Goal: Communication & Community: Ask a question

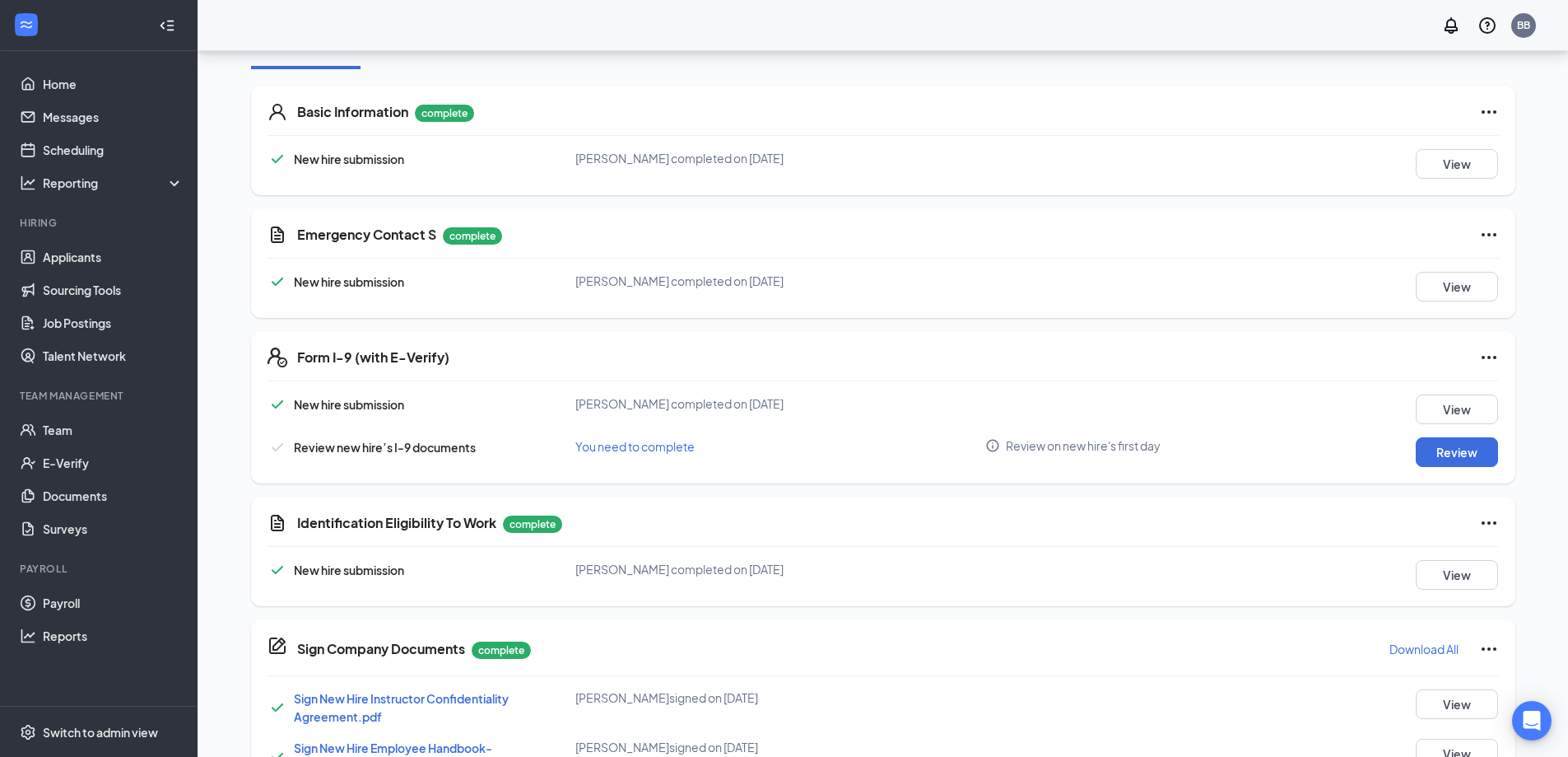
scroll to position [329, 0]
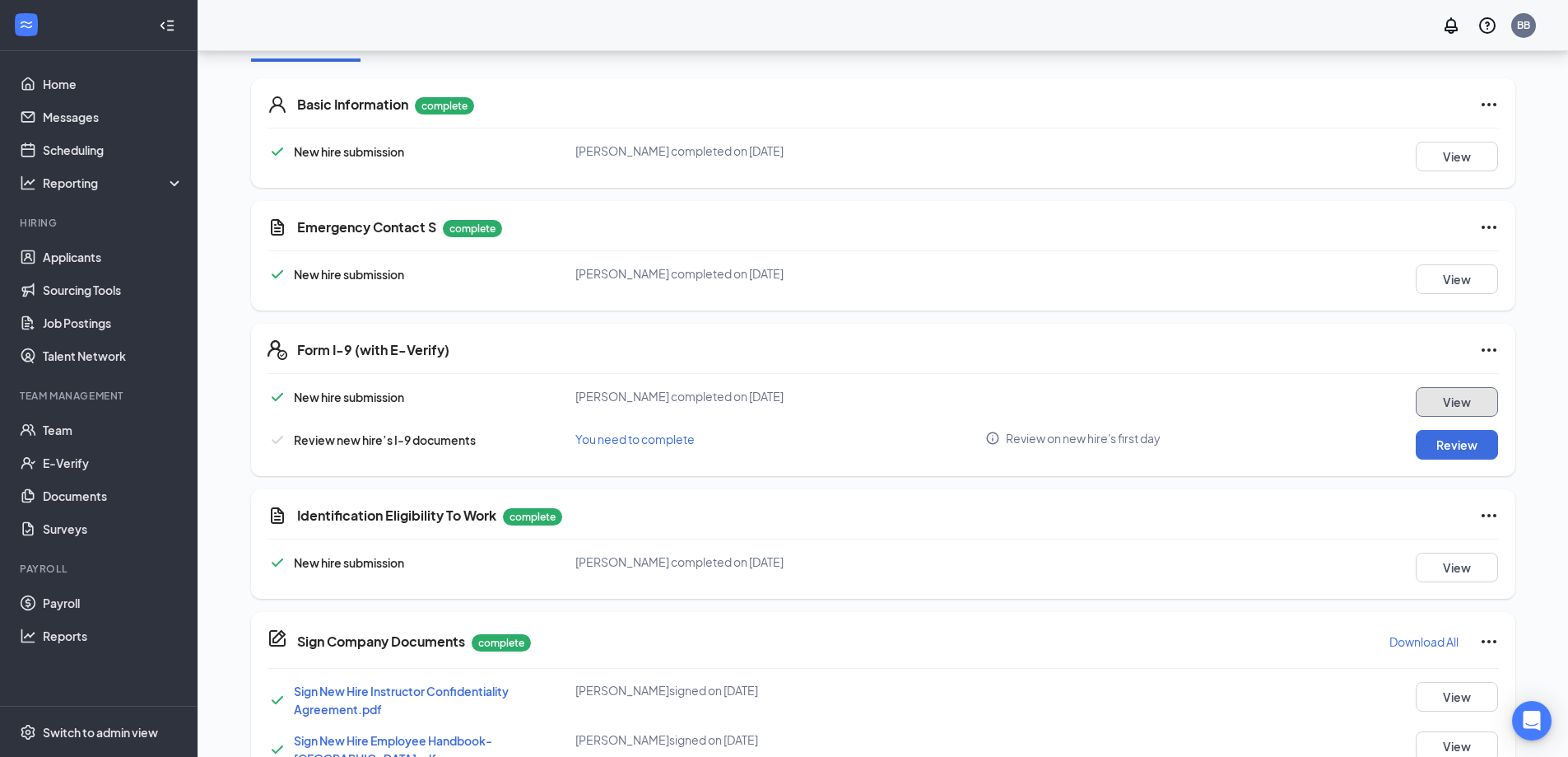
click at [1449, 404] on button "View" at bounding box center [1457, 401] width 82 height 29
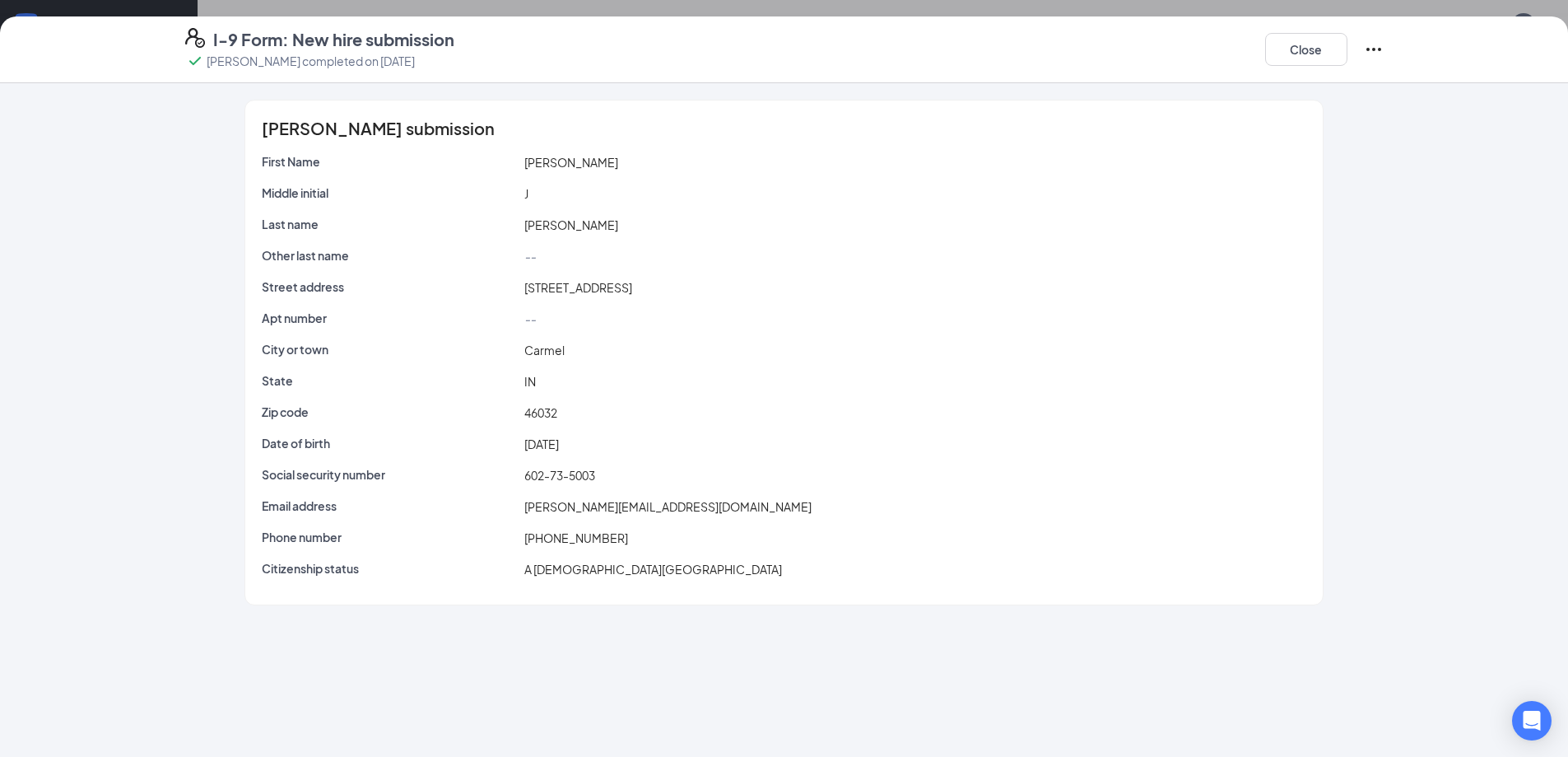
scroll to position [369, 0]
click at [1371, 46] on icon "Ellipses" at bounding box center [1374, 49] width 20 height 20
click at [1172, 137] on span "Mark as complete" at bounding box center [1187, 134] width 96 height 16
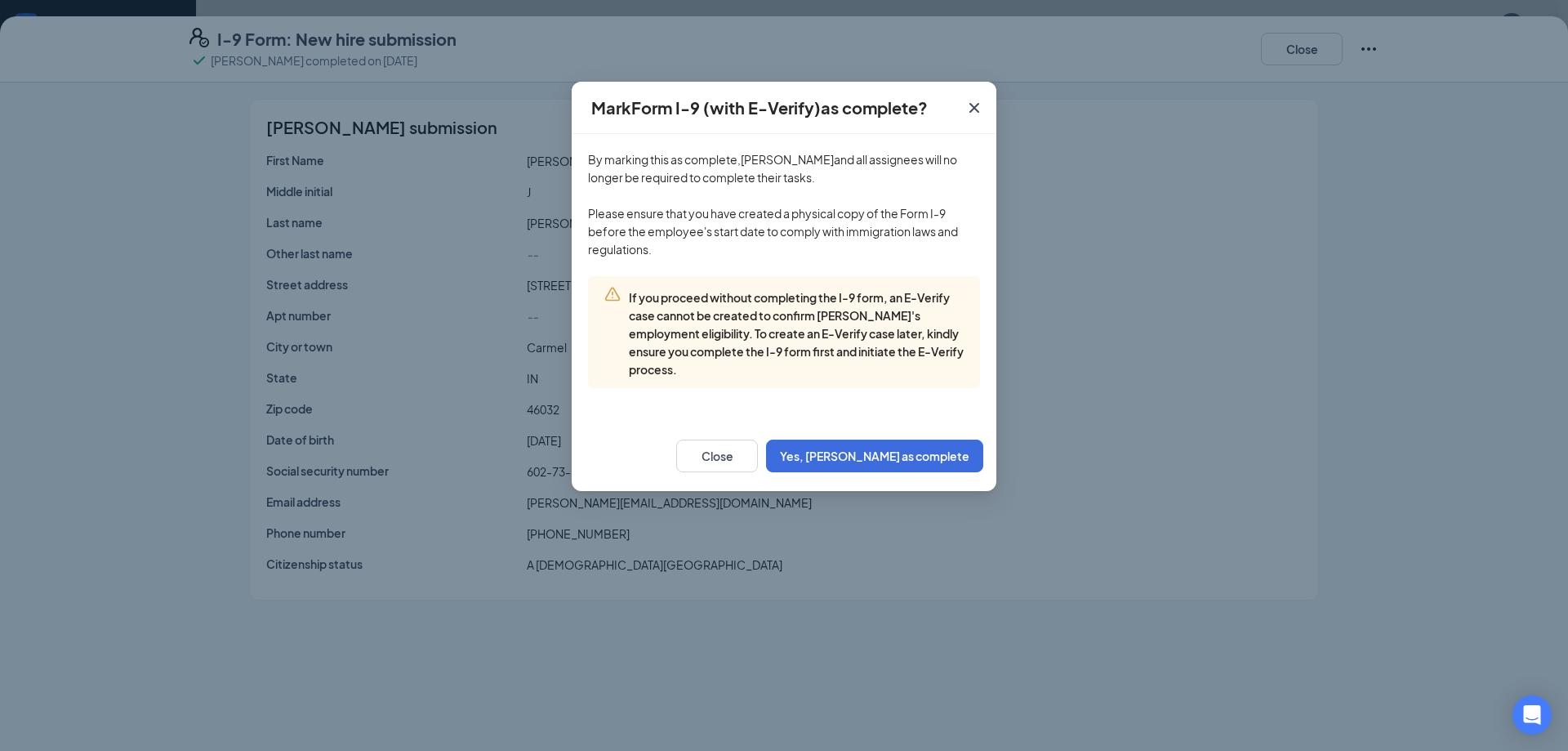
click at [974, 112] on icon "Cross" at bounding box center [974, 108] width 20 height 20
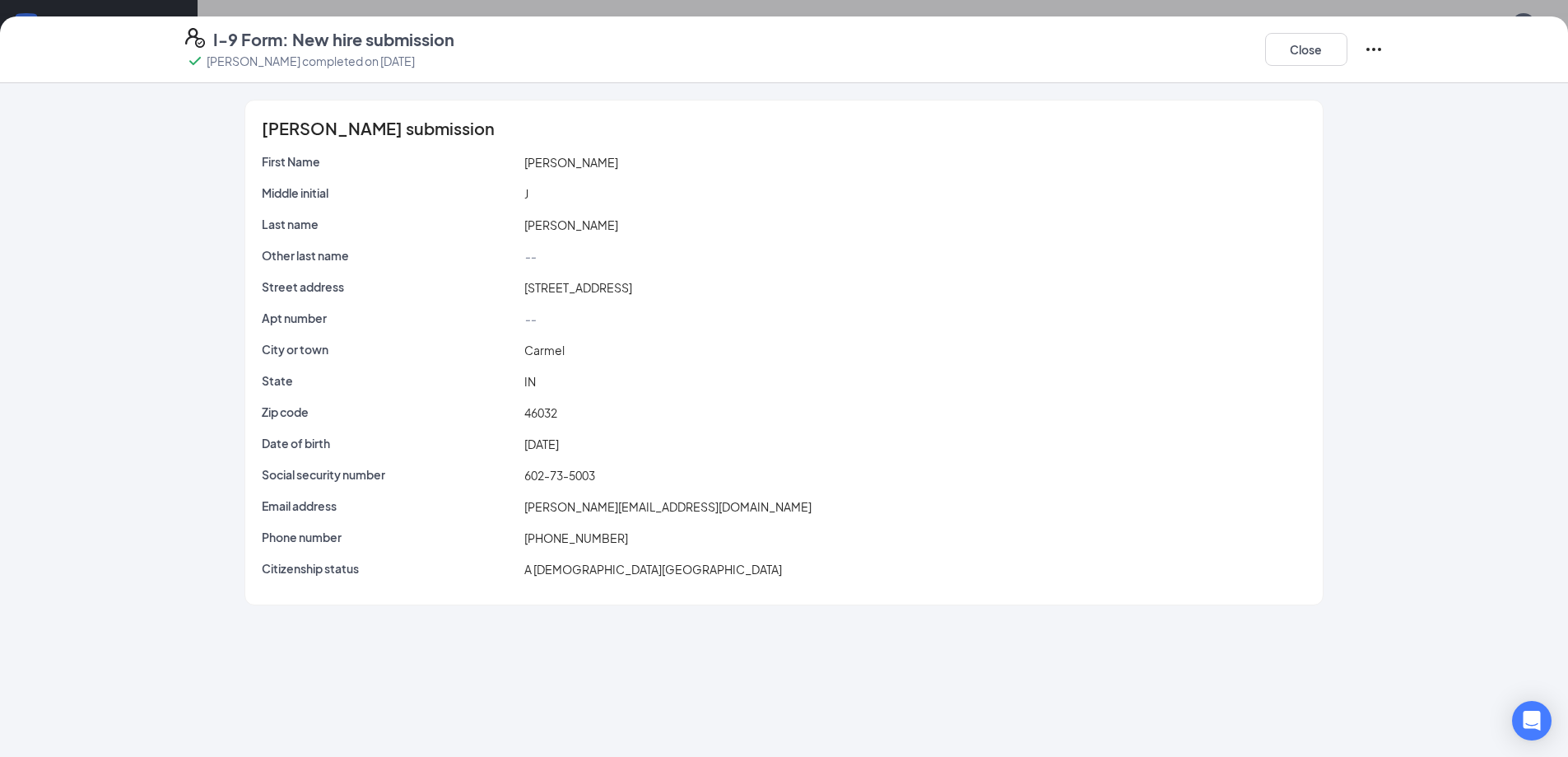
click at [1377, 45] on icon "Ellipses" at bounding box center [1374, 49] width 20 height 20
click at [1165, 83] on span "Restart" at bounding box center [1159, 83] width 39 height 16
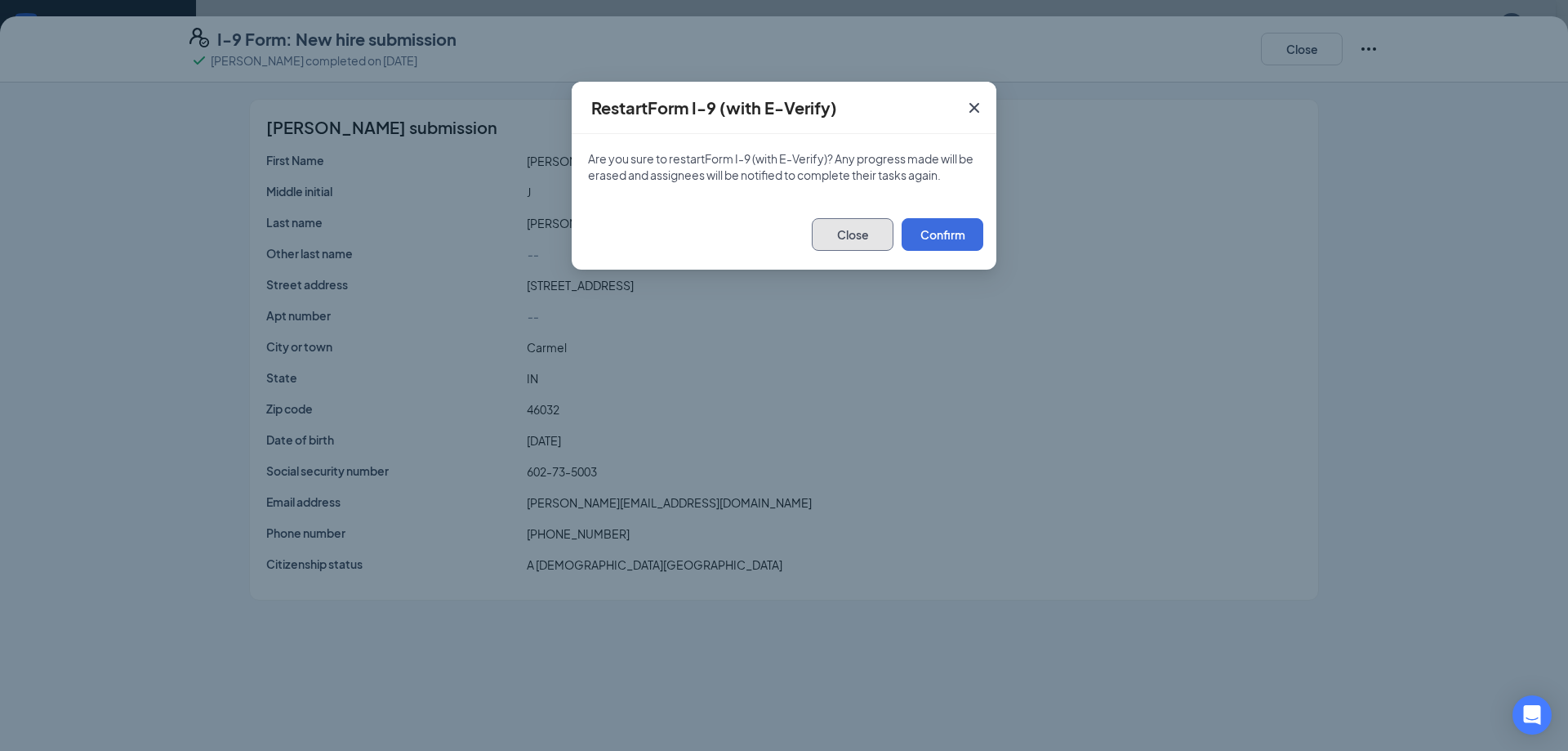
click at [851, 237] on button "Close" at bounding box center [853, 235] width 82 height 33
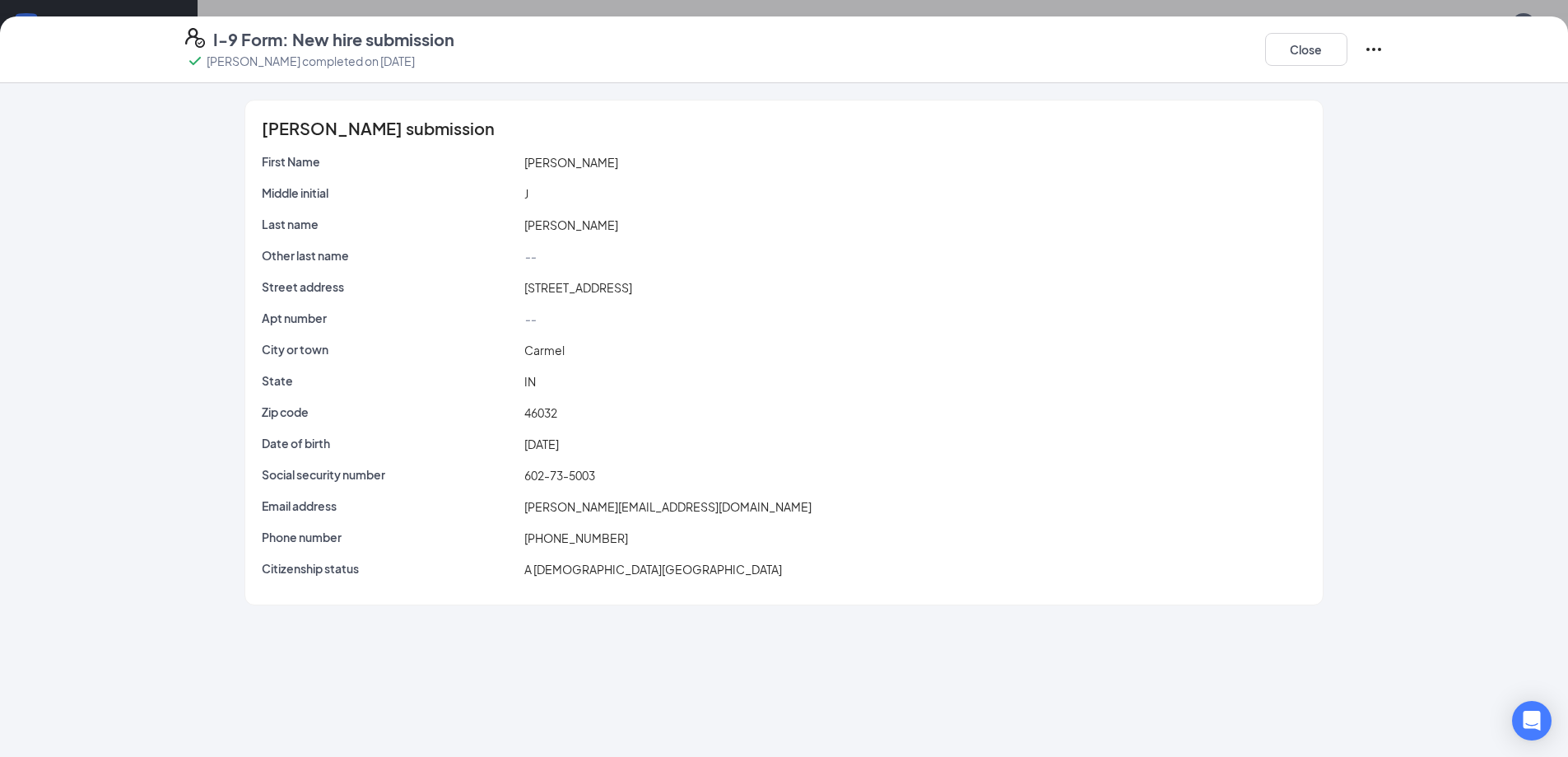
click at [1371, 46] on icon "Ellipses" at bounding box center [1374, 49] width 20 height 20
click at [1374, 49] on icon "Ellipses" at bounding box center [1374, 49] width 15 height 4
click at [1161, 226] on div "Meier" at bounding box center [915, 225] width 788 height 18
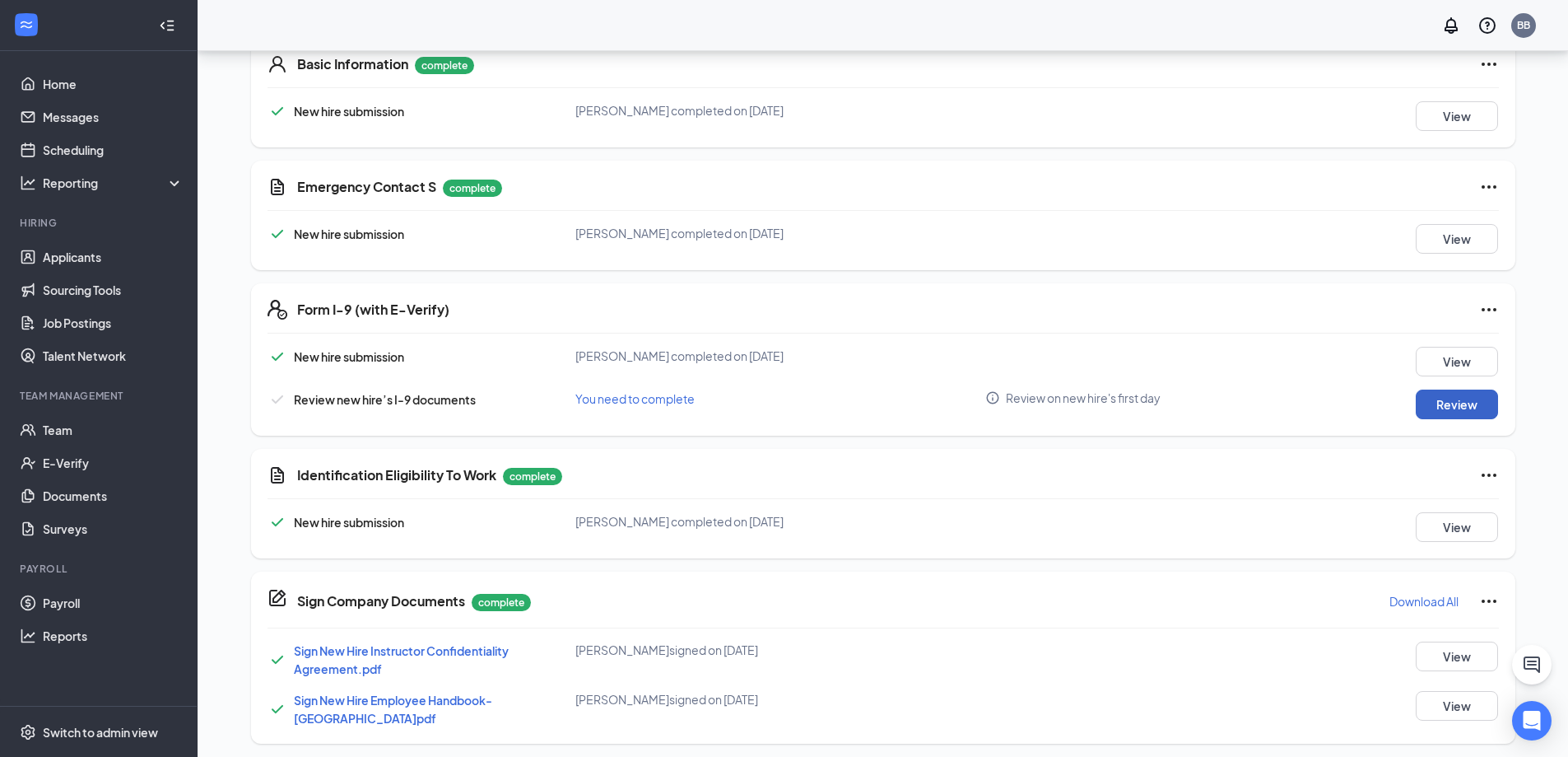
click at [1451, 403] on button "Review" at bounding box center [1457, 404] width 82 height 29
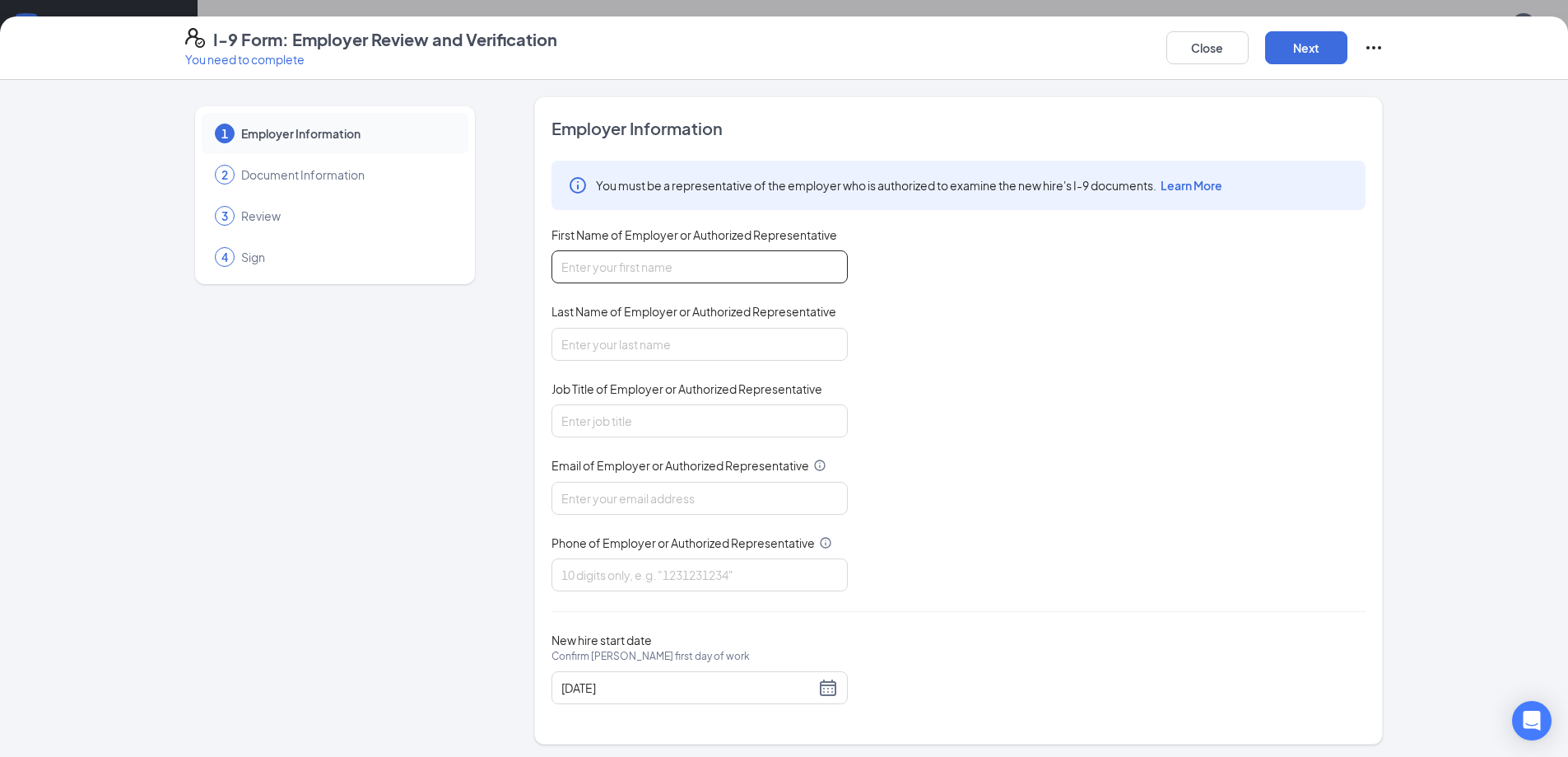
click at [626, 264] on input "First Name of Employer or Authorized Representative" at bounding box center [699, 267] width 296 height 33
type input "[PERSON_NAME]"
type input "E Baltz"
type input "[EMAIL_ADDRESS][DOMAIN_NAME]"
type input "3178466284"
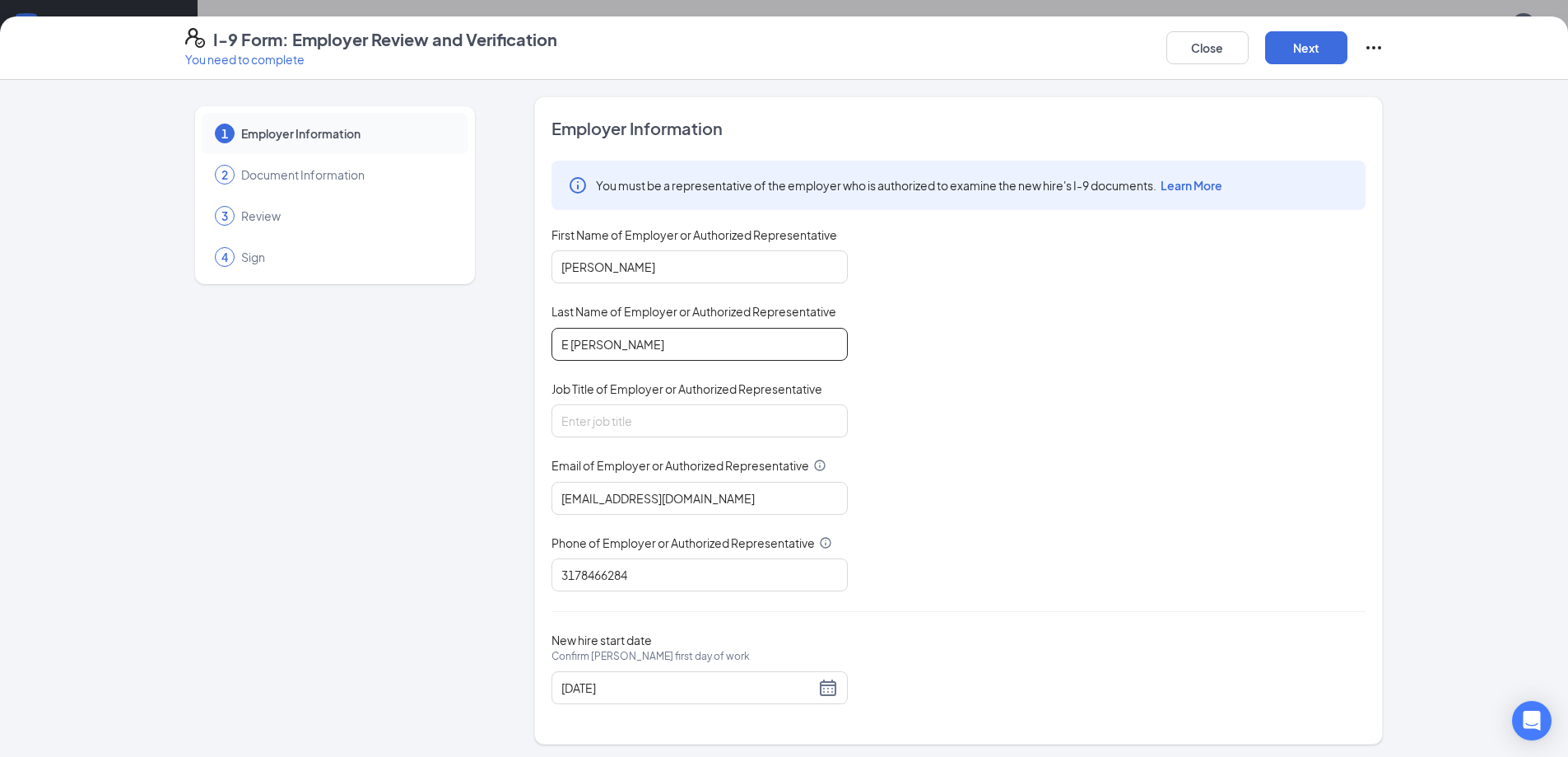
click at [567, 346] on input "E Baltz" at bounding box center [699, 345] width 296 height 33
type input "Baltz"
click at [622, 422] on input "Job Title of Employer or Authorized Representative" at bounding box center [699, 421] width 296 height 33
type input "Owner"
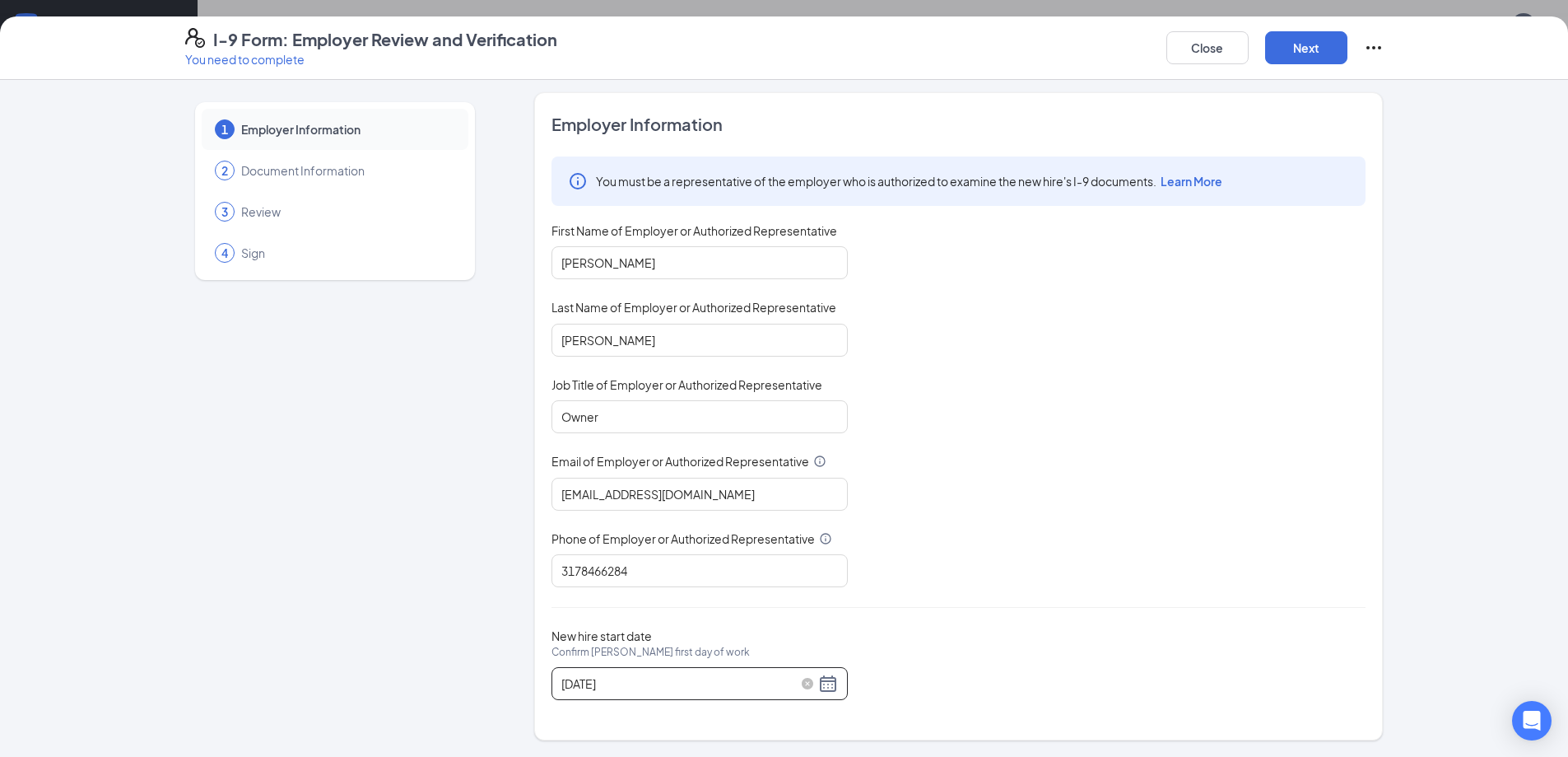
click at [823, 686] on div "10/13/2025" at bounding box center [700, 684] width 277 height 20
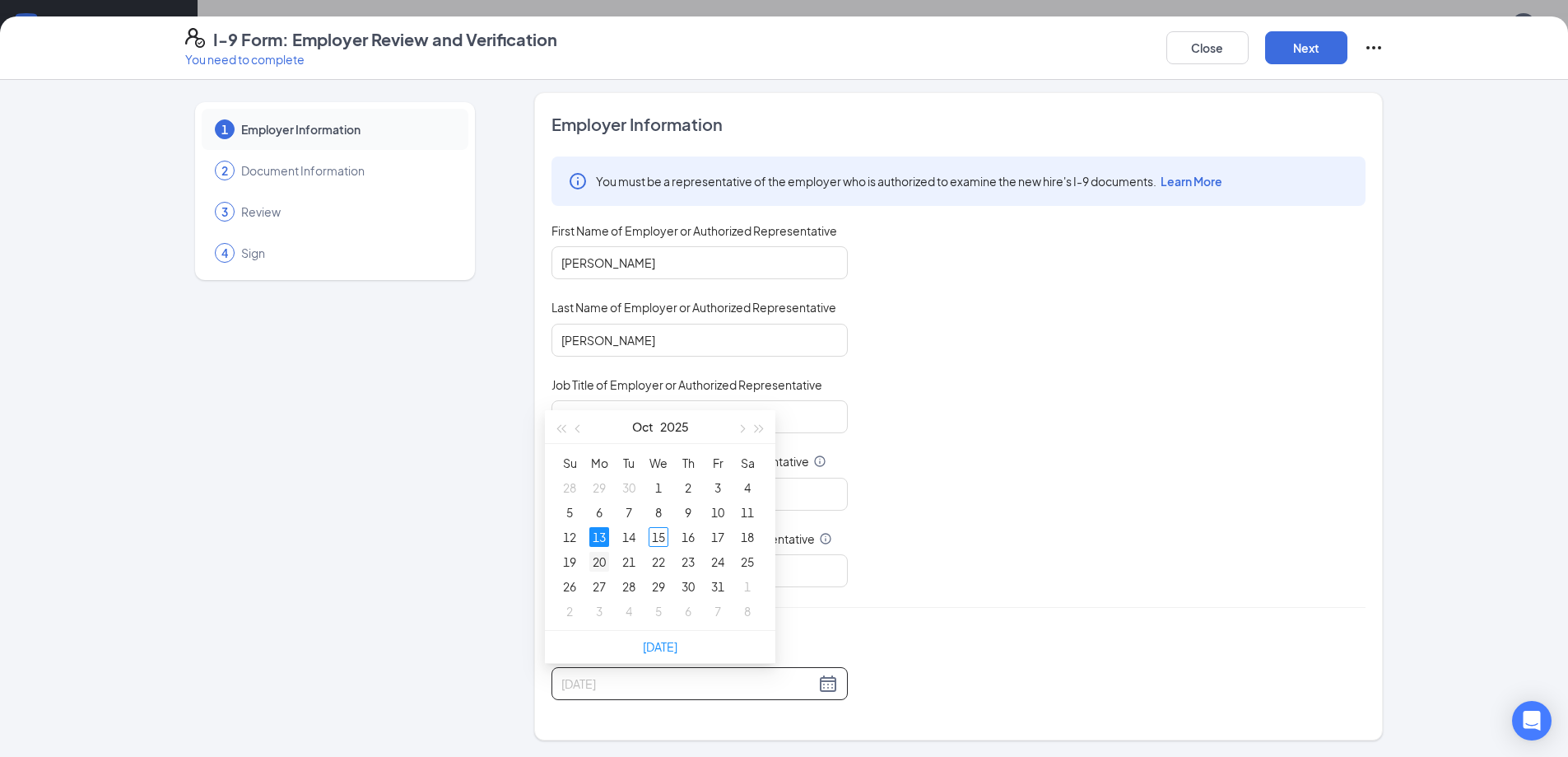
type input "10/20/2025"
click at [598, 564] on div "20" at bounding box center [599, 562] width 20 height 20
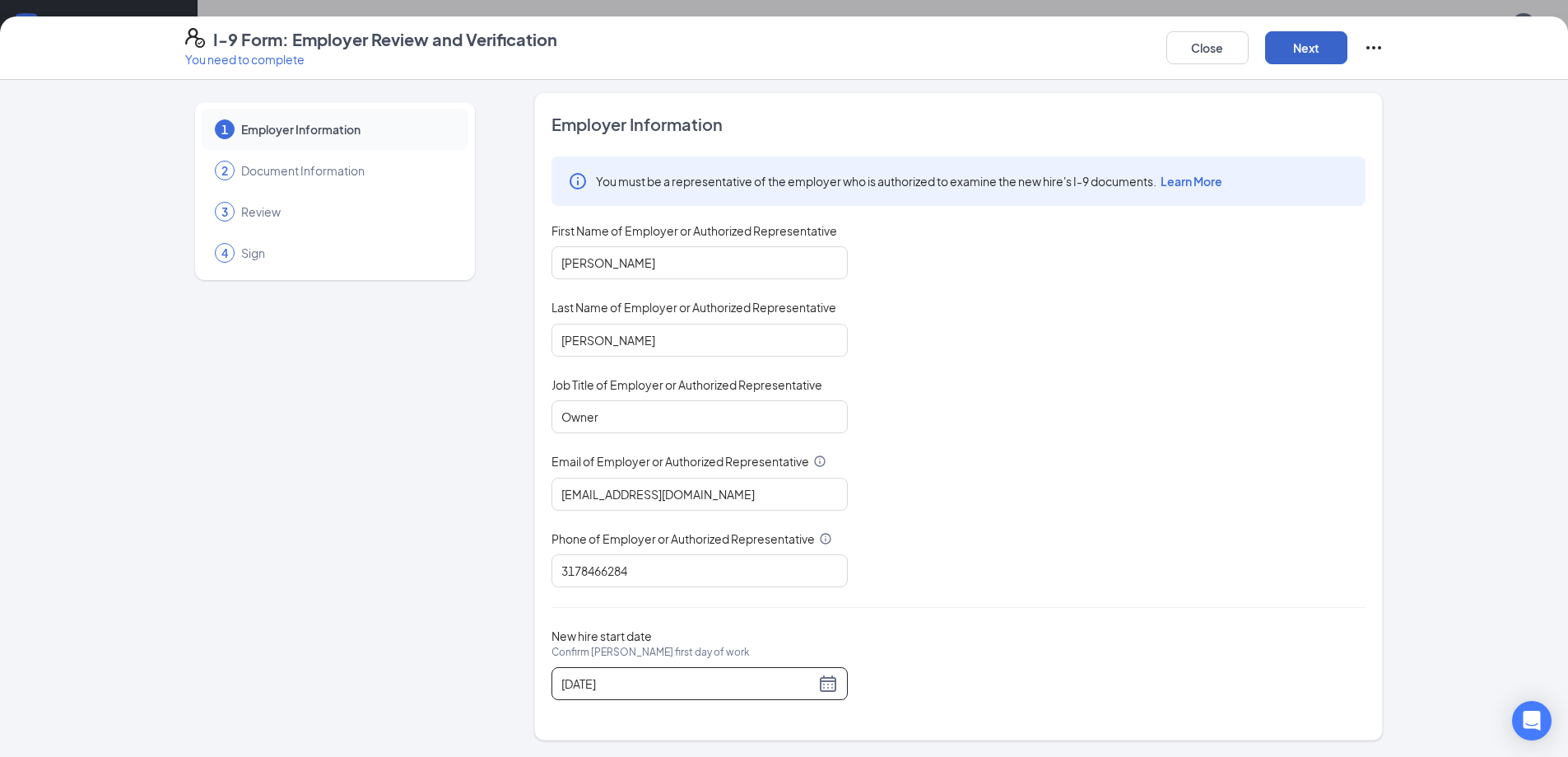
click at [1303, 49] on button "Next" at bounding box center [1306, 48] width 82 height 33
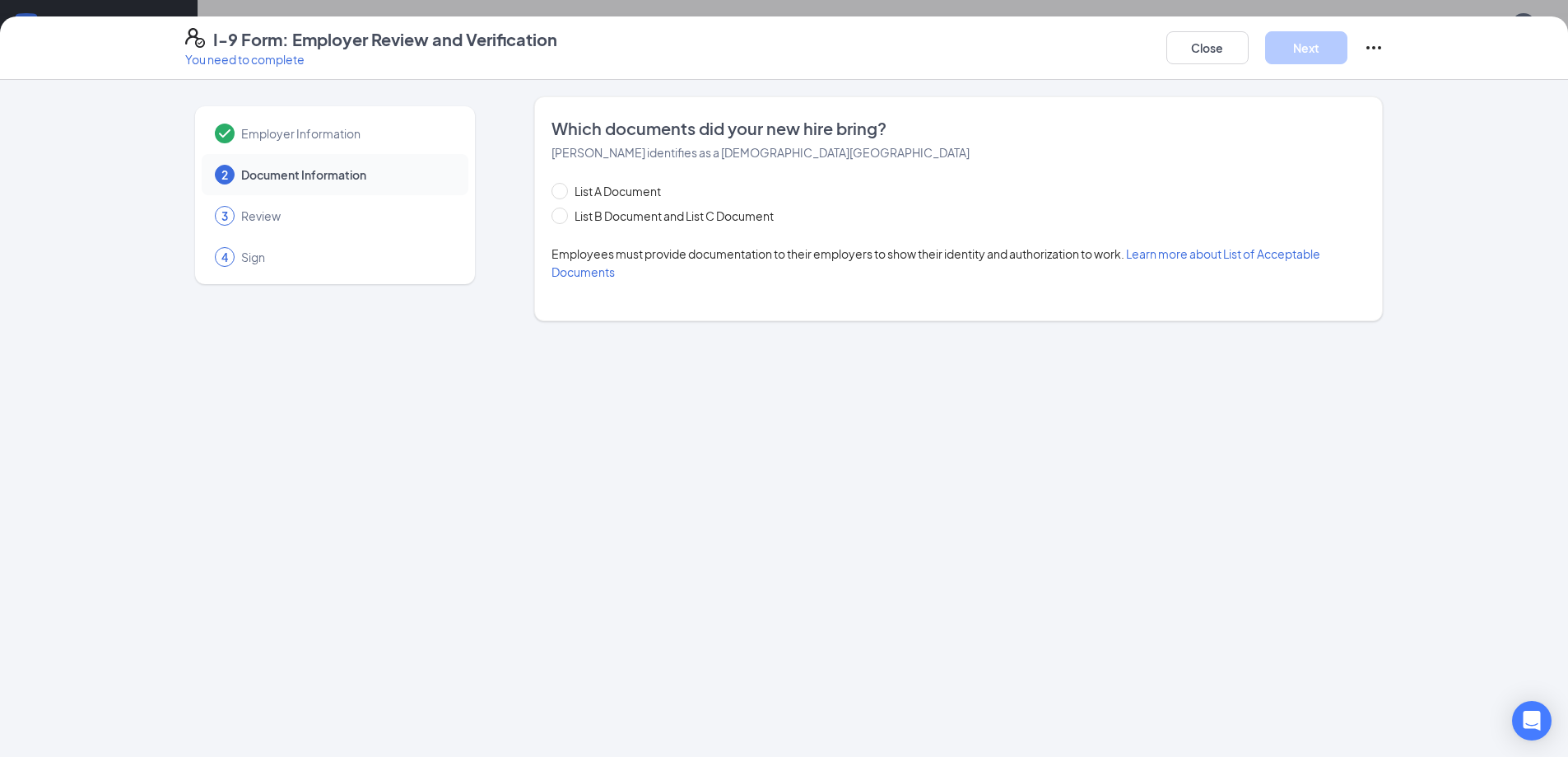
scroll to position [0, 0]
click at [564, 192] on span at bounding box center [560, 191] width 16 height 16
click at [563, 192] on input "List A Document" at bounding box center [557, 188] width 12 height 12
radio input "true"
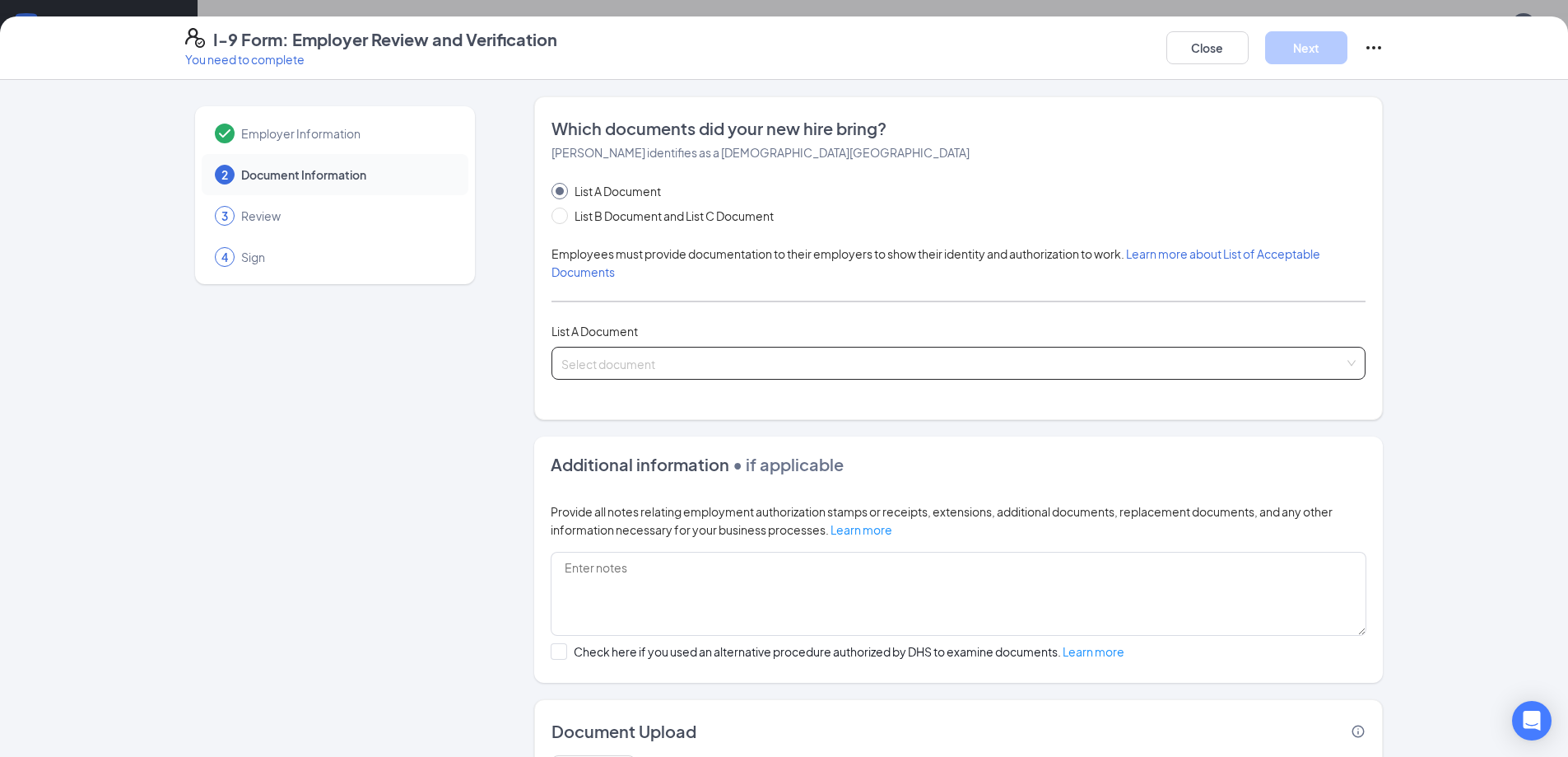
click at [610, 363] on input "search" at bounding box center [953, 359] width 783 height 25
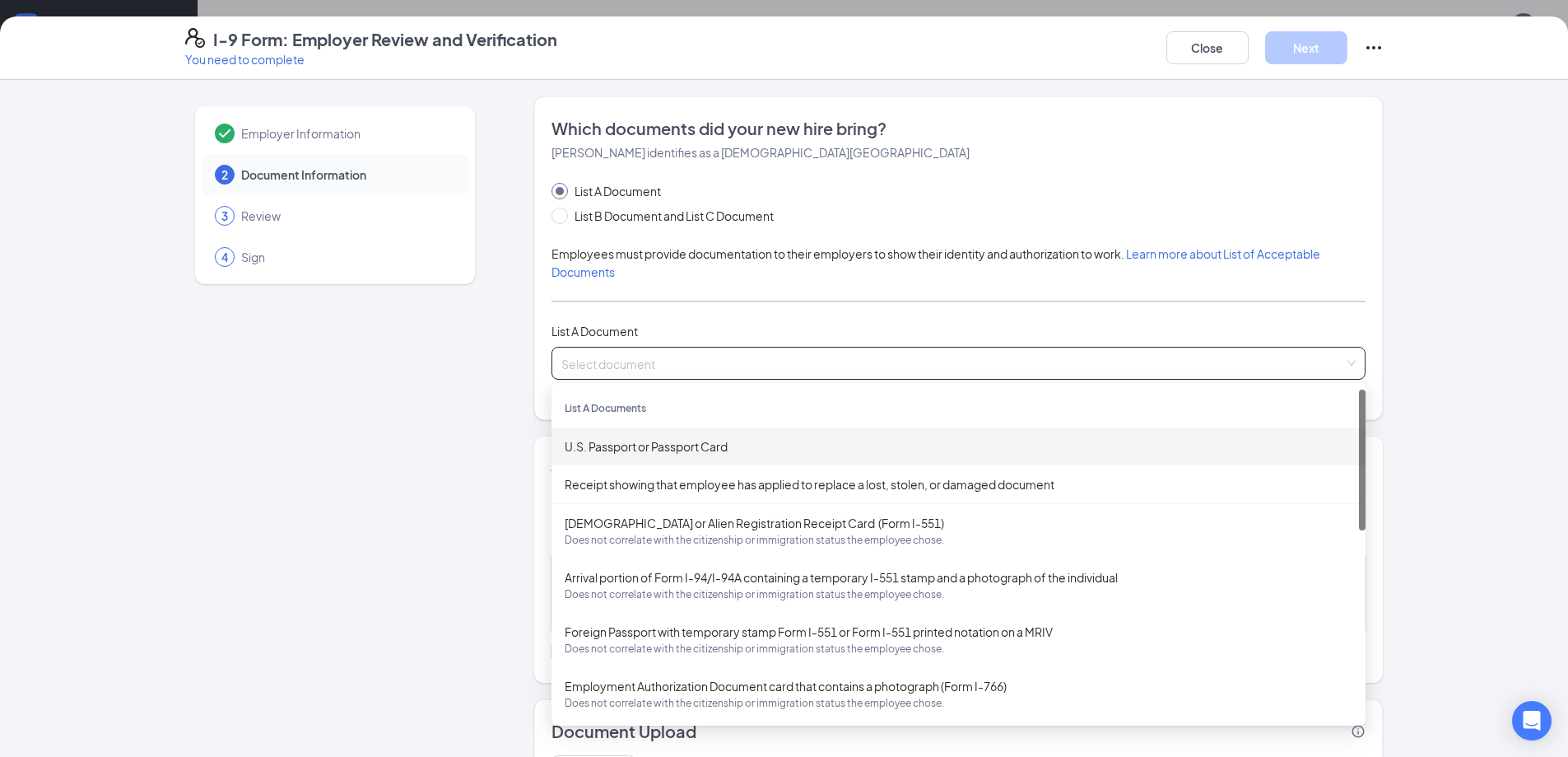
click at [604, 447] on div "U.S. Passport or Passport Card" at bounding box center [958, 446] width 788 height 18
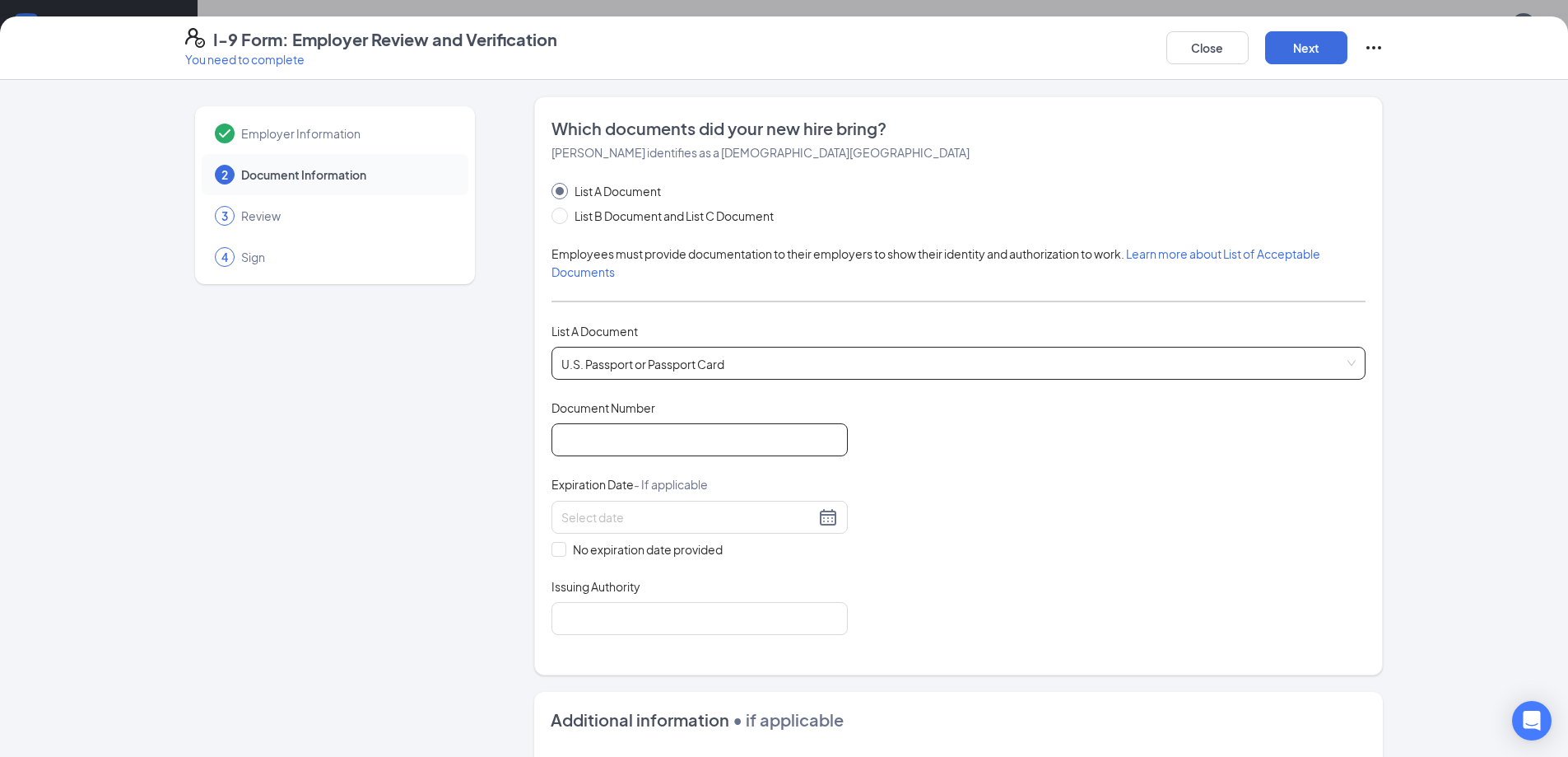
click at [604, 444] on input "Document Number" at bounding box center [699, 440] width 296 height 33
click at [439, 506] on div "Employer Information 2 Document Information 3 Review 4 Sign" at bounding box center [334, 606] width 299 height 1019
click at [774, 431] on input "Document Number" at bounding box center [699, 440] width 296 height 33
type input "A16022230"
click at [725, 507] on div at bounding box center [699, 517] width 296 height 33
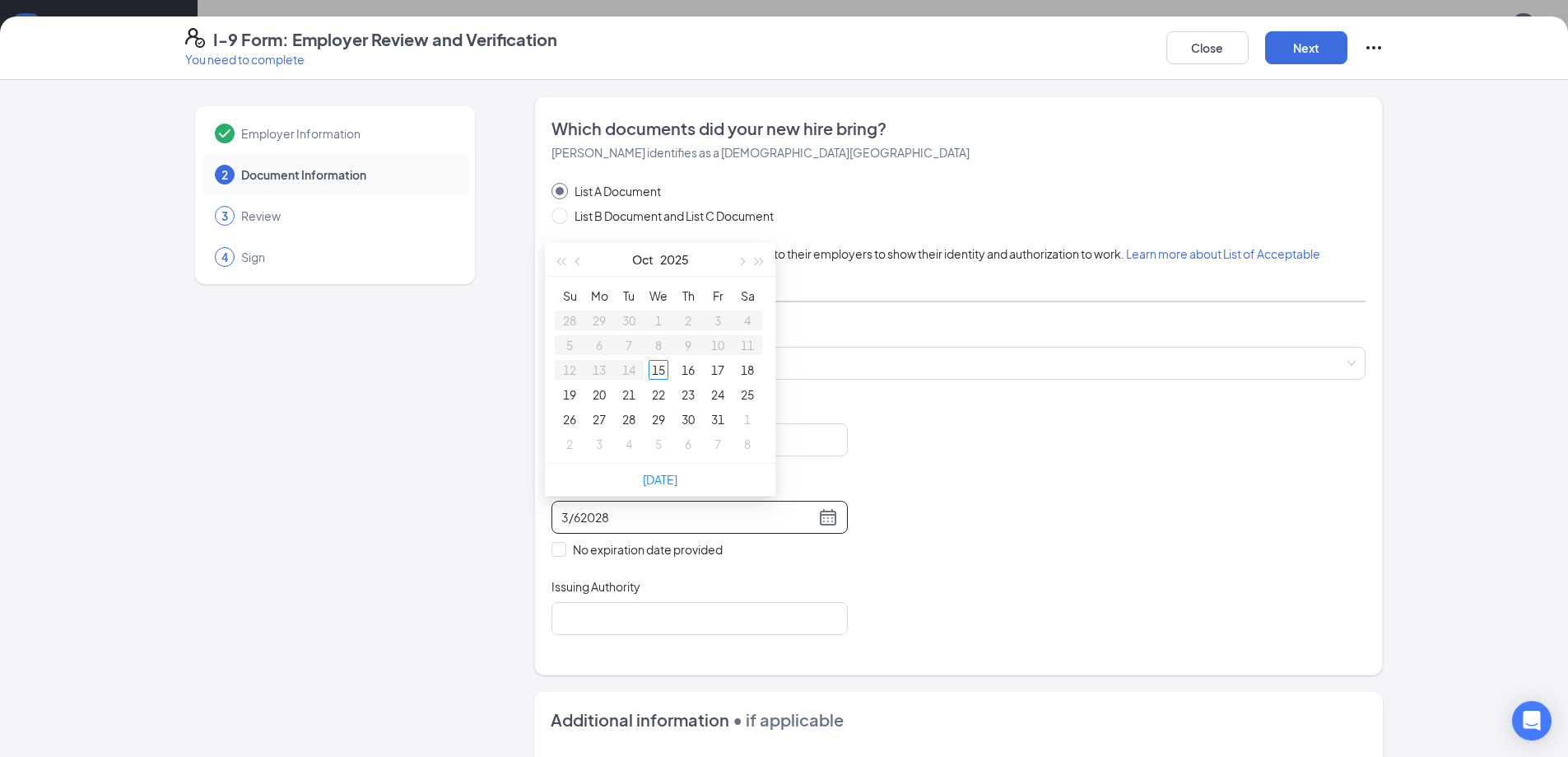
click at [576, 518] on input "3/62028" at bounding box center [688, 517] width 254 height 18
type input "3/6/2028"
click at [669, 619] on input "Issuing Authority" at bounding box center [699, 619] width 296 height 33
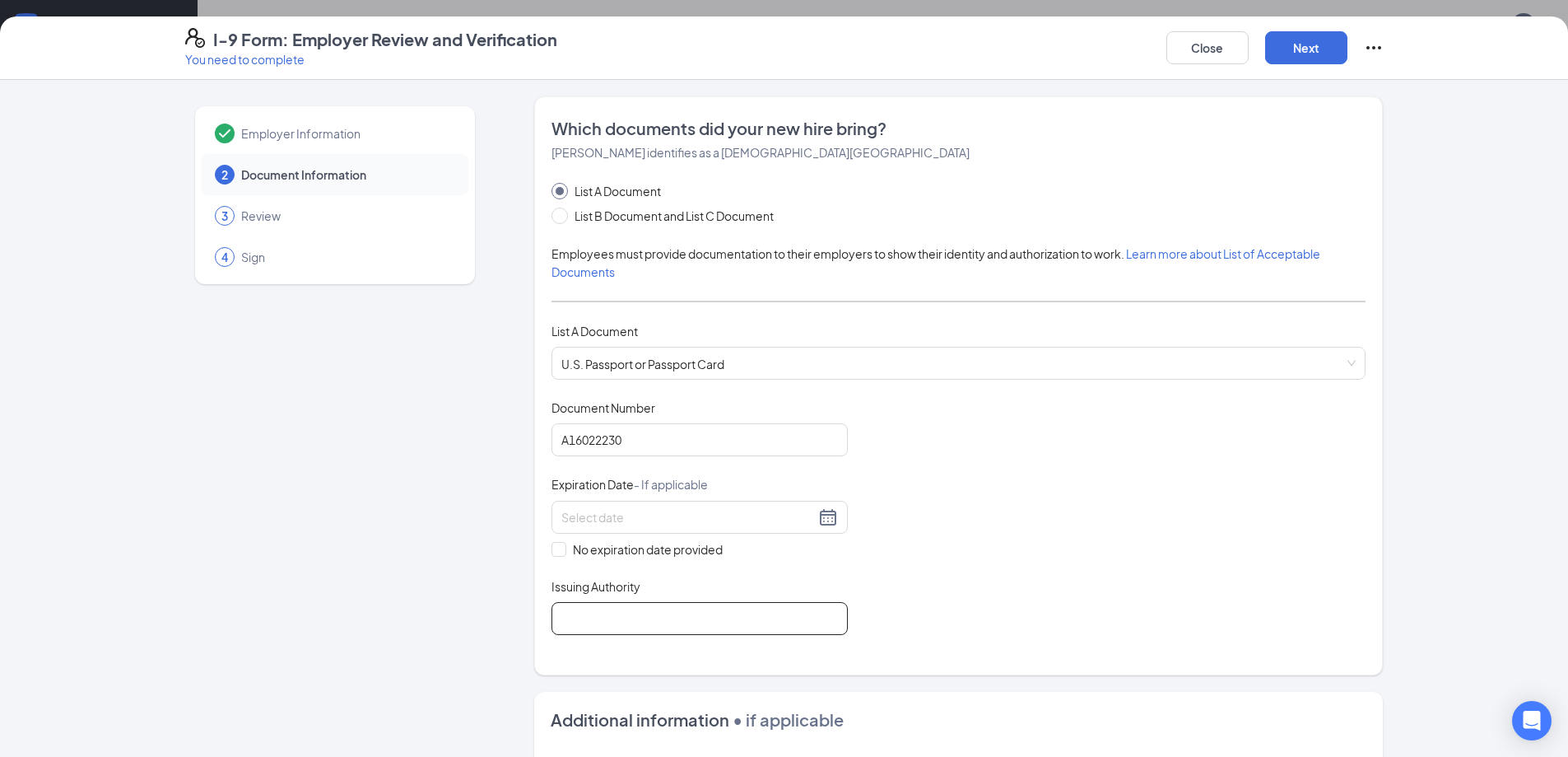
type input "United States"
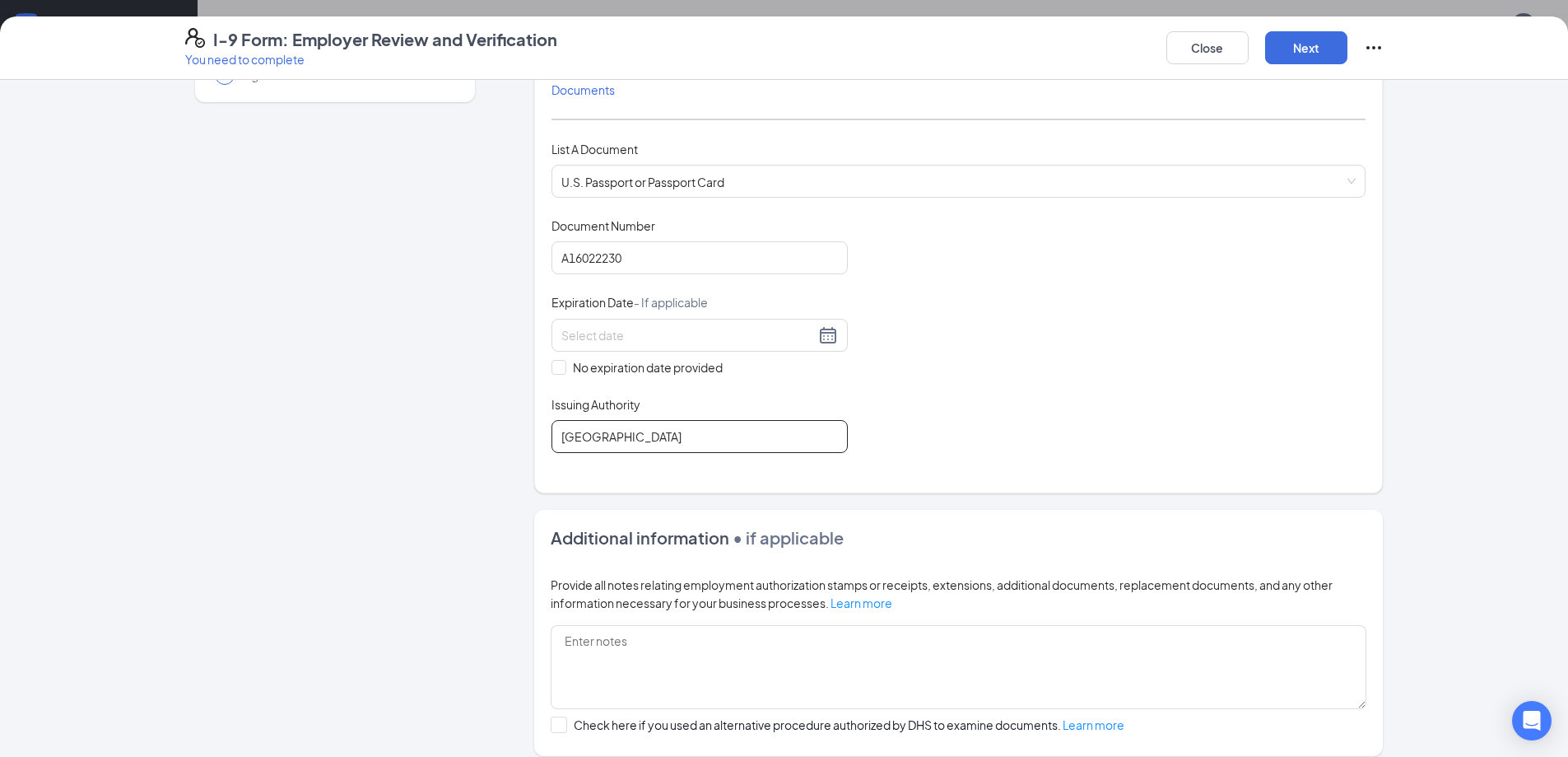
scroll to position [247, 0]
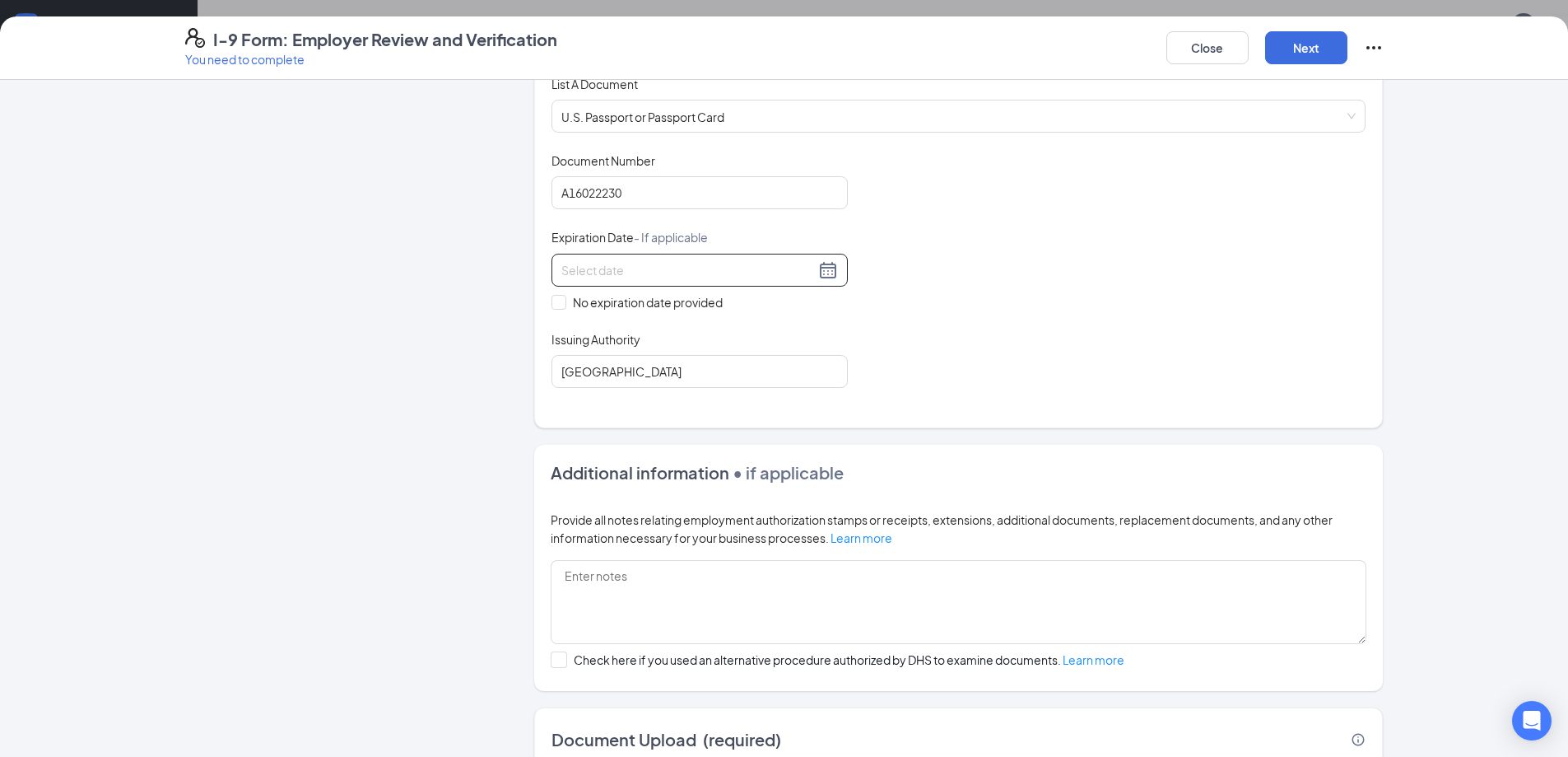
click at [642, 270] on input at bounding box center [688, 270] width 254 height 18
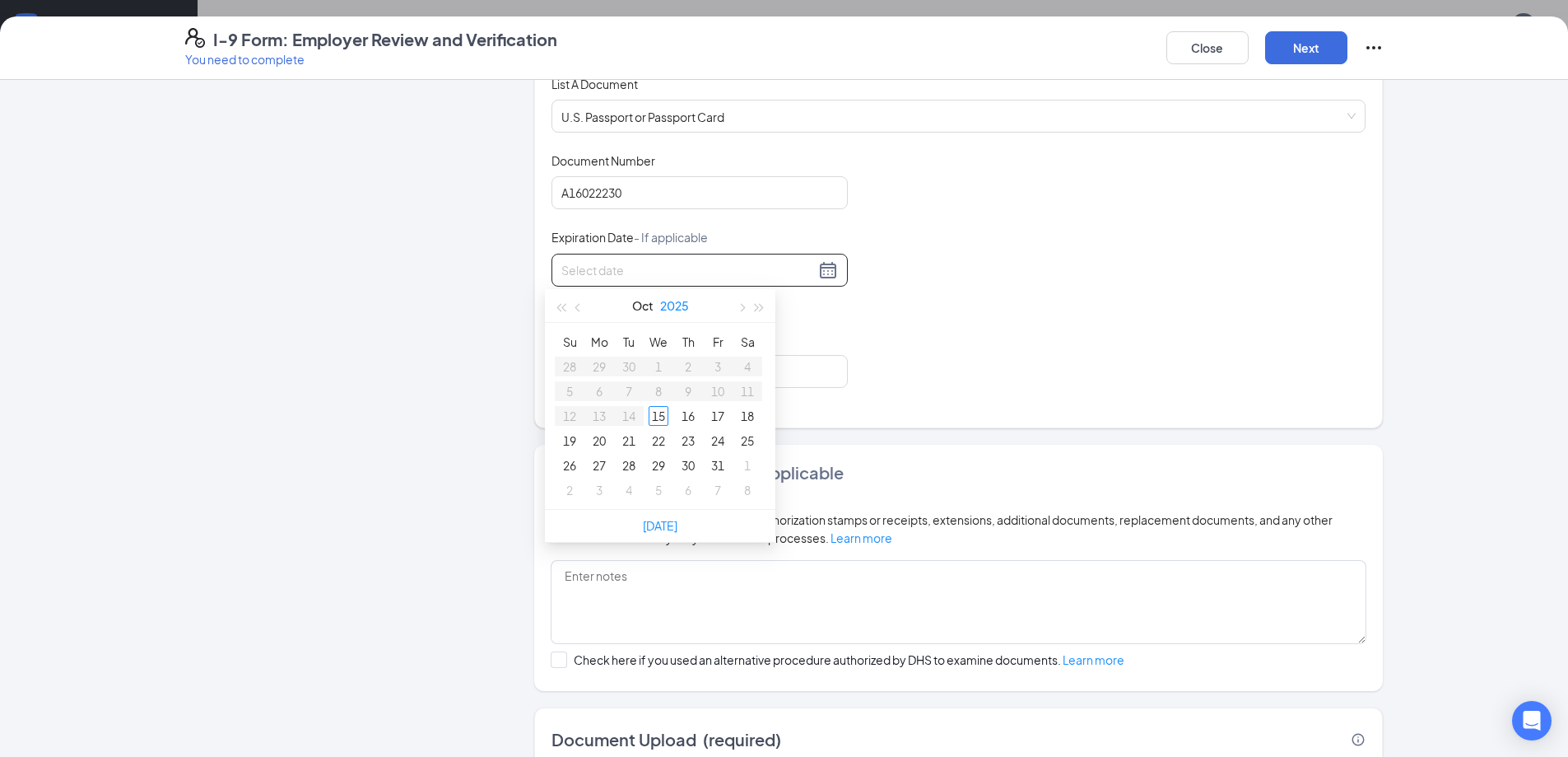
click at [678, 309] on button "2025" at bounding box center [674, 305] width 28 height 33
type input "10/15/2028"
click at [588, 515] on div "2028" at bounding box center [588, 513] width 49 height 20
type input "10/03/2028"
click at [574, 305] on button "button" at bounding box center [579, 305] width 18 height 33
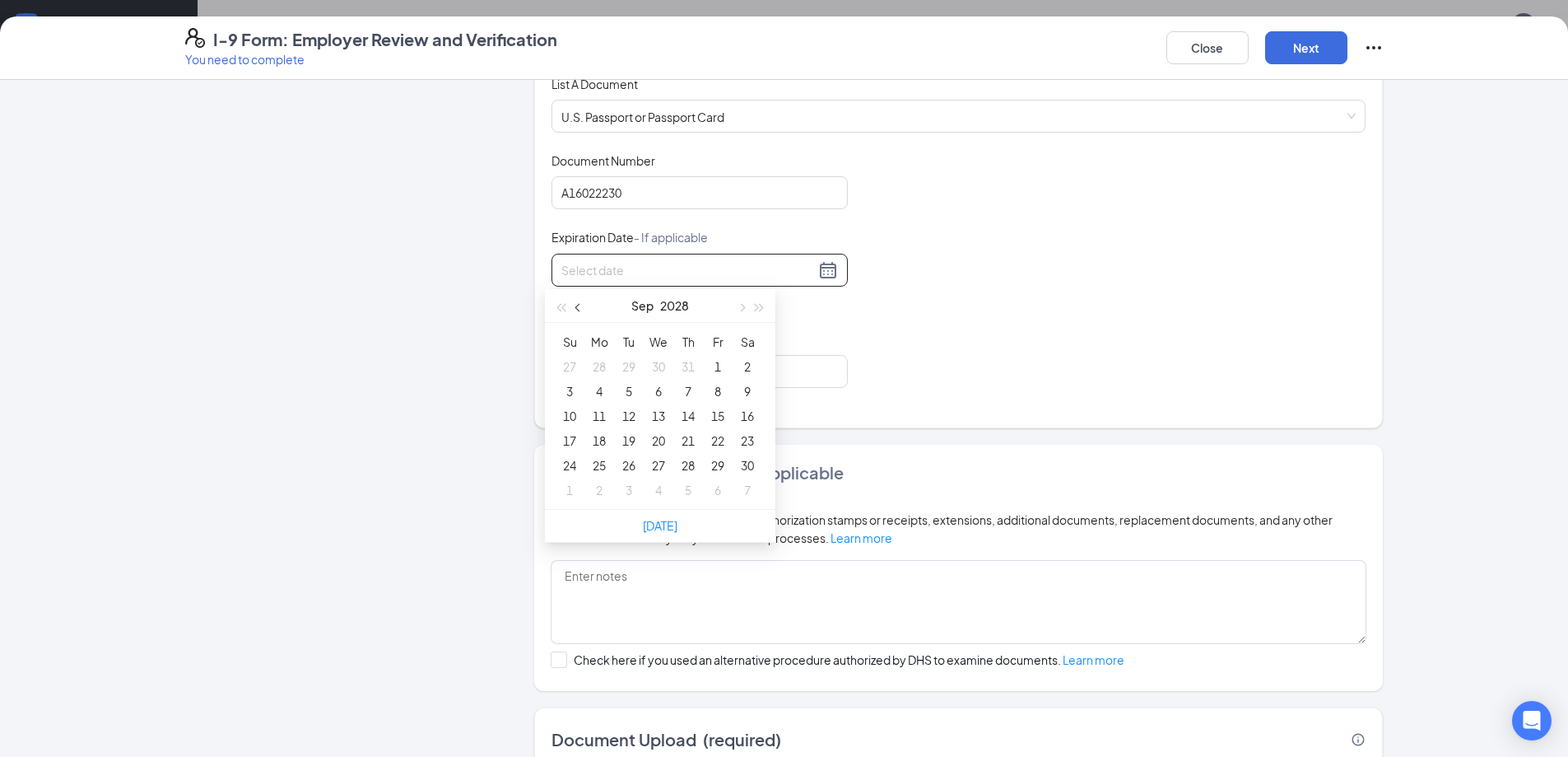
click at [574, 305] on button "button" at bounding box center [579, 305] width 18 height 33
click at [576, 305] on button "button" at bounding box center [579, 305] width 18 height 33
click at [576, 305] on span "button" at bounding box center [579, 308] width 8 height 8
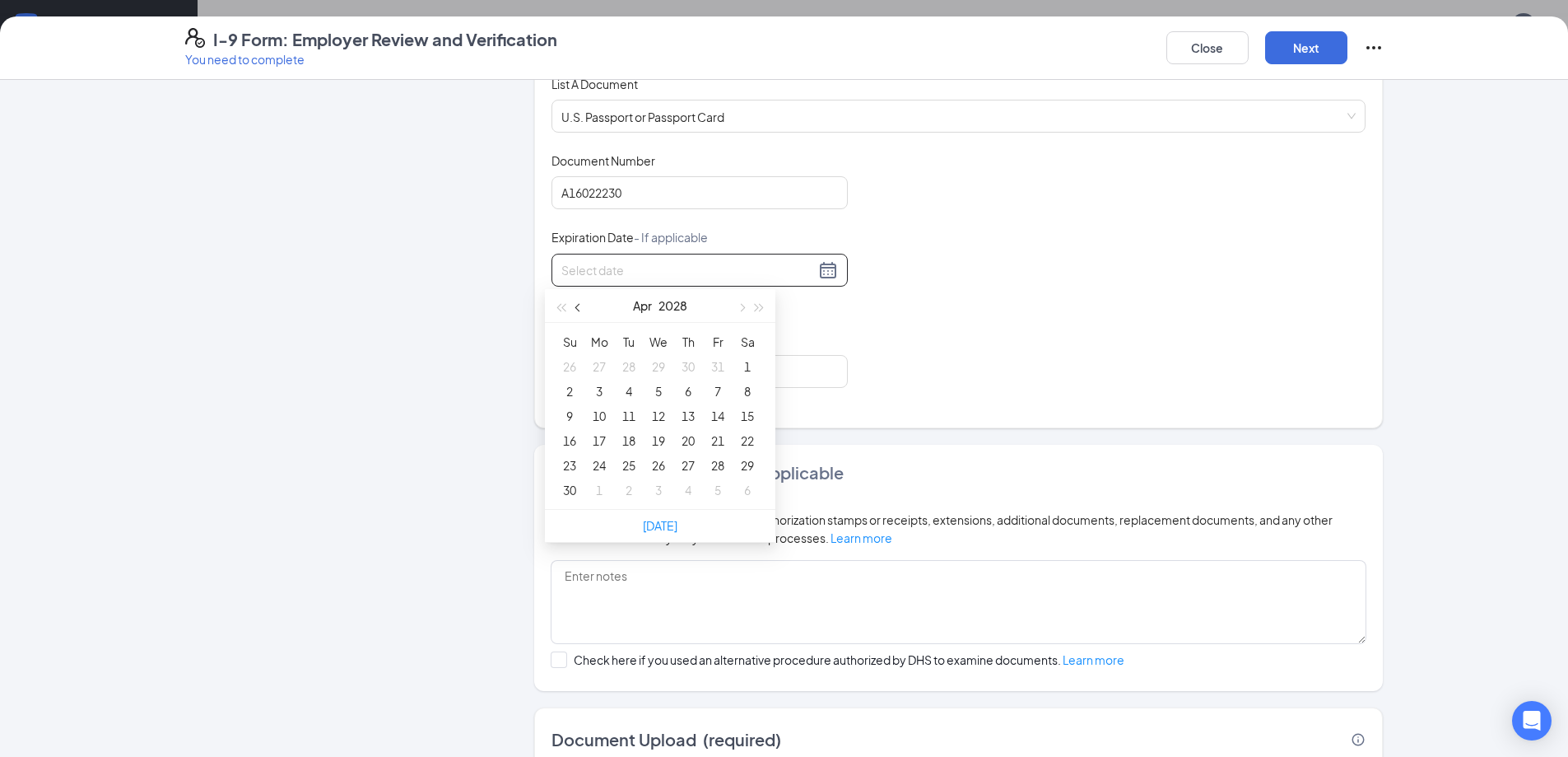
click at [576, 305] on span "button" at bounding box center [579, 308] width 8 height 8
type input "03/06/2028"
click at [599, 391] on div "6" at bounding box center [599, 391] width 20 height 20
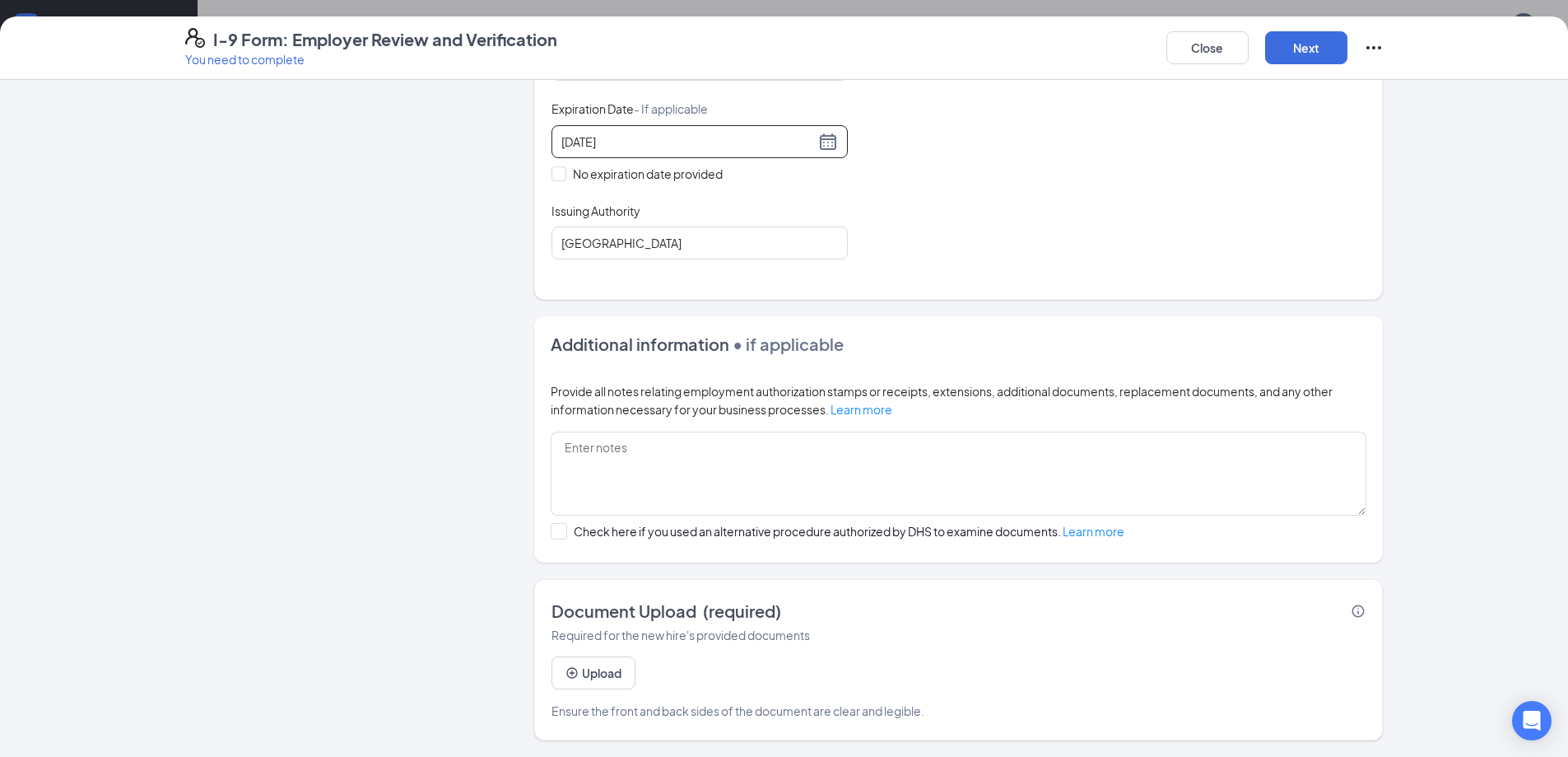
scroll to position [369, 0]
click at [610, 674] on button "Upload" at bounding box center [593, 673] width 84 height 33
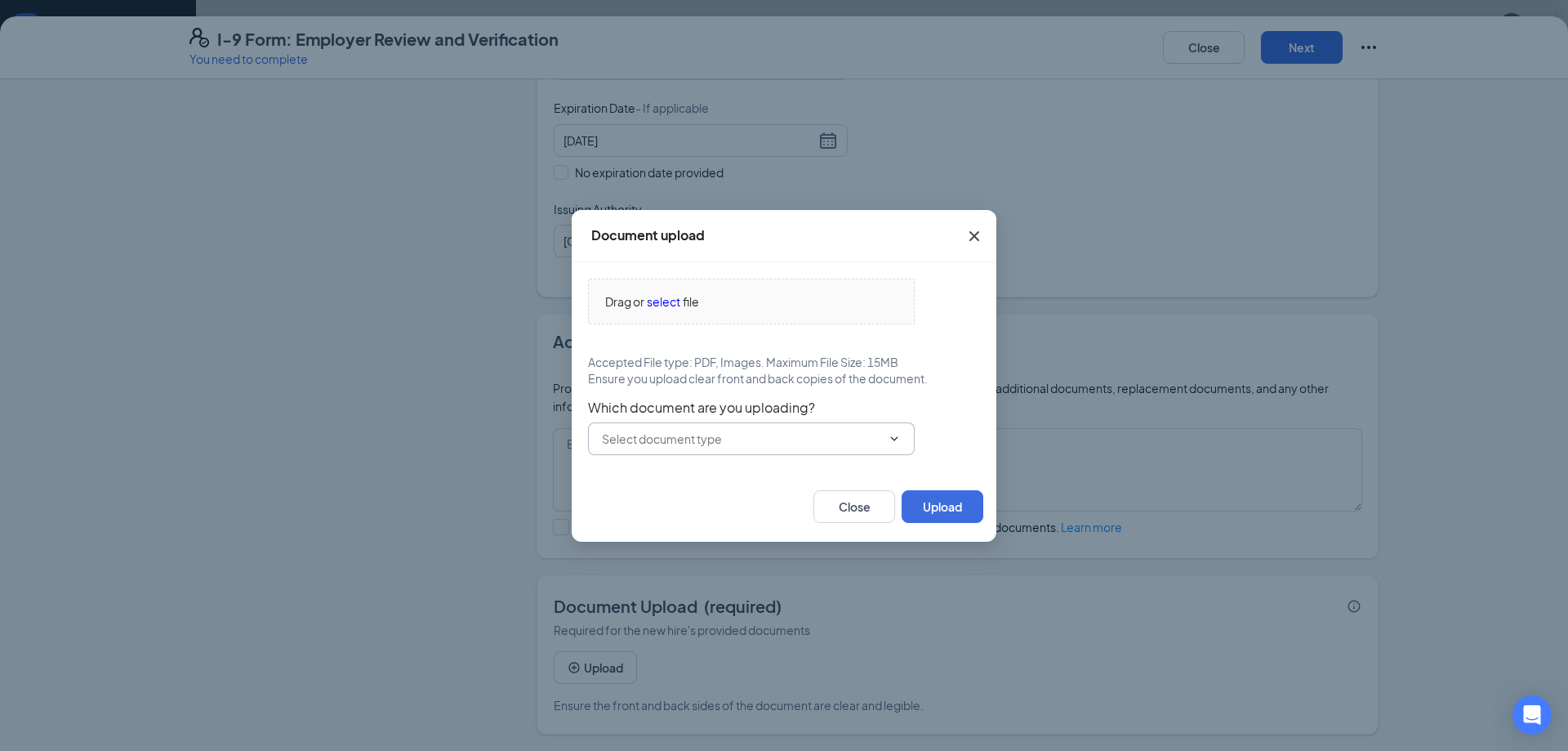
click at [663, 441] on input "text" at bounding box center [741, 439] width 279 height 18
click at [667, 466] on div "U.S. Passport or Passport Card" at bounding box center [696, 470] width 162 height 18
type input "U.S. Passport or Passport Card"
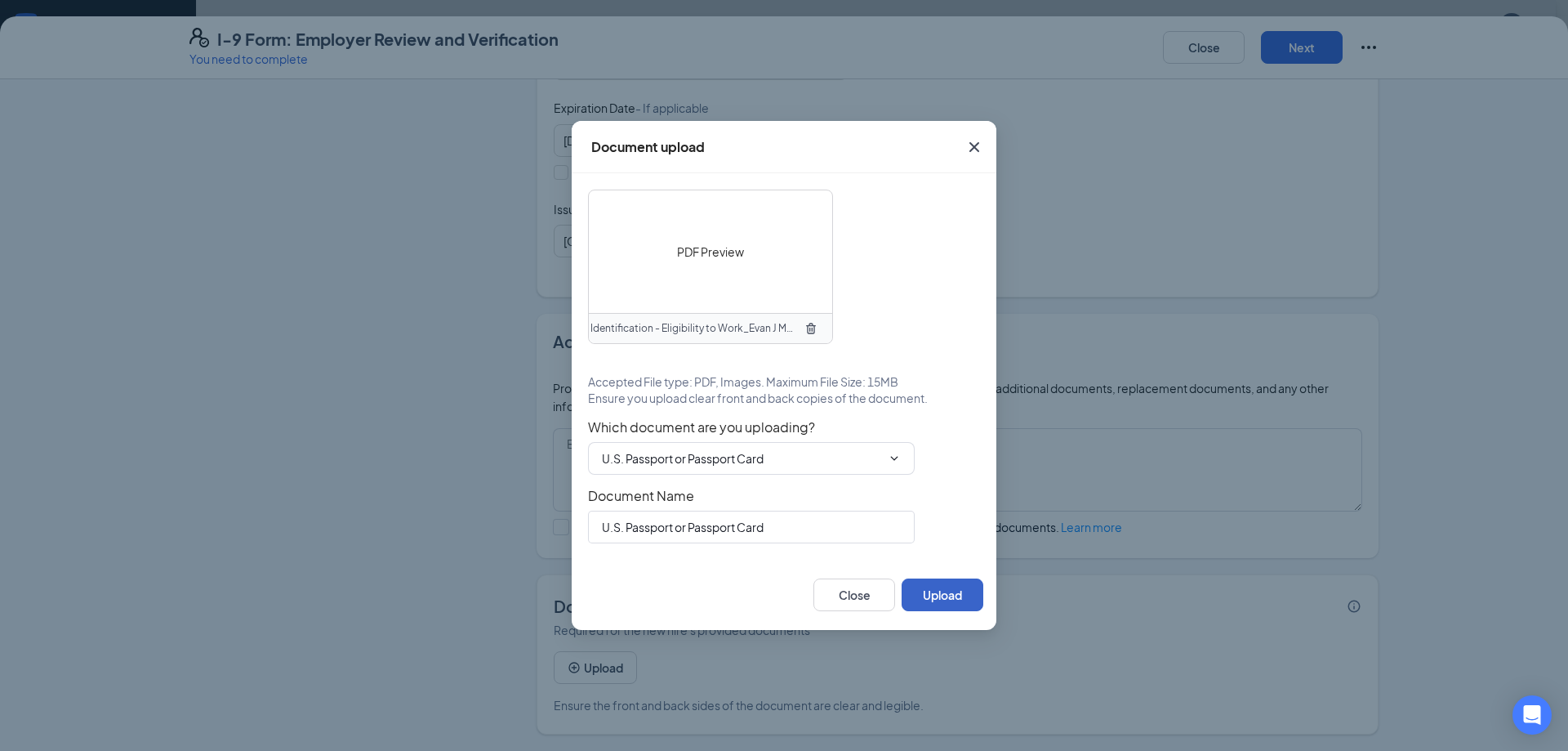
click at [943, 596] on button "Upload" at bounding box center [943, 595] width 82 height 33
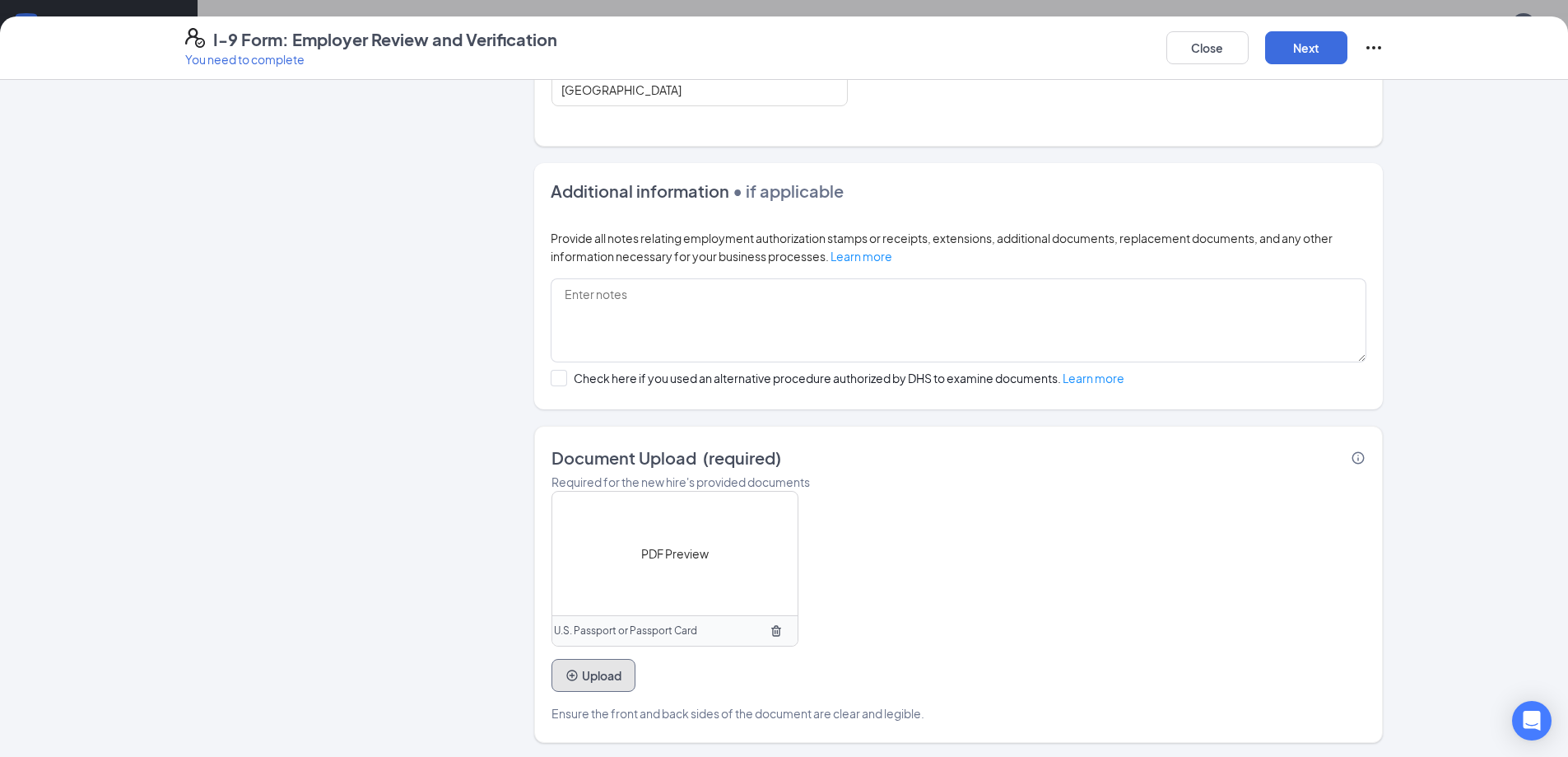
scroll to position [532, 0]
click at [673, 561] on div "PDF Preview" at bounding box center [675, 551] width 245 height 124
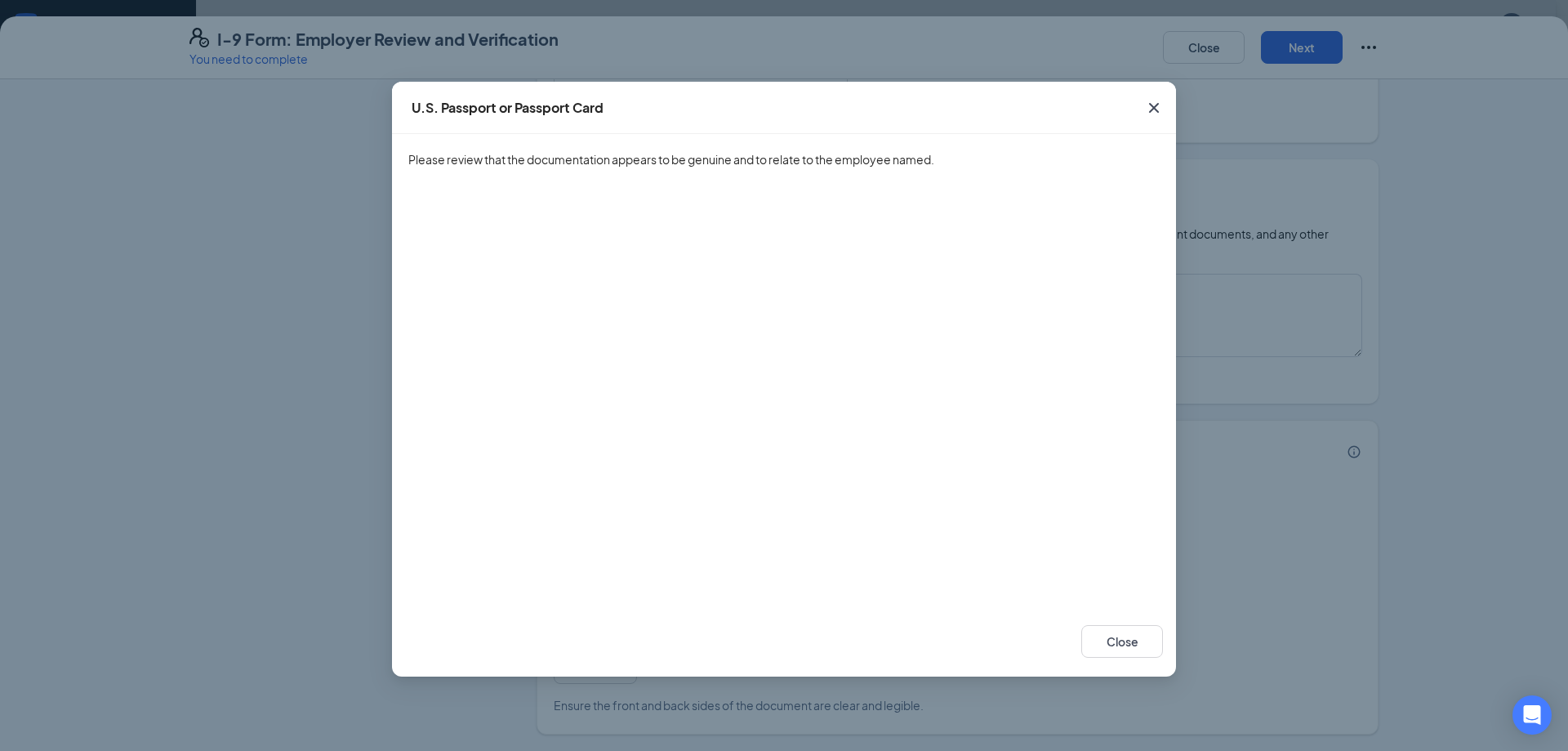
click at [1152, 100] on icon "Cross" at bounding box center [1154, 108] width 20 height 20
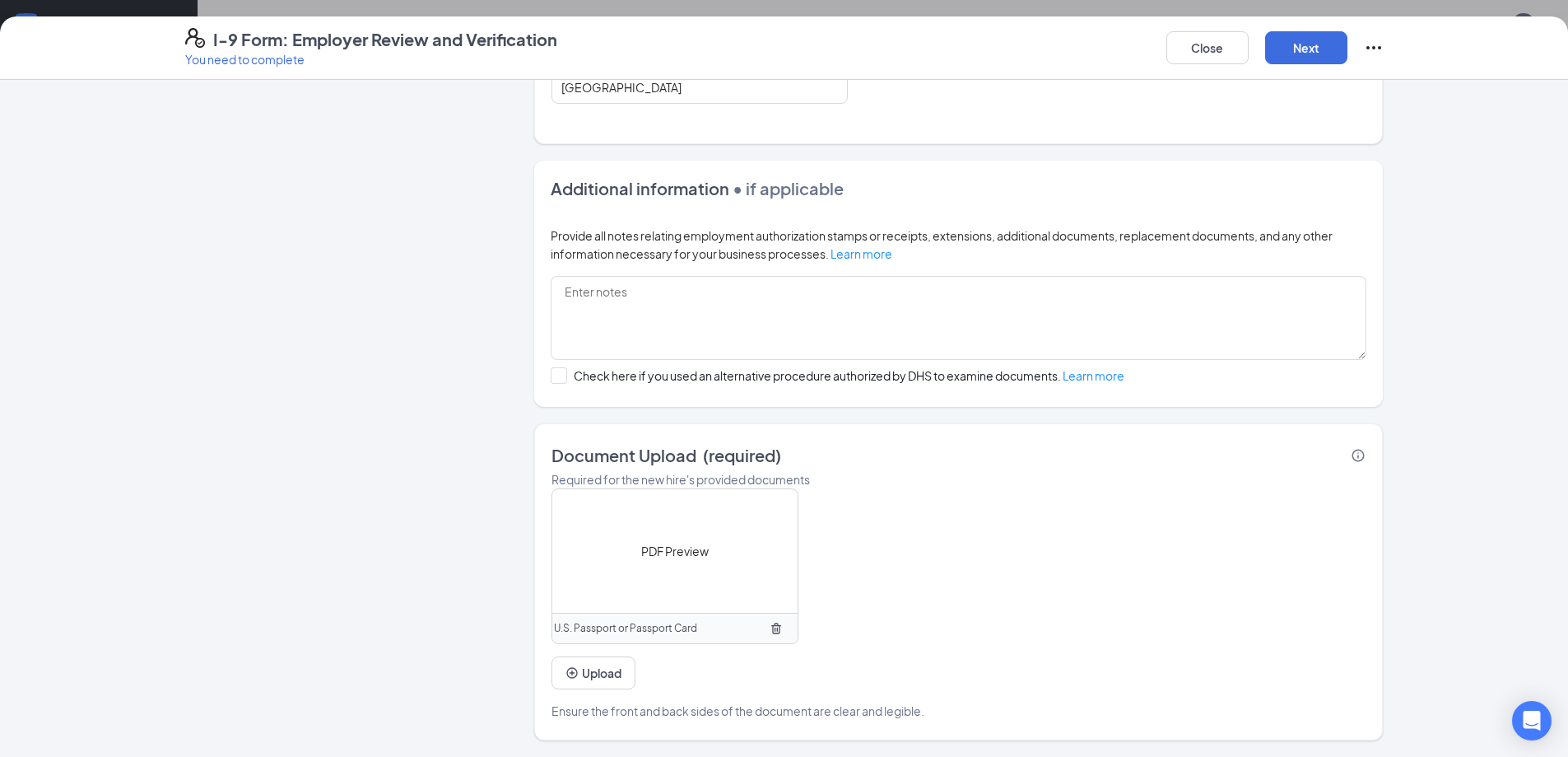
click at [772, 628] on icon "TrashOutline" at bounding box center [776, 628] width 13 height 13
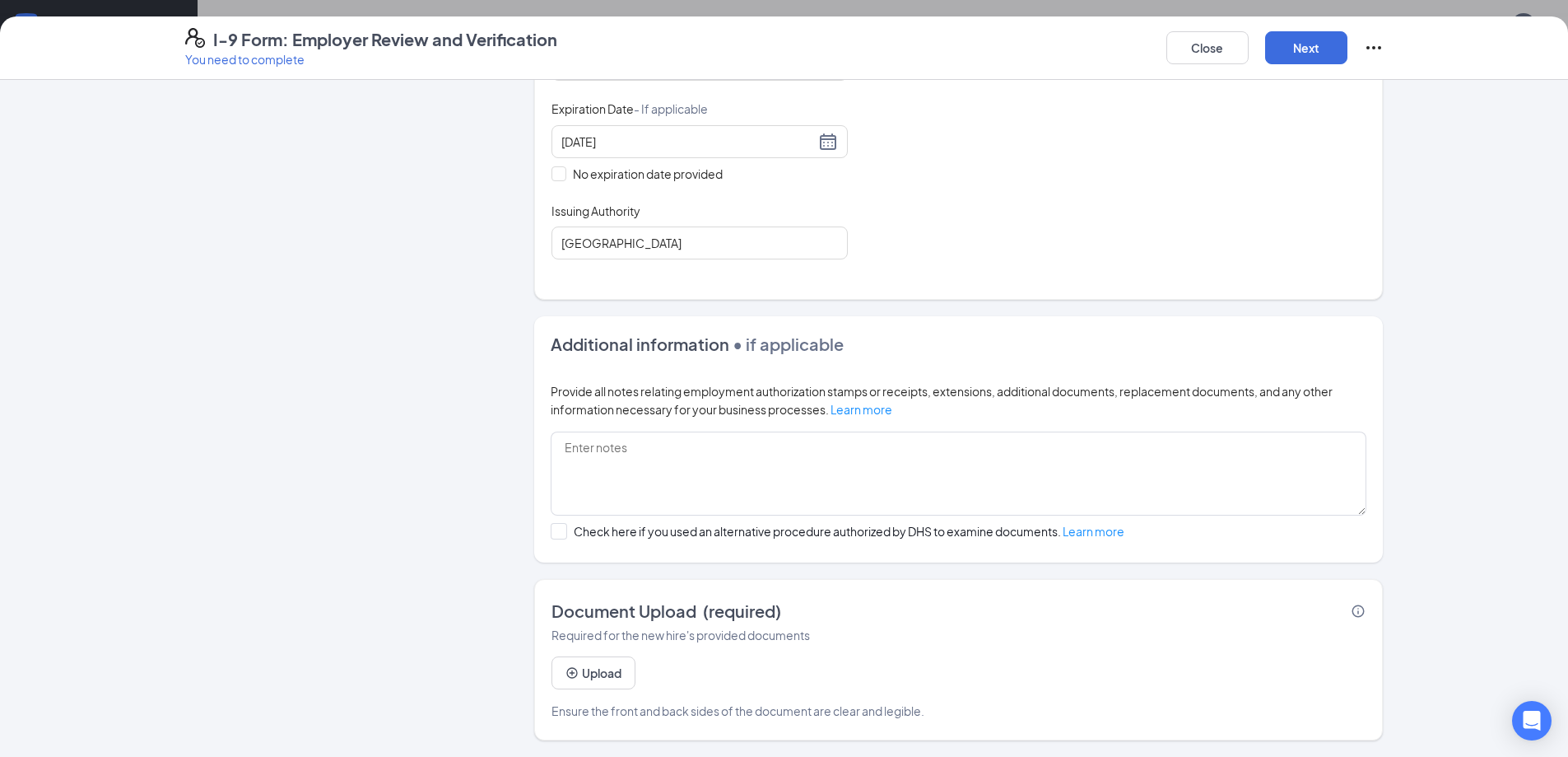
scroll to position [376, 0]
click at [593, 675] on button "Upload" at bounding box center [593, 673] width 84 height 33
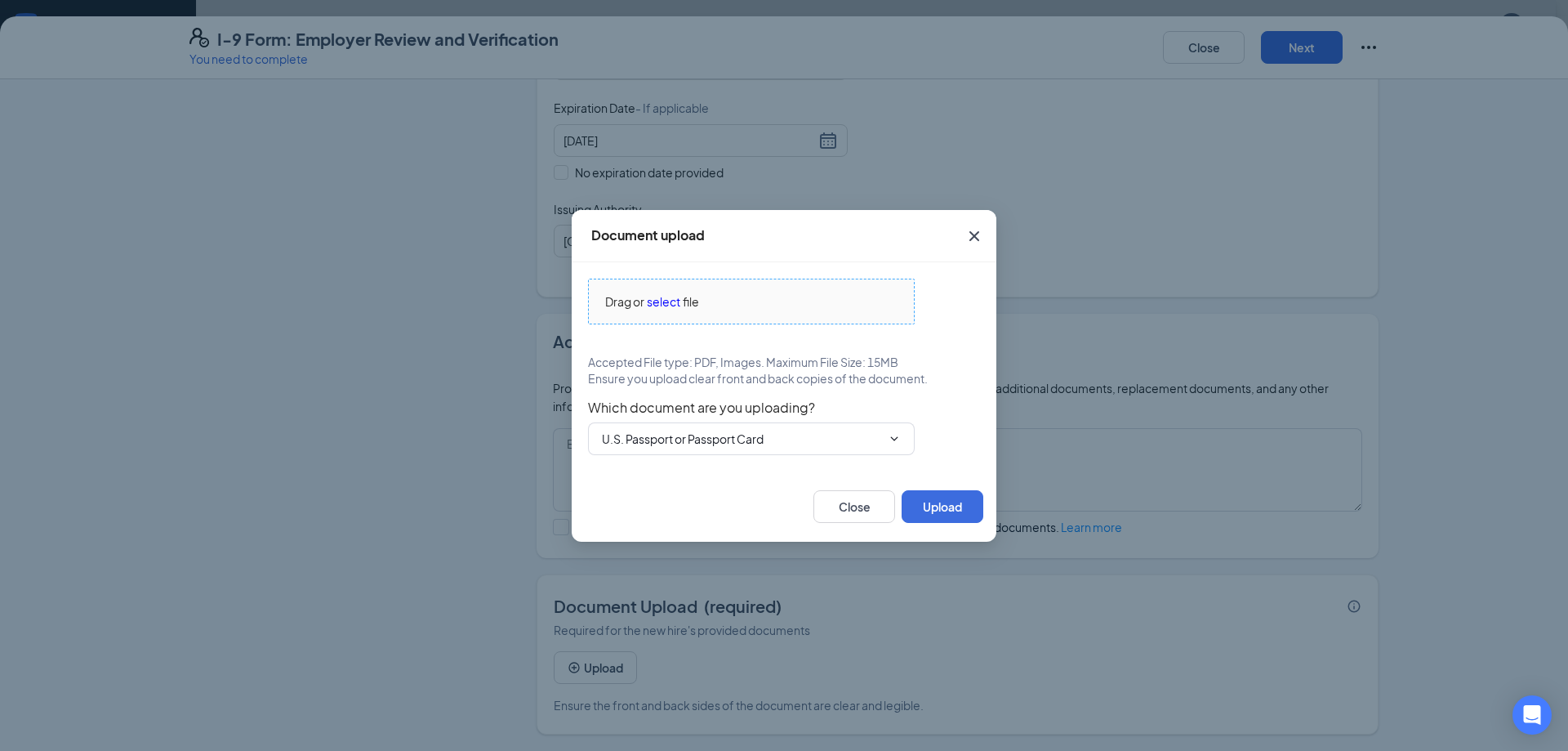
click at [665, 301] on span "select" at bounding box center [664, 302] width 34 height 18
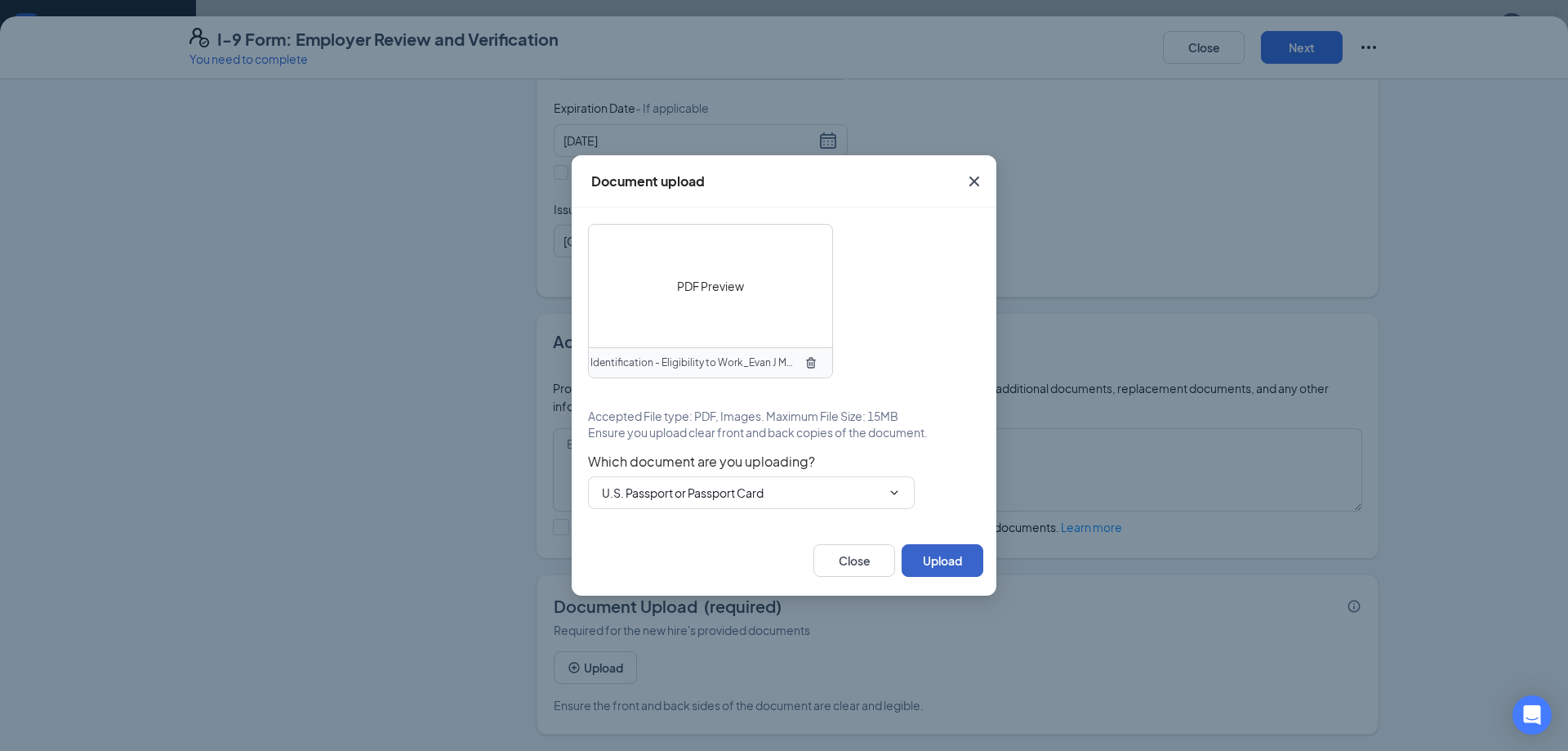
click at [950, 557] on button "Upload" at bounding box center [943, 560] width 82 height 33
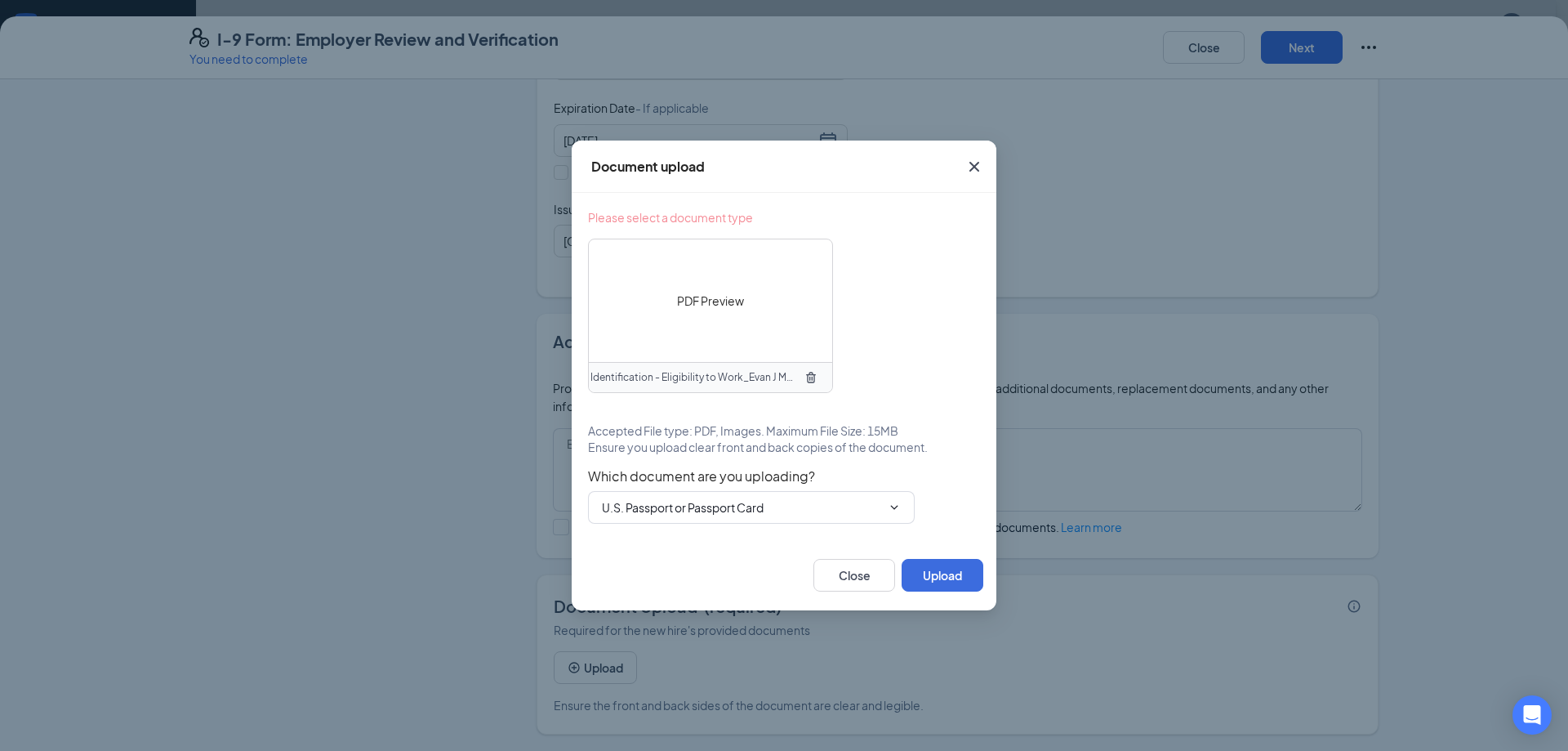
click at [1556, 738] on div at bounding box center [1556, 738] width 0 height 0
click at [810, 377] on icon "TrashOutline" at bounding box center [811, 377] width 10 height 11
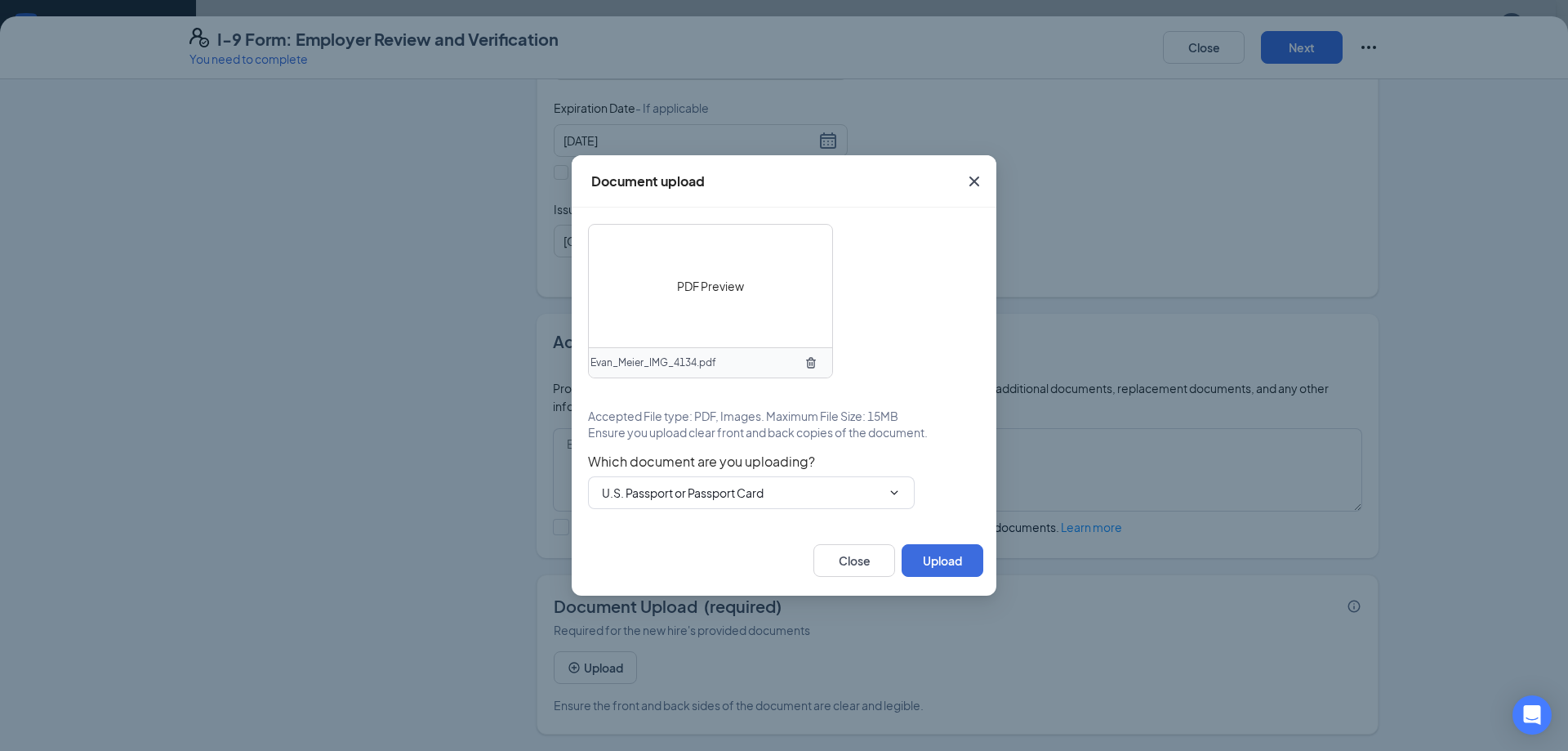
click at [674, 316] on div "PDF Preview" at bounding box center [711, 285] width 244 height 123
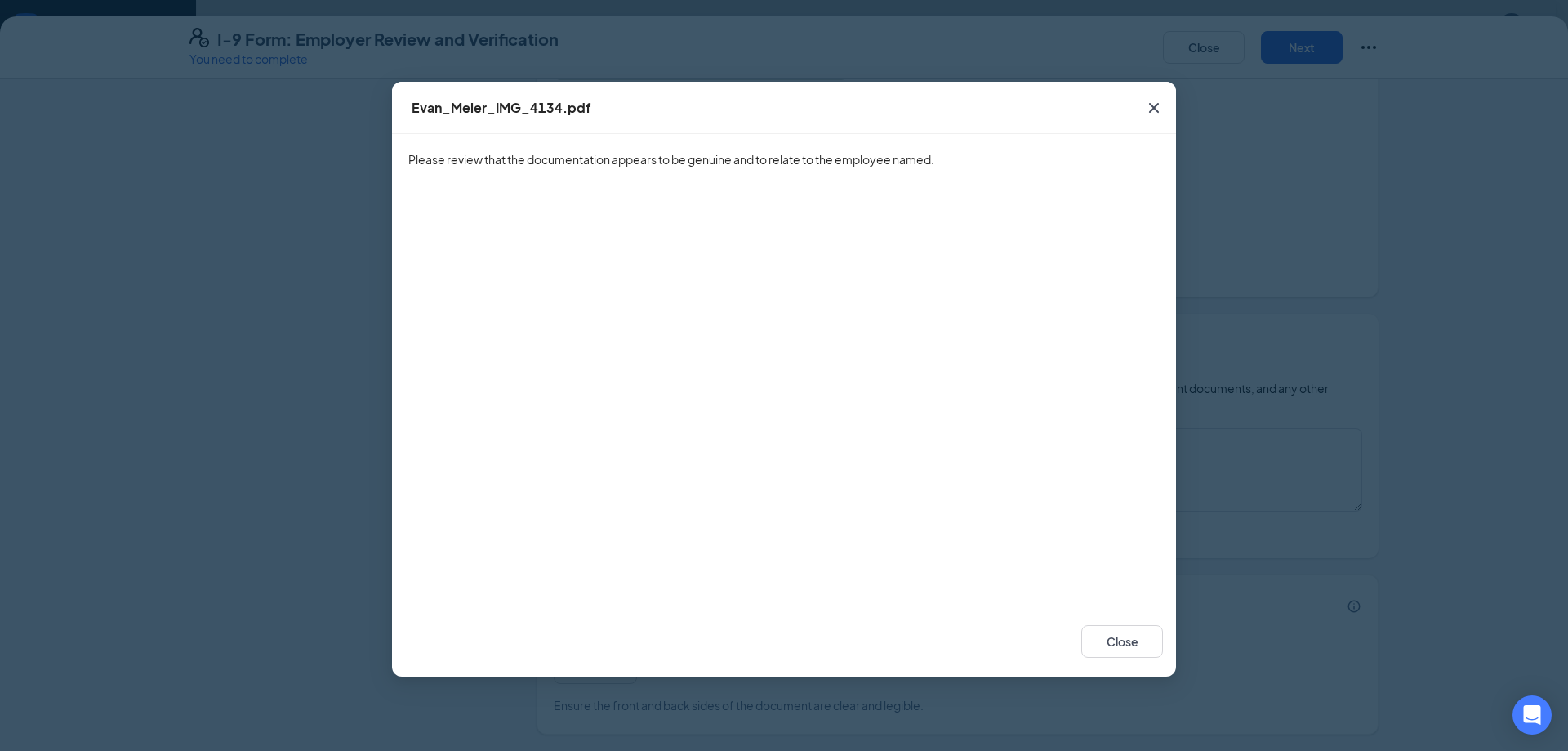
click at [1152, 105] on icon "Cross" at bounding box center [1154, 107] width 10 height 10
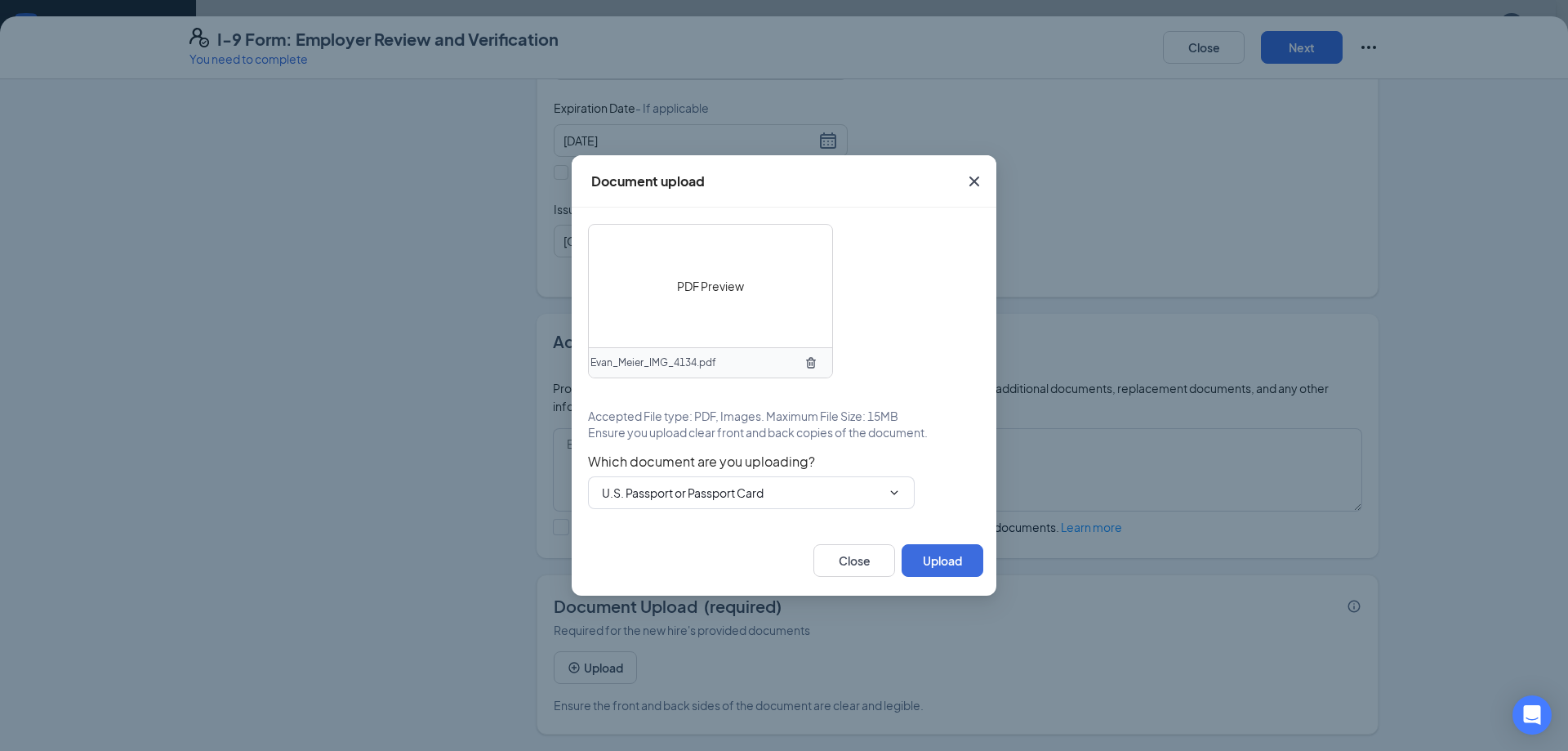
click at [811, 365] on icon "TrashOutline" at bounding box center [811, 363] width 13 height 13
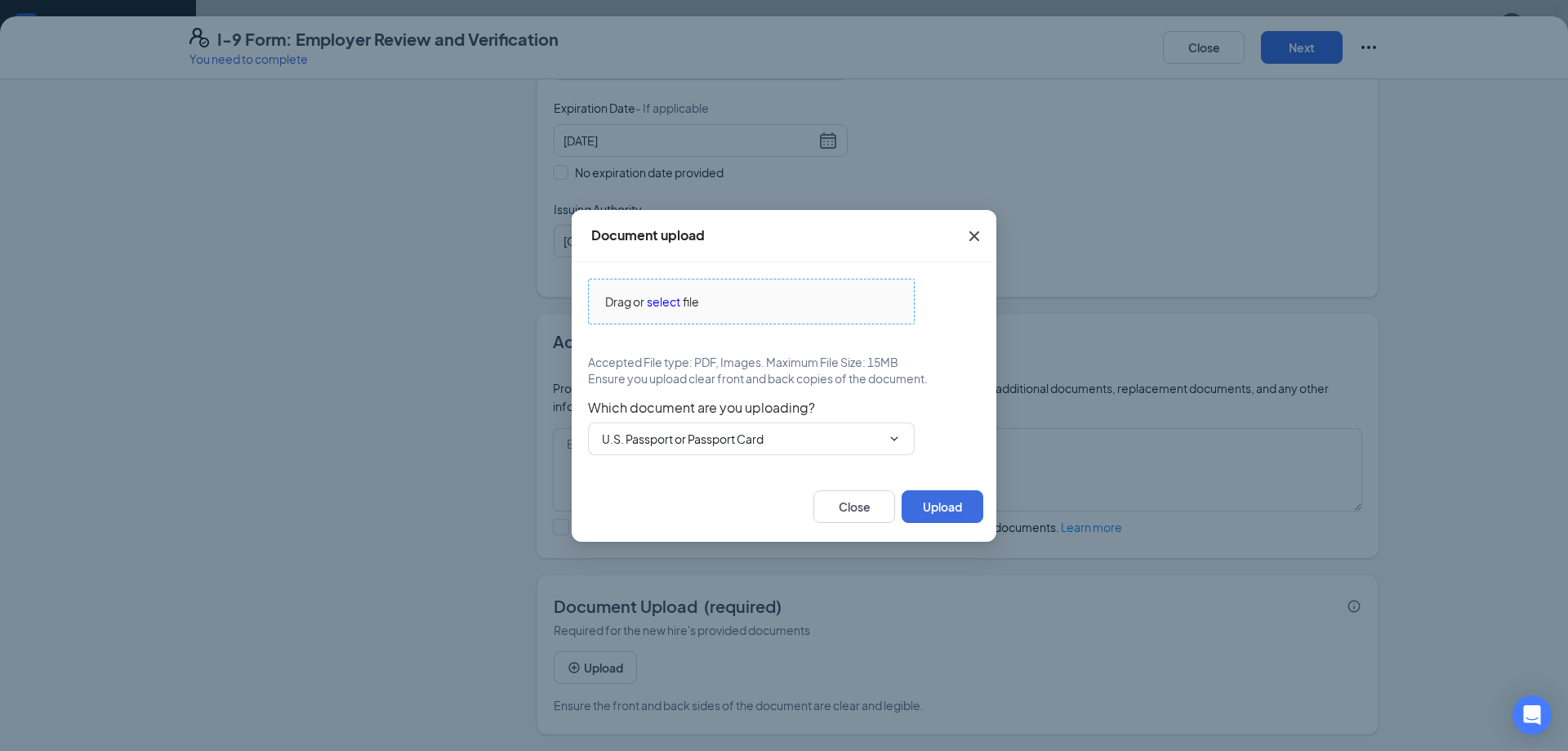
click at [664, 299] on span "select" at bounding box center [664, 302] width 34 height 18
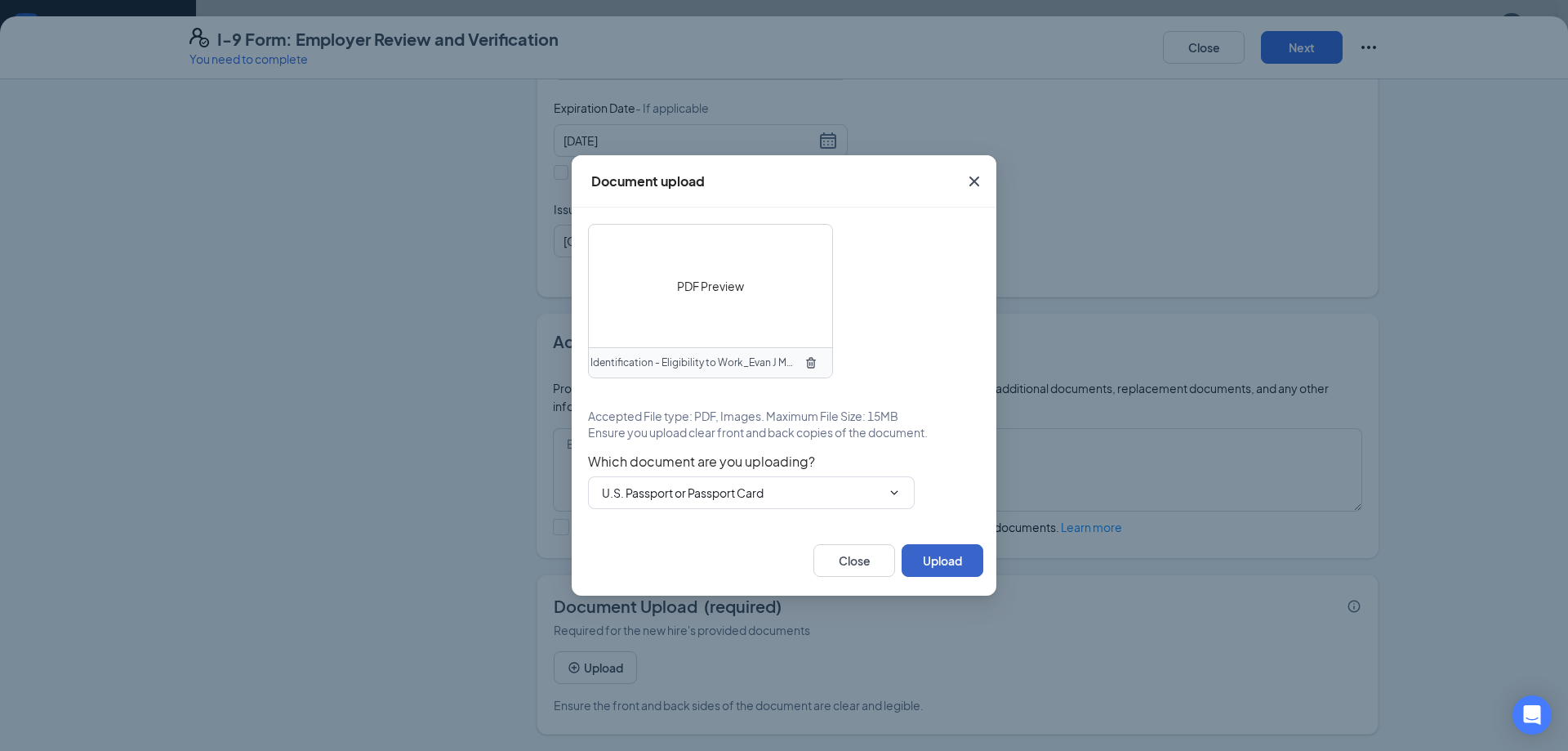
click at [955, 564] on button "Upload" at bounding box center [943, 560] width 82 height 33
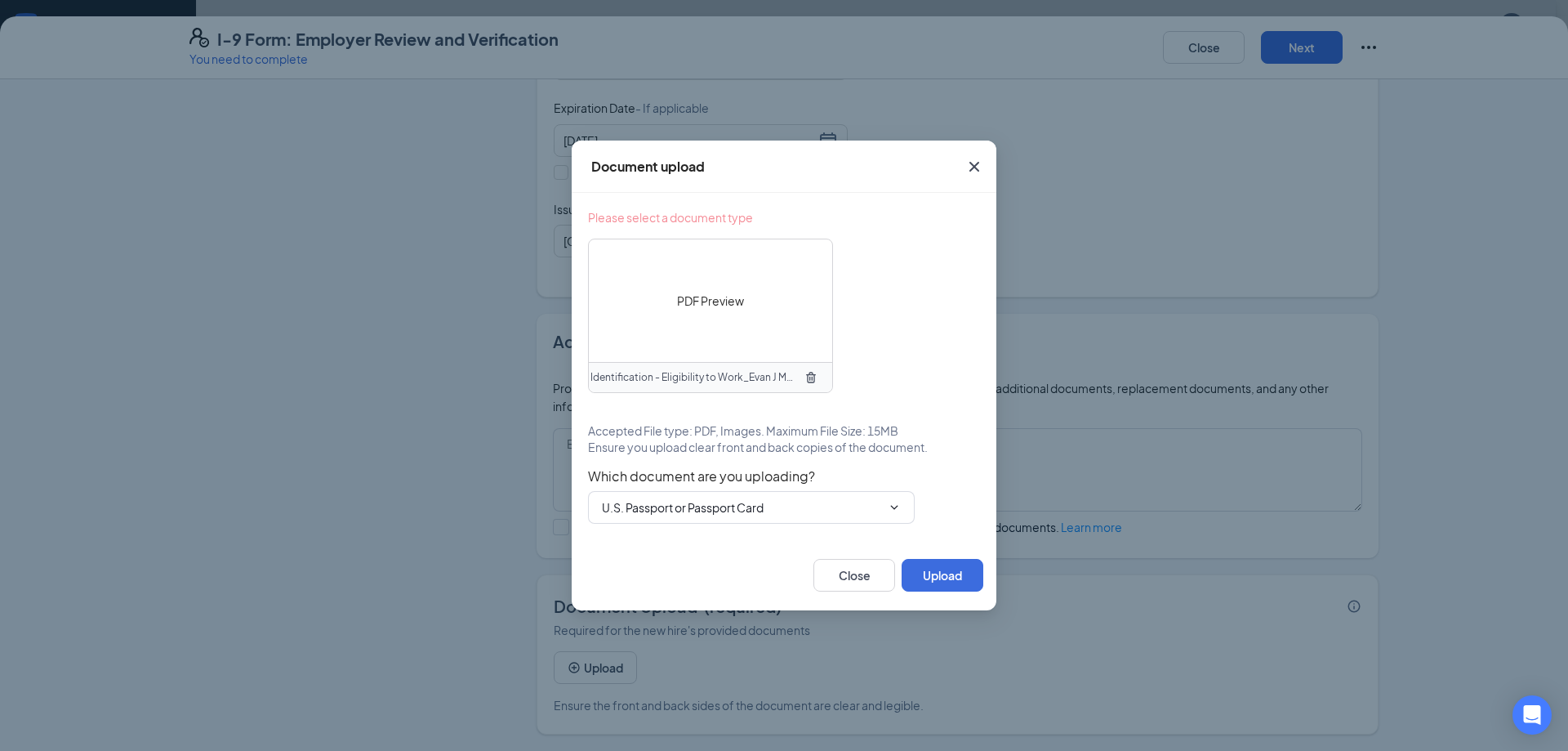
click at [694, 298] on span "PDF Preview" at bounding box center [711, 301] width 67 height 18
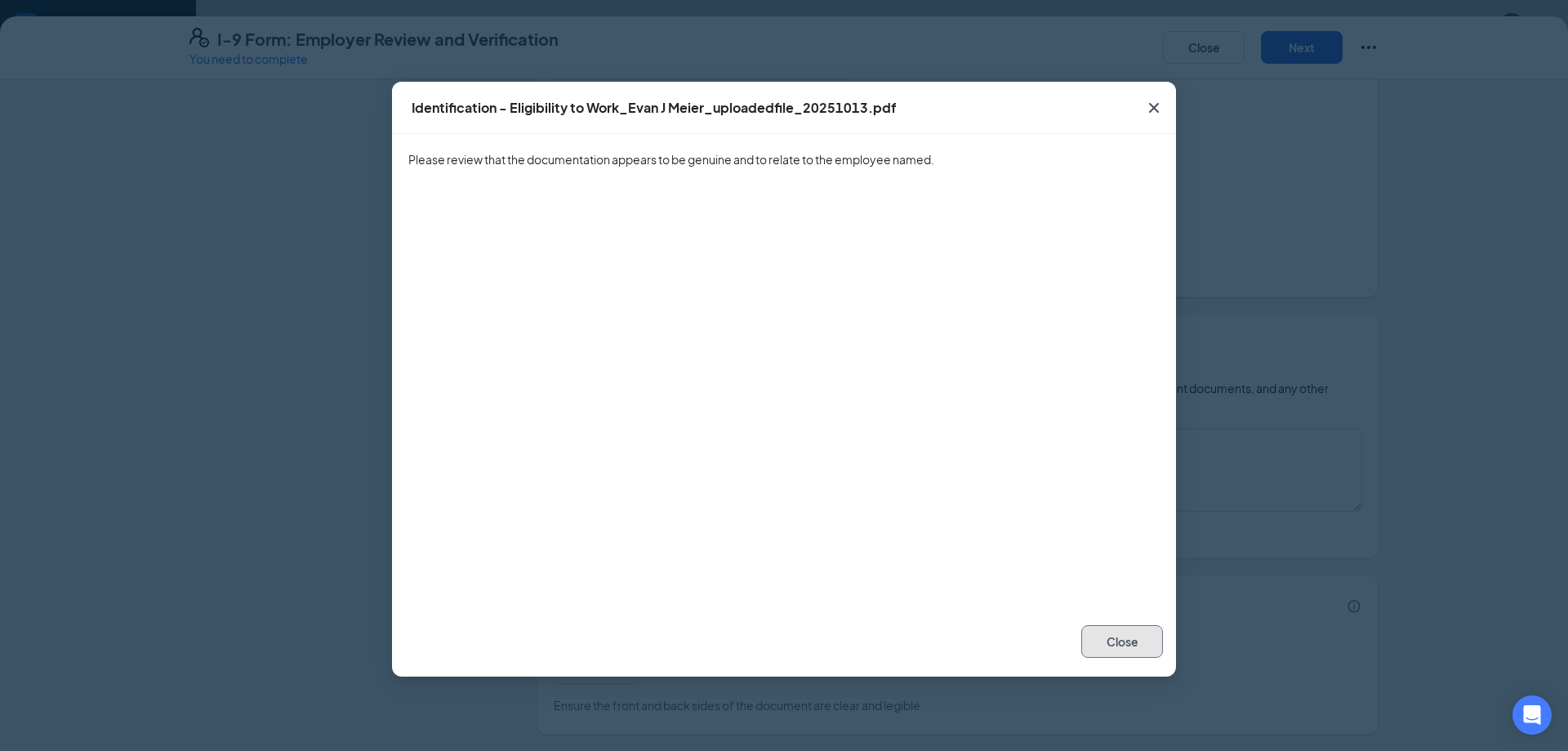
click at [1122, 646] on button "Close" at bounding box center [1123, 641] width 82 height 33
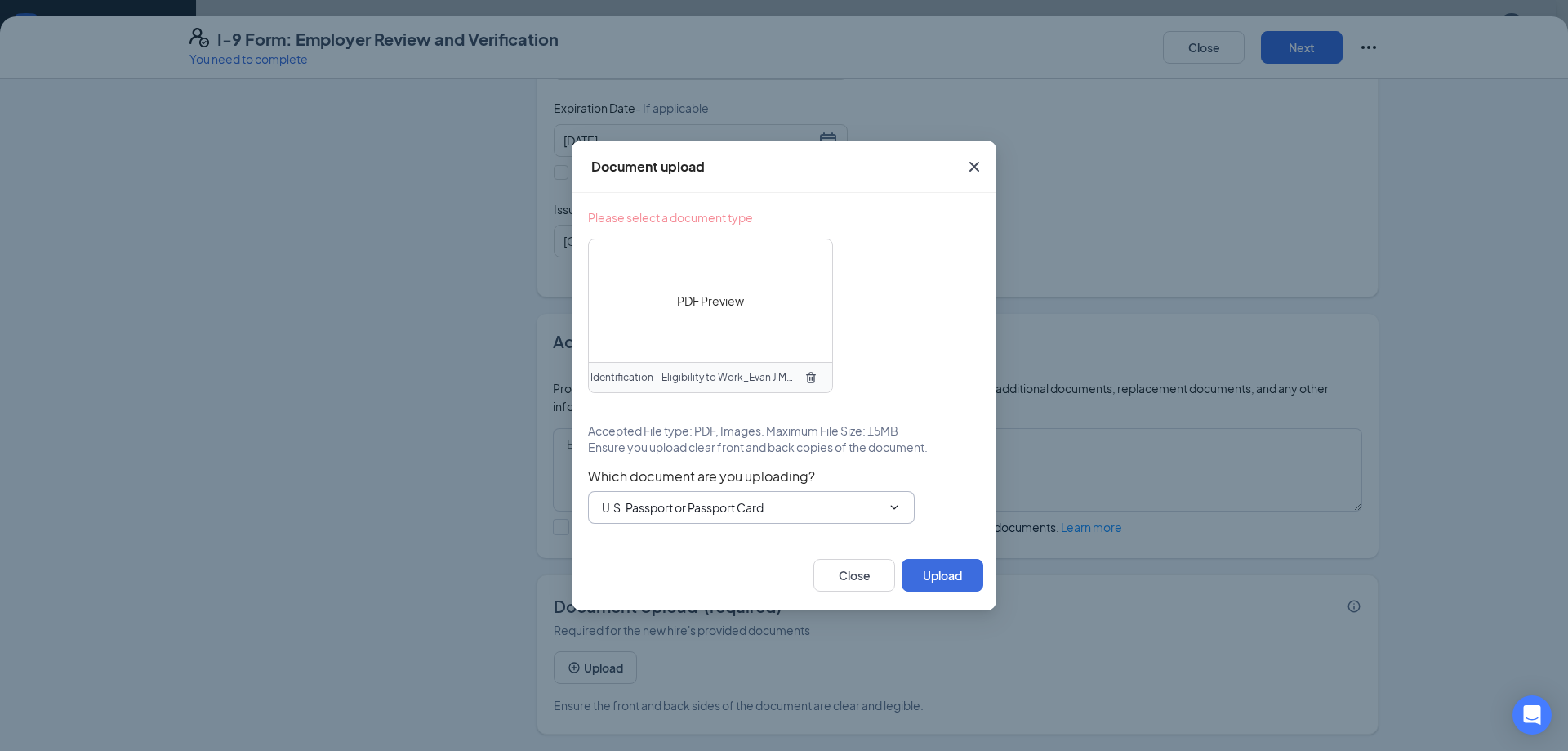
click at [899, 504] on icon "ChevronDown" at bounding box center [894, 507] width 13 height 13
click at [959, 428] on div "Please select a document type PDF Preview Identification - Eligibility to Work_…" at bounding box center [784, 366] width 392 height 315
click at [936, 576] on button "Upload" at bounding box center [943, 576] width 82 height 33
click at [971, 165] on icon "Cross" at bounding box center [974, 167] width 20 height 20
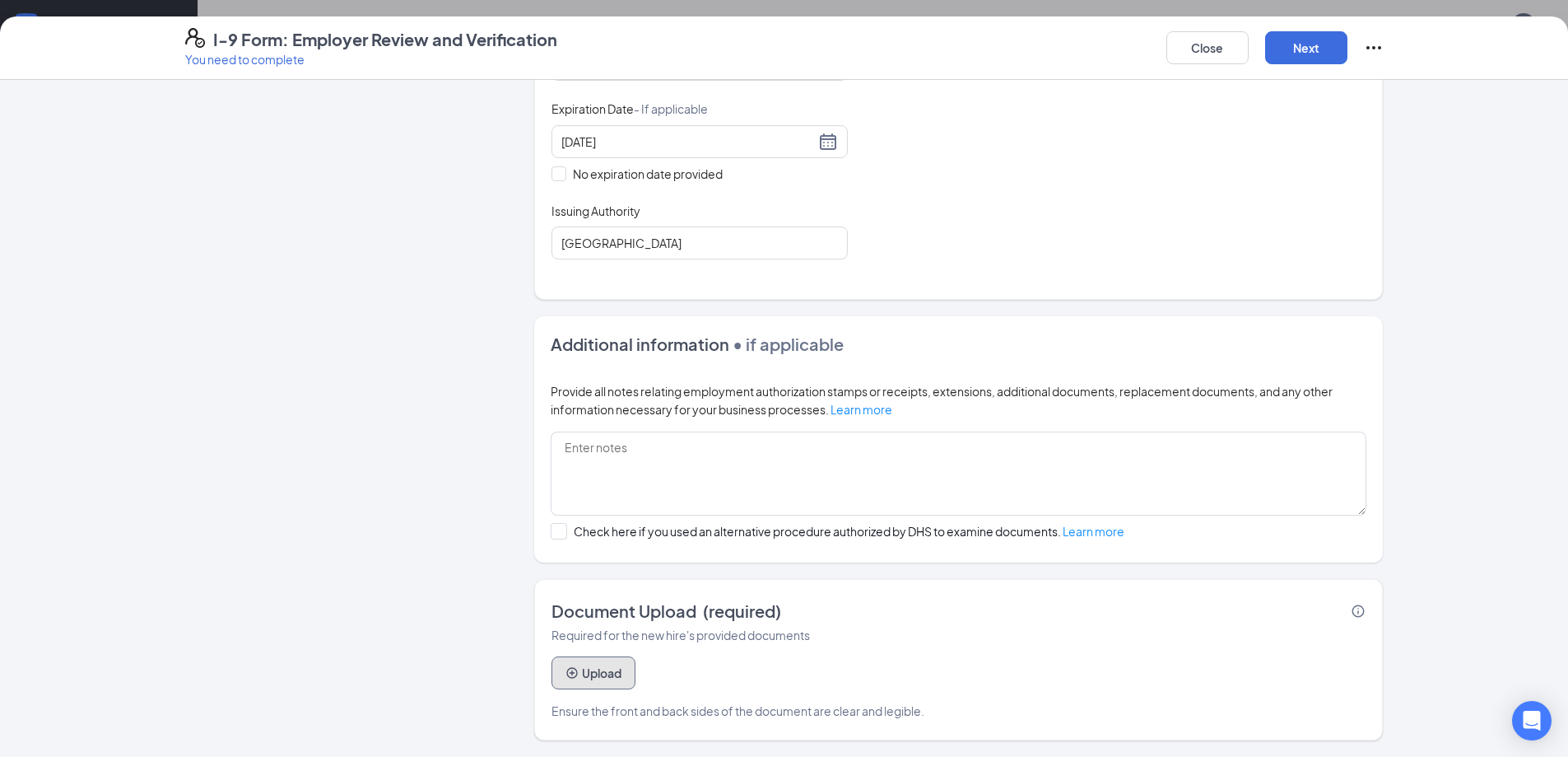
click at [597, 675] on button "Upload" at bounding box center [593, 673] width 84 height 33
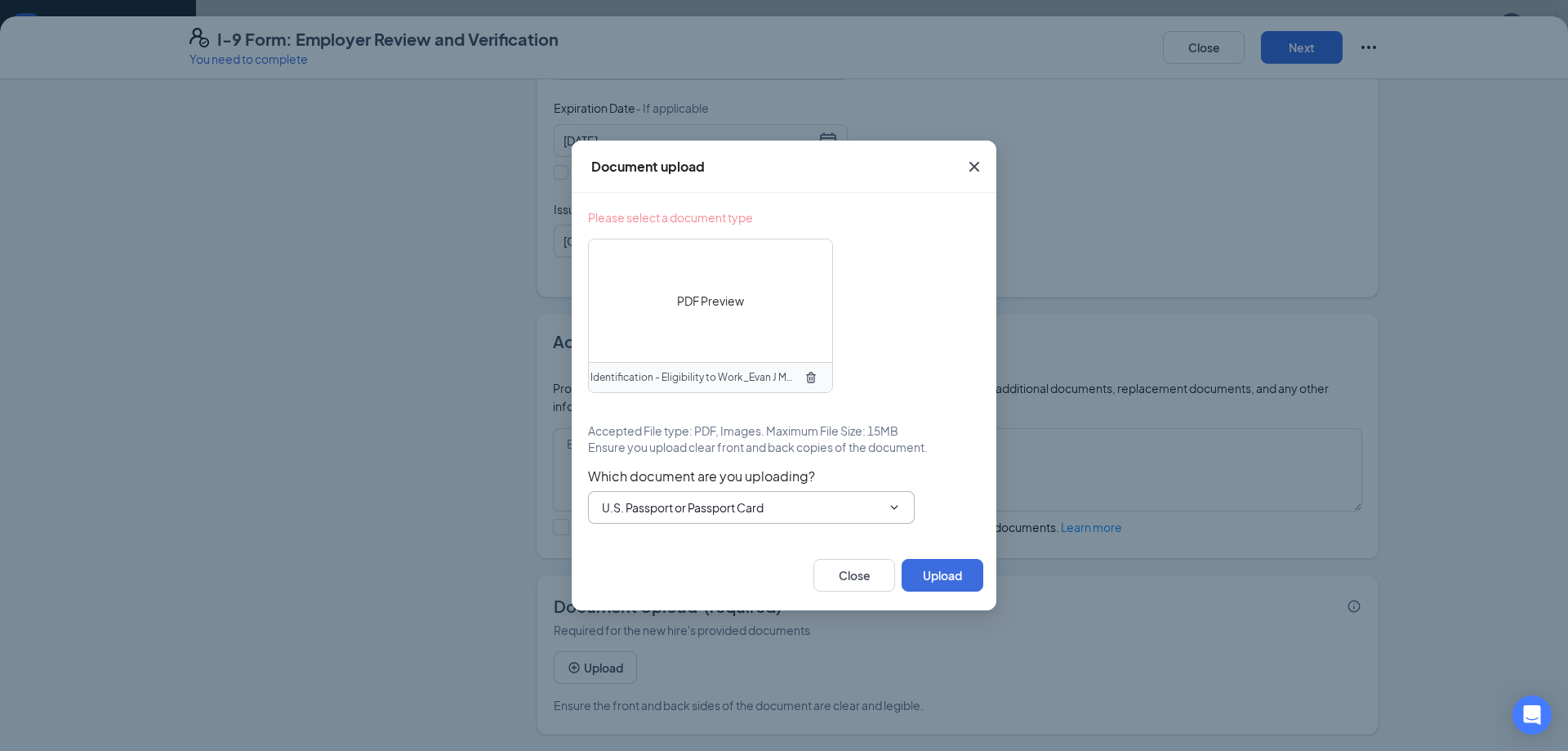
click at [754, 379] on span "Identification - Eligibility to Work_Evan J Meier_uploadedfile_20251013.pdf" at bounding box center [694, 377] width 207 height 15
click at [723, 305] on span "PDF Preview" at bounding box center [711, 301] width 67 height 18
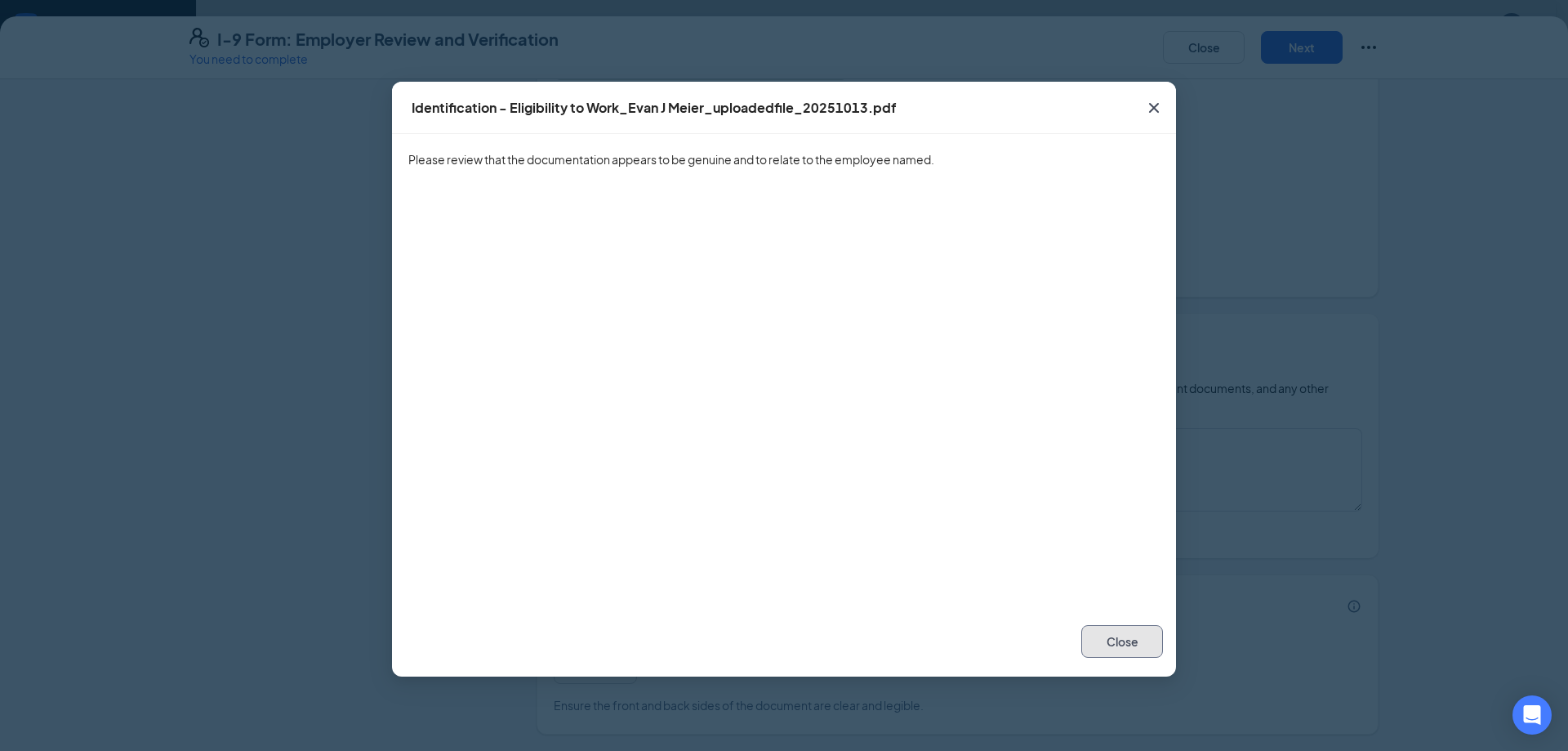
click at [1107, 640] on button "Close" at bounding box center [1123, 641] width 82 height 33
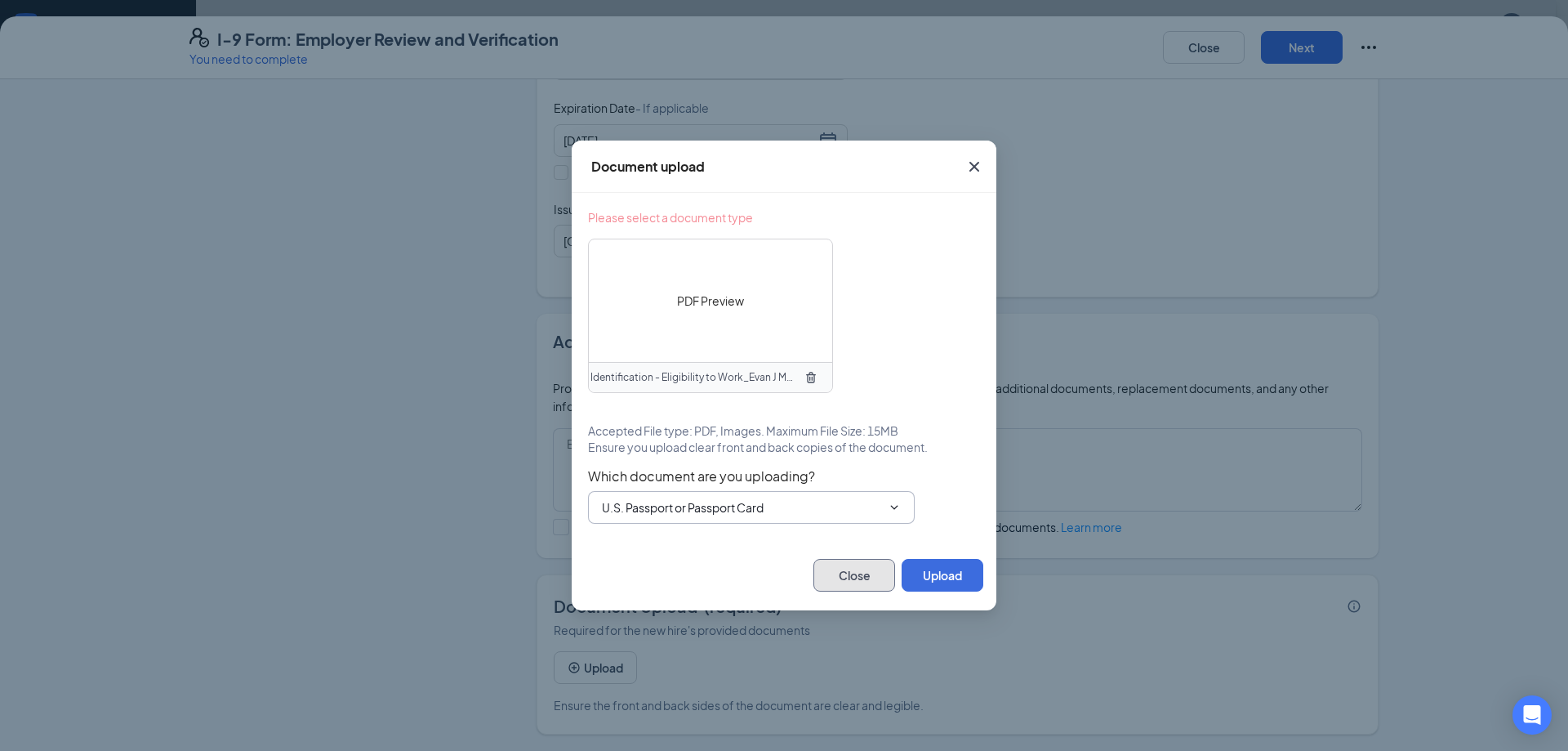
click at [848, 576] on button "Close" at bounding box center [854, 576] width 82 height 33
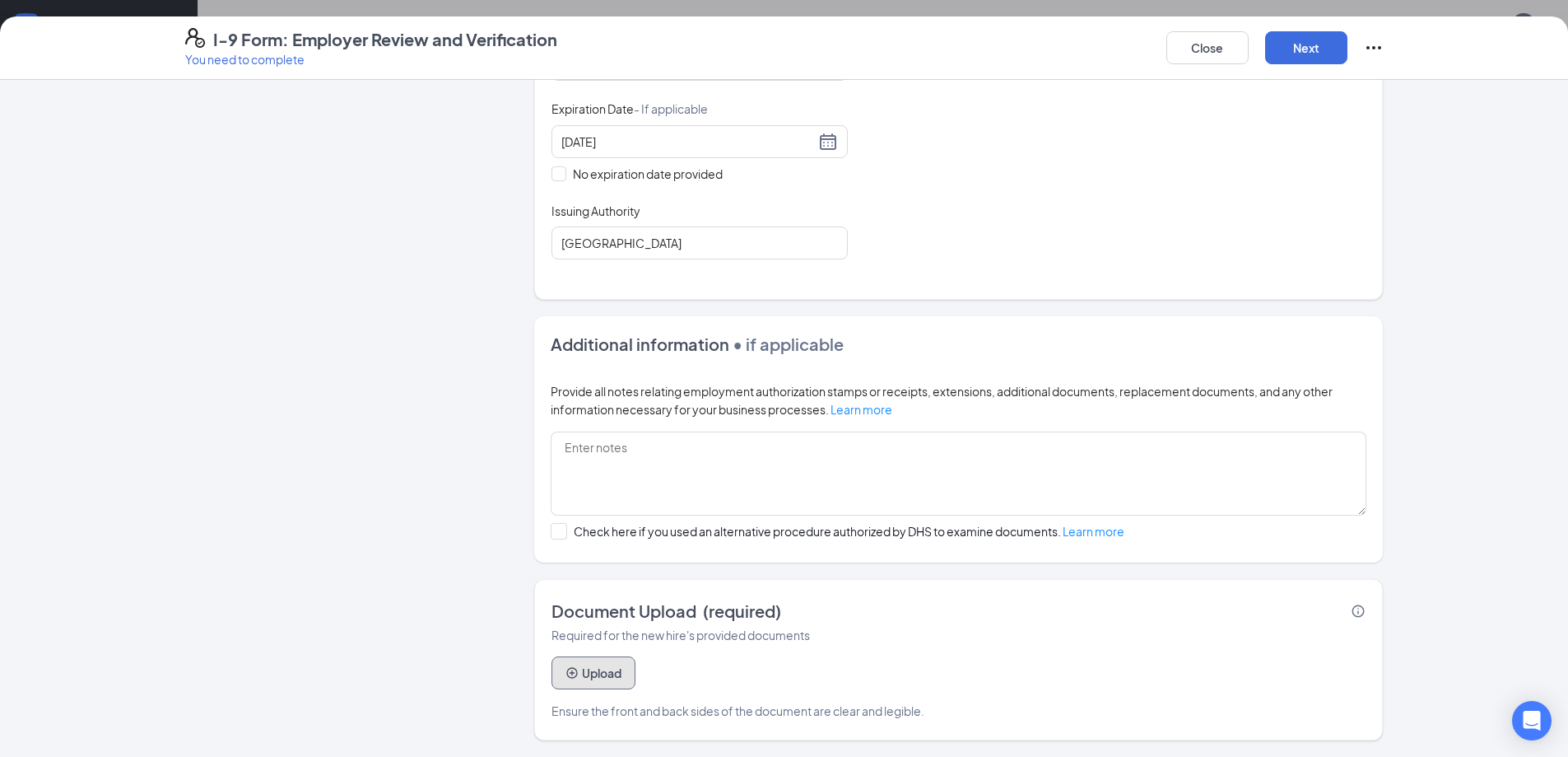
click at [600, 667] on button "Upload" at bounding box center [593, 673] width 84 height 33
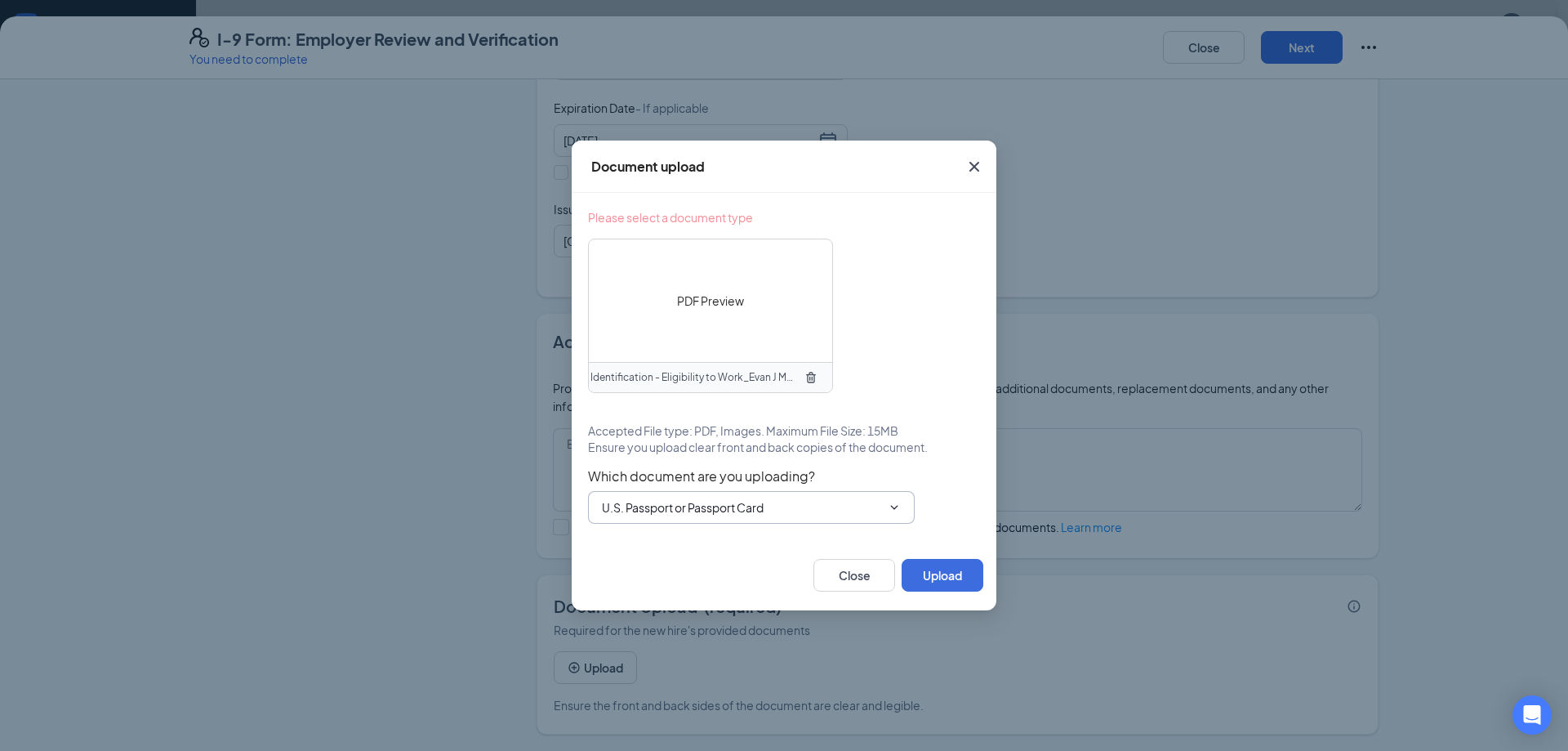
click at [809, 379] on icon "TrashOutline" at bounding box center [811, 377] width 13 height 13
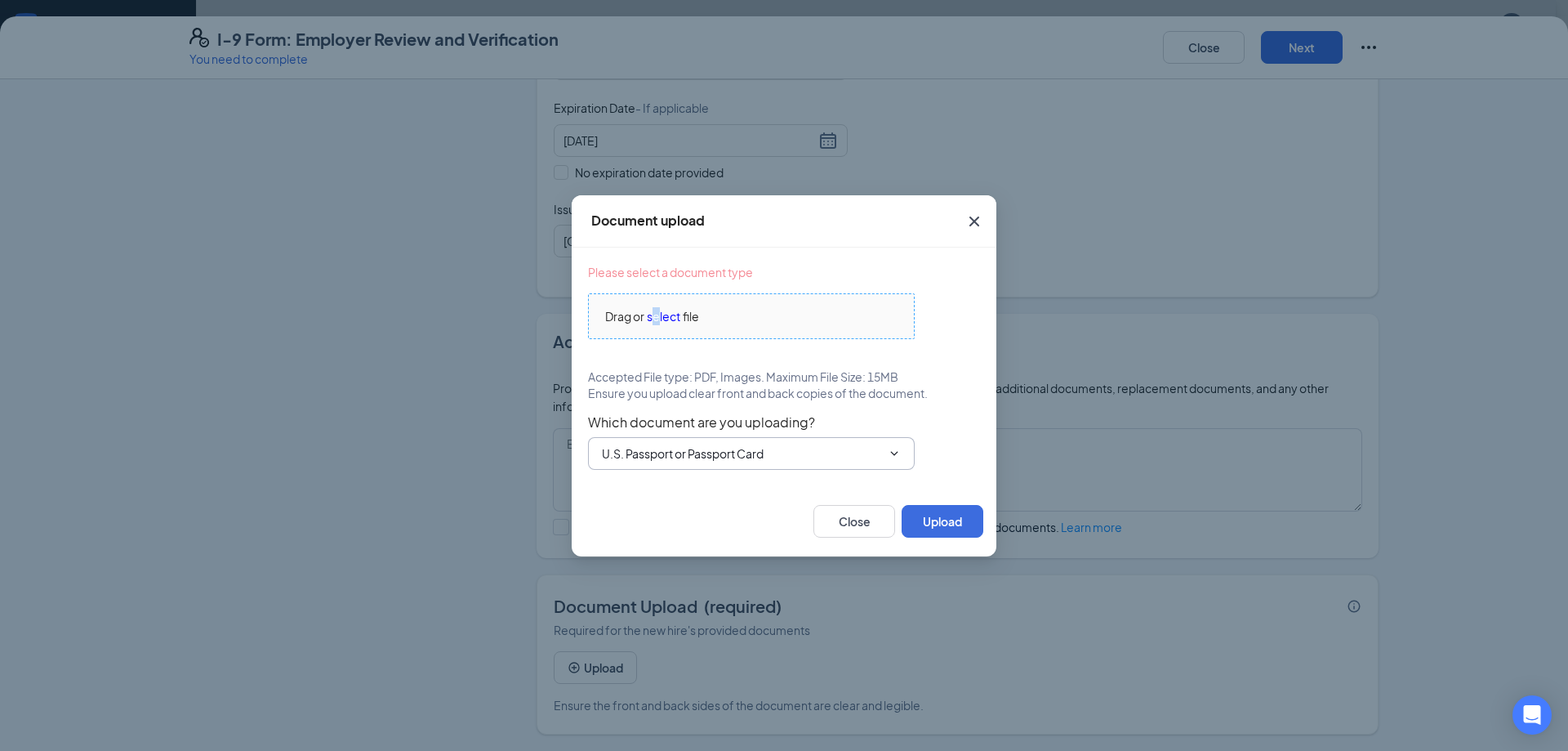
click at [658, 317] on span "select" at bounding box center [664, 316] width 34 height 18
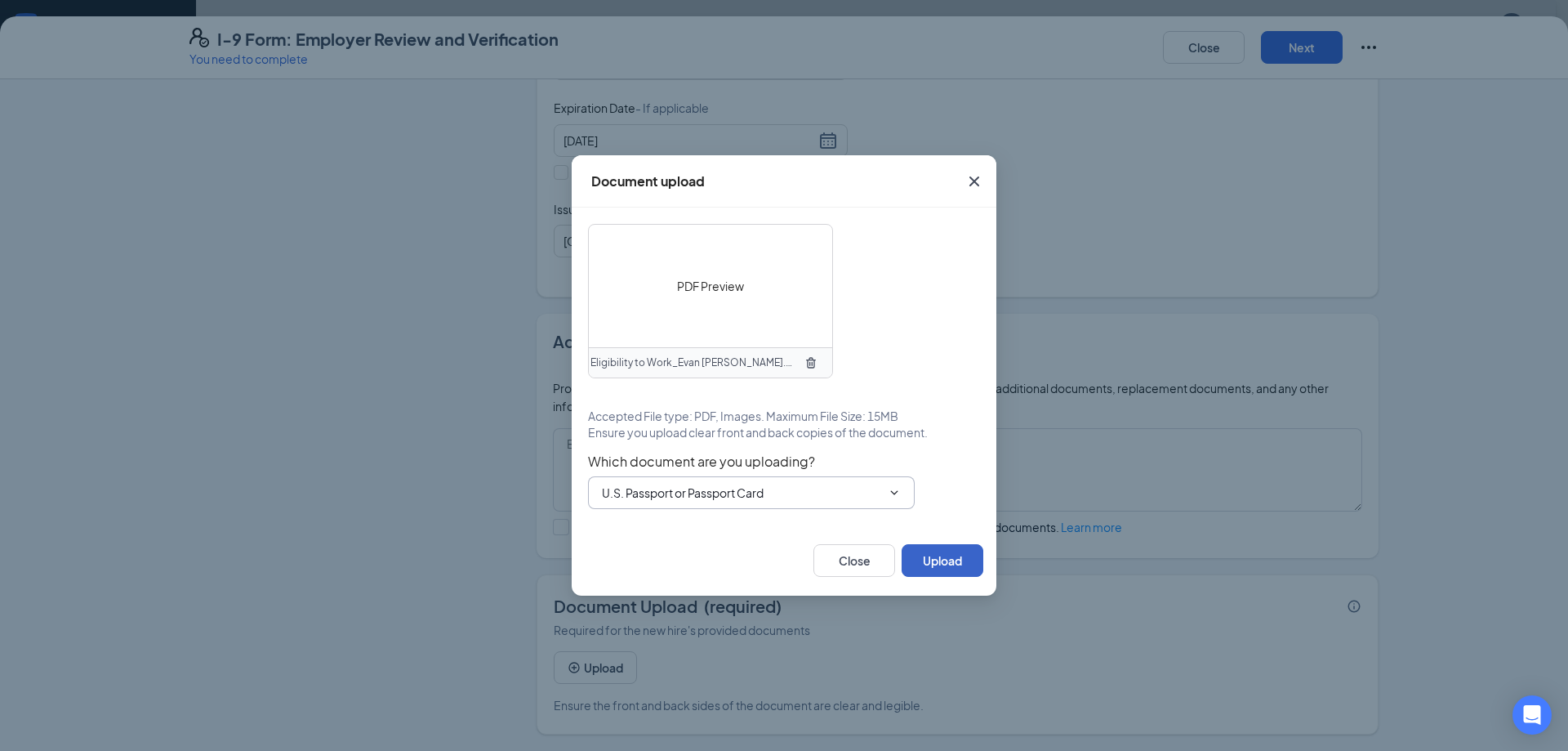
click at [948, 559] on button "Upload" at bounding box center [943, 560] width 82 height 33
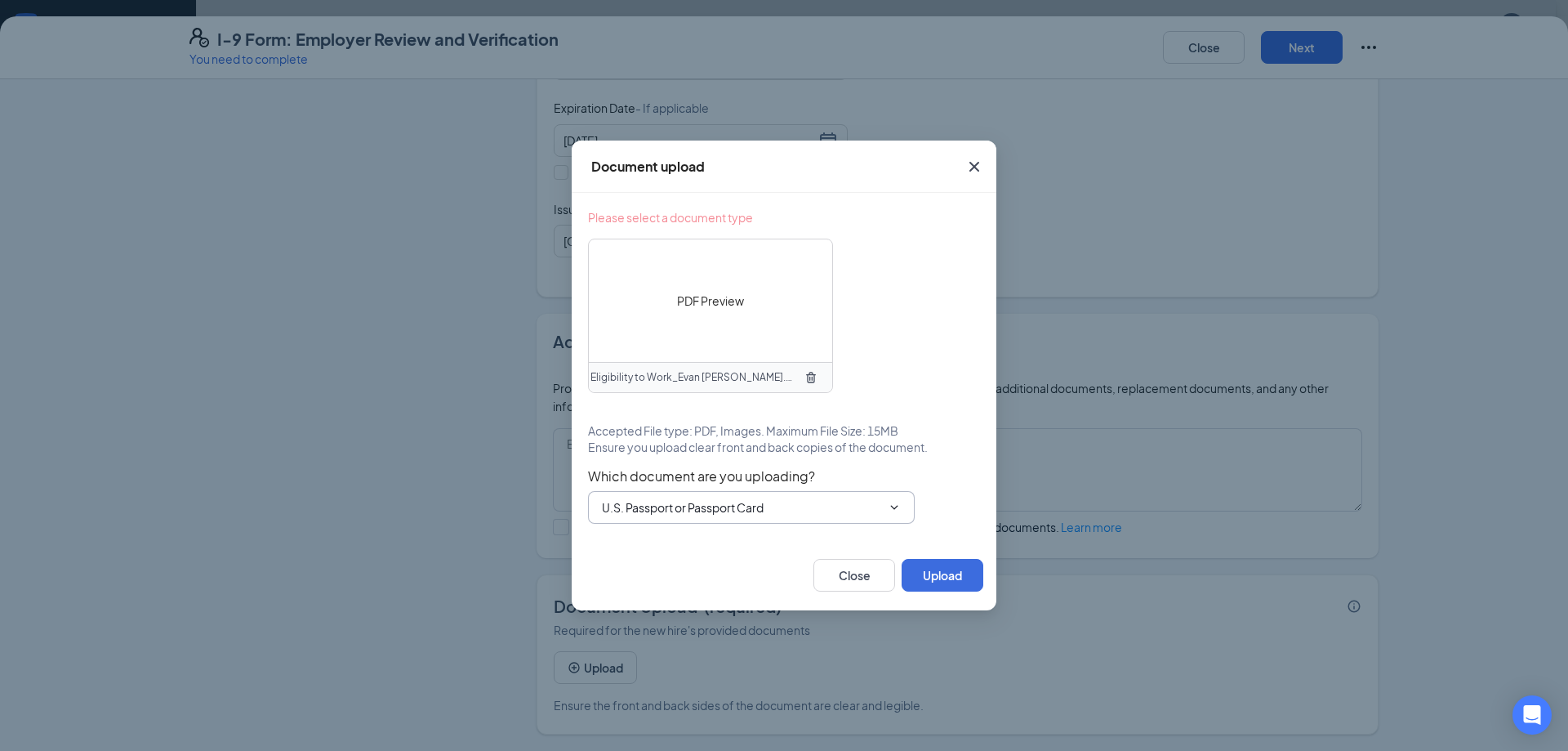
click at [713, 299] on span "PDF Preview" at bounding box center [711, 301] width 67 height 18
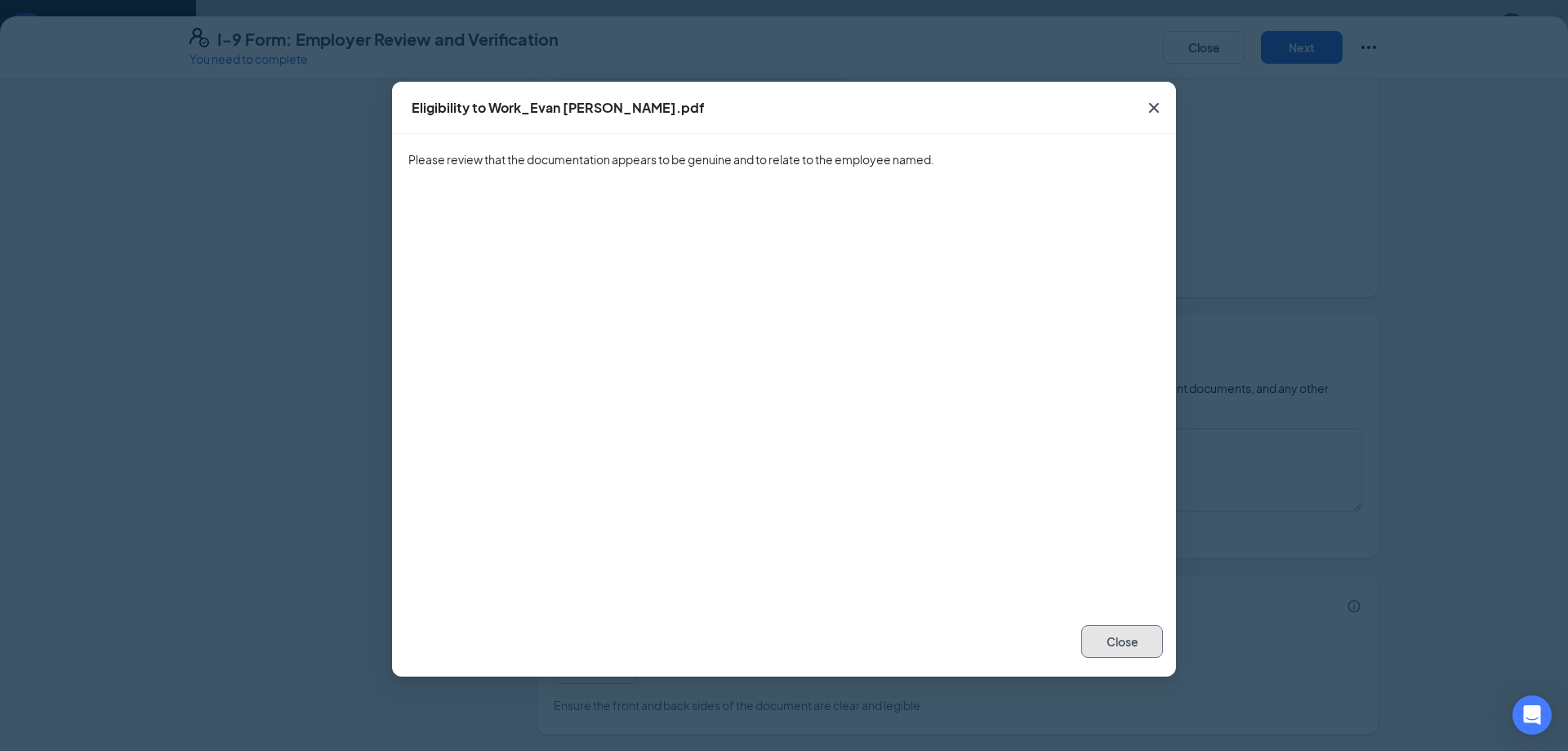
drag, startPoint x: 1117, startPoint y: 646, endPoint x: 1124, endPoint y: 578, distance: 68.4
click at [1118, 645] on button "Close" at bounding box center [1123, 641] width 82 height 33
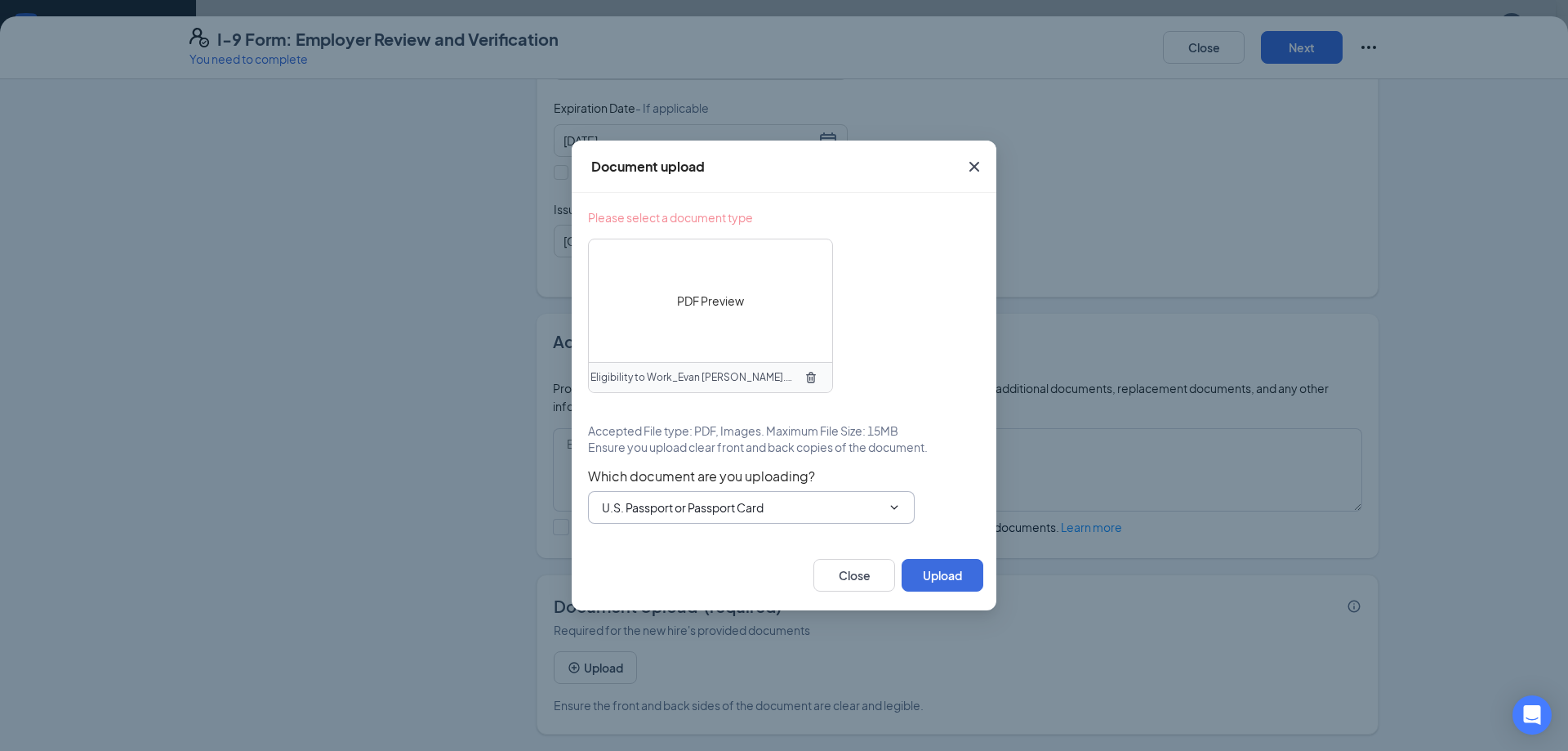
click at [979, 165] on icon "Cross" at bounding box center [974, 167] width 20 height 20
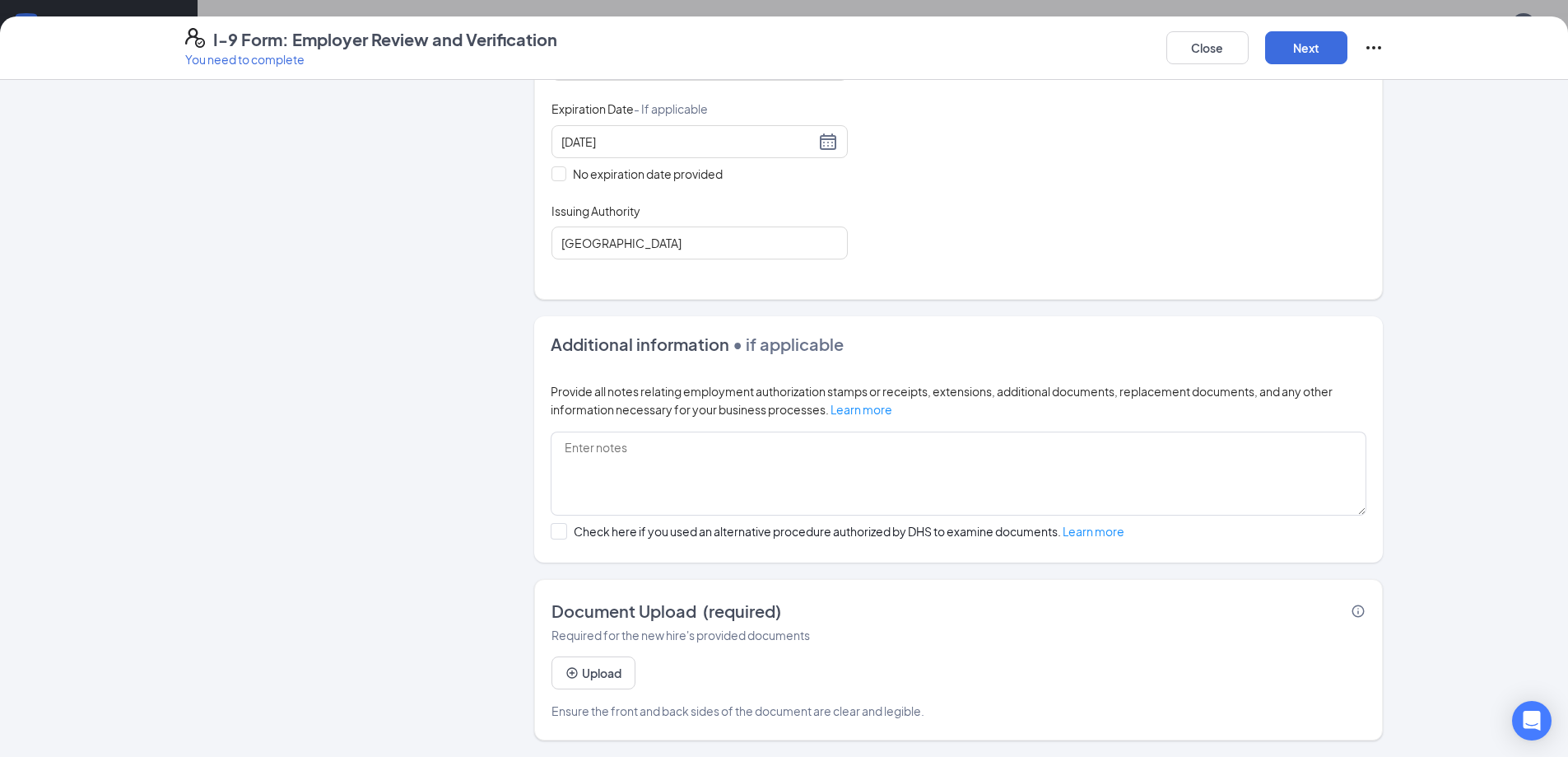
click at [1355, 613] on icon "Info" at bounding box center [1358, 611] width 15 height 15
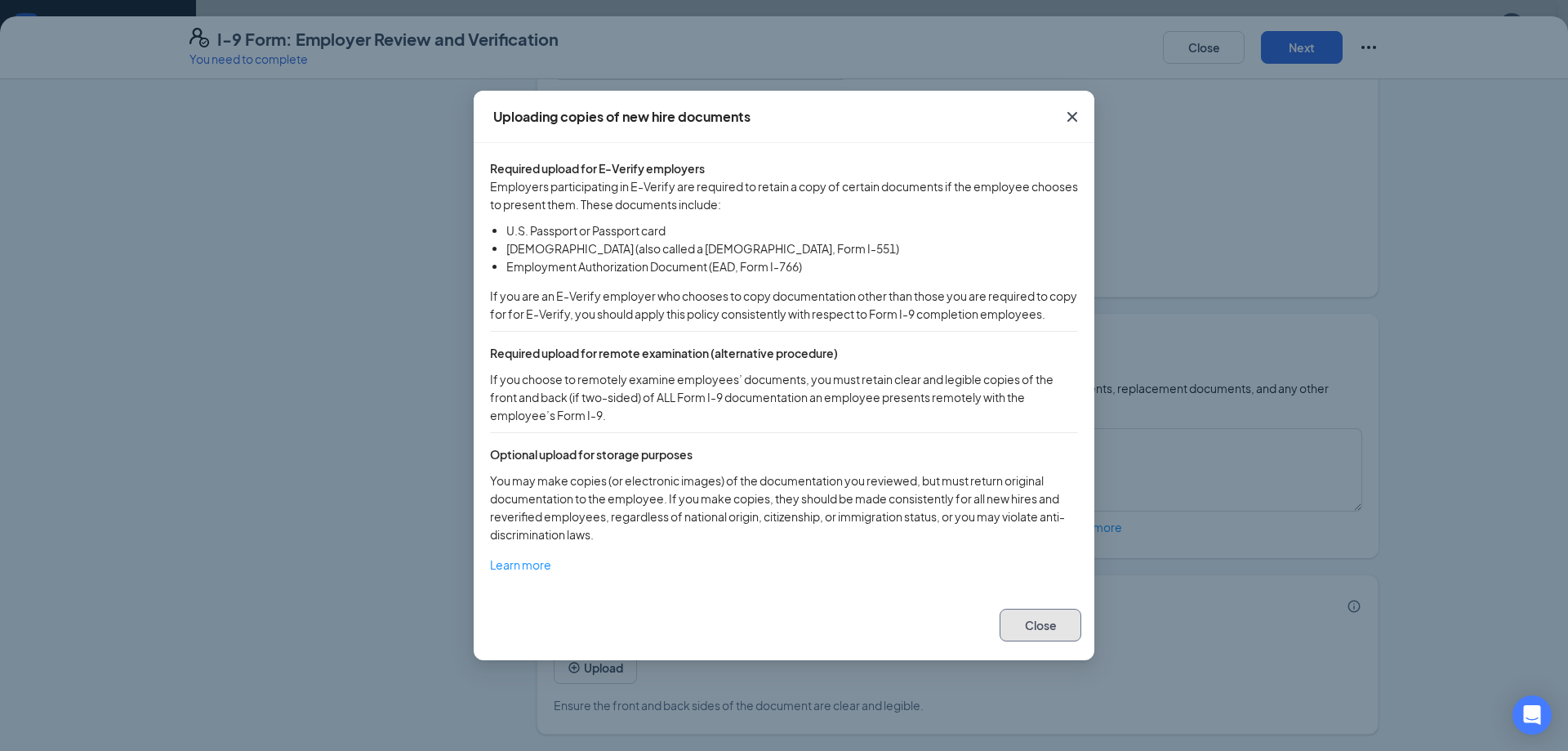
click at [1042, 632] on button "Close" at bounding box center [1041, 625] width 82 height 33
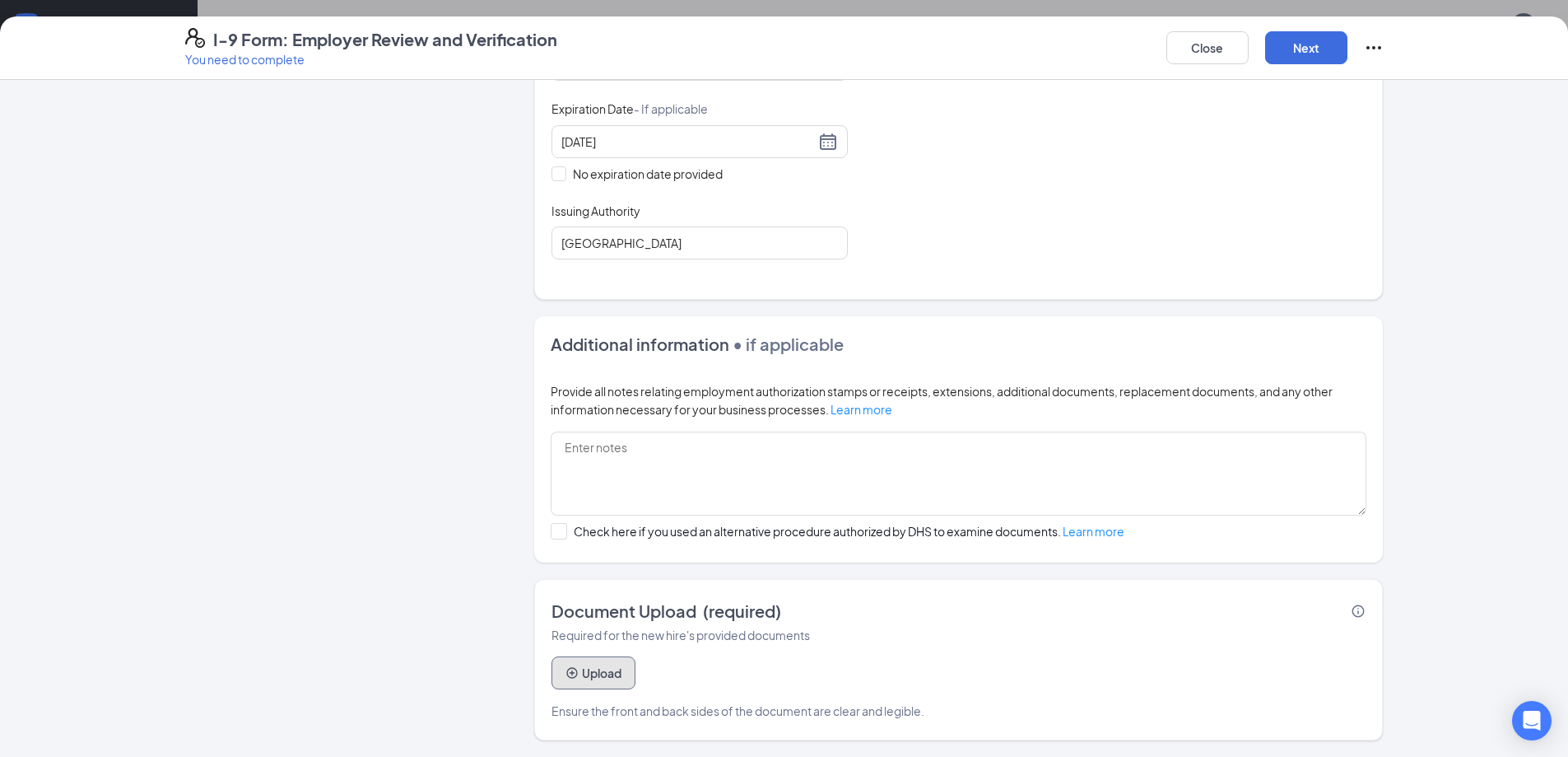
click at [593, 675] on button "Upload" at bounding box center [593, 673] width 84 height 33
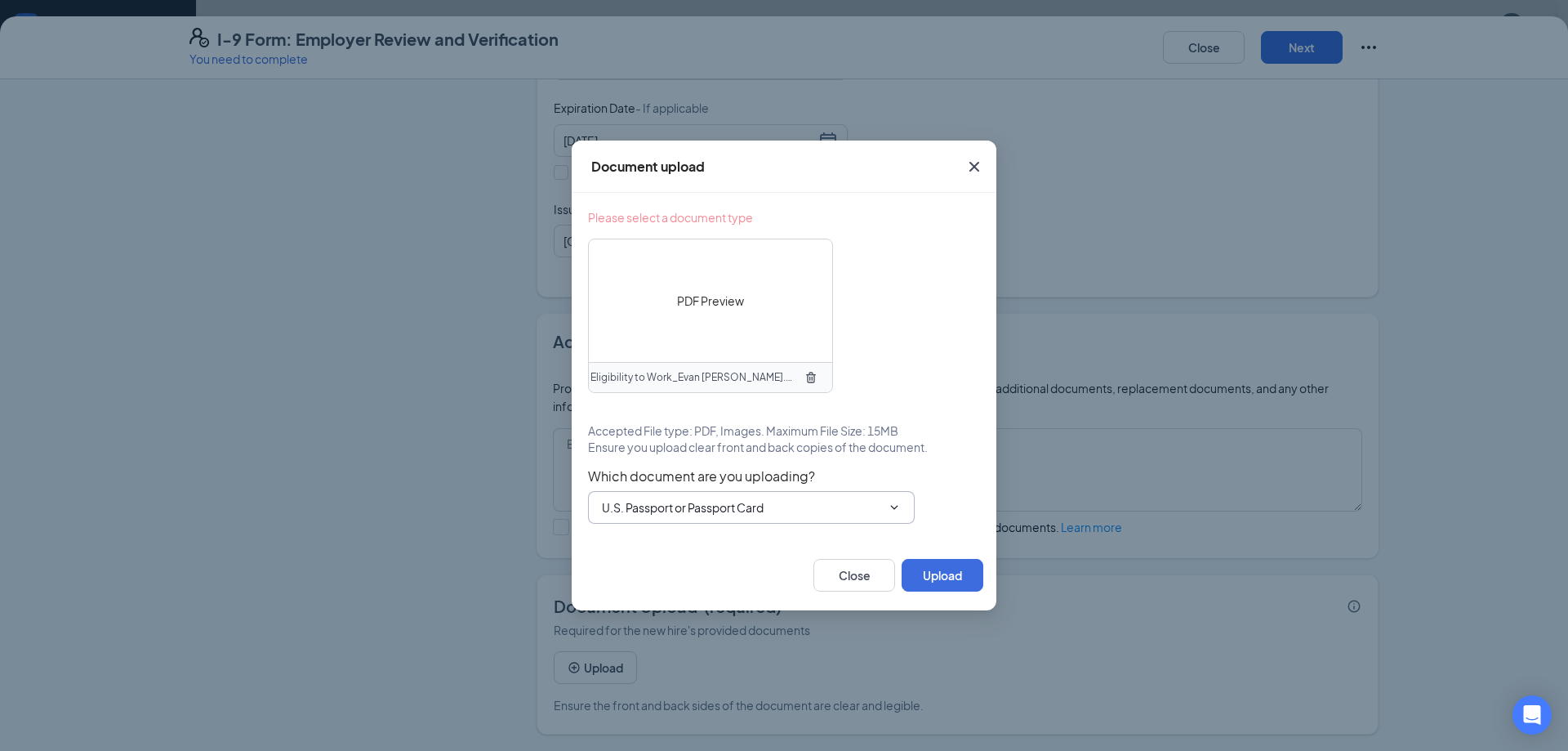
click at [811, 376] on icon "TrashOutline" at bounding box center [811, 377] width 13 height 13
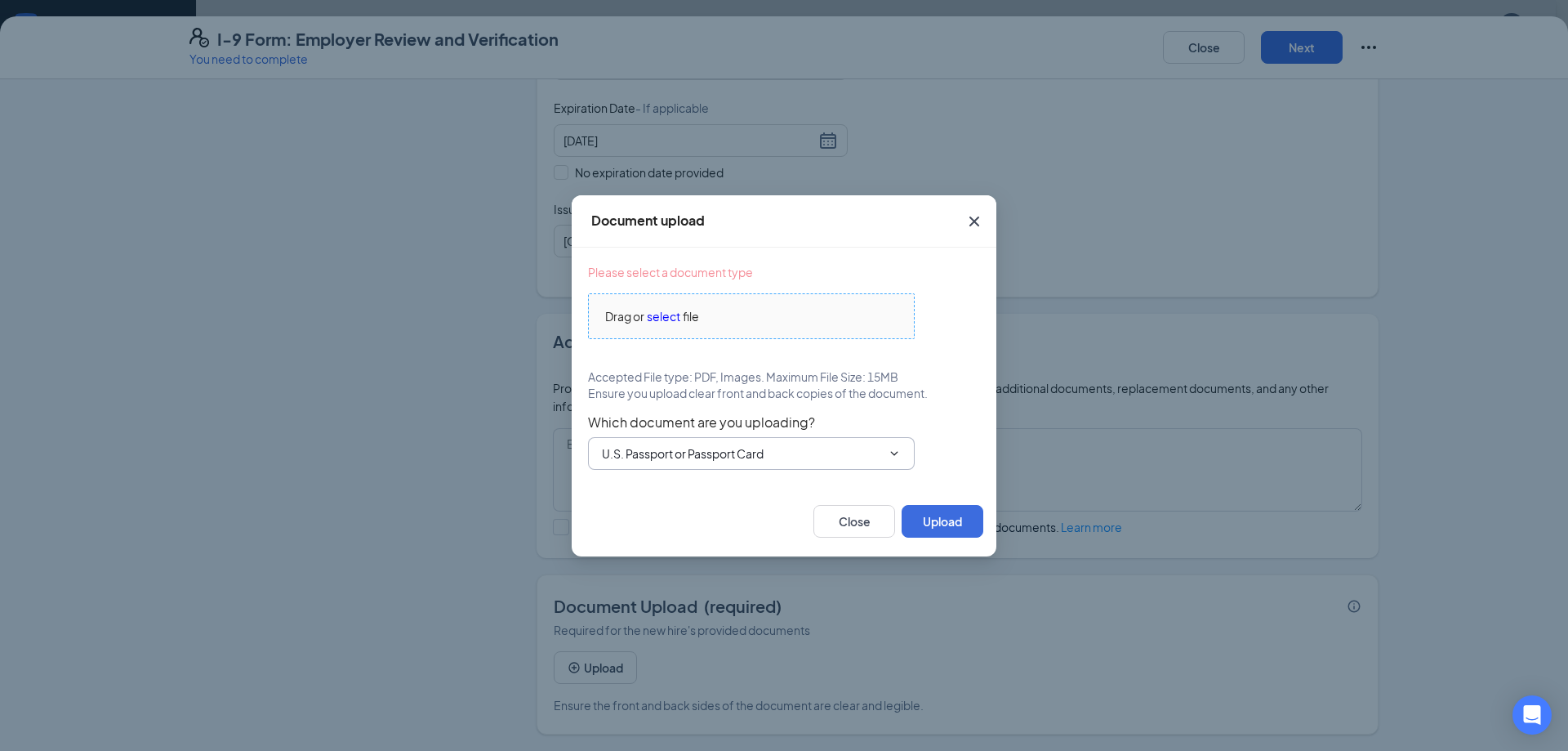
click at [662, 316] on span "select" at bounding box center [664, 316] width 34 height 18
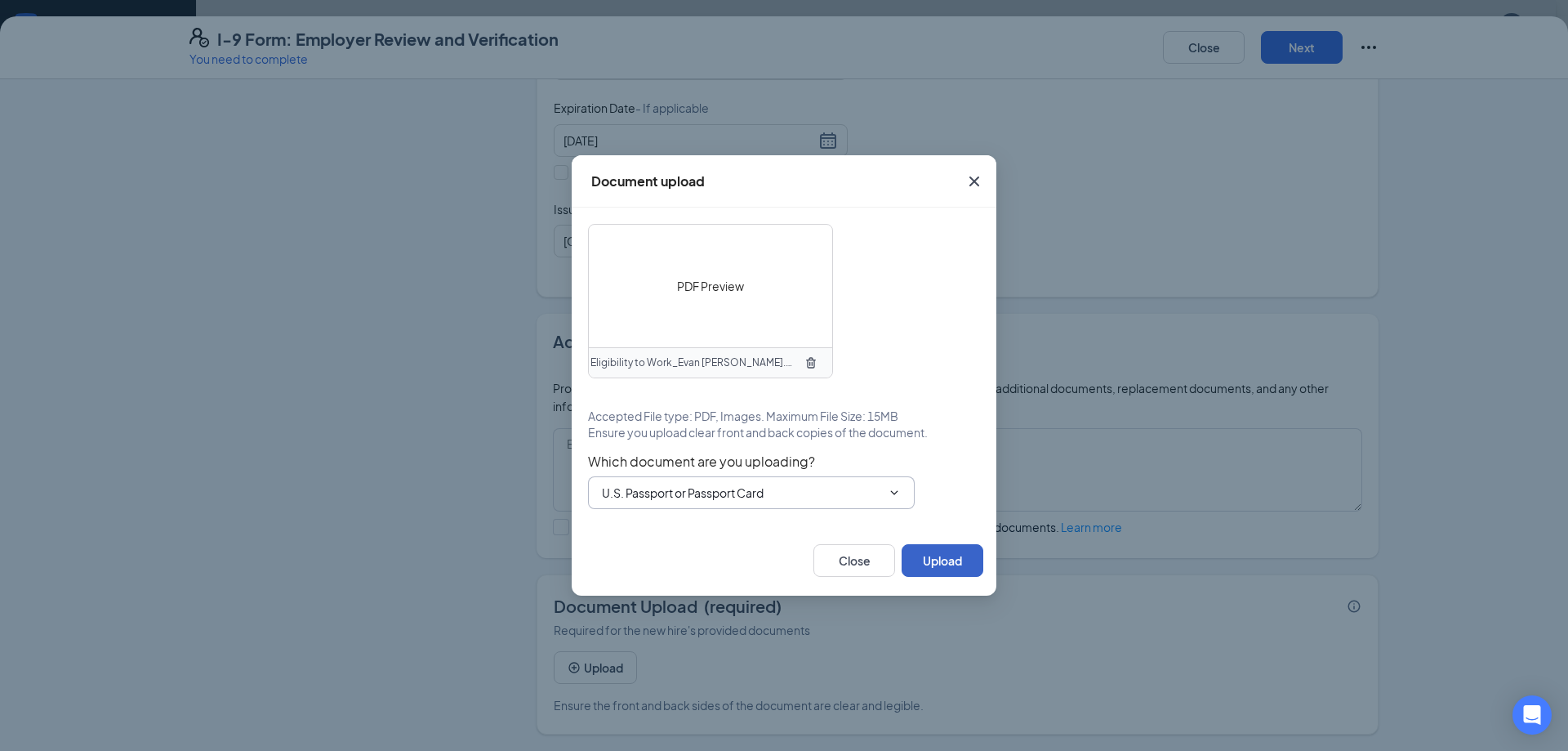
click at [934, 556] on button "Upload" at bounding box center [943, 560] width 82 height 33
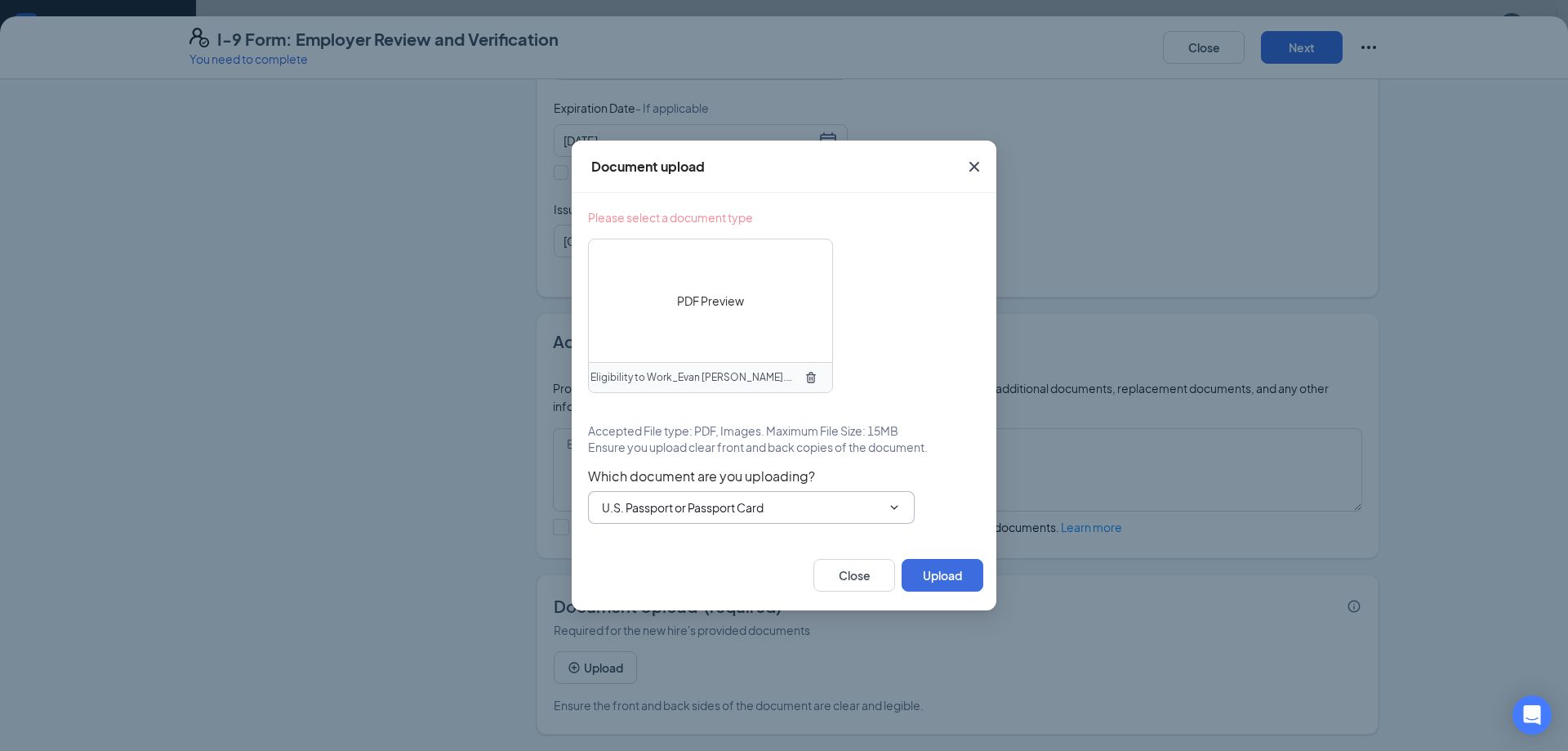
click at [829, 504] on input "U.S. Passport or Passport Card" at bounding box center [741, 507] width 279 height 18
click at [656, 536] on div "U.S. Passport or Passport Card" at bounding box center [696, 538] width 162 height 18
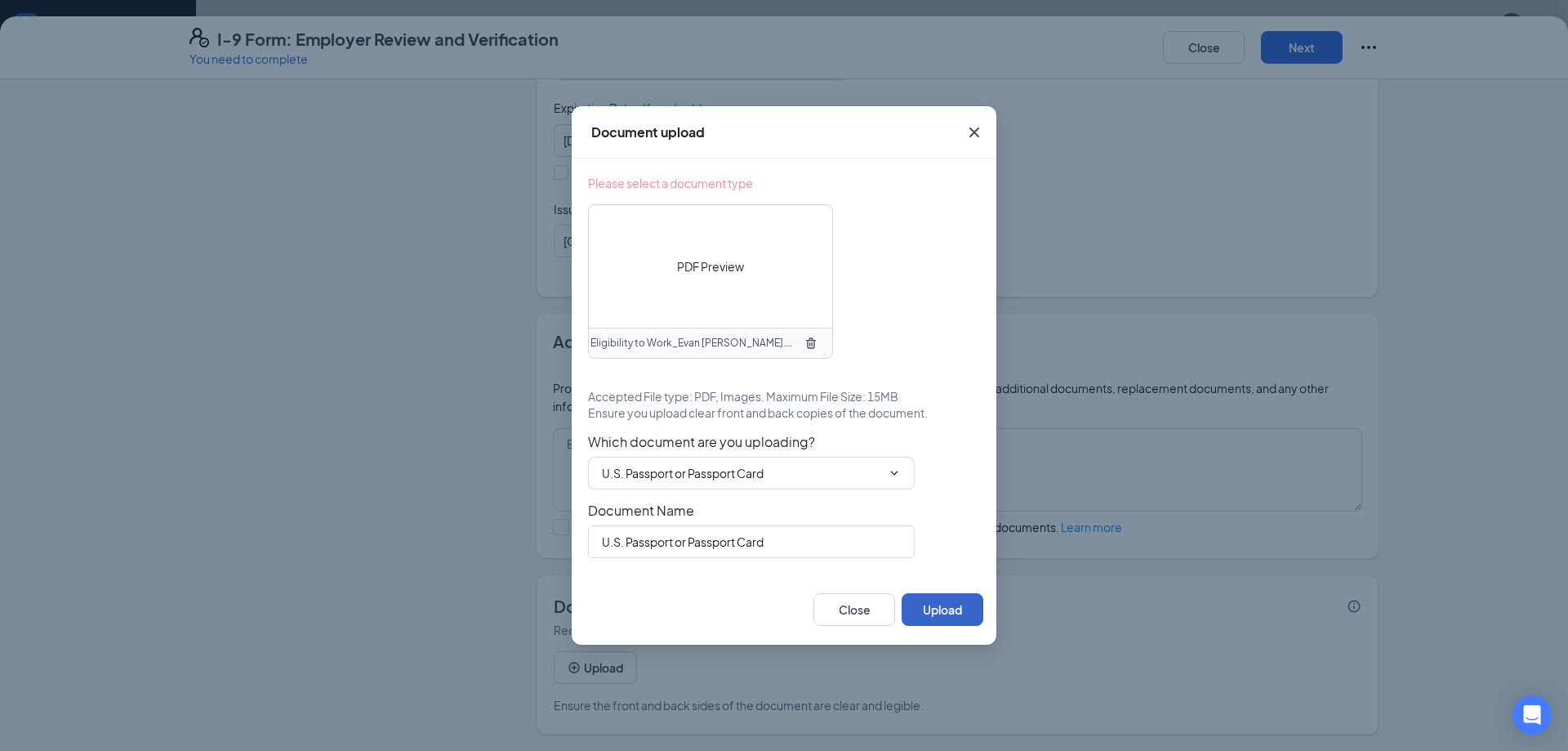
click at [956, 613] on button "Upload" at bounding box center [943, 609] width 82 height 33
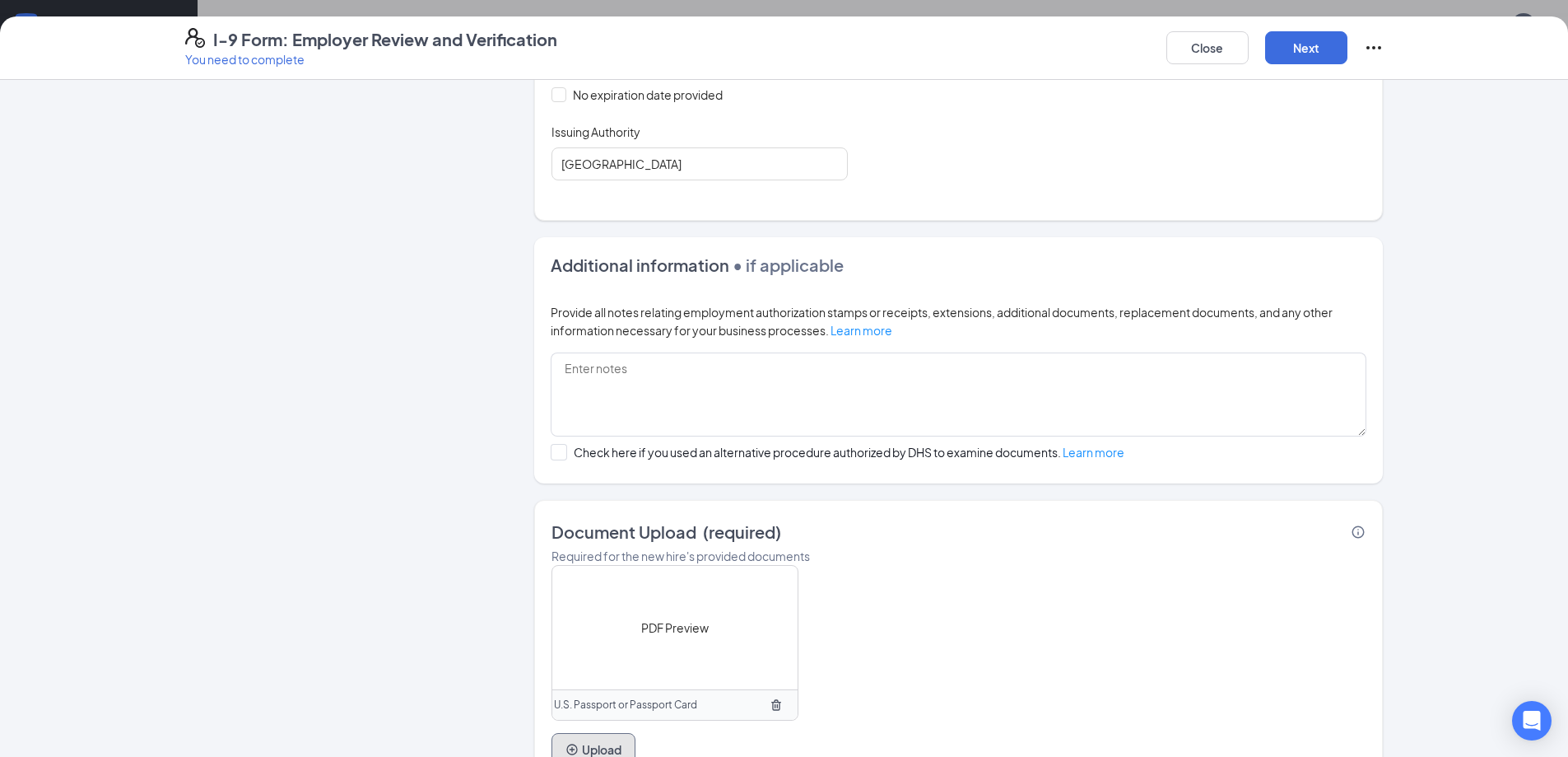
scroll to position [532, 0]
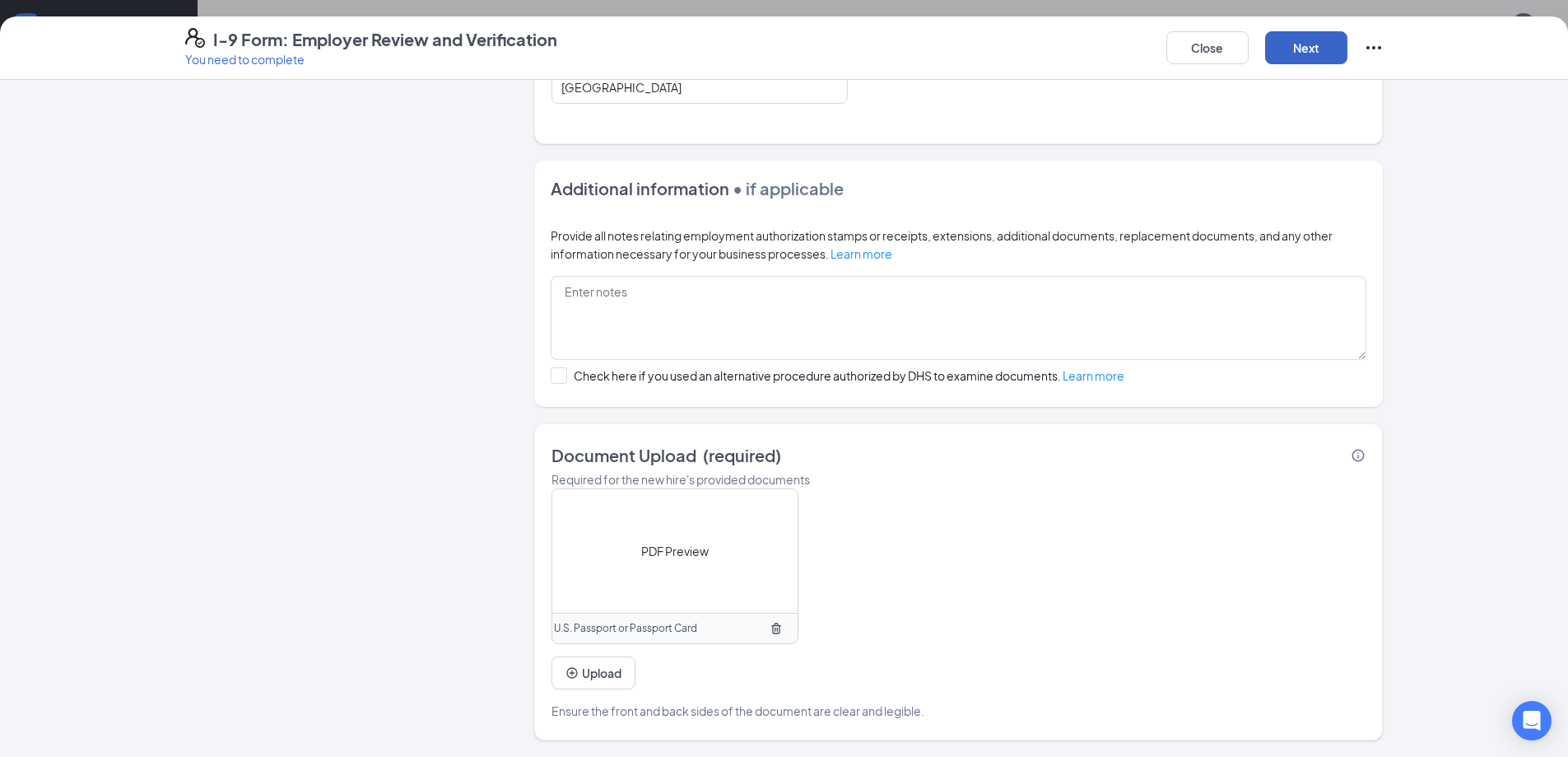
click at [1301, 45] on button "Next" at bounding box center [1306, 48] width 82 height 33
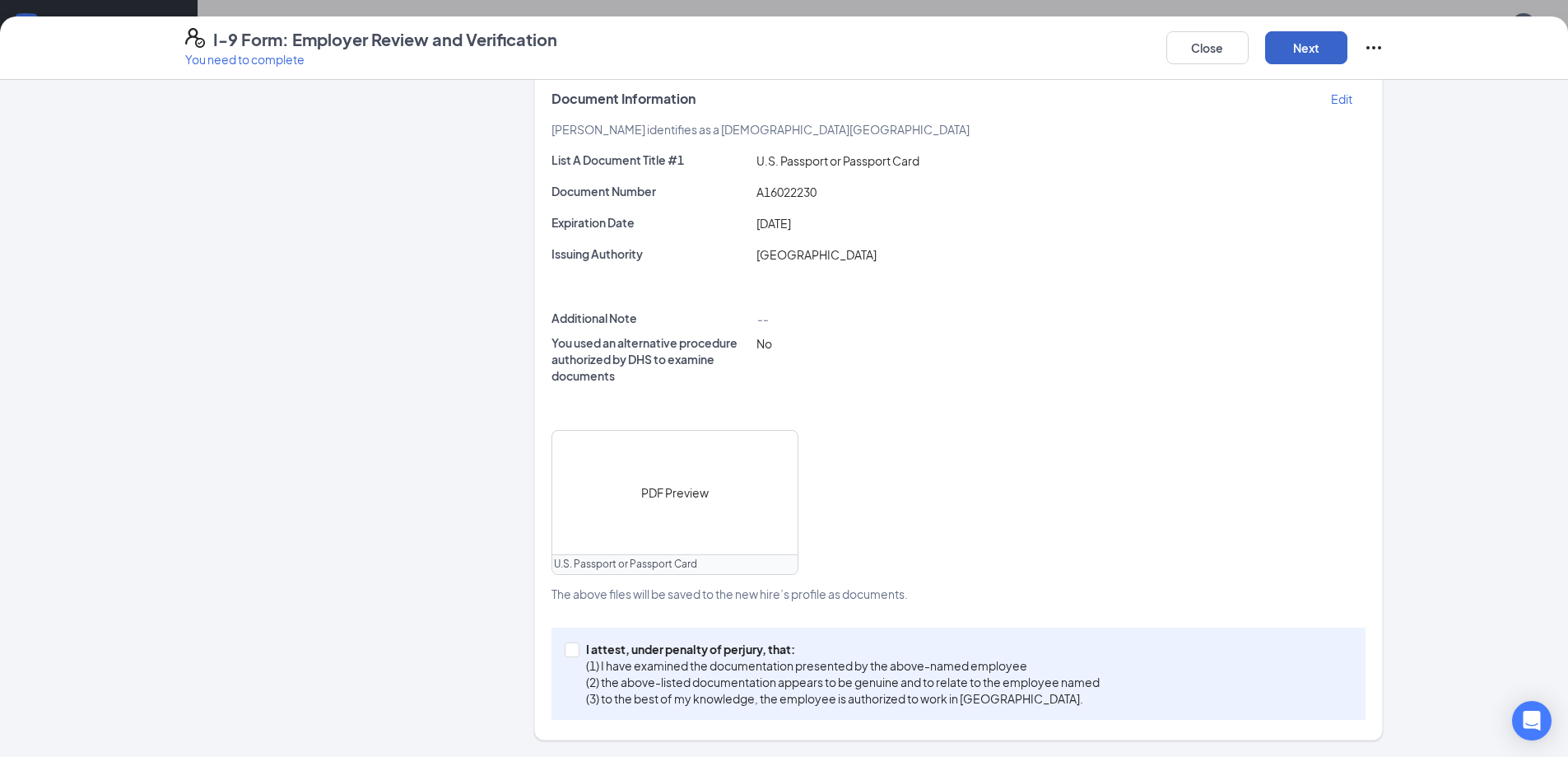
scroll to position [332, 0]
click at [570, 646] on input "I attest, under penalty of perjury, that: (1) I have examined the documentation…" at bounding box center [570, 648] width 12 height 12
checkbox input "true"
click at [1290, 51] on button "Next" at bounding box center [1306, 48] width 82 height 33
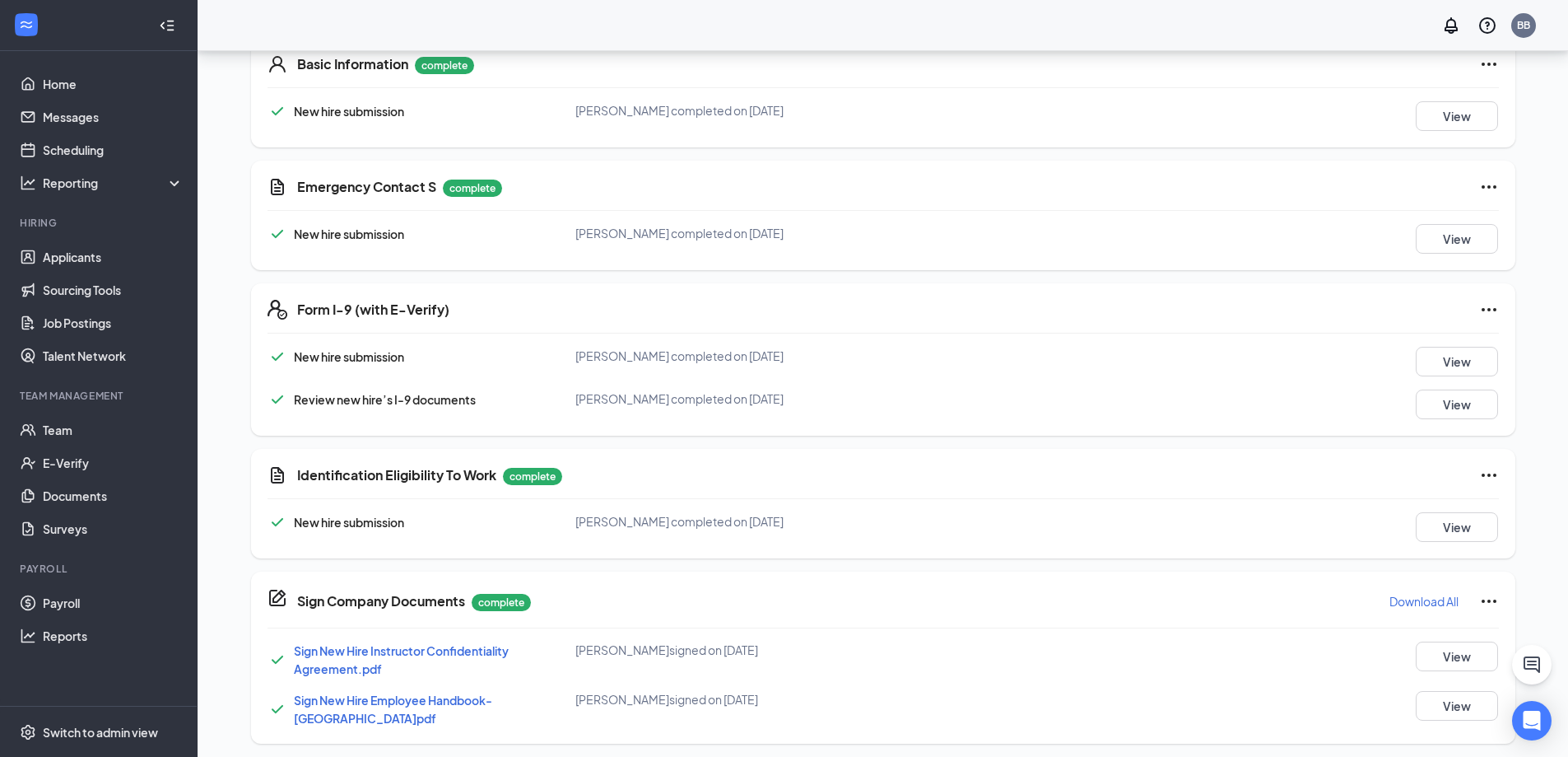
click at [1493, 308] on icon "Ellipses" at bounding box center [1489, 310] width 20 height 20
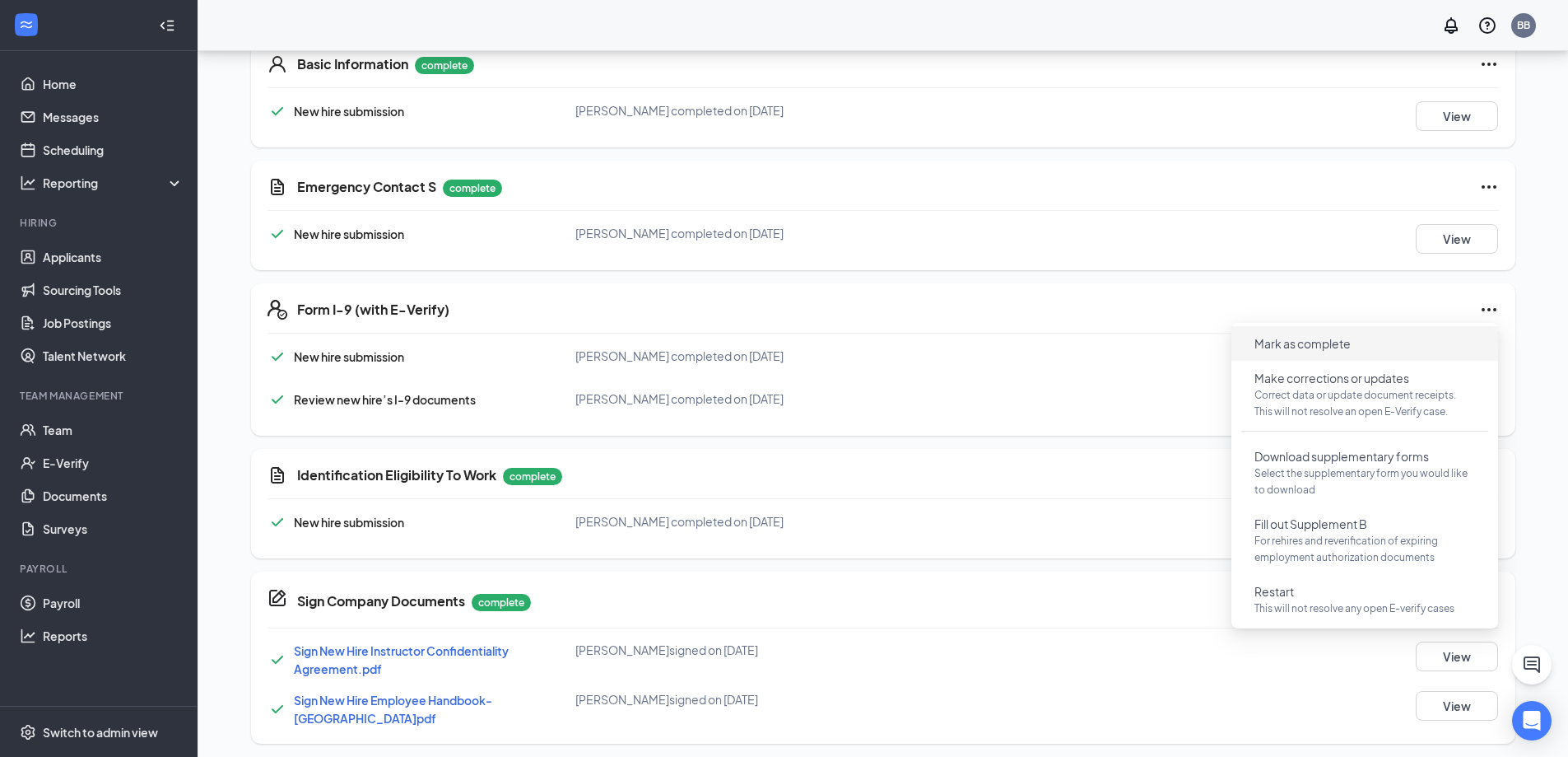
click at [1292, 347] on span "Mark as complete" at bounding box center [1301, 344] width 96 height 16
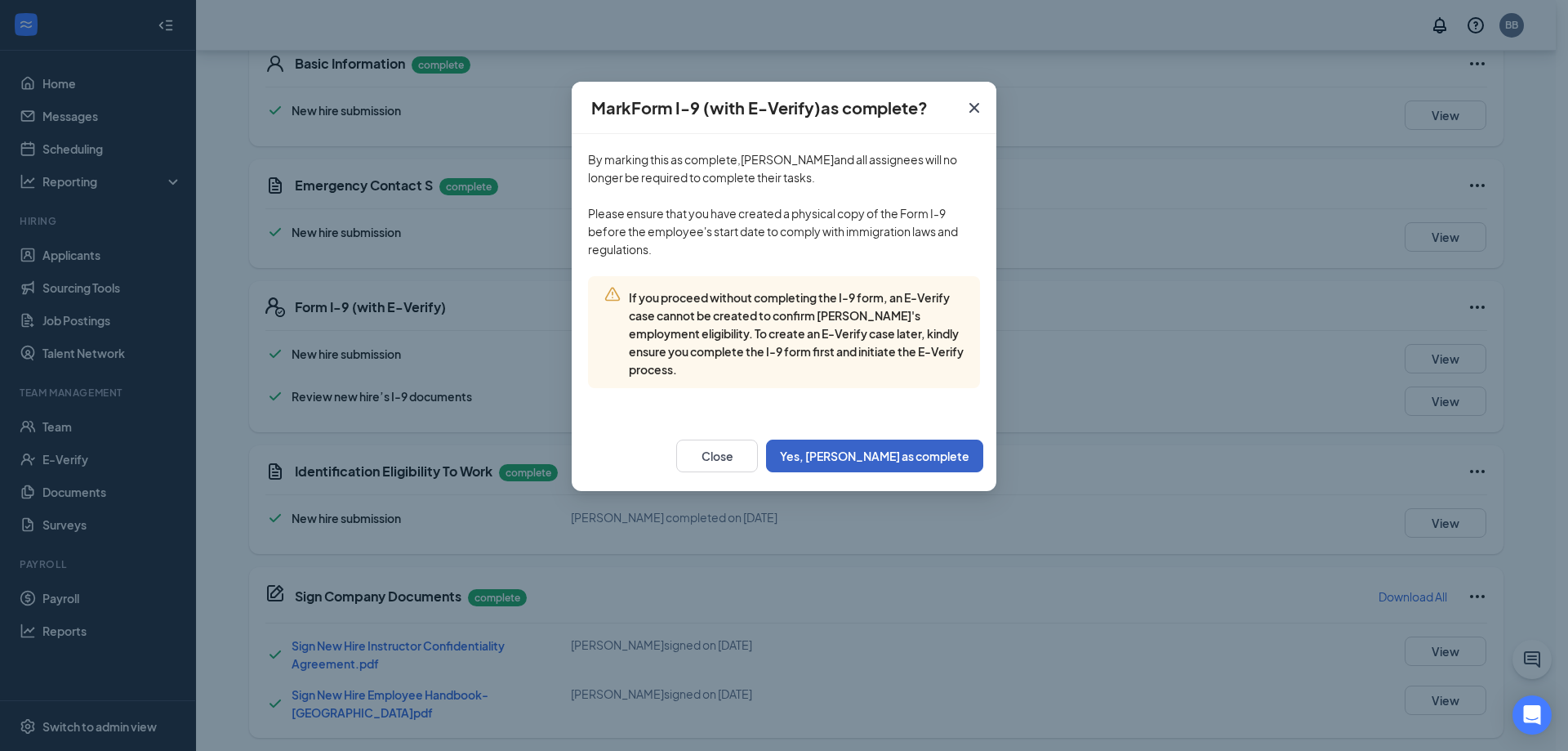
click at [898, 451] on button "Yes, mark as complete" at bounding box center [874, 456] width 217 height 33
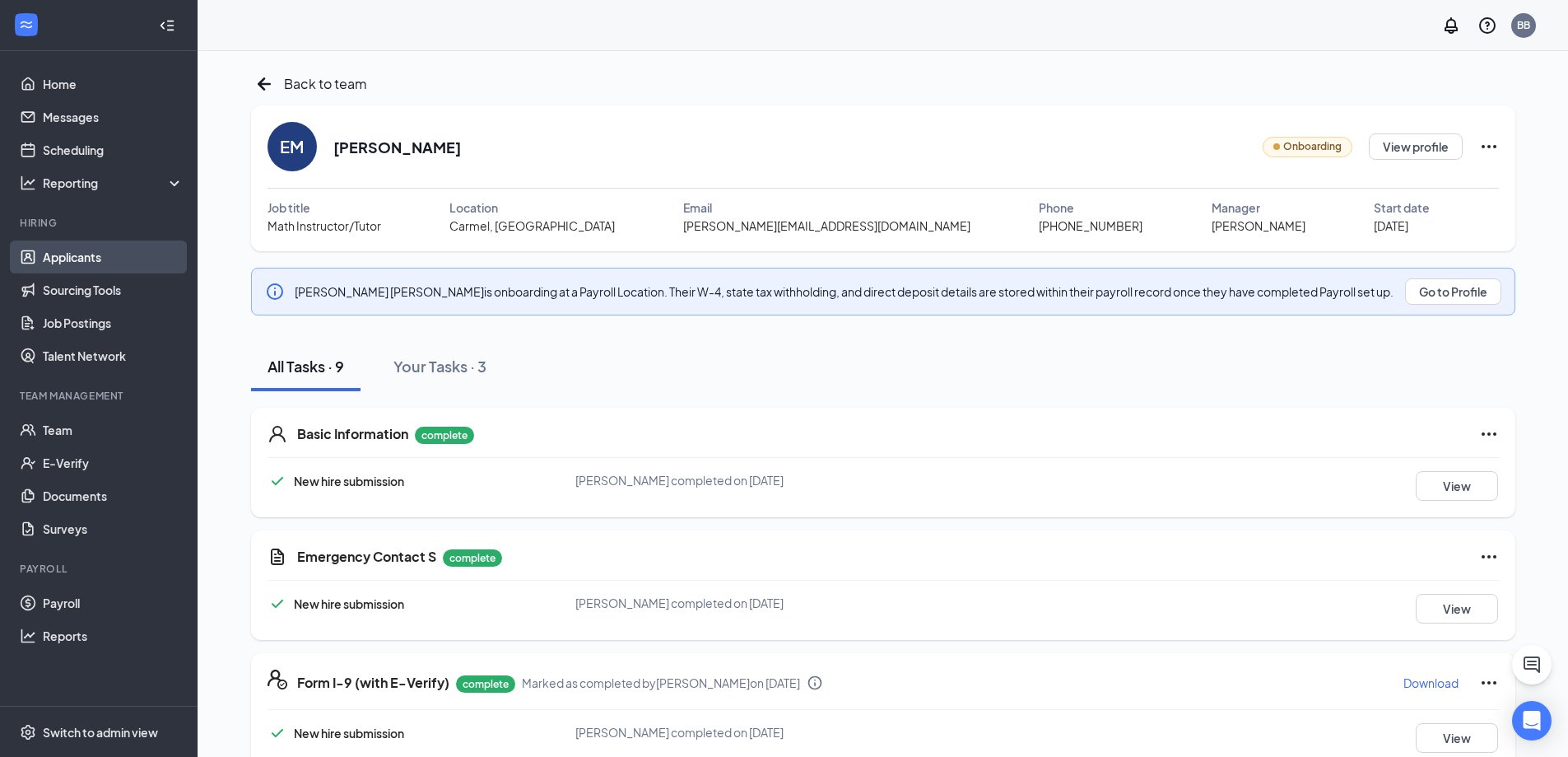
click at [60, 255] on link "Applicants" at bounding box center [114, 257] width 141 height 33
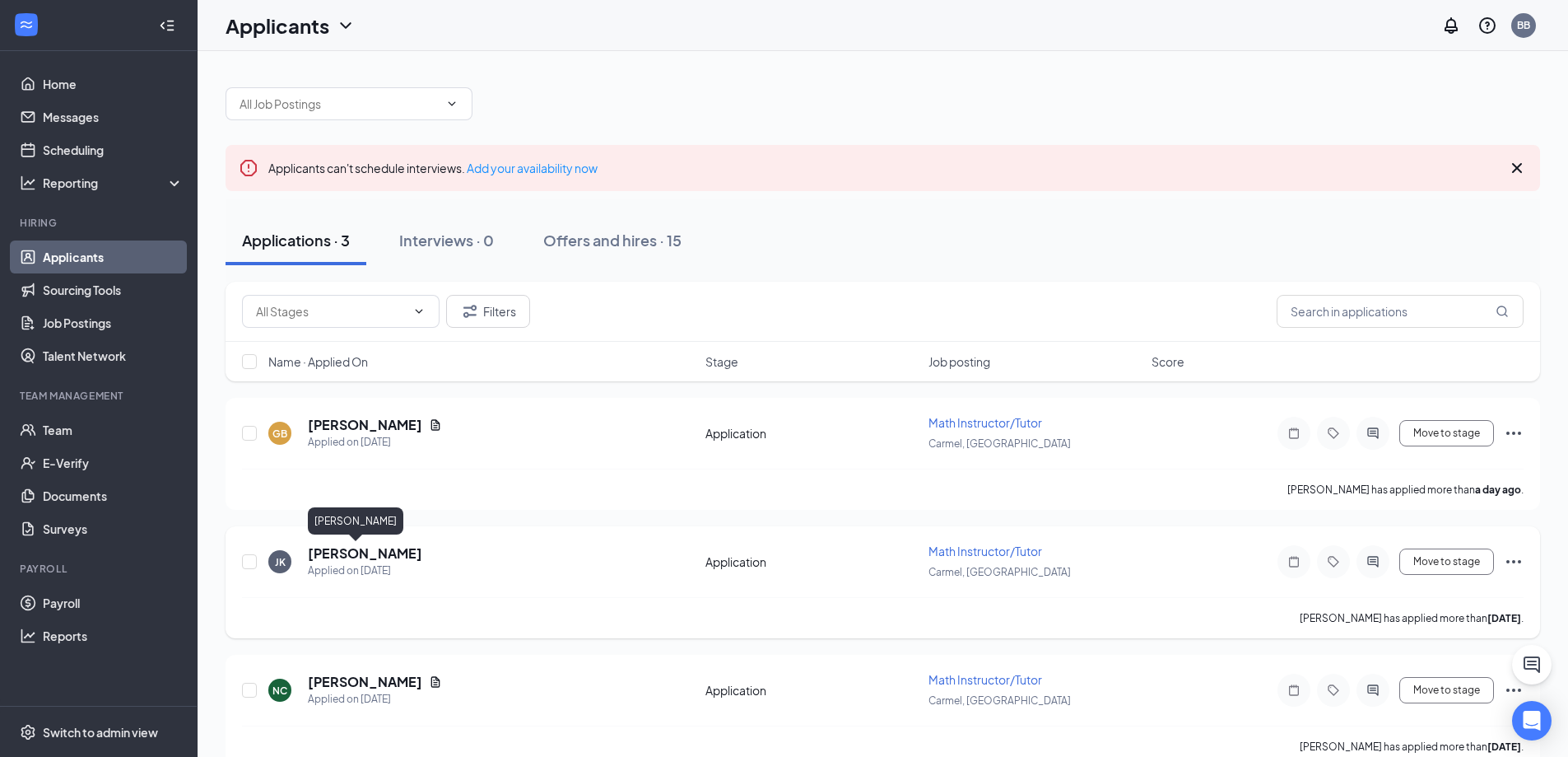
click at [343, 558] on h5 "[PERSON_NAME]" at bounding box center [365, 554] width 114 height 18
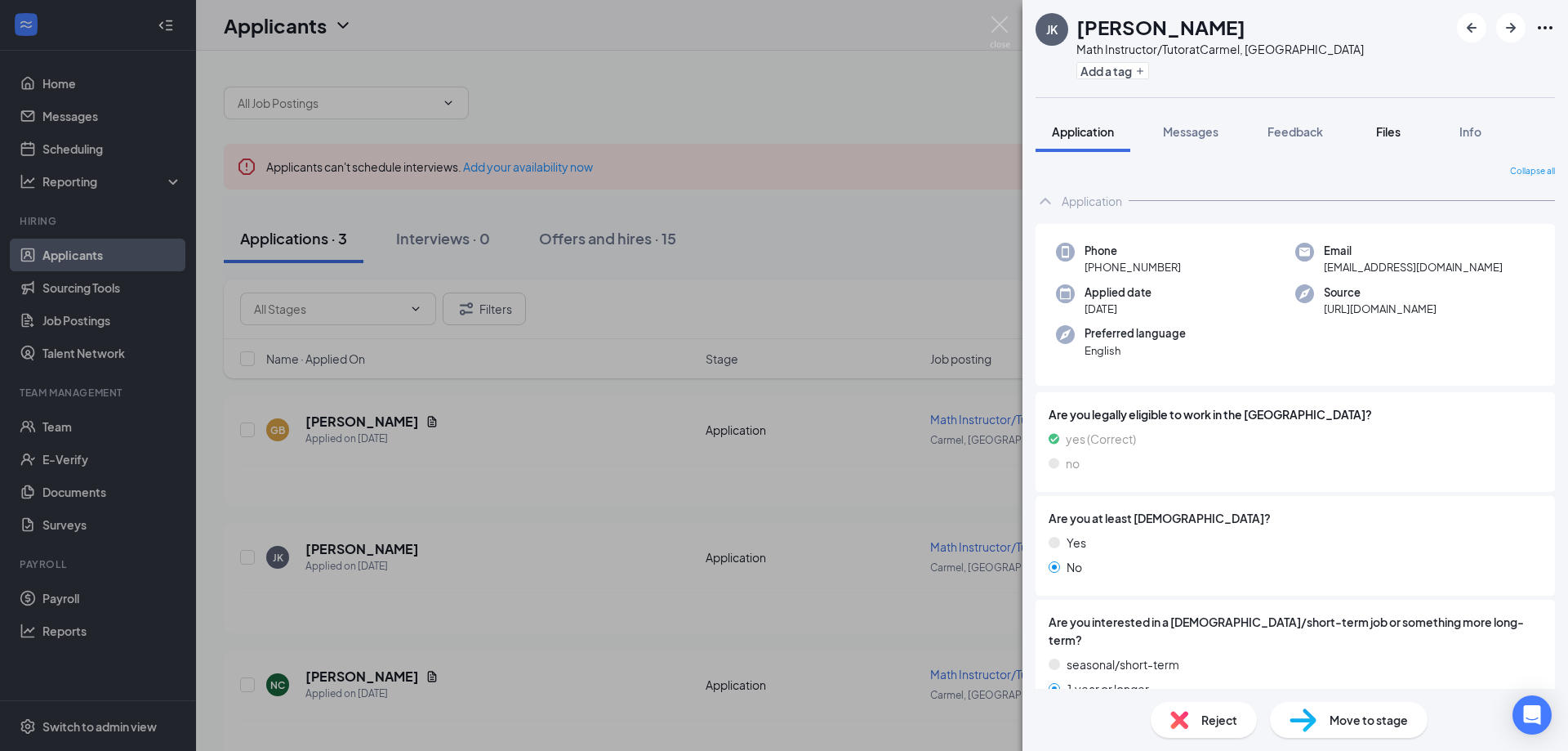
click at [1388, 128] on span "Files" at bounding box center [1388, 132] width 25 height 15
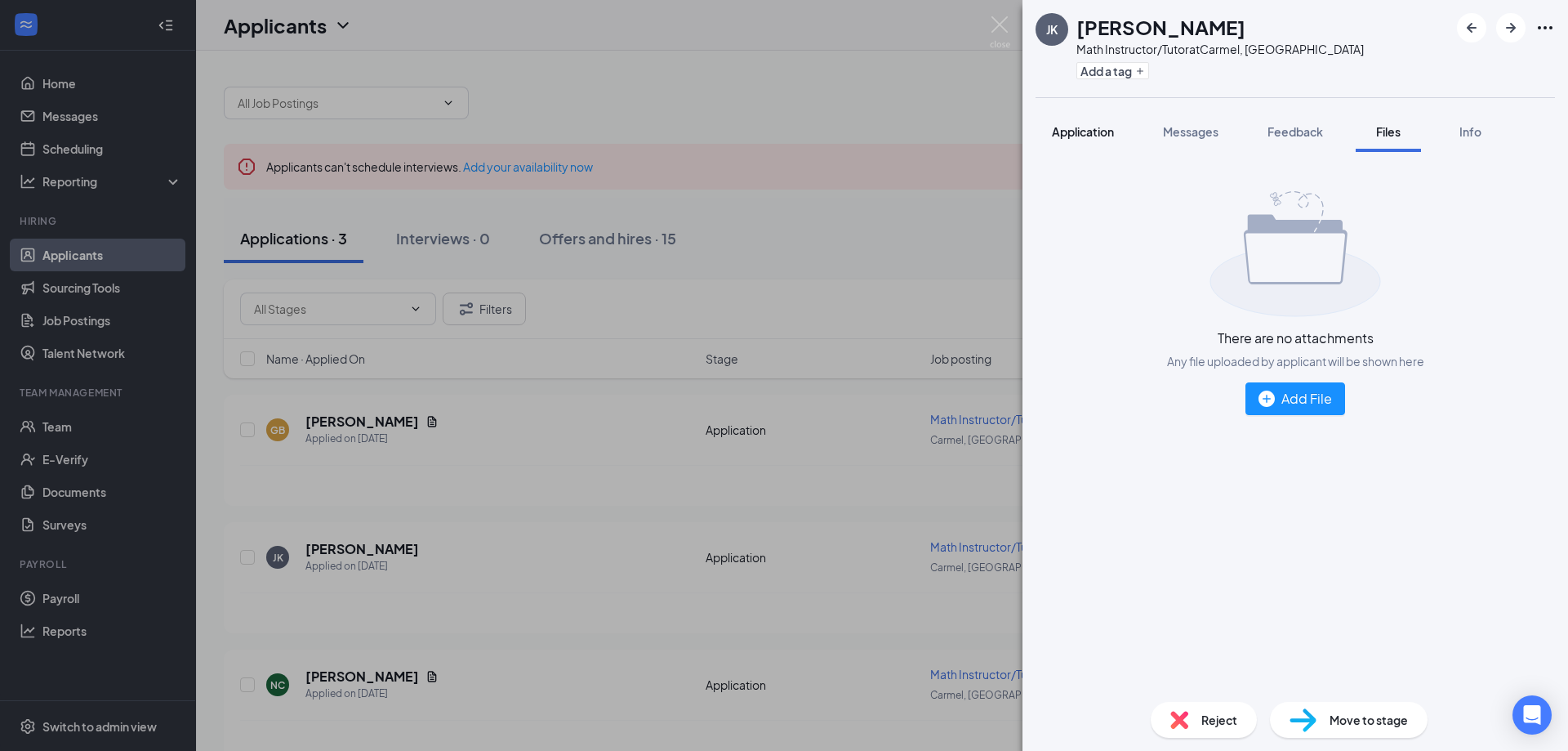
click at [1076, 129] on span "Application" at bounding box center [1083, 132] width 62 height 15
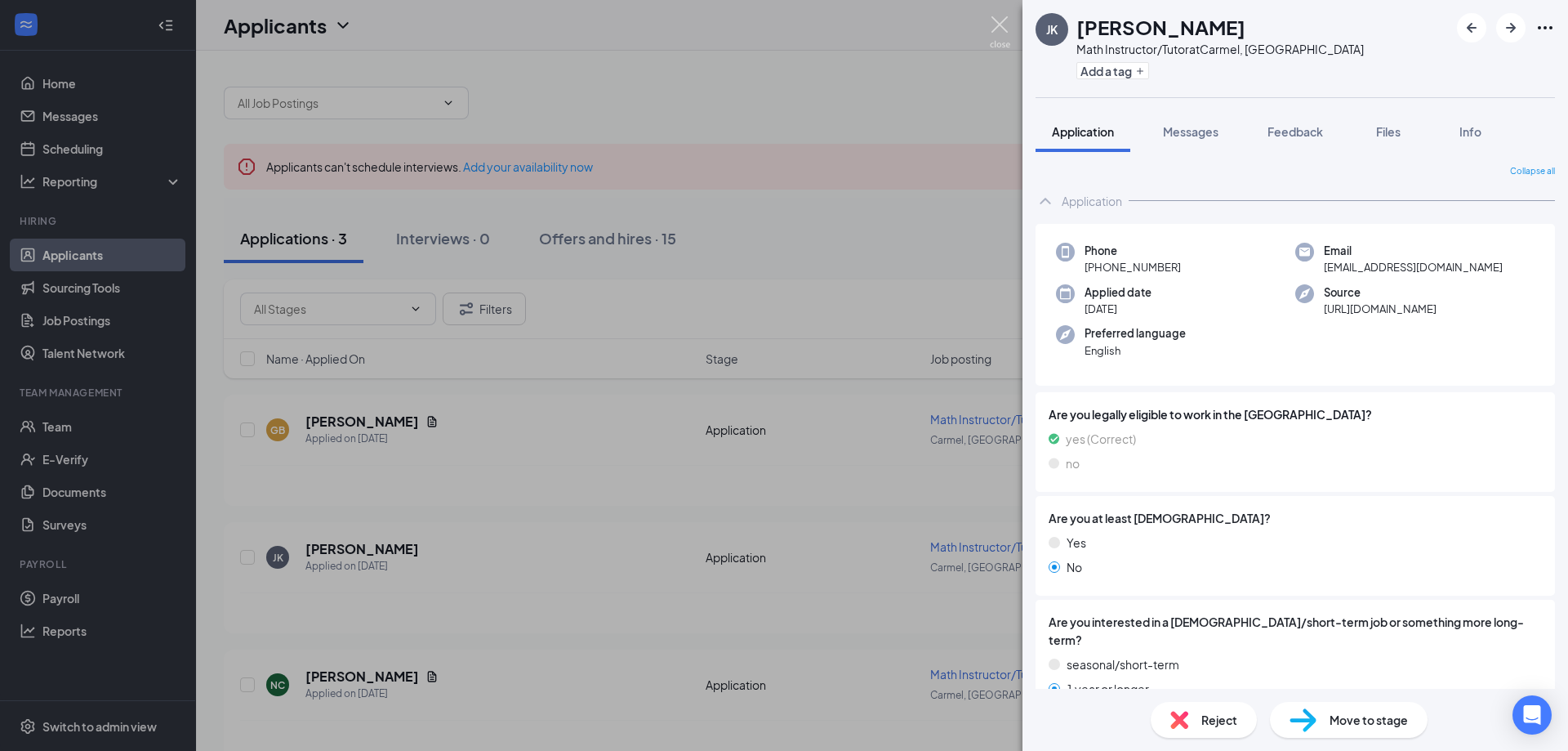
drag, startPoint x: 1003, startPoint y: 25, endPoint x: 660, endPoint y: 180, distance: 376.4
click at [1004, 25] on img at bounding box center [1000, 32] width 20 height 32
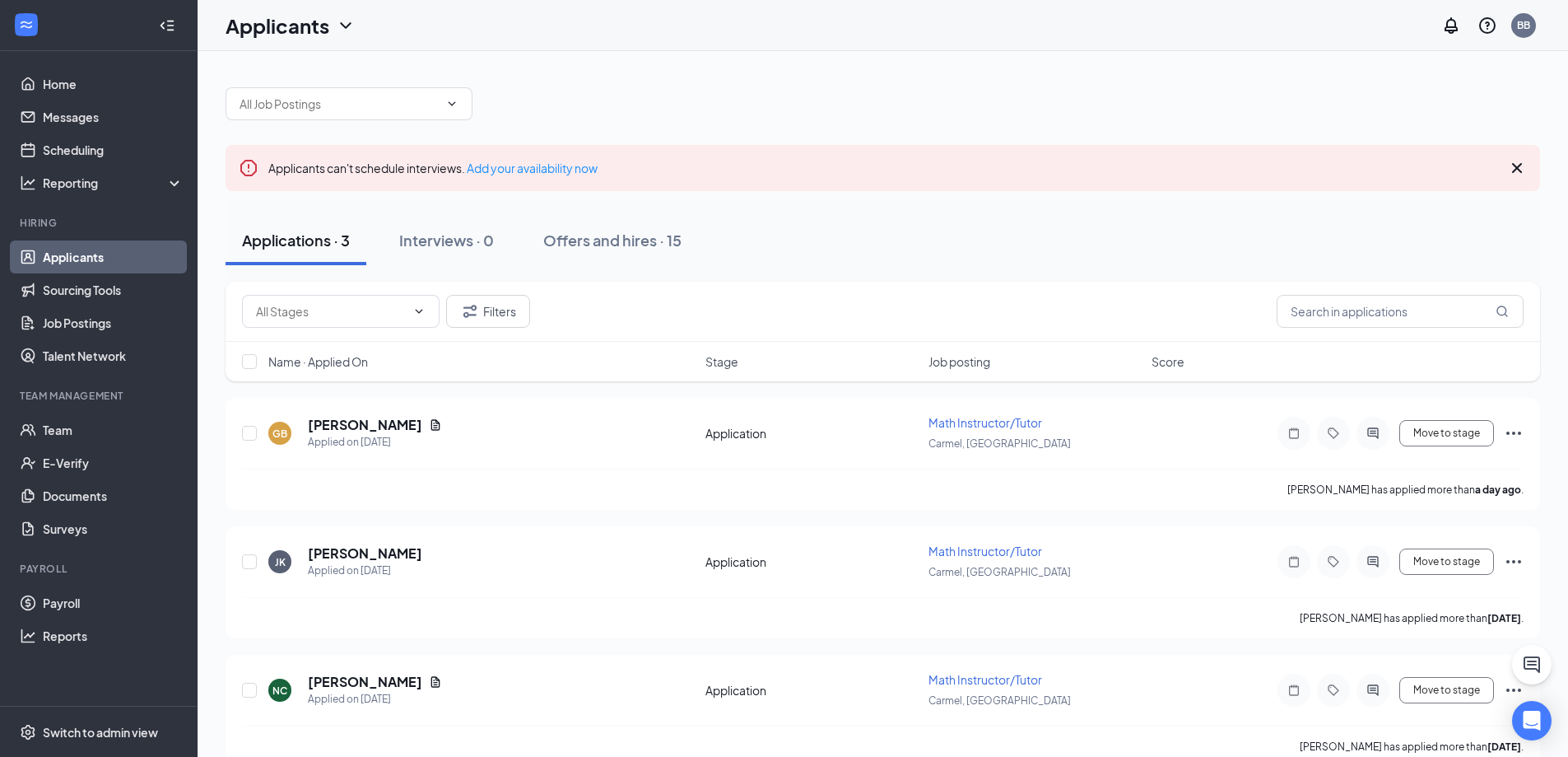
click at [1511, 167] on icon "Cross" at bounding box center [1517, 169] width 20 height 20
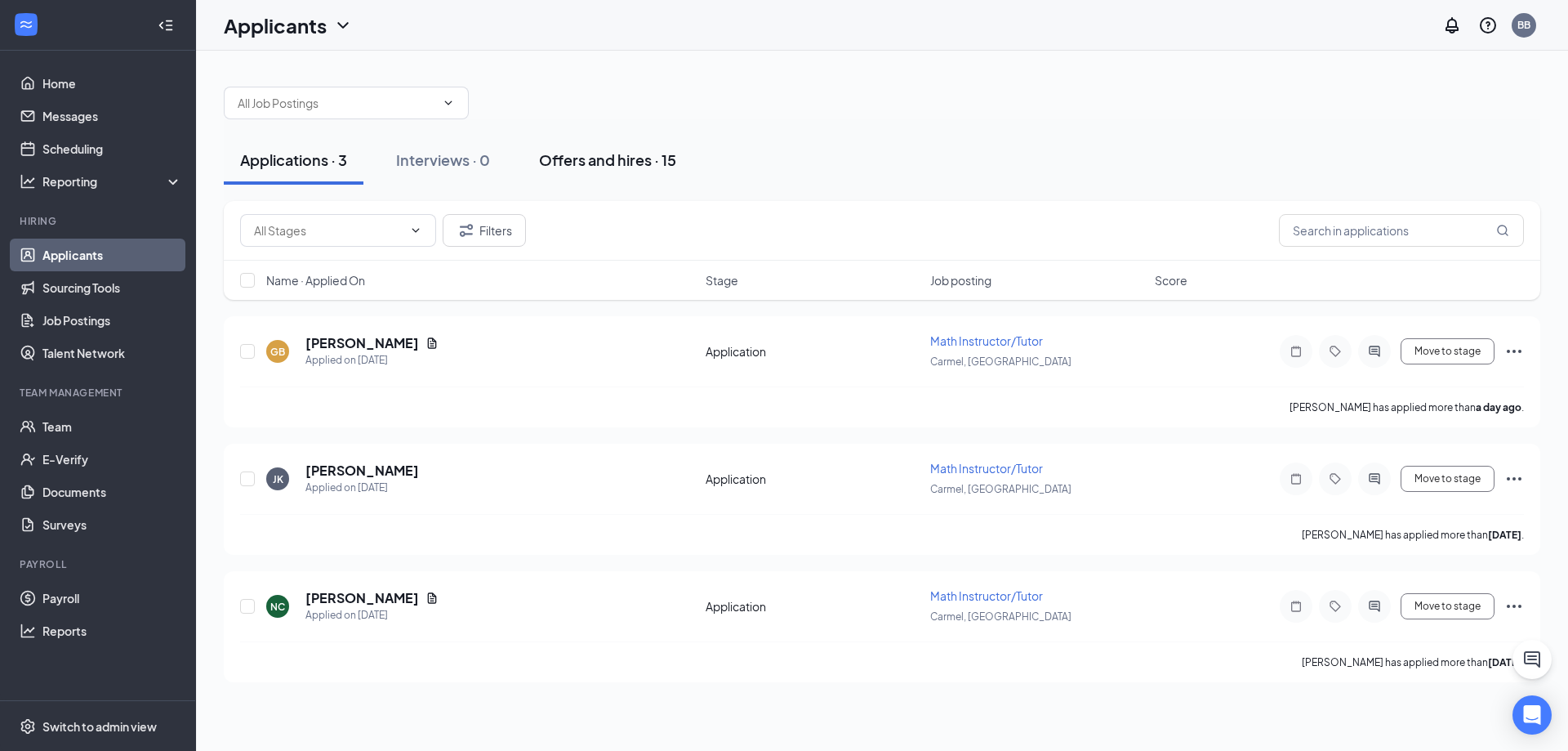
click at [574, 162] on div "Offers and hires · 15" at bounding box center [607, 159] width 137 height 20
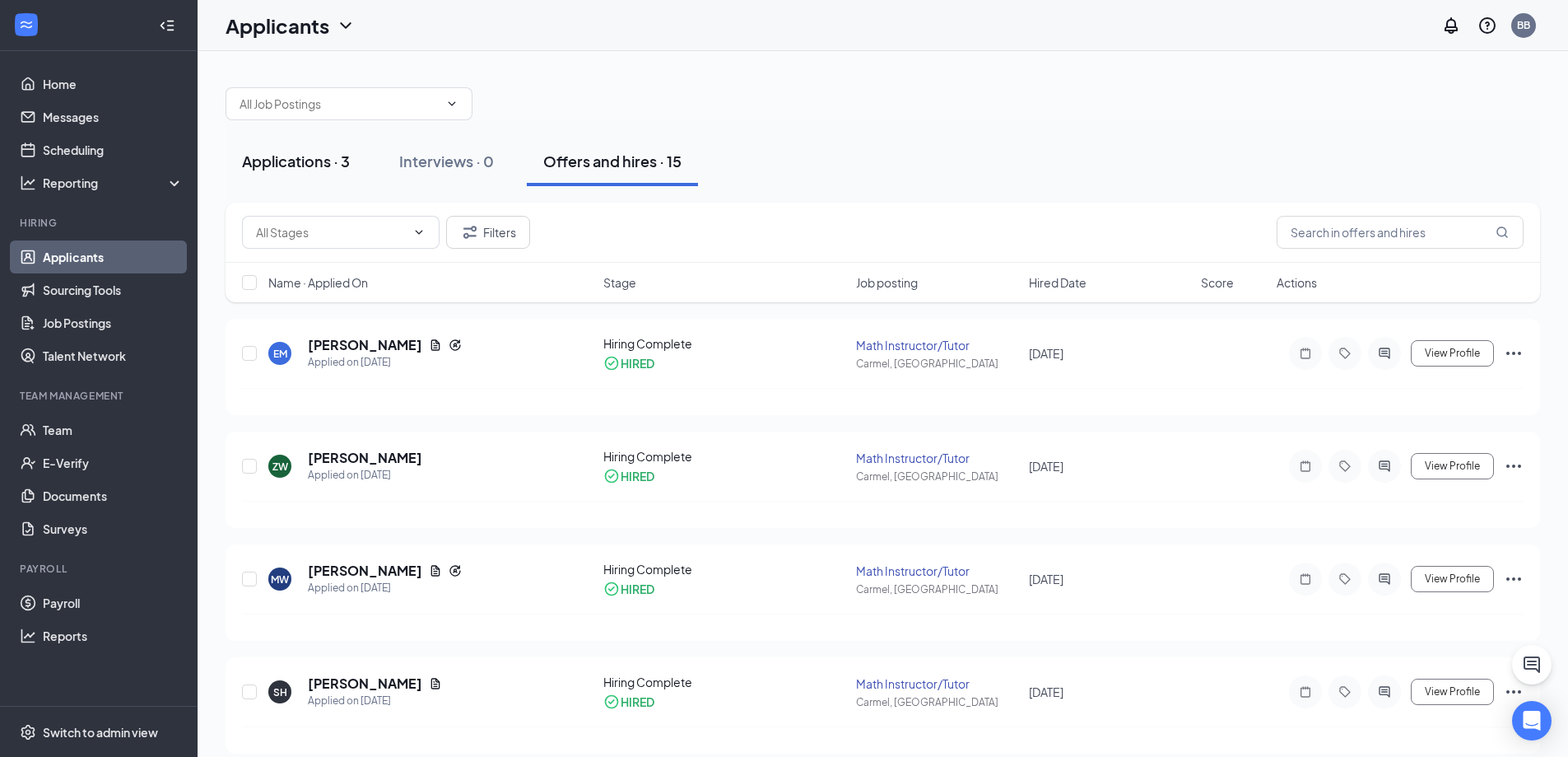
click at [310, 160] on div "Applications · 3" at bounding box center [296, 160] width 108 height 20
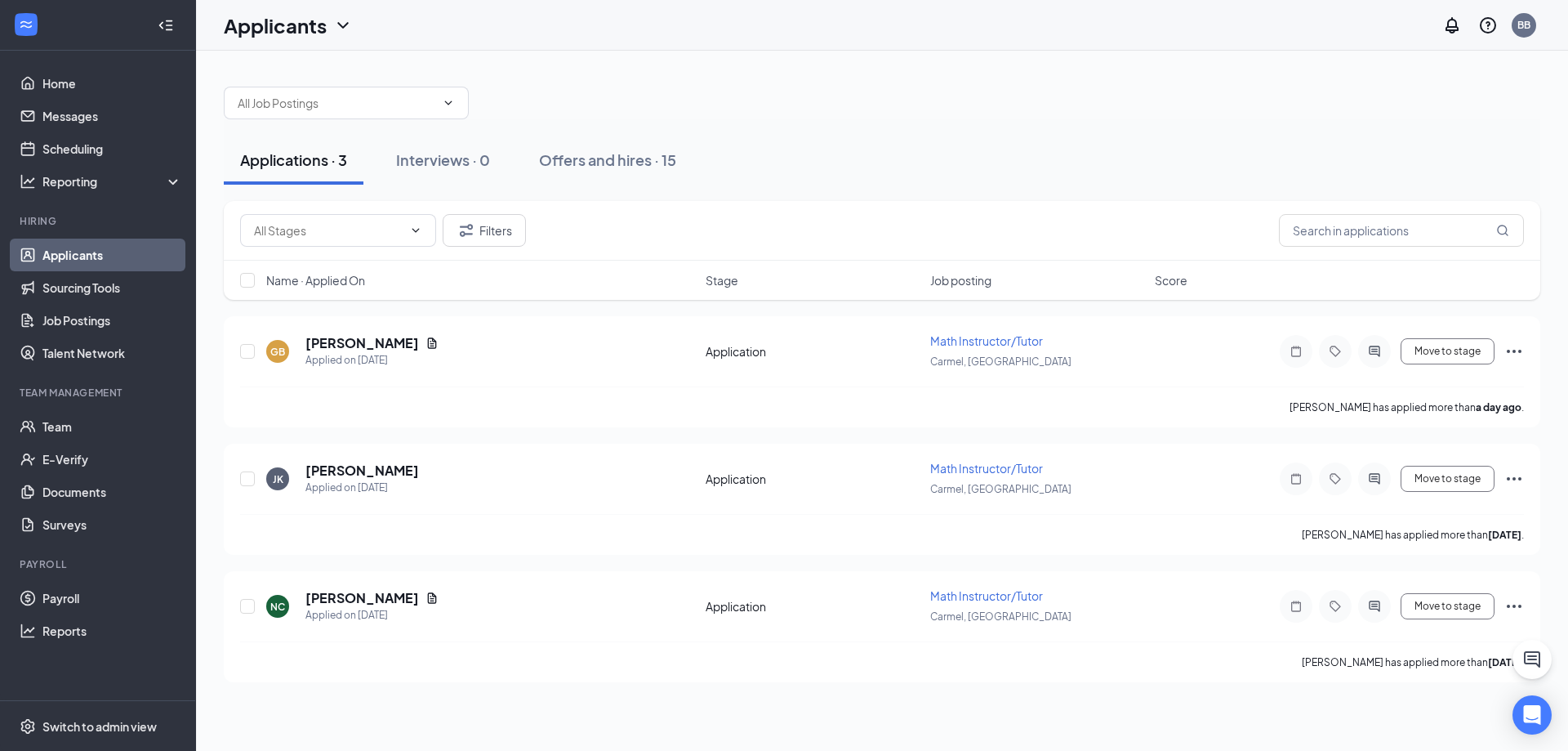
click at [302, 165] on div "Applications · 3" at bounding box center [294, 159] width 107 height 20
click at [480, 232] on button "Filters" at bounding box center [484, 230] width 84 height 33
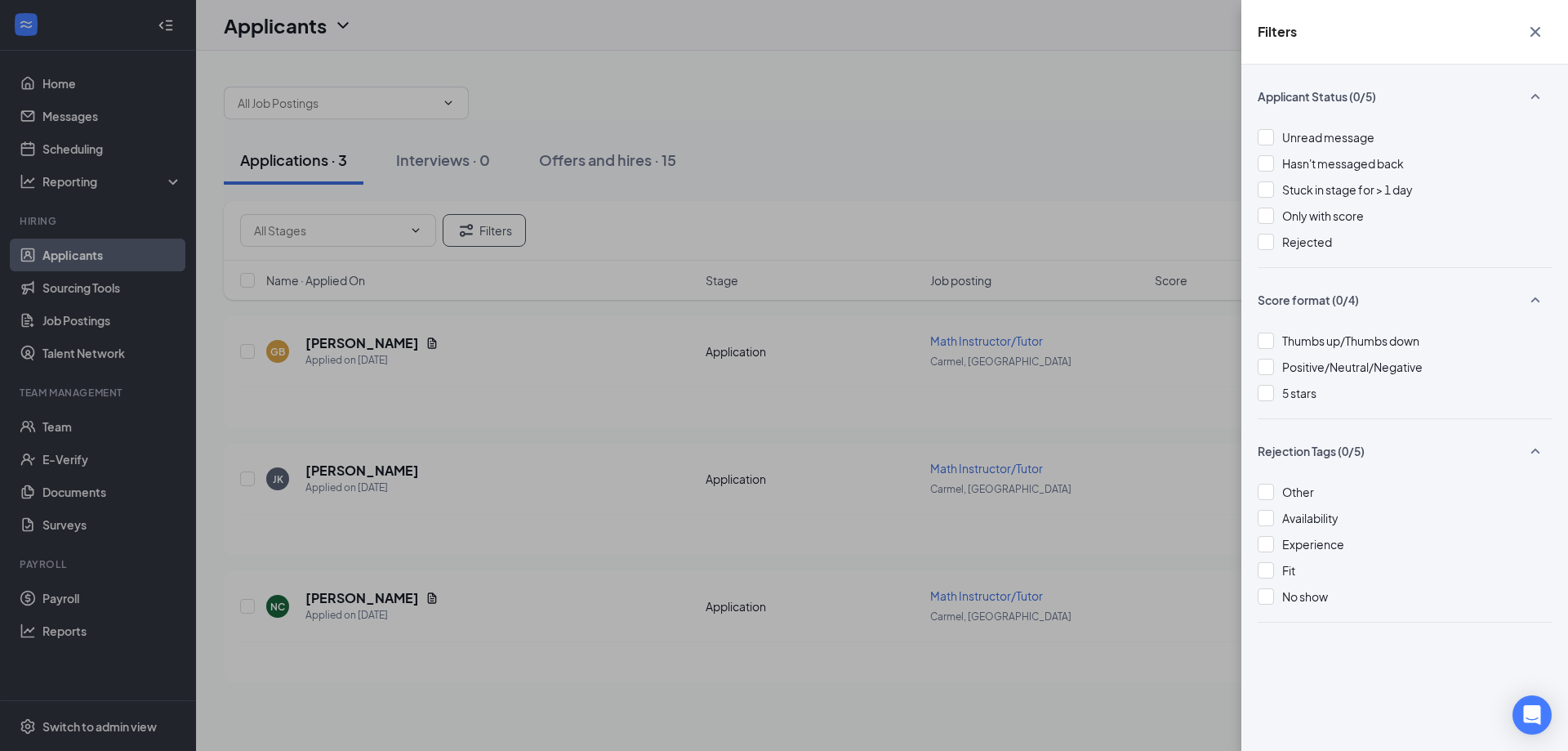
click at [1536, 33] on icon "Cross" at bounding box center [1535, 32] width 10 height 10
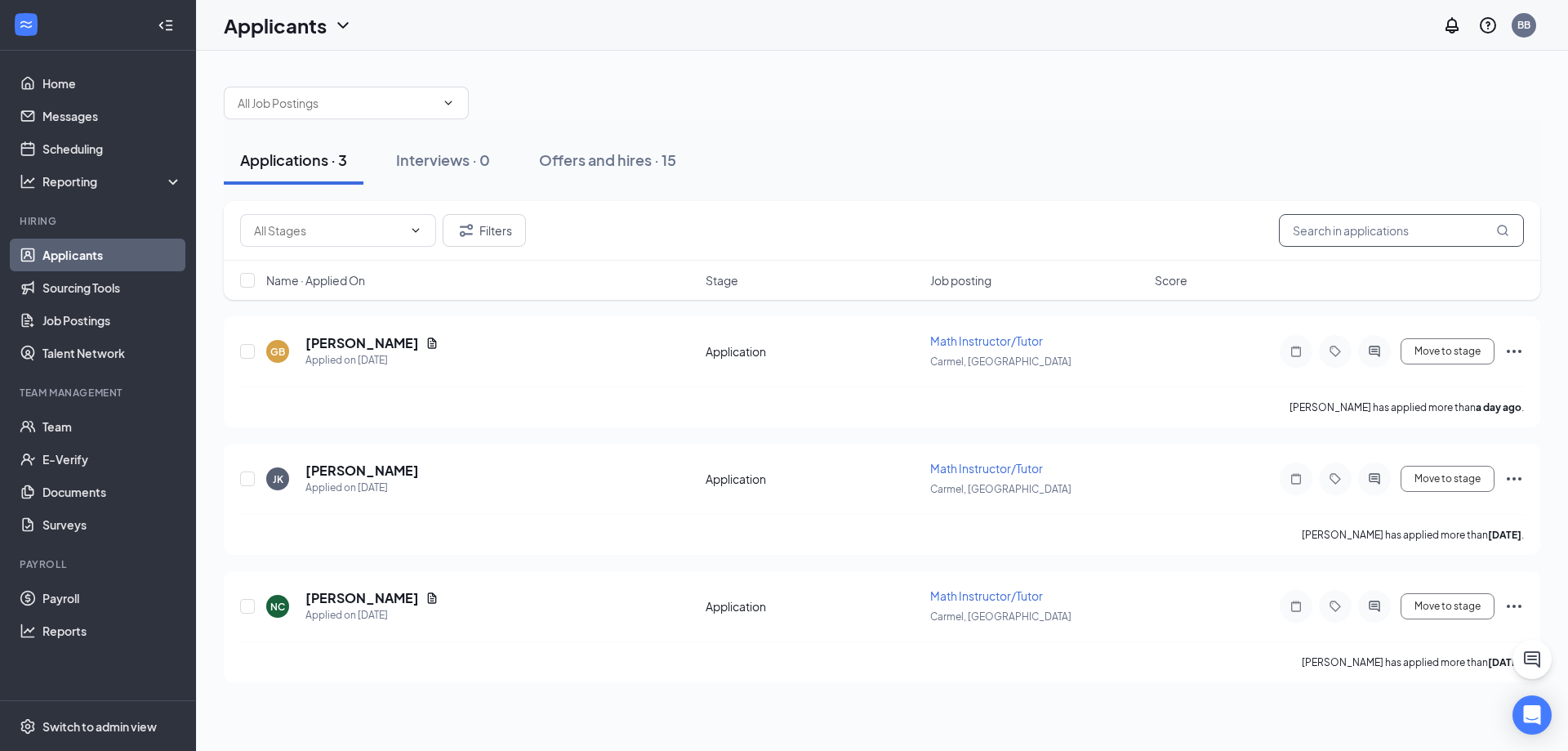
click at [1345, 228] on input "text" at bounding box center [1402, 230] width 245 height 33
type input "maeve"
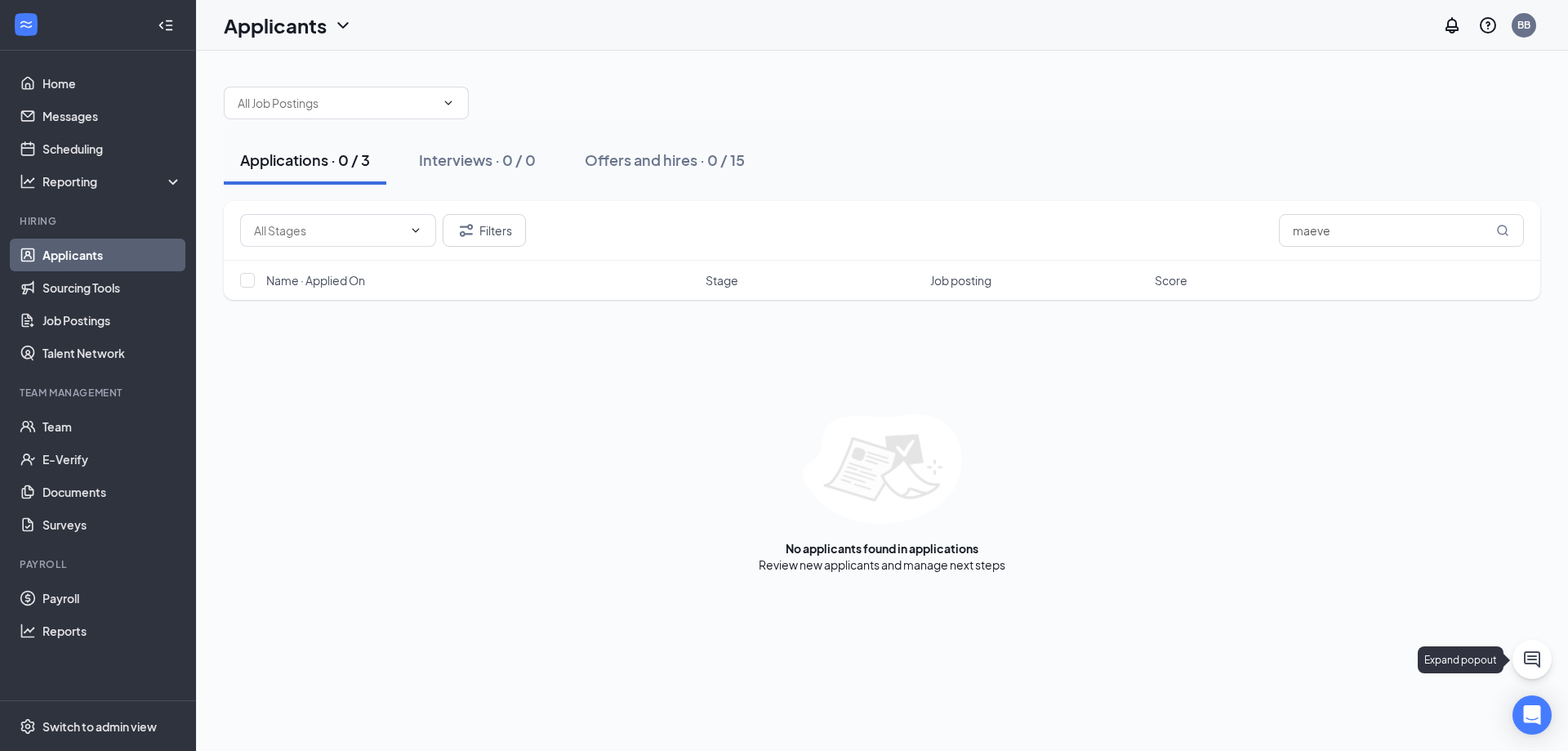
click at [1527, 654] on icon "ChatActive" at bounding box center [1533, 659] width 20 height 20
click at [53, 421] on link "Team" at bounding box center [113, 426] width 140 height 33
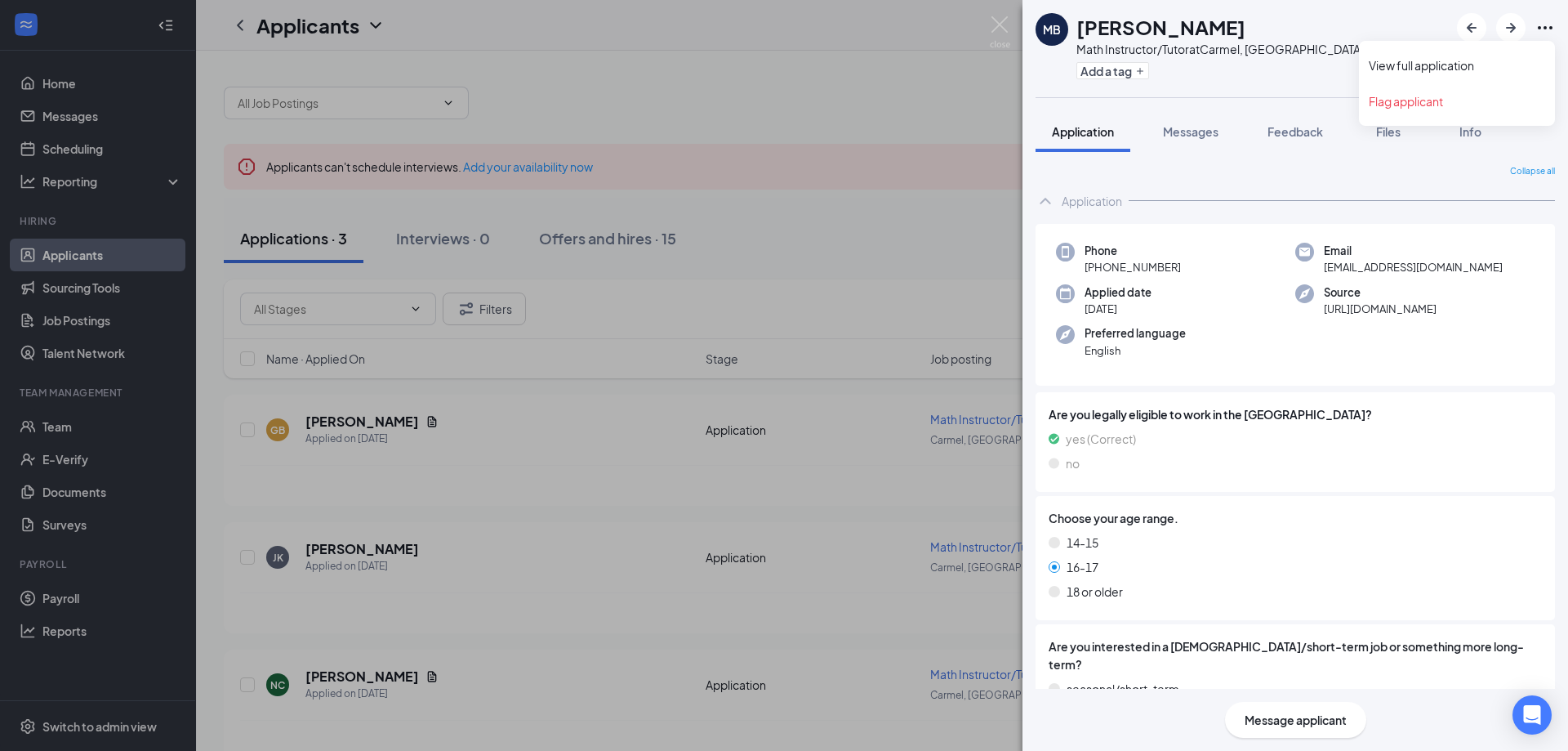
click at [1549, 28] on icon "Ellipses" at bounding box center [1545, 28] width 20 height 20
click at [1547, 26] on icon "Ellipses" at bounding box center [1545, 28] width 20 height 20
click at [1513, 28] on icon "ArrowRight" at bounding box center [1511, 27] width 10 height 10
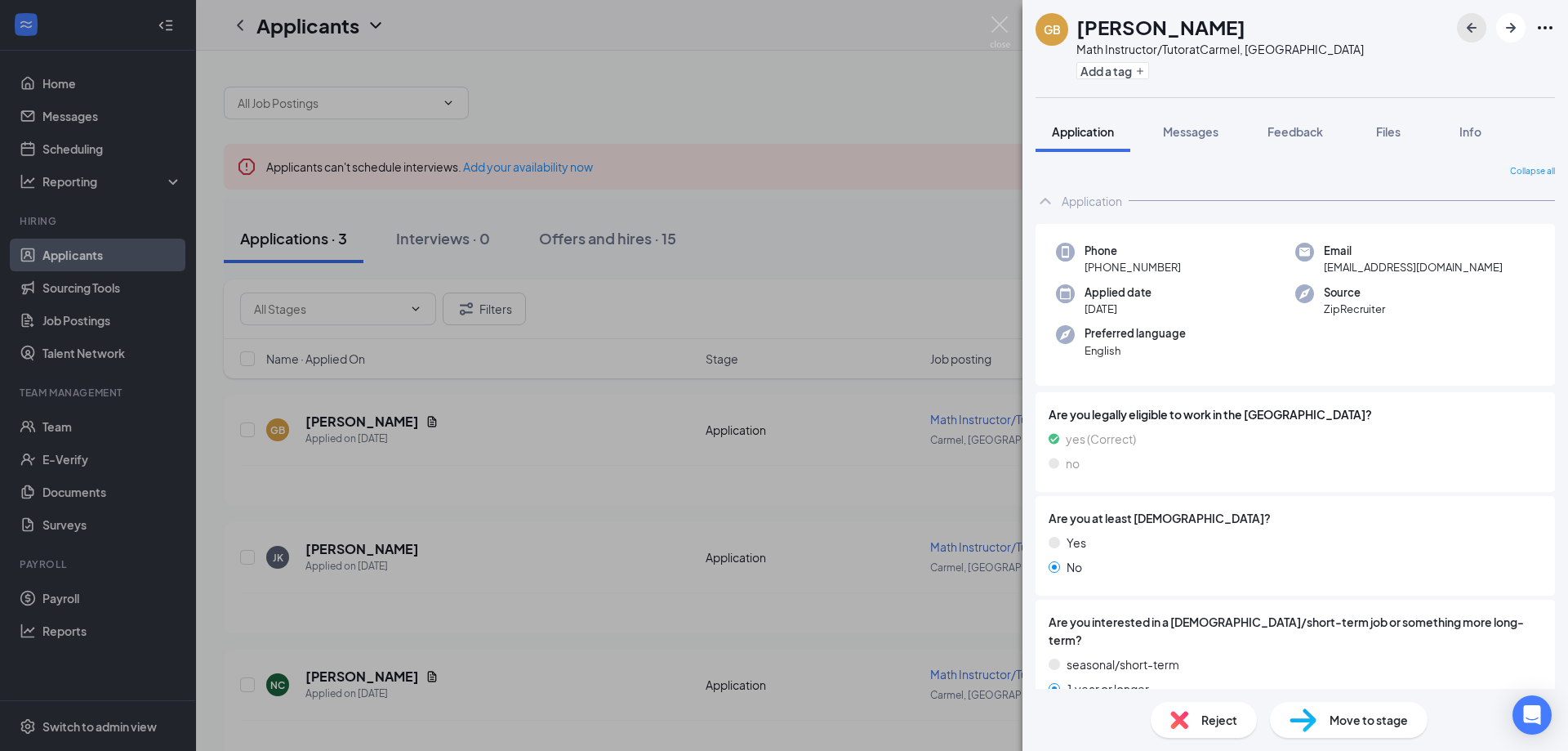
click at [1484, 30] on button "button" at bounding box center [1472, 27] width 29 height 29
click at [1485, 30] on button "button" at bounding box center [1472, 27] width 29 height 29
click at [1486, 30] on button "button" at bounding box center [1472, 27] width 29 height 29
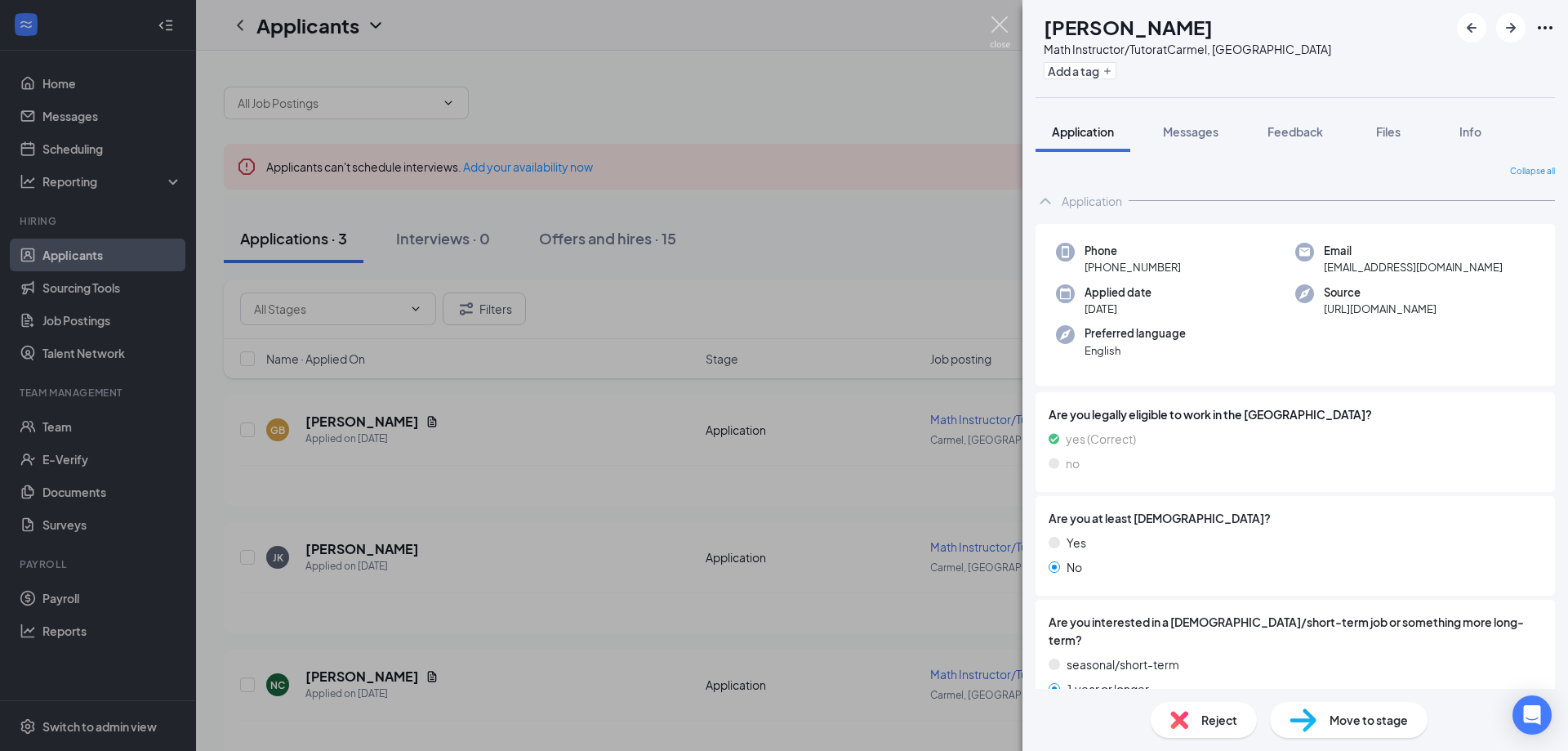
click at [1003, 23] on img at bounding box center [1000, 32] width 20 height 32
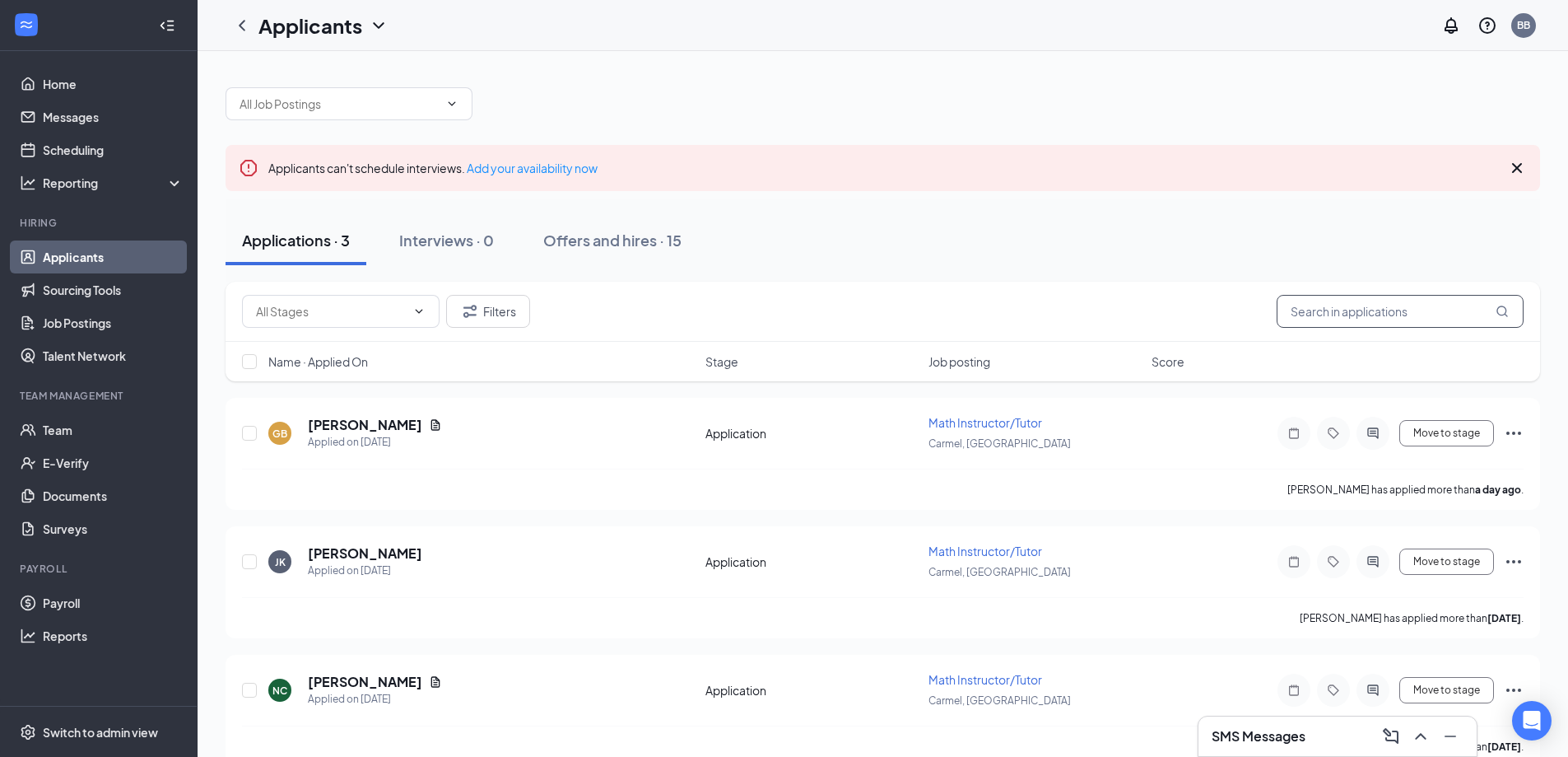
click at [1427, 316] on input "text" at bounding box center [1400, 312] width 247 height 33
type input "maeve"
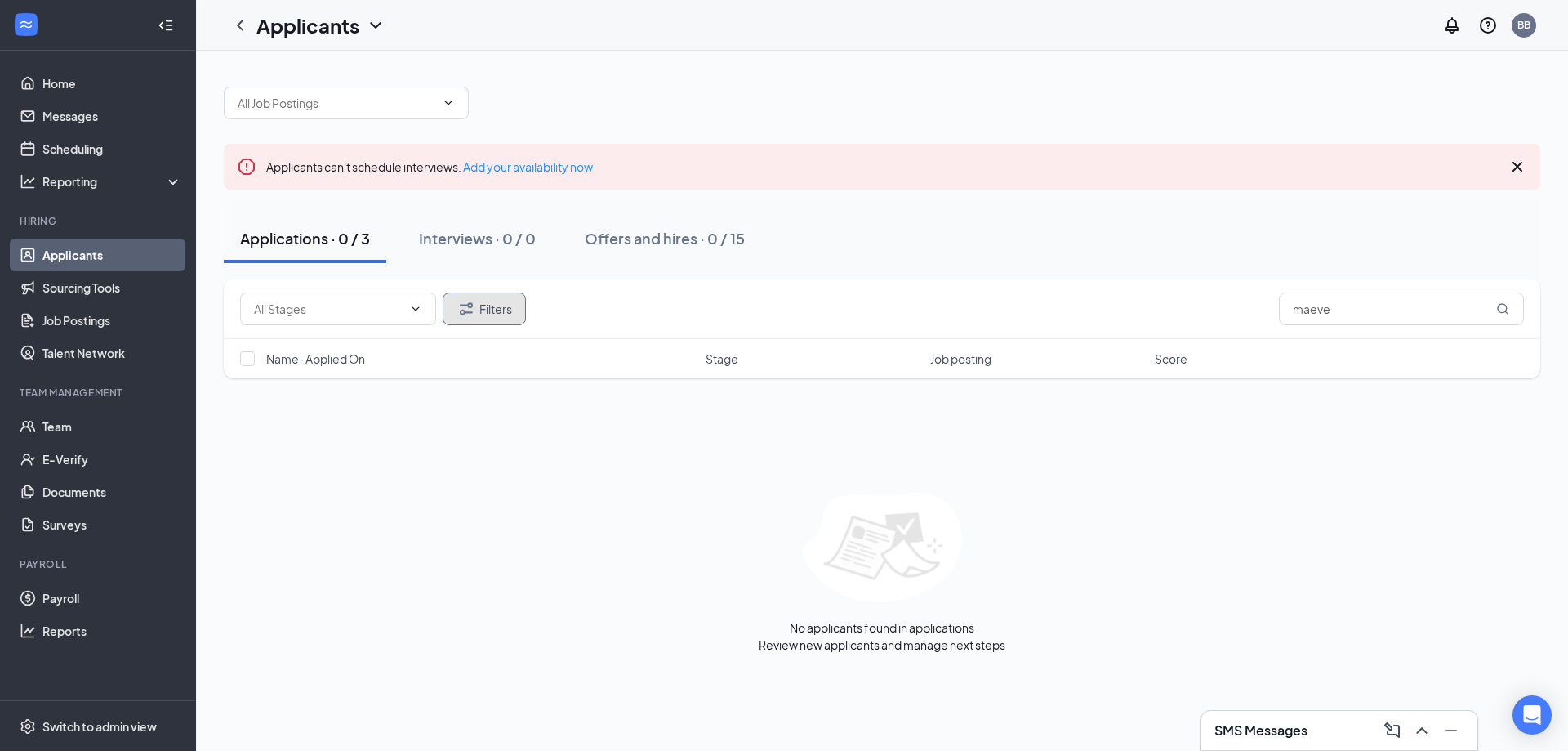
click at [492, 315] on button "Filters" at bounding box center [484, 309] width 84 height 33
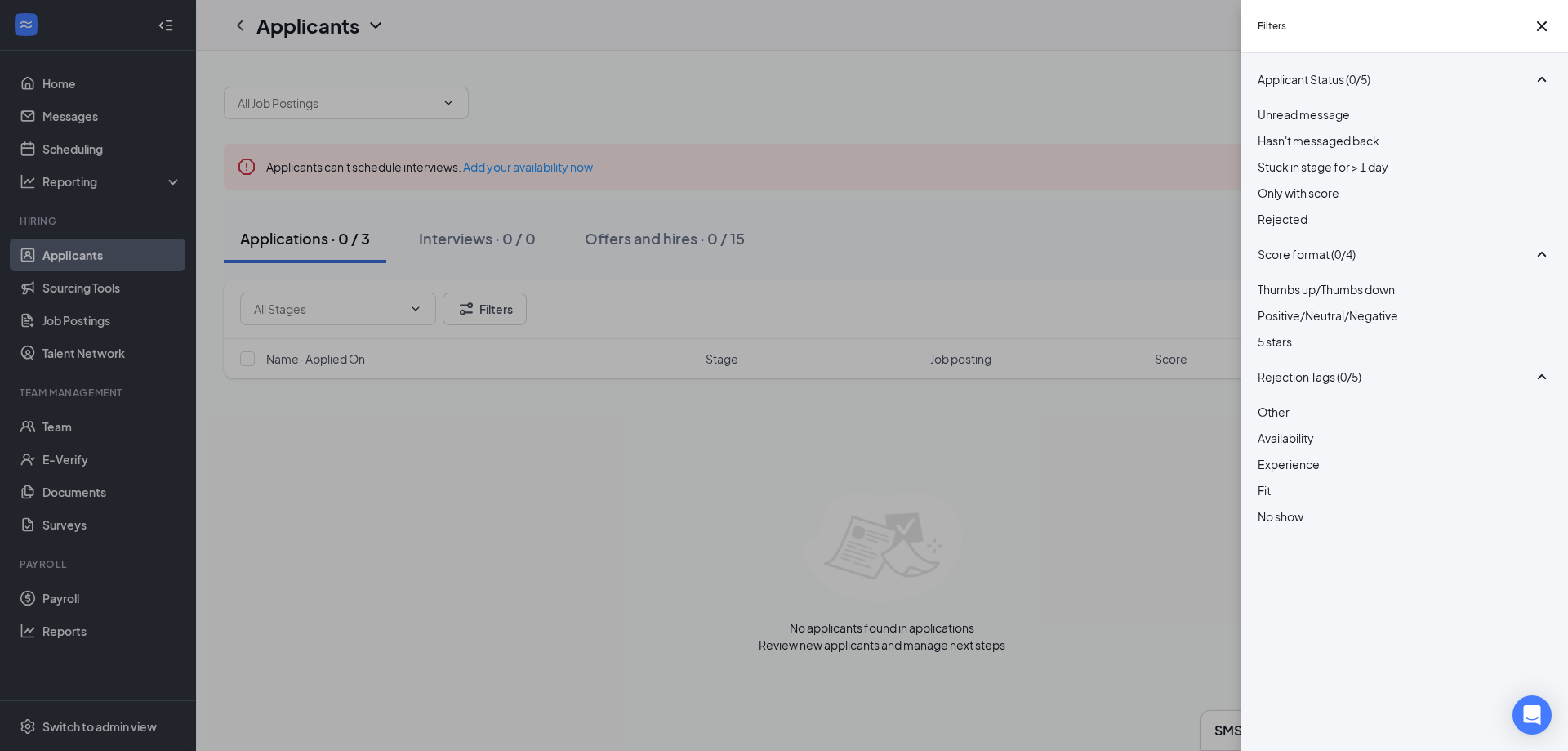
click at [1265, 210] on div at bounding box center [1404, 210] width 294 height 0
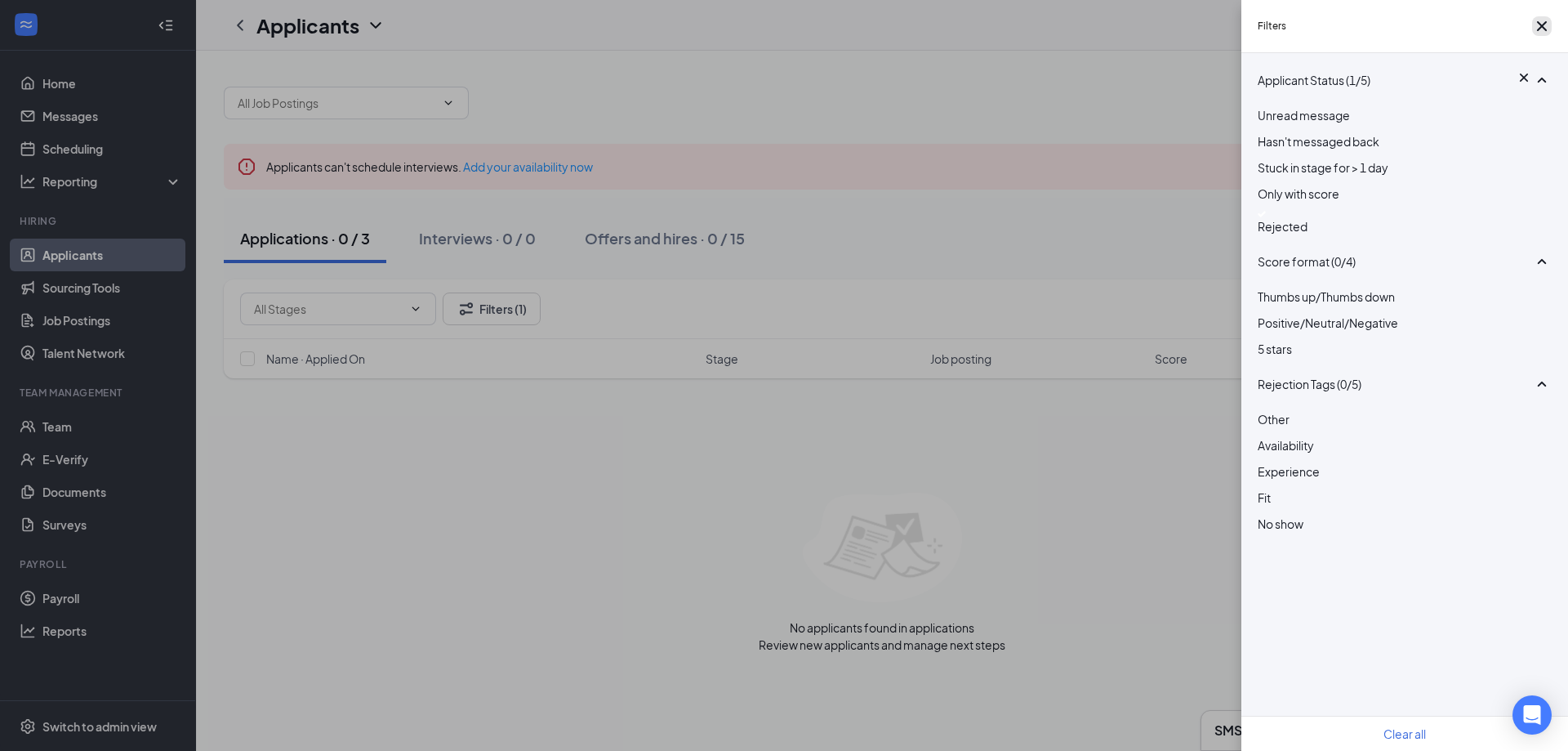
click at [1537, 31] on icon "Cross" at bounding box center [1542, 25] width 10 height 10
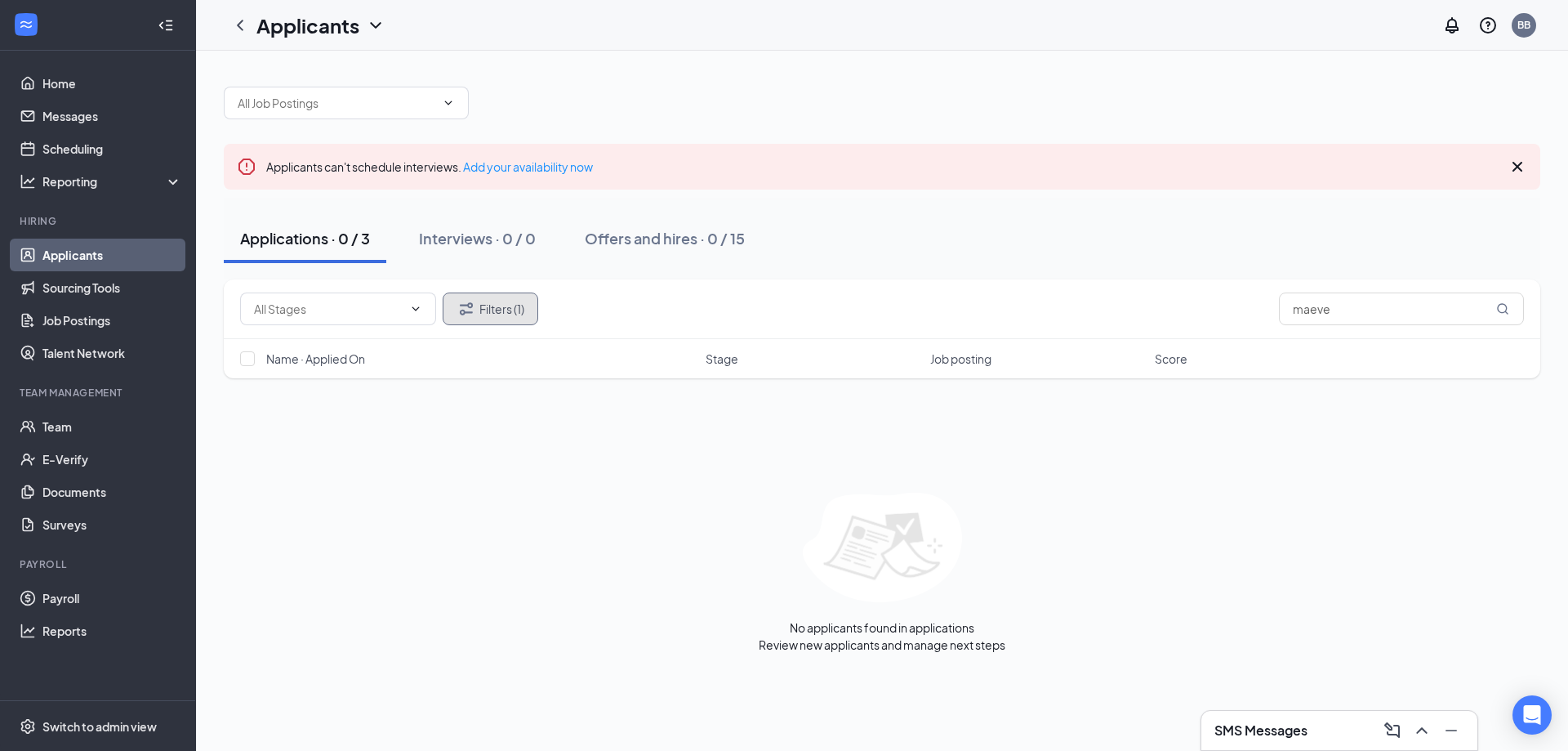
click at [488, 307] on button "Filters (1)" at bounding box center [490, 309] width 95 height 33
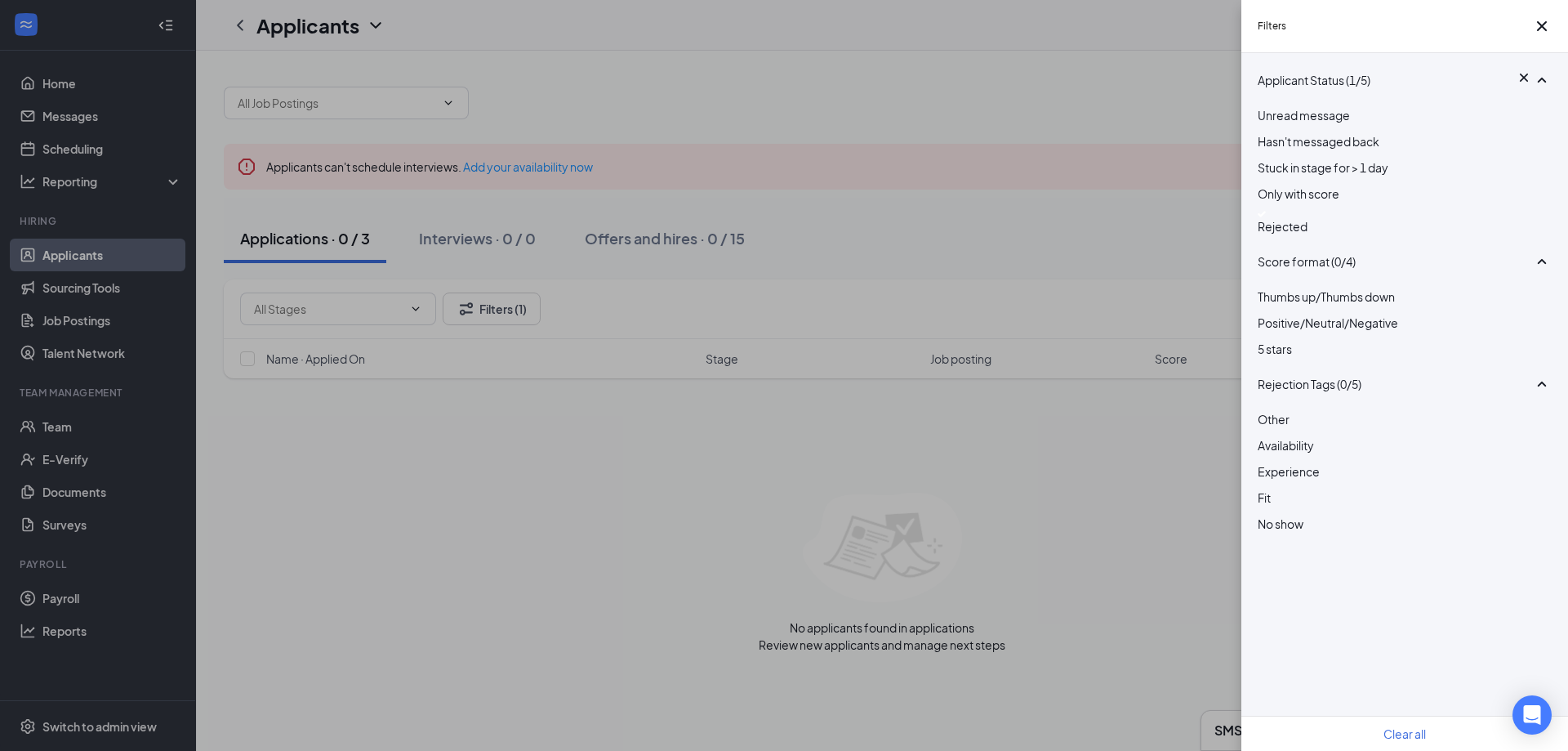
click at [1270, 217] on div at bounding box center [1404, 214] width 294 height 6
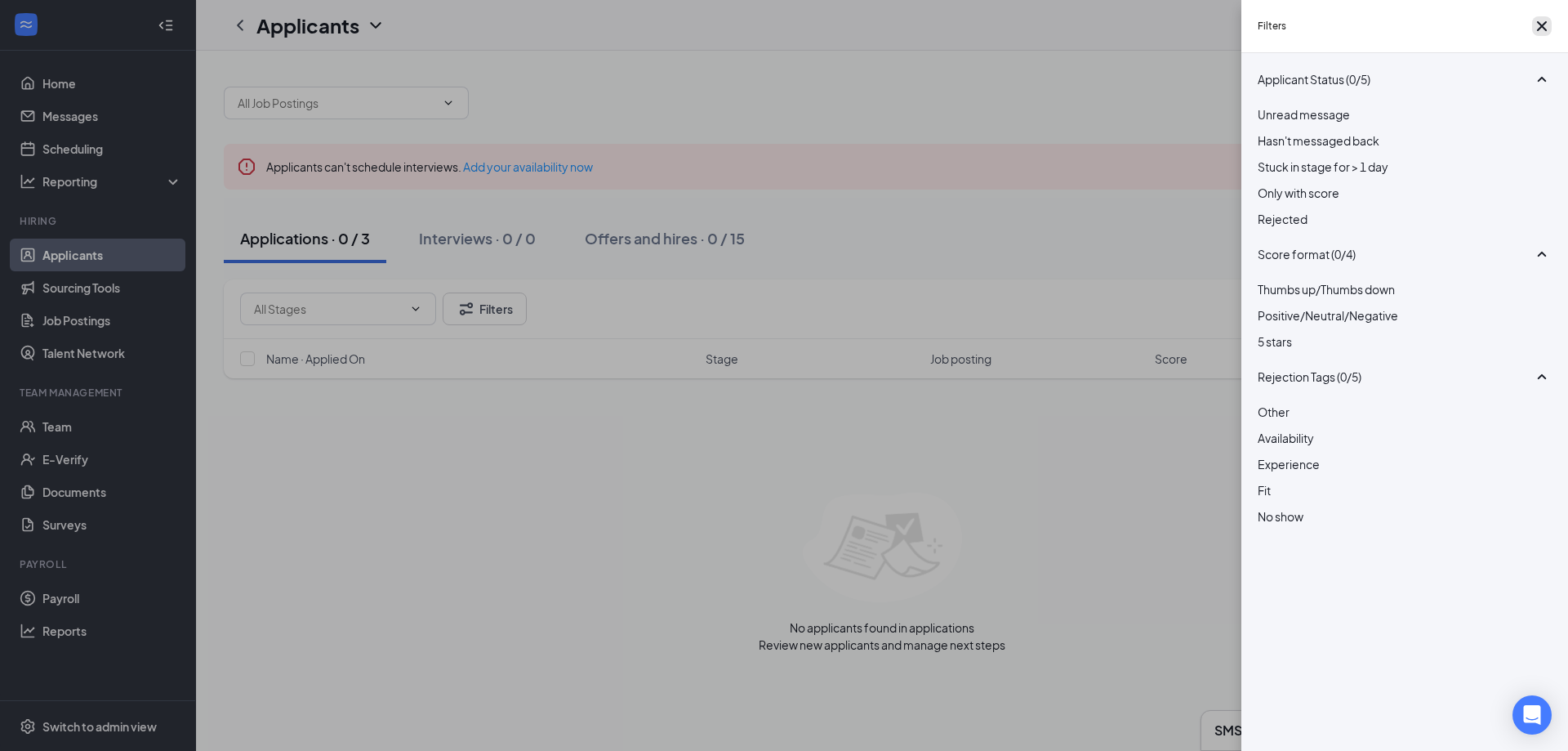
click at [1537, 31] on icon "Cross" at bounding box center [1542, 25] width 10 height 10
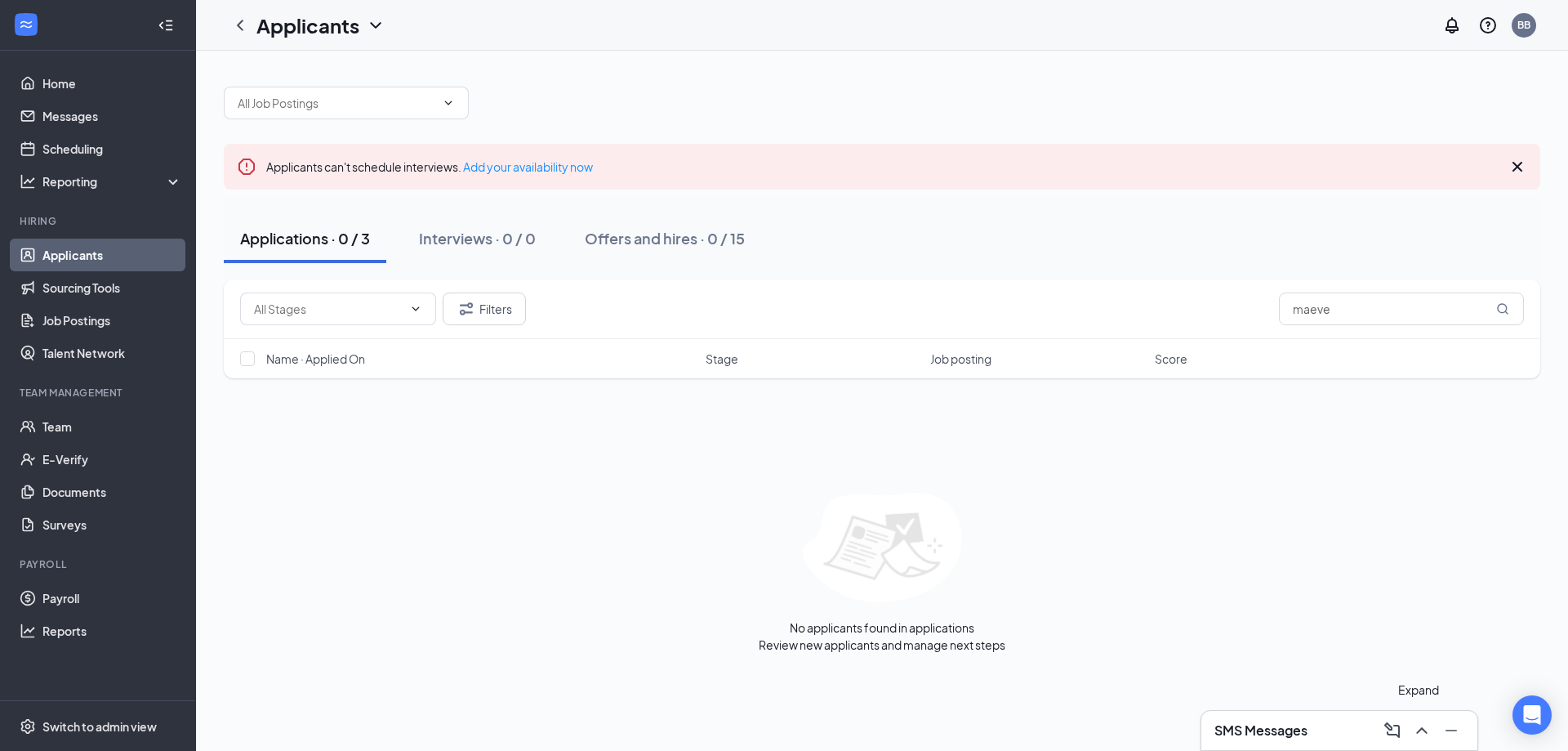
click at [1425, 732] on icon "ChevronUp" at bounding box center [1422, 730] width 11 height 6
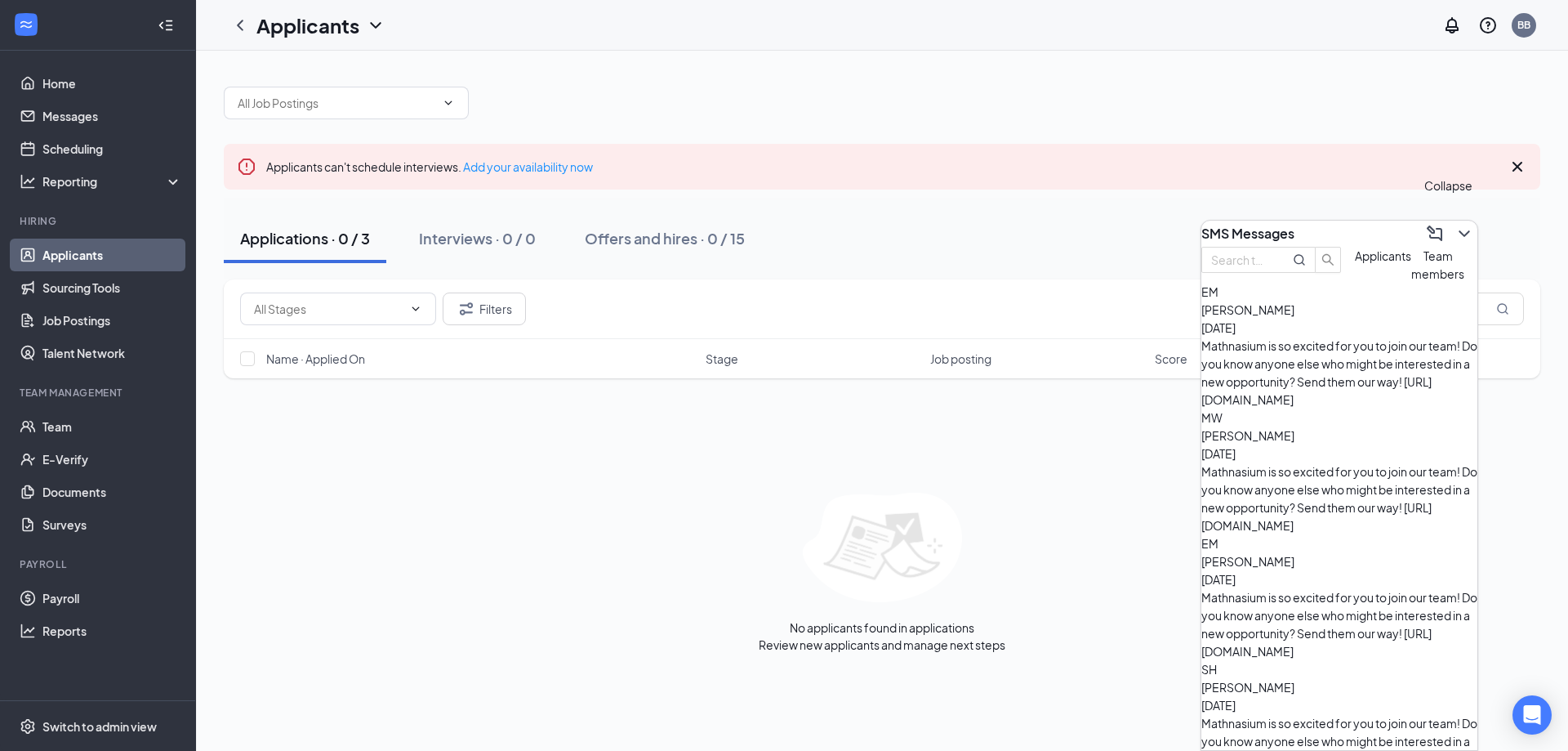
click at [1456, 225] on icon "ChevronDown" at bounding box center [1464, 234] width 20 height 20
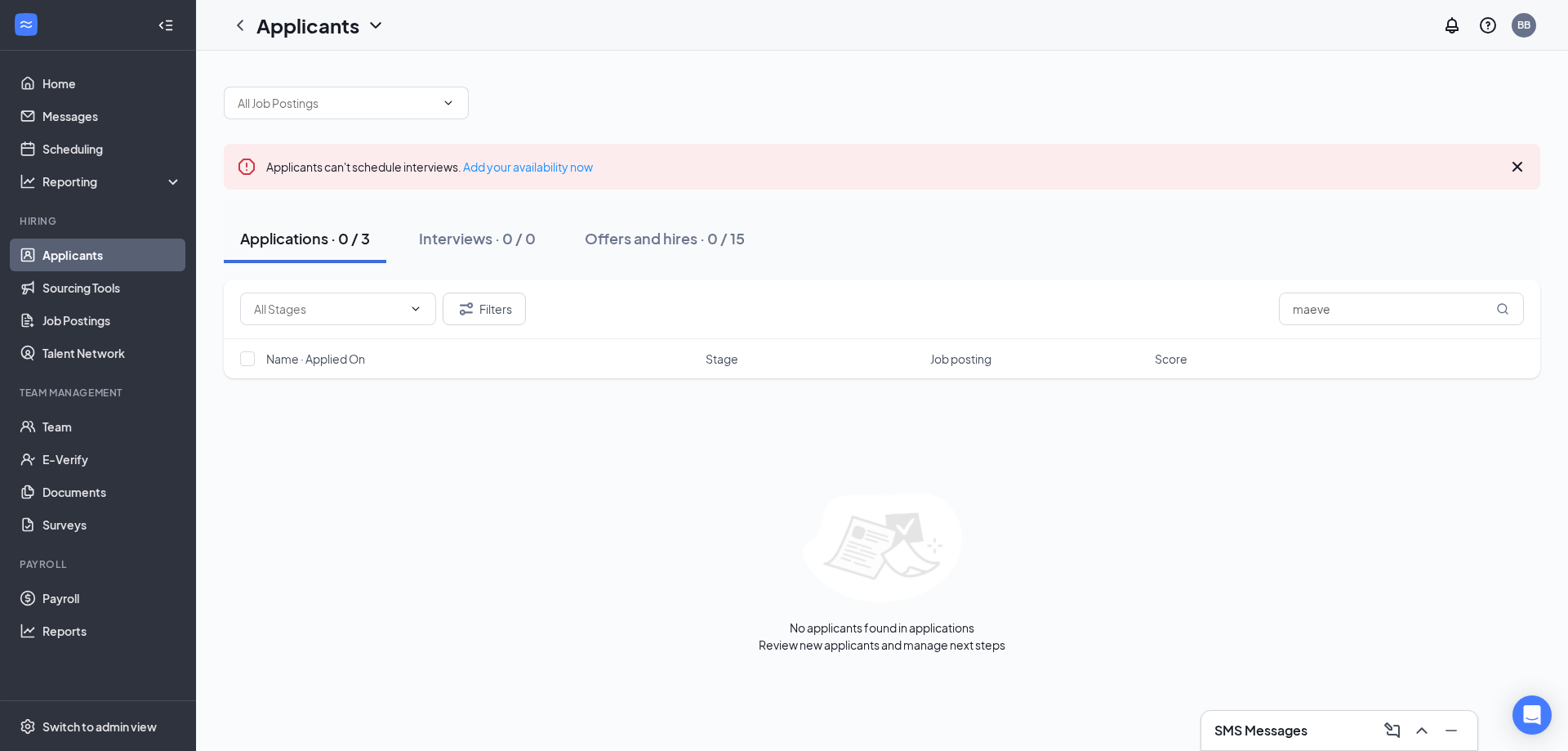
click at [85, 254] on link "Applicants" at bounding box center [113, 255] width 140 height 33
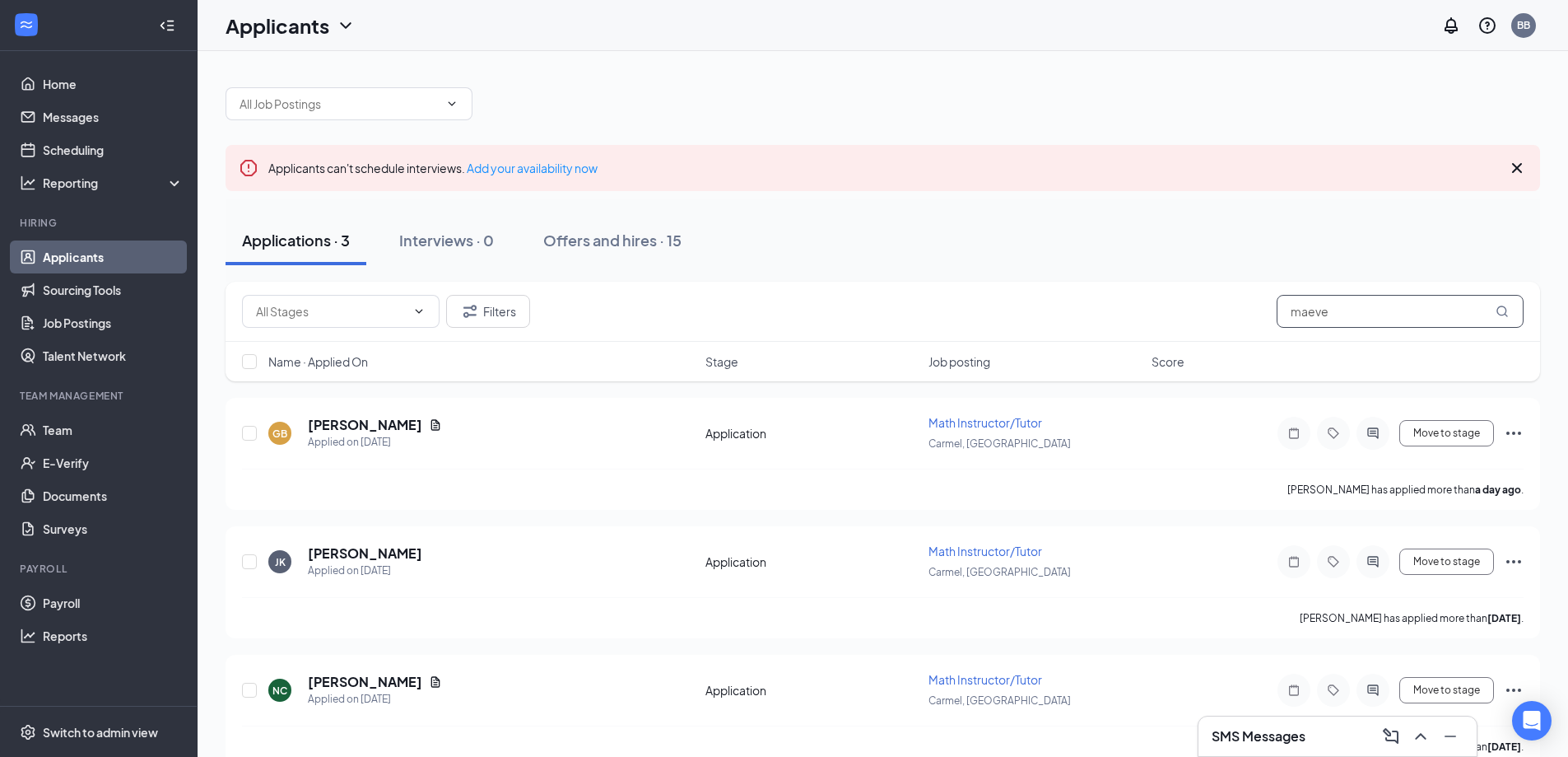
click at [1344, 309] on input "maeve" at bounding box center [1400, 312] width 247 height 33
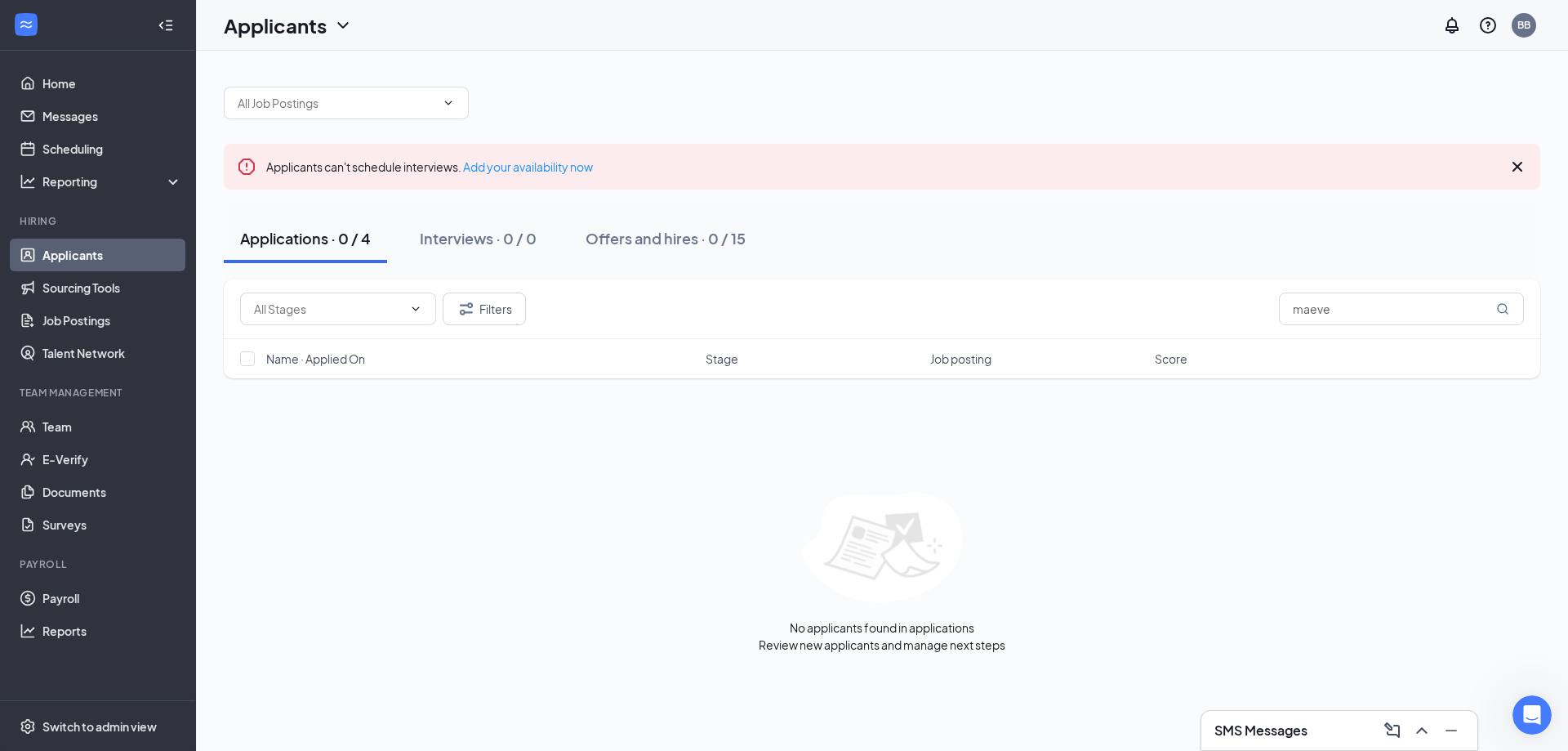
click at [75, 252] on link "Applicants" at bounding box center [113, 255] width 140 height 33
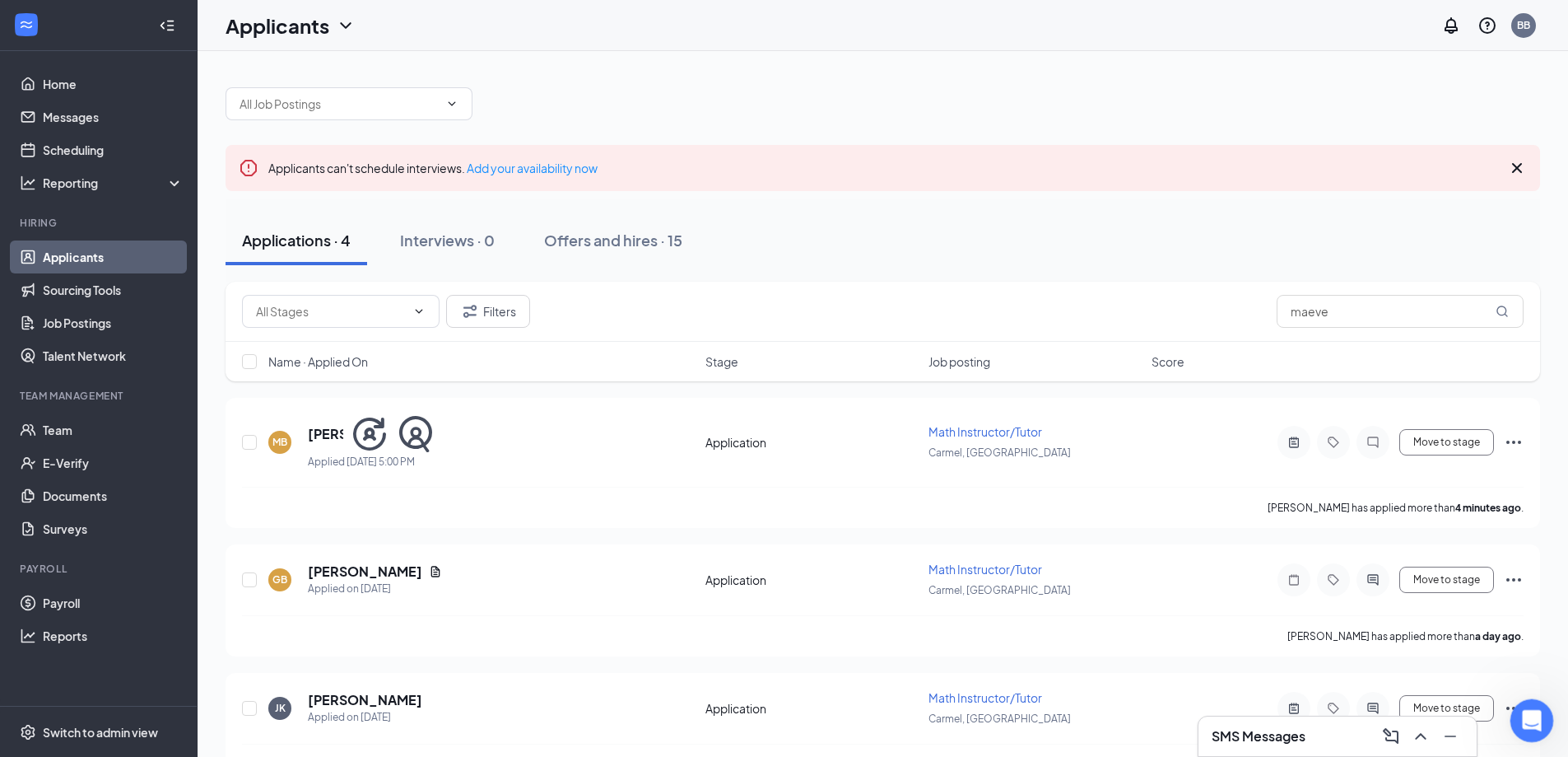
click at [1525, 720] on icon "Open Intercom Messenger" at bounding box center [1530, 719] width 27 height 27
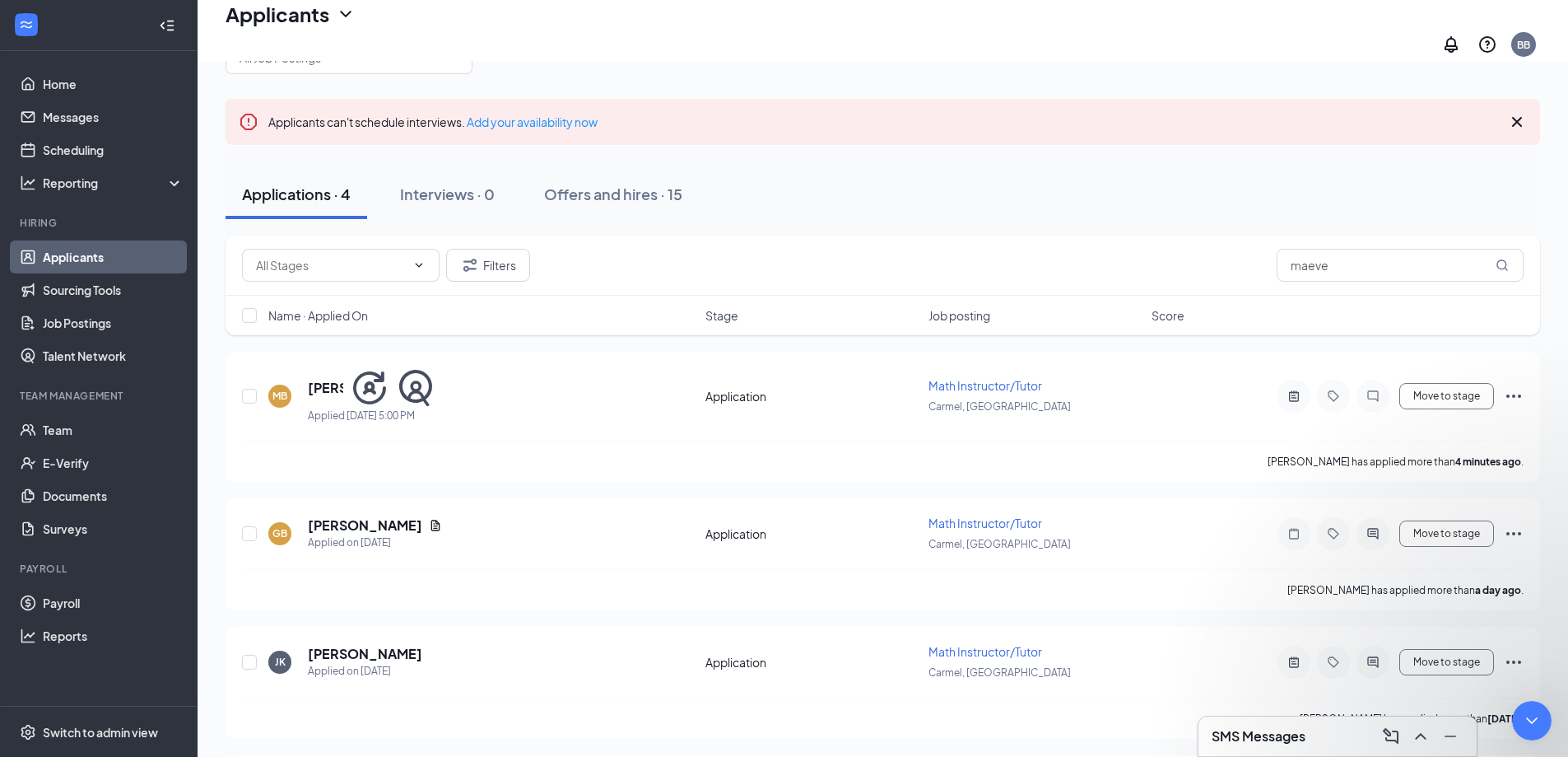
scroll to position [159, 0]
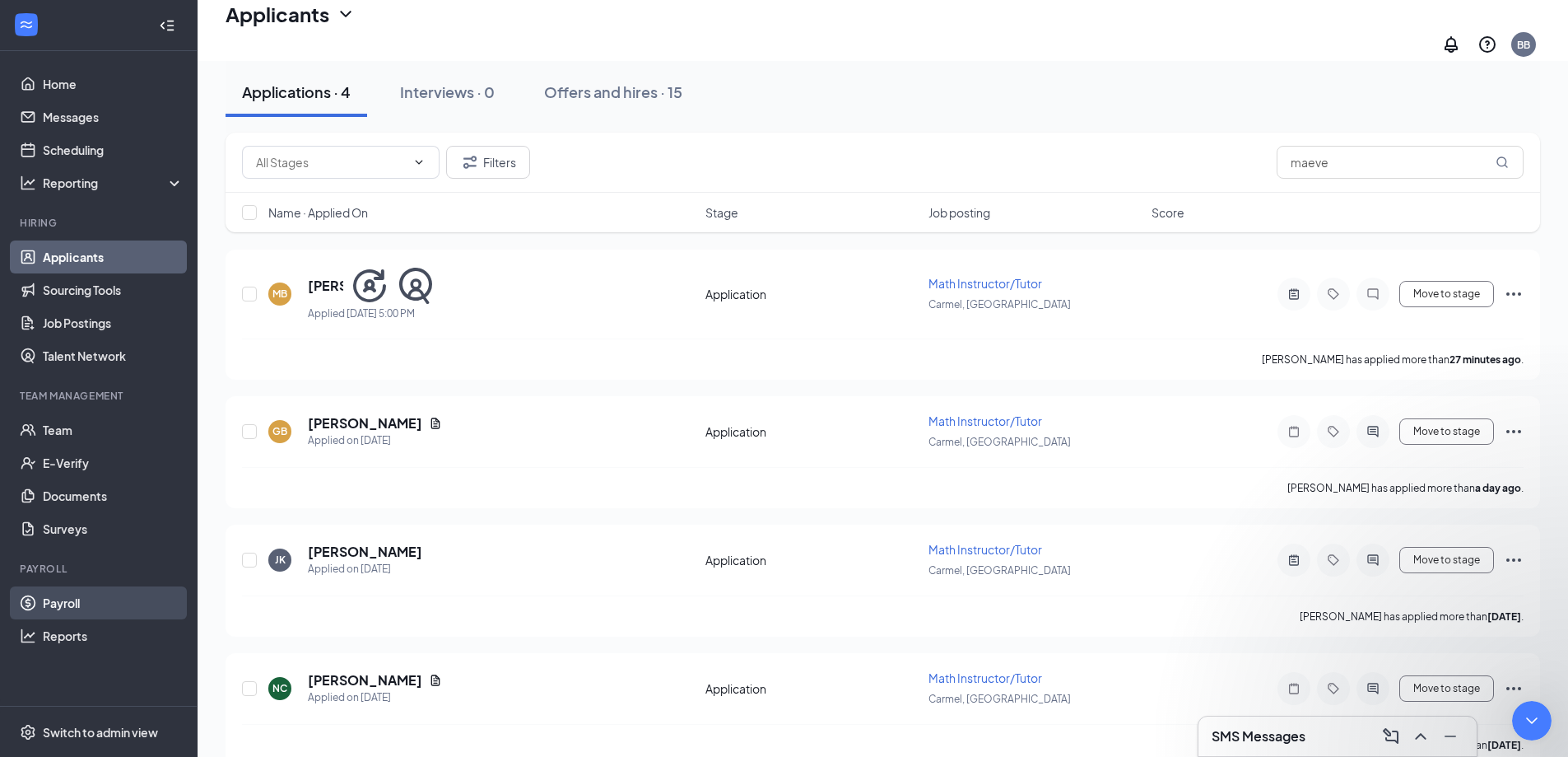
click at [70, 603] on link "Payroll" at bounding box center [114, 603] width 141 height 33
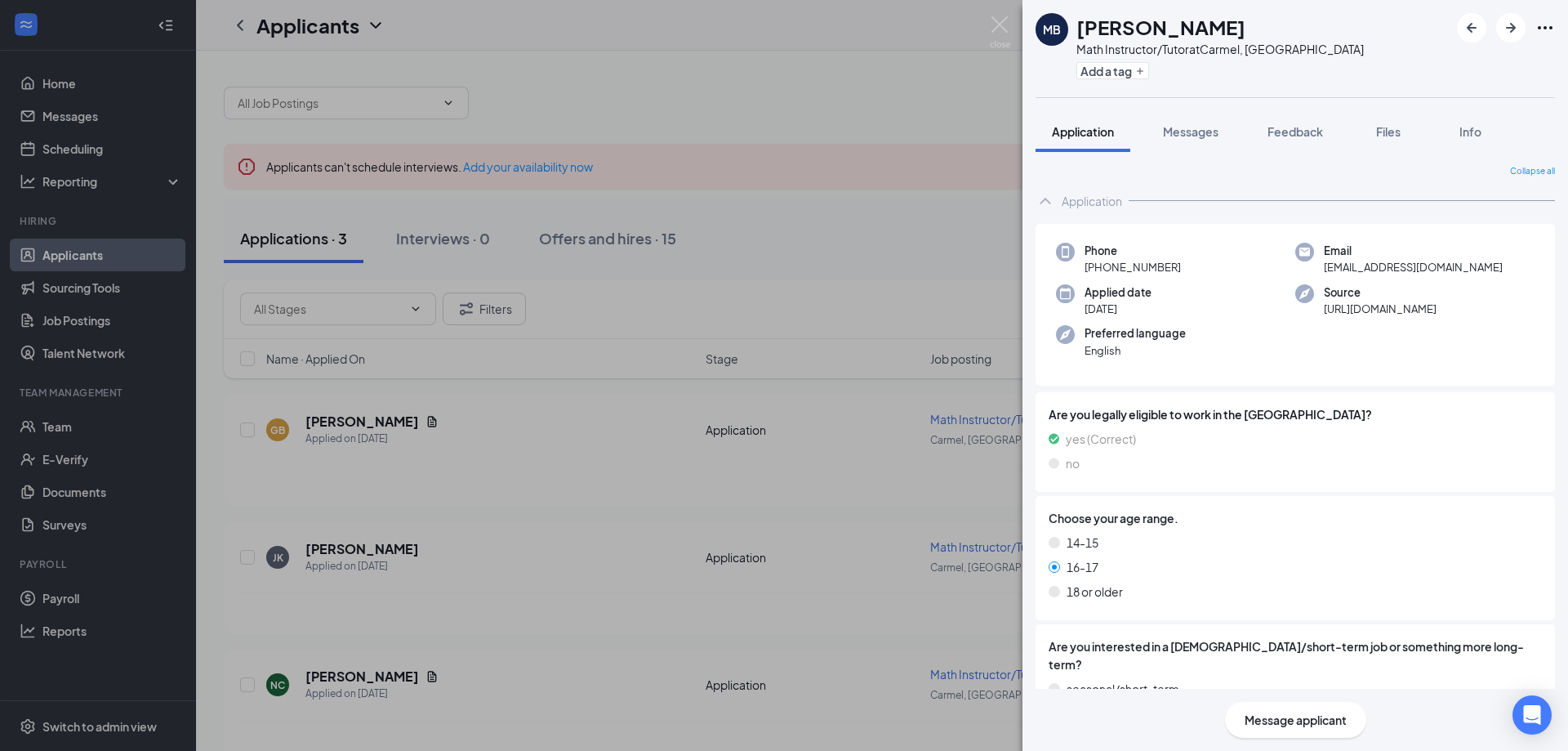
click at [380, 25] on div "MB Maeve Boland Math Instructor/Tutor at Carmel, IN Add a tag Application Messa…" at bounding box center [784, 376] width 1568 height 751
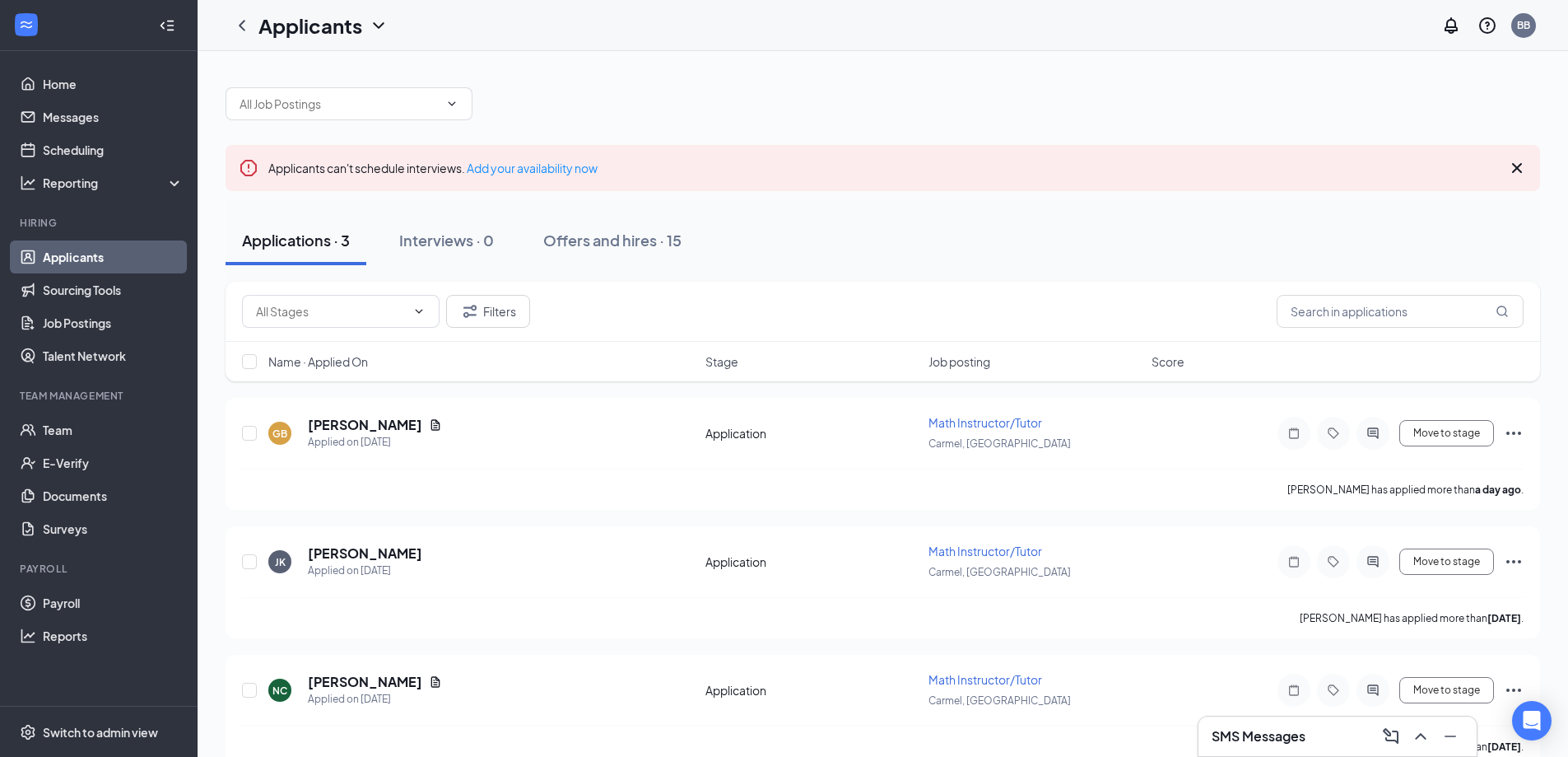
click at [383, 25] on icon "ChevronDown" at bounding box center [378, 25] width 11 height 6
click at [332, 104] on link "Archived applicants" at bounding box center [357, 108] width 178 height 16
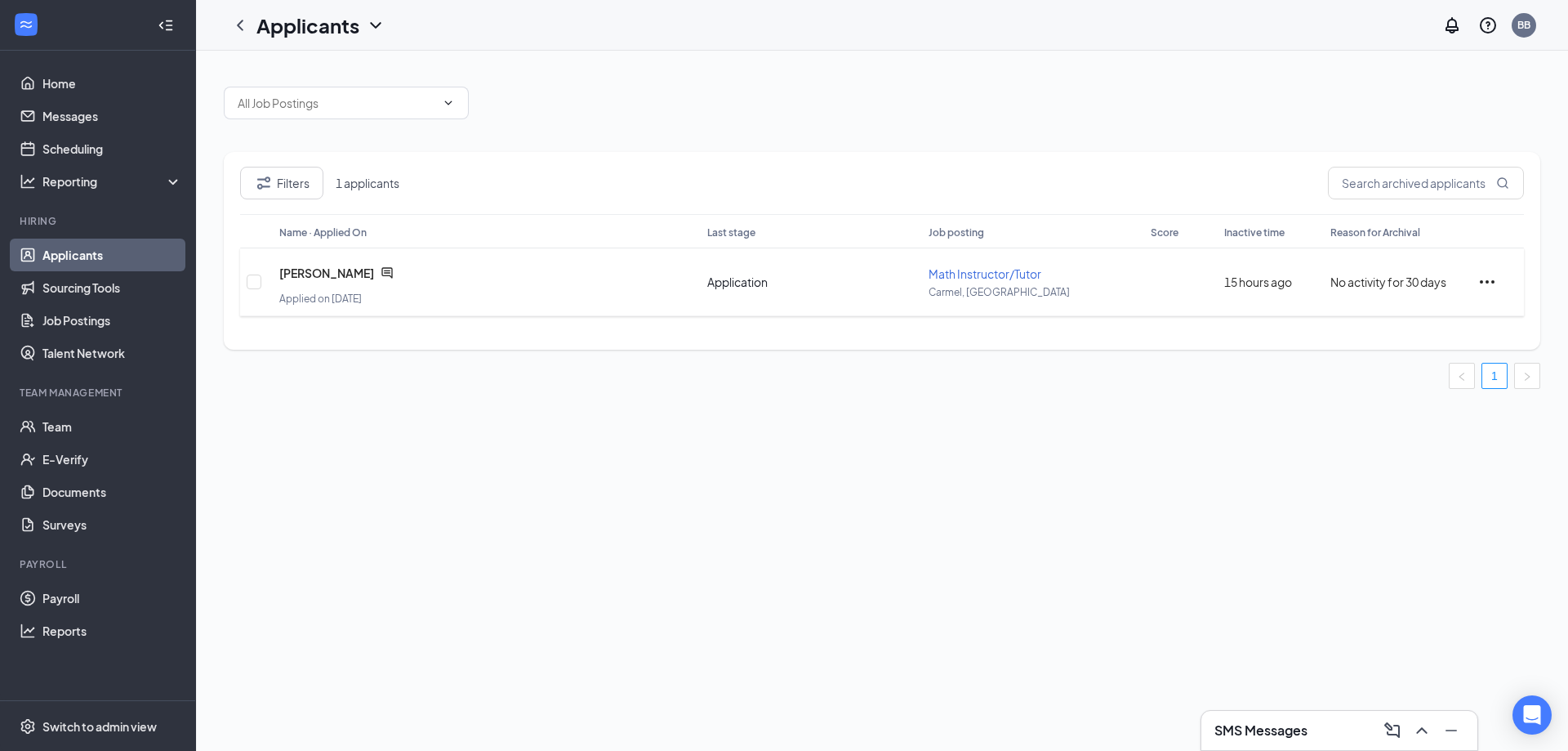
click at [1486, 281] on icon "Ellipses" at bounding box center [1487, 282] width 15 height 4
click at [255, 285] on input "checkbox" at bounding box center [254, 282] width 15 height 15
click at [1488, 280] on icon "Ellipses" at bounding box center [1488, 282] width 20 height 20
click at [284, 182] on button "Filters" at bounding box center [282, 183] width 84 height 33
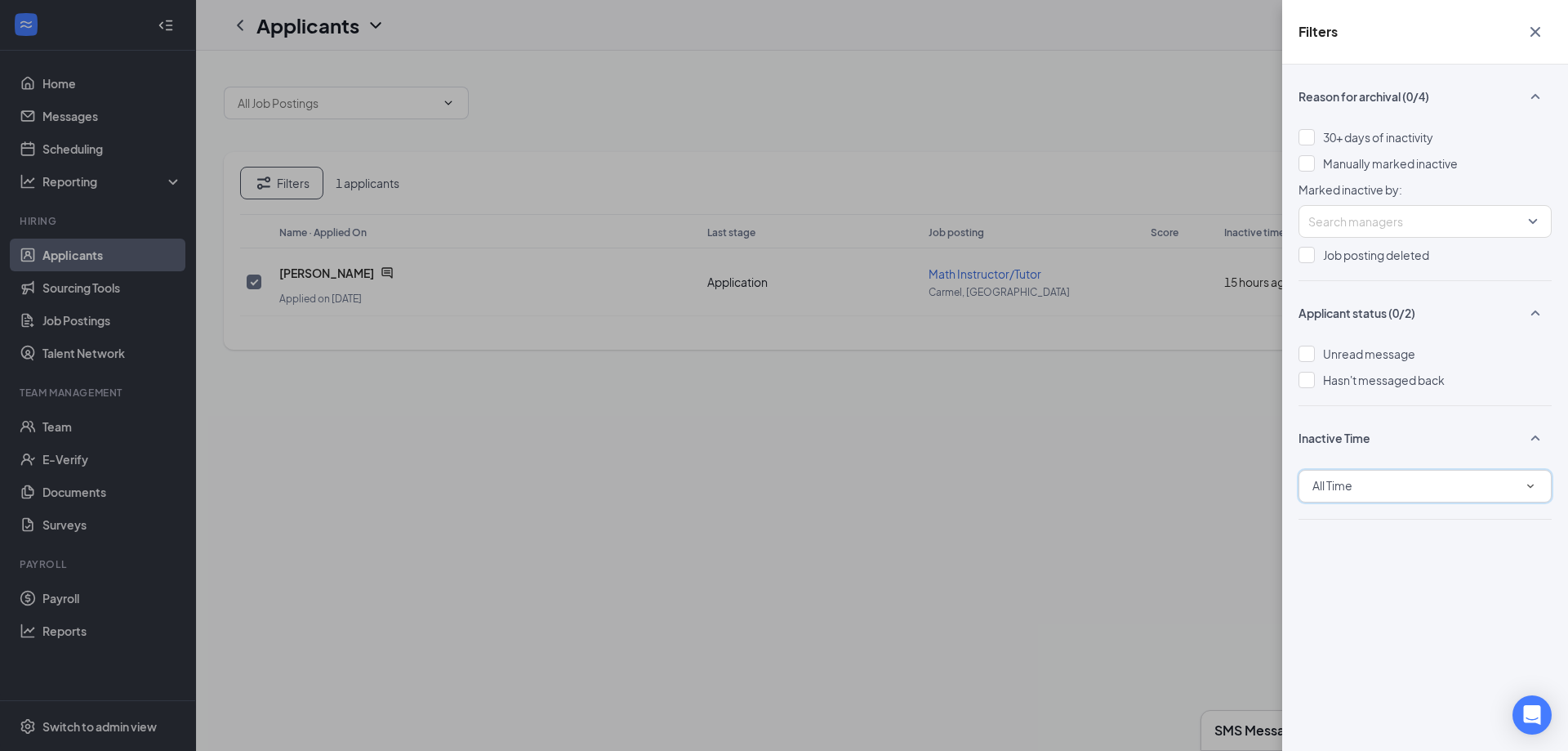
click at [1531, 483] on icon "SmallChevronDown" at bounding box center [1531, 486] width 15 height 15
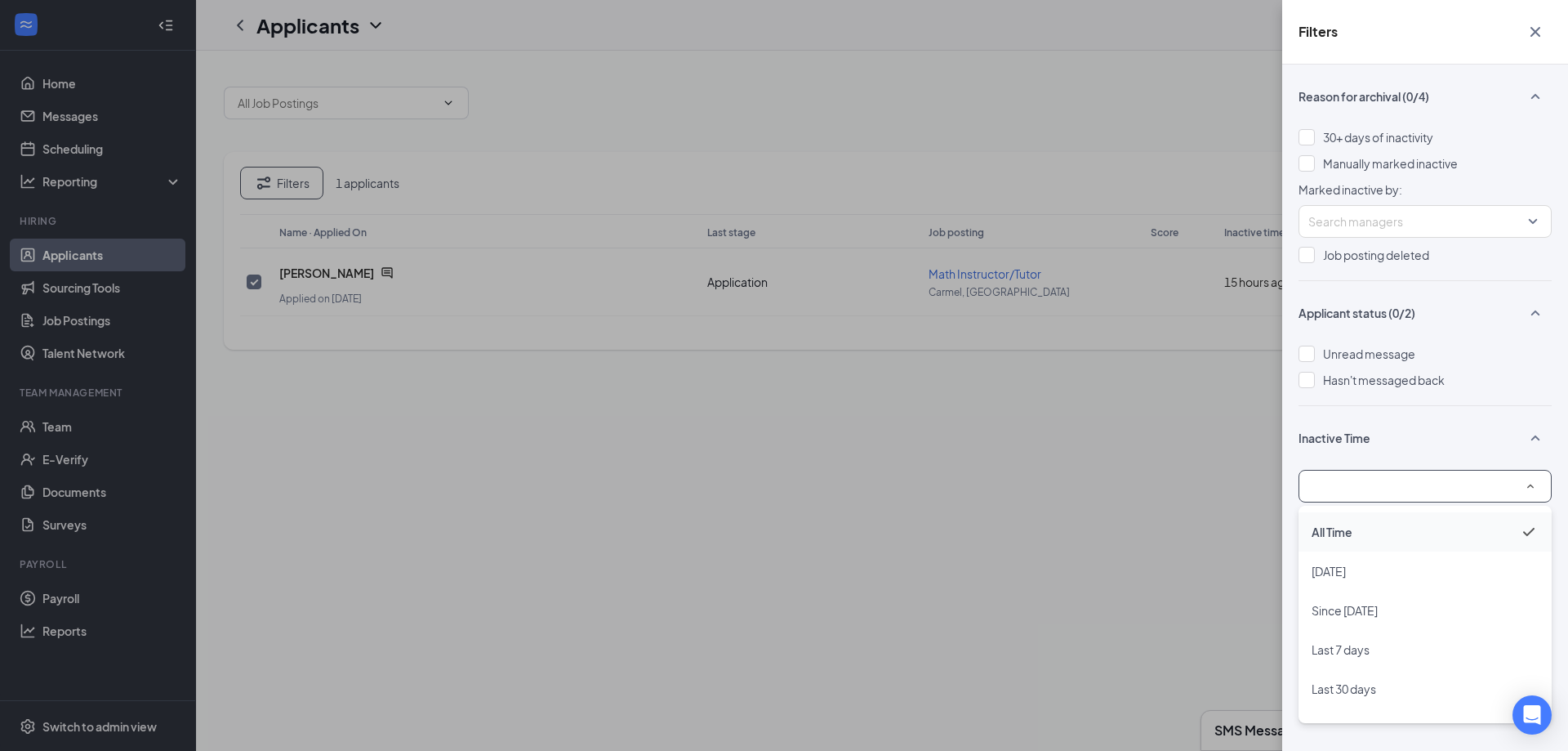
click at [1328, 531] on span "All Time" at bounding box center [1332, 532] width 41 height 15
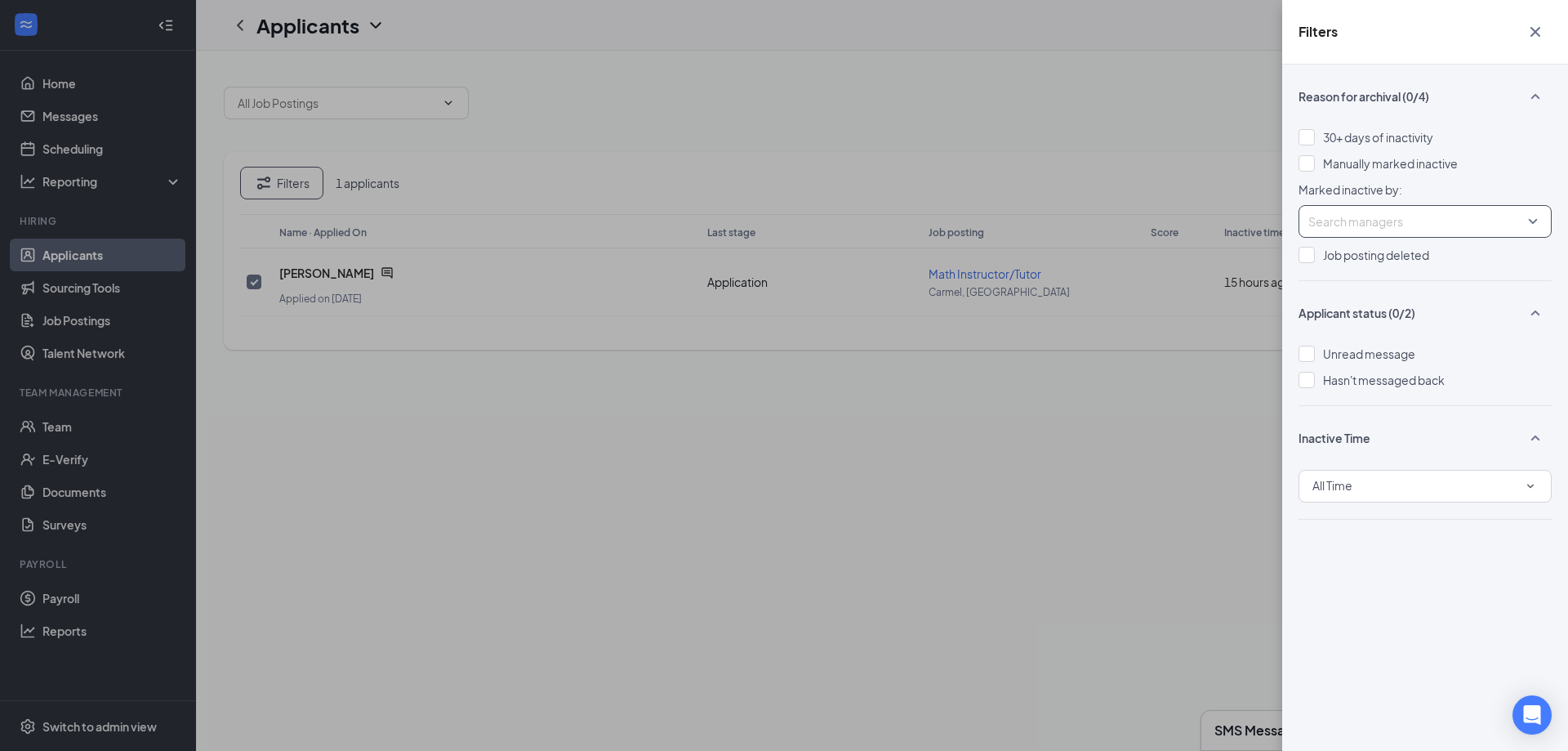
click at [1333, 221] on div at bounding box center [1417, 221] width 229 height 26
drag, startPoint x: 1192, startPoint y: 396, endPoint x: 1198, endPoint y: 424, distance: 28.6
click at [1193, 402] on div "Filters Reason for archival (0/4) 30+ days of inactivity Manually marked inacti…" at bounding box center [784, 376] width 1568 height 751
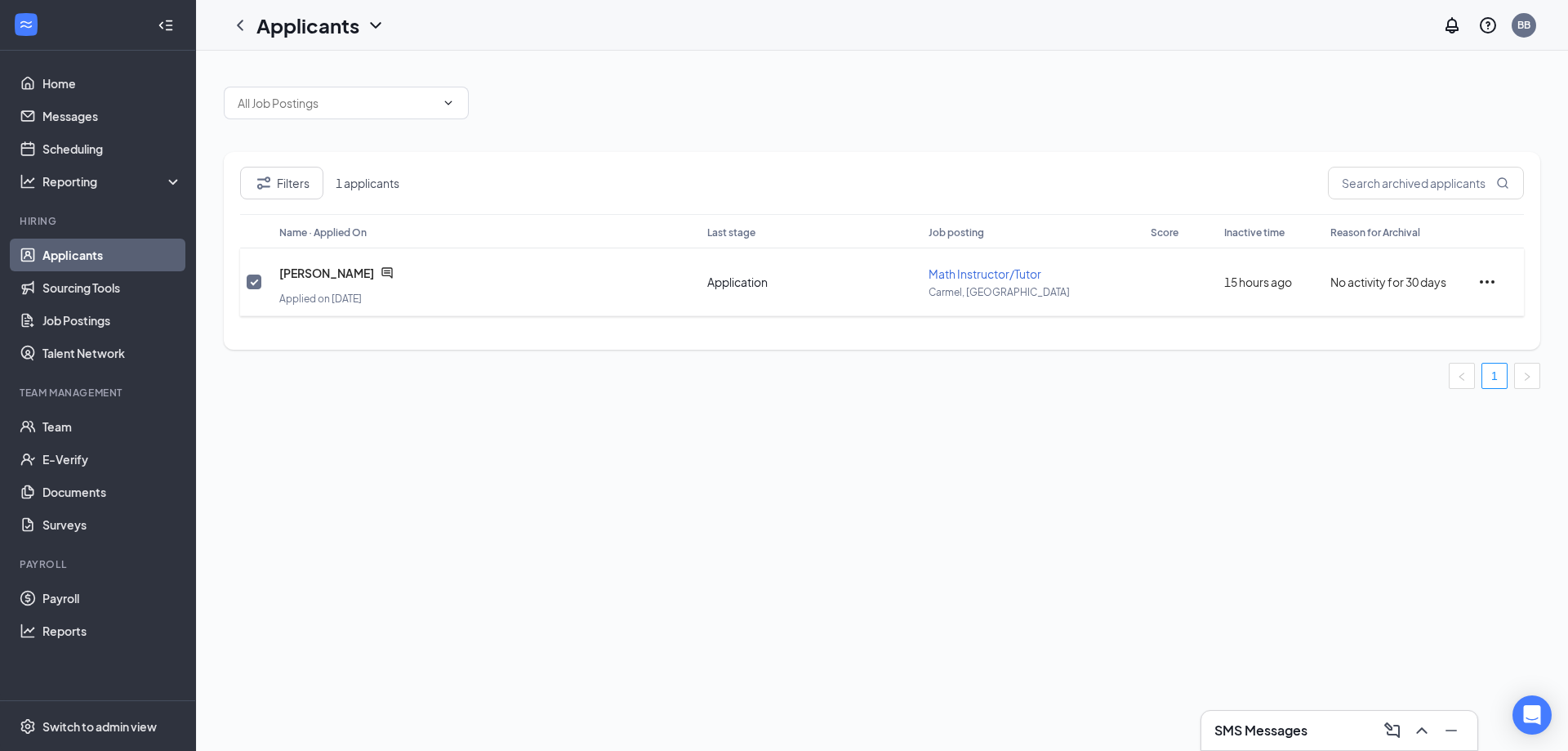
click at [1492, 281] on icon "Ellipses" at bounding box center [1488, 282] width 20 height 20
click at [391, 186] on span "1 applicants" at bounding box center [377, 183] width 84 height 16
click at [254, 286] on input "checkbox" at bounding box center [254, 282] width 15 height 15
checkbox input "false"
click at [302, 106] on input "text" at bounding box center [335, 103] width 197 height 18
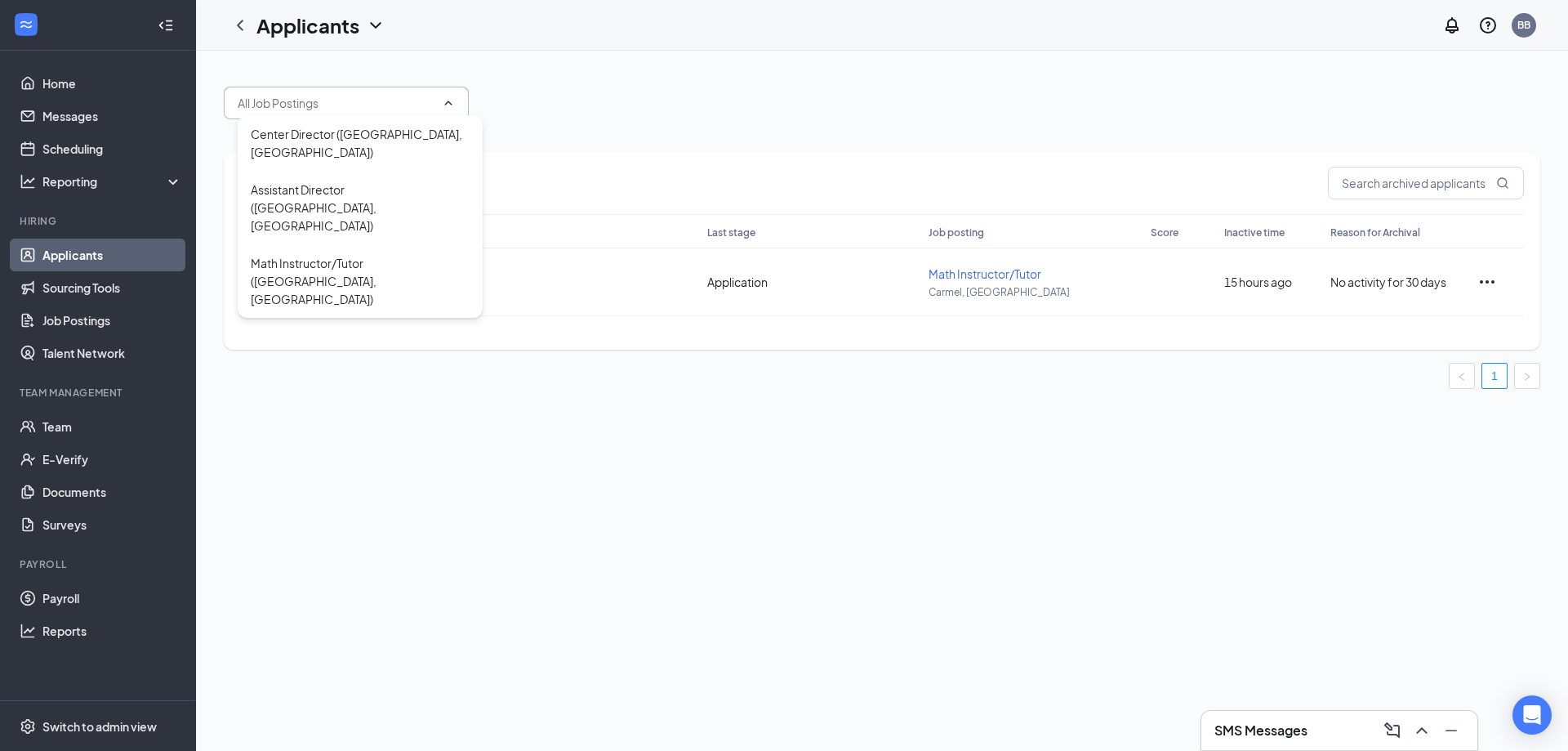
click at [745, 136] on div "Center Director (Carmel, IN) Assistant Director (Carmel, IN) Math Instructor/Tu…" at bounding box center [882, 229] width 1317 height 318
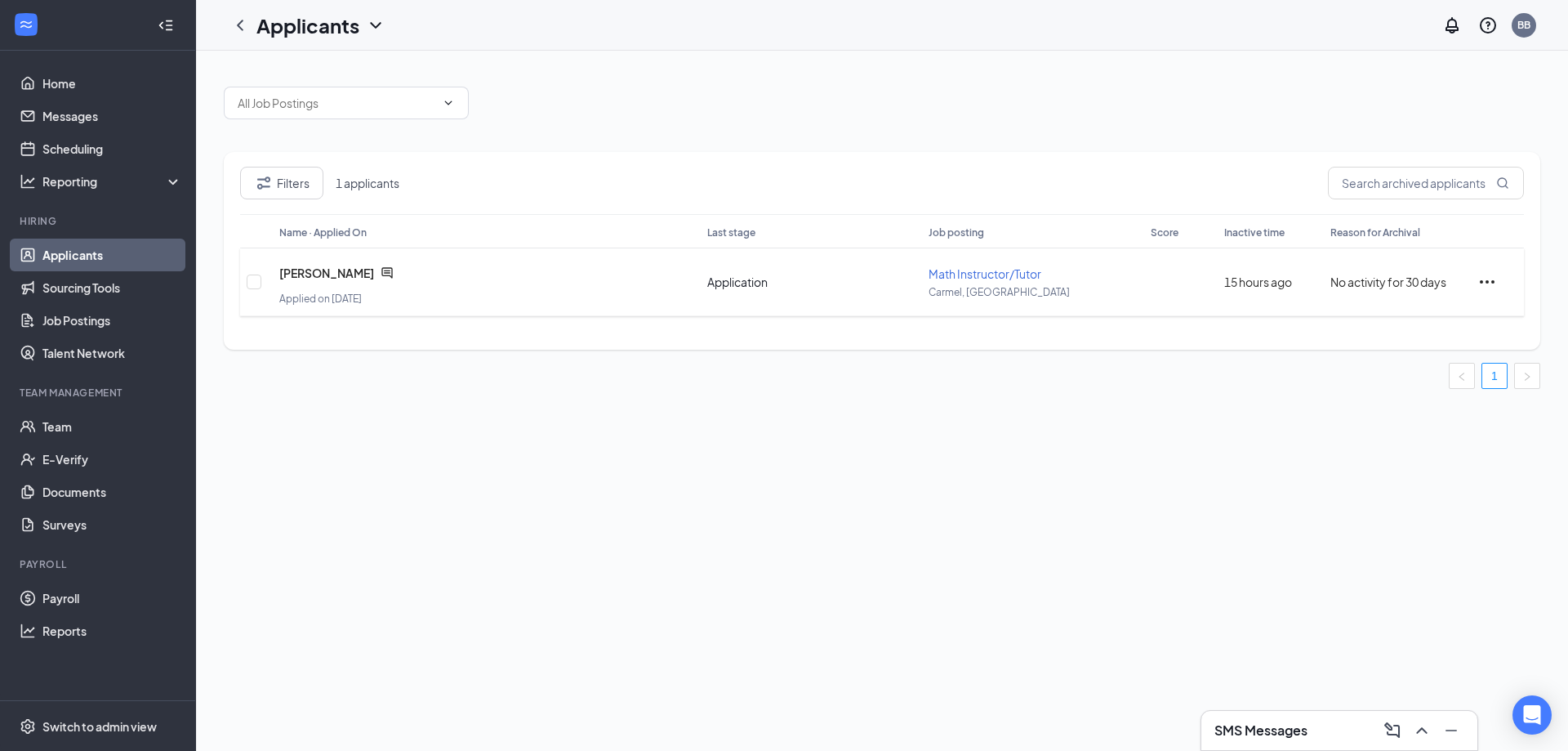
click at [1484, 280] on icon "Ellipses" at bounding box center [1488, 282] width 20 height 20
click at [964, 443] on div "Center Director (Carmel, IN) Assistant Director (Carmel, IN) Math Instructor/Tu…" at bounding box center [883, 401] width 1373 height 700
click at [294, 185] on button "Filters" at bounding box center [282, 183] width 84 height 33
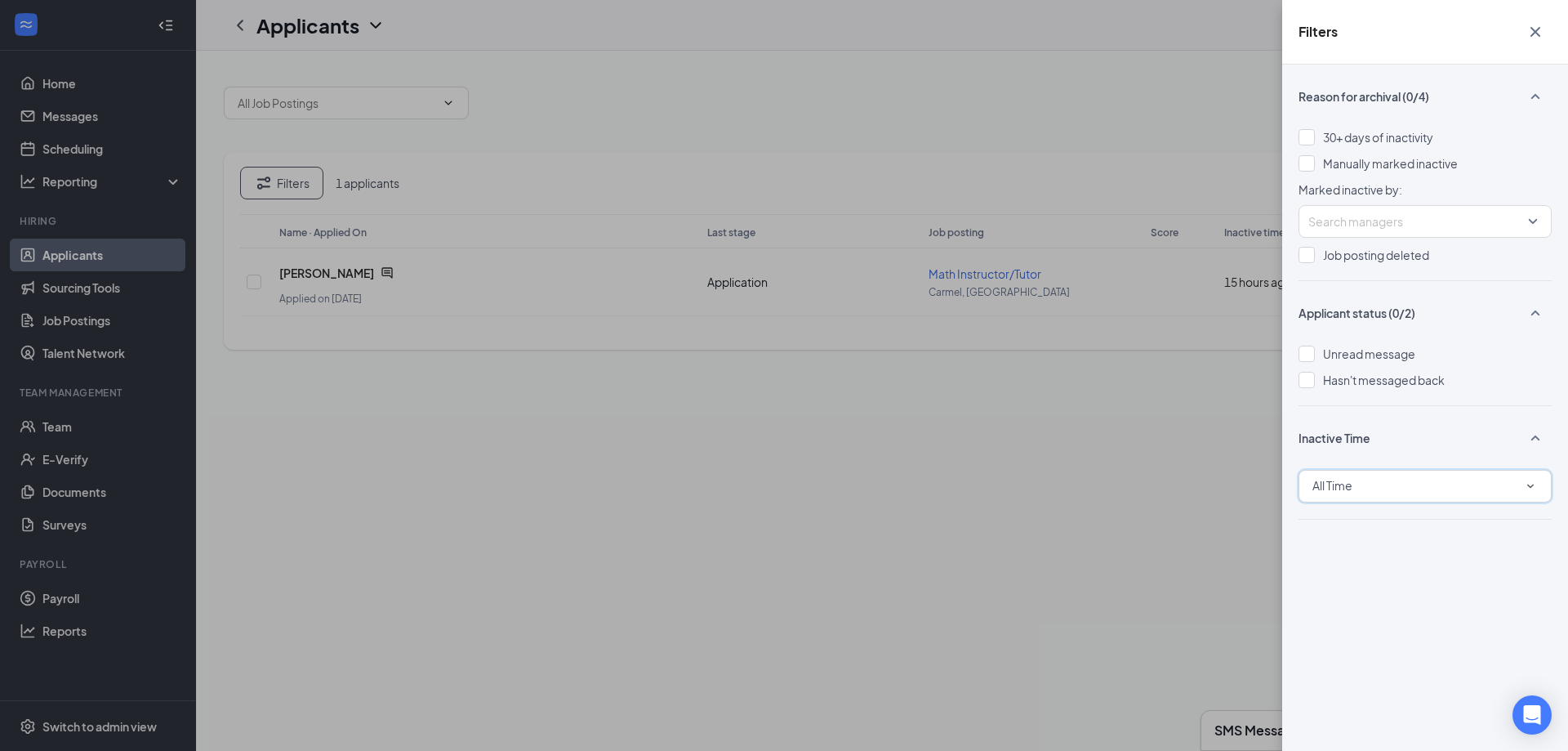
click at [1327, 490] on span "All Time" at bounding box center [1333, 486] width 40 height 15
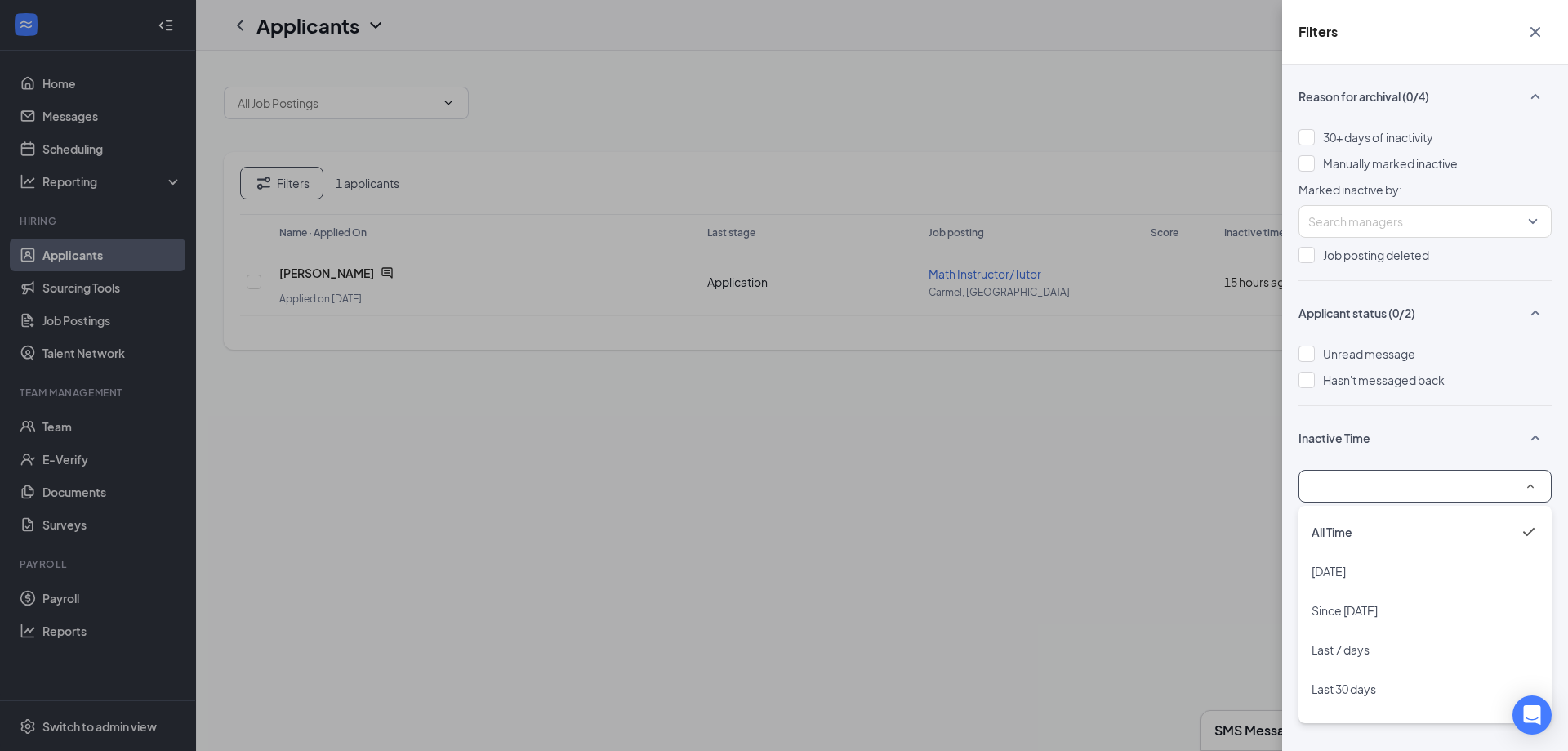
click at [1052, 546] on div "Filters Reason for archival (0/4) 30+ days of inactivity Manually marked inacti…" at bounding box center [784, 376] width 1568 height 751
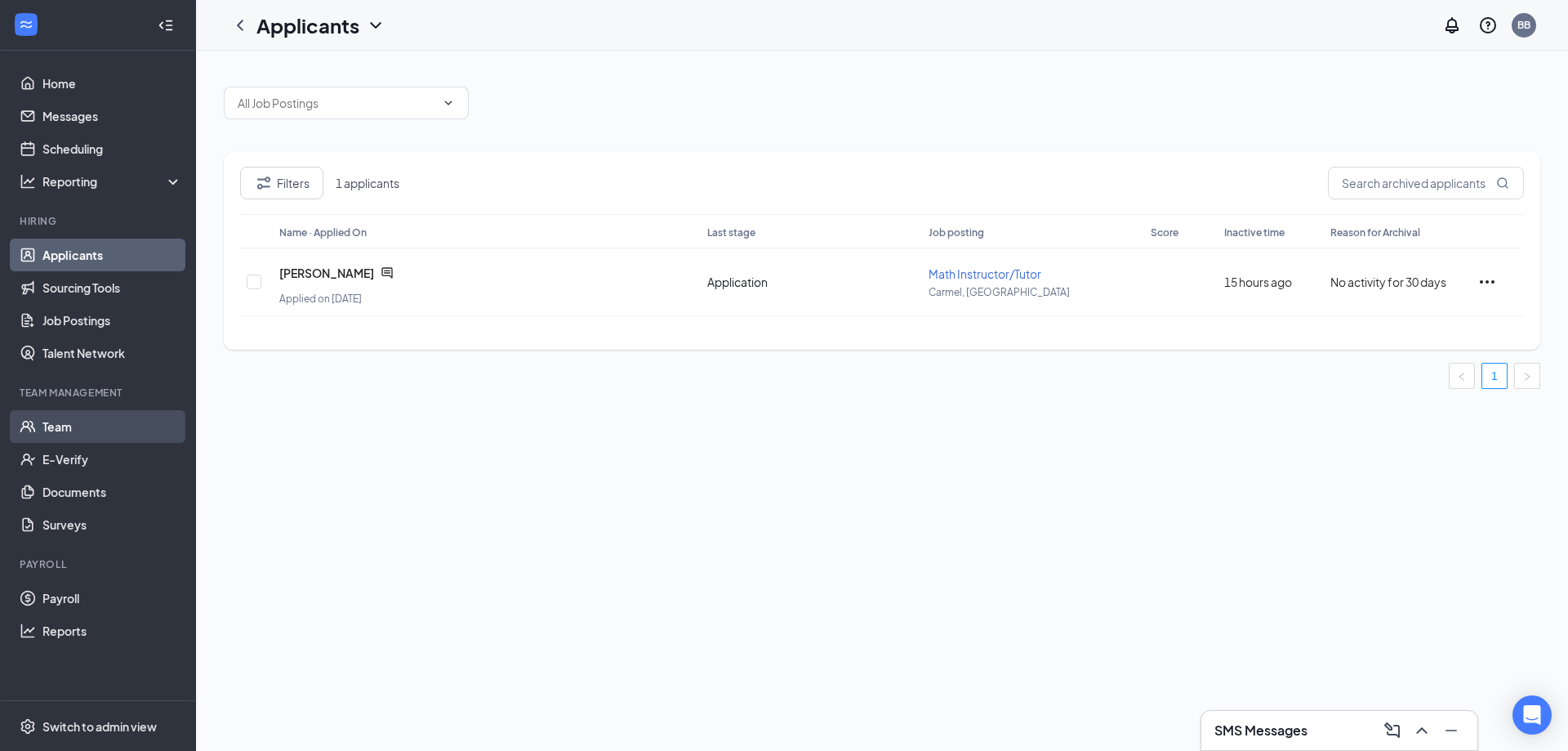
click at [64, 428] on link "Team" at bounding box center [113, 426] width 140 height 33
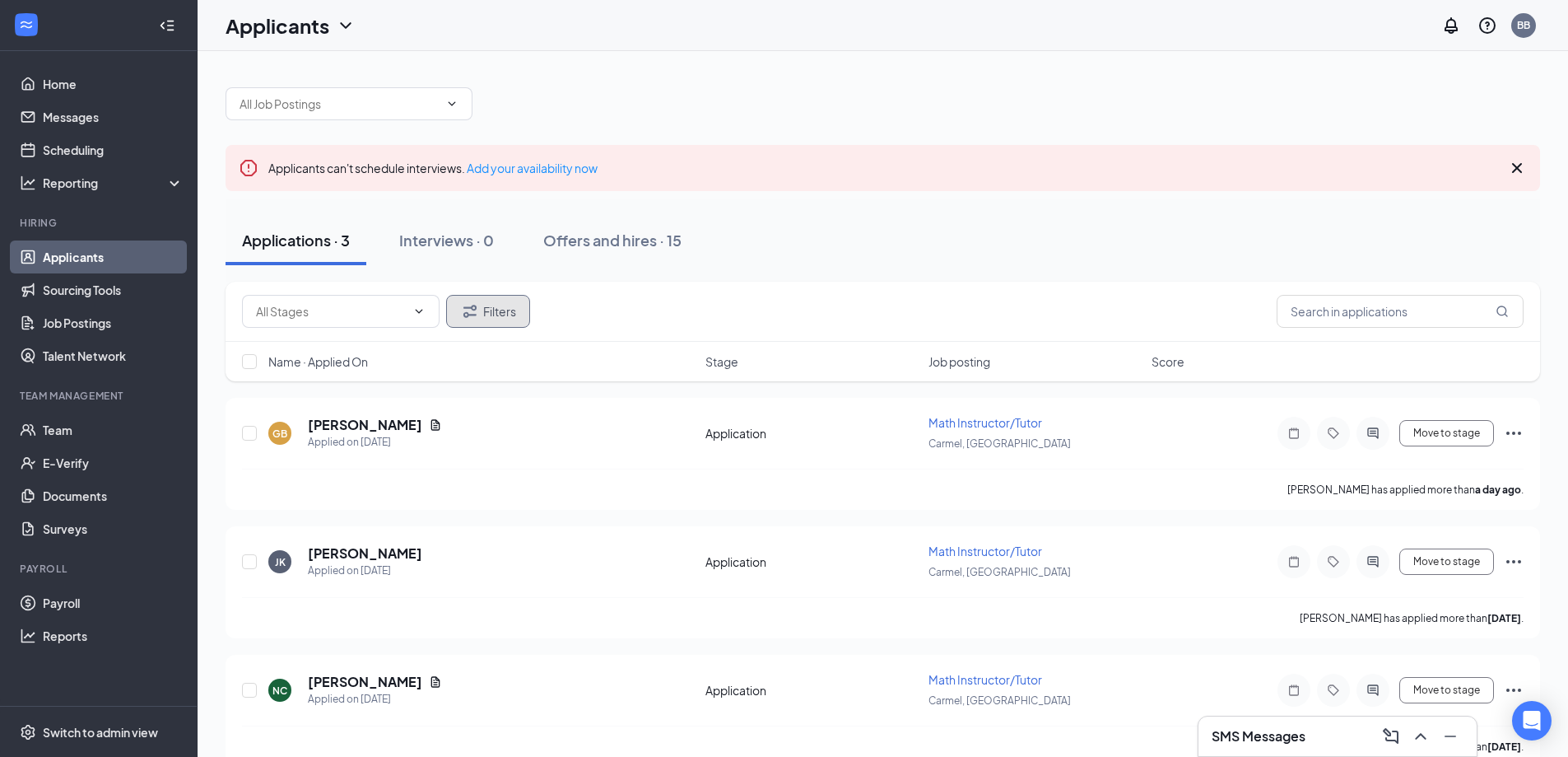
click at [494, 302] on button "Filters" at bounding box center [488, 312] width 84 height 33
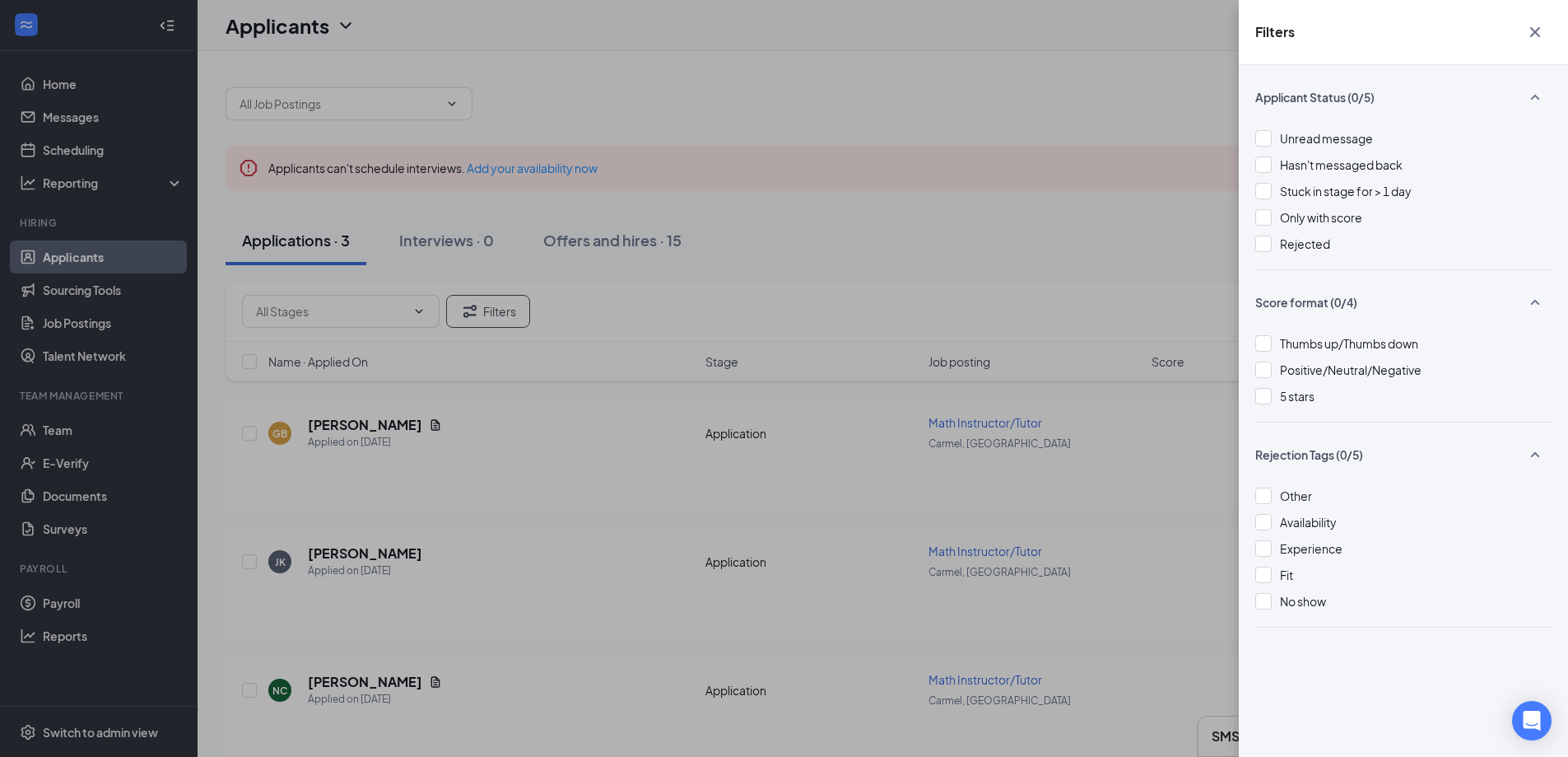
click at [1540, 33] on icon "Cross" at bounding box center [1535, 32] width 20 height 20
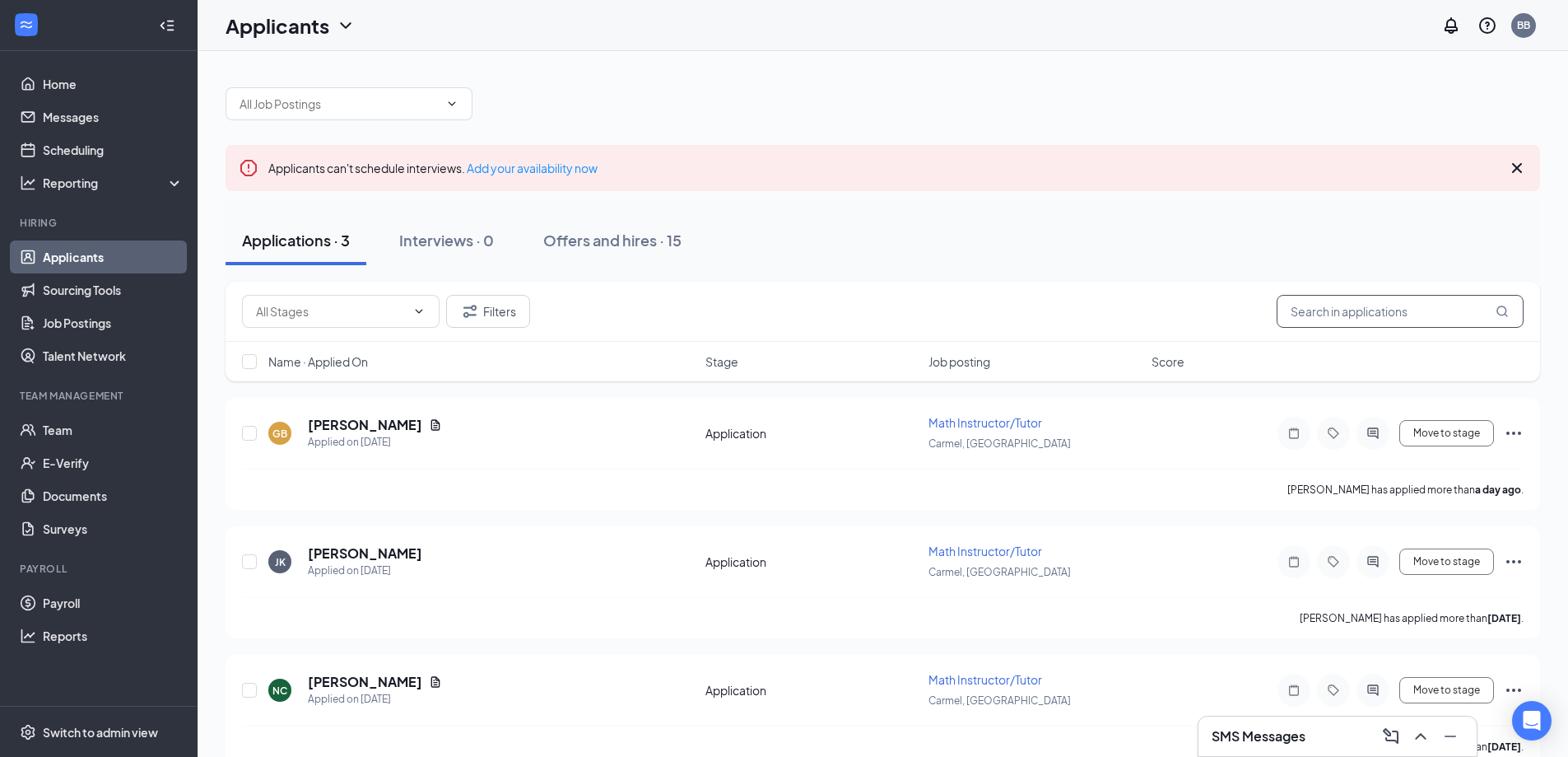
click at [1355, 311] on input "text" at bounding box center [1400, 312] width 247 height 33
type input "maeve"
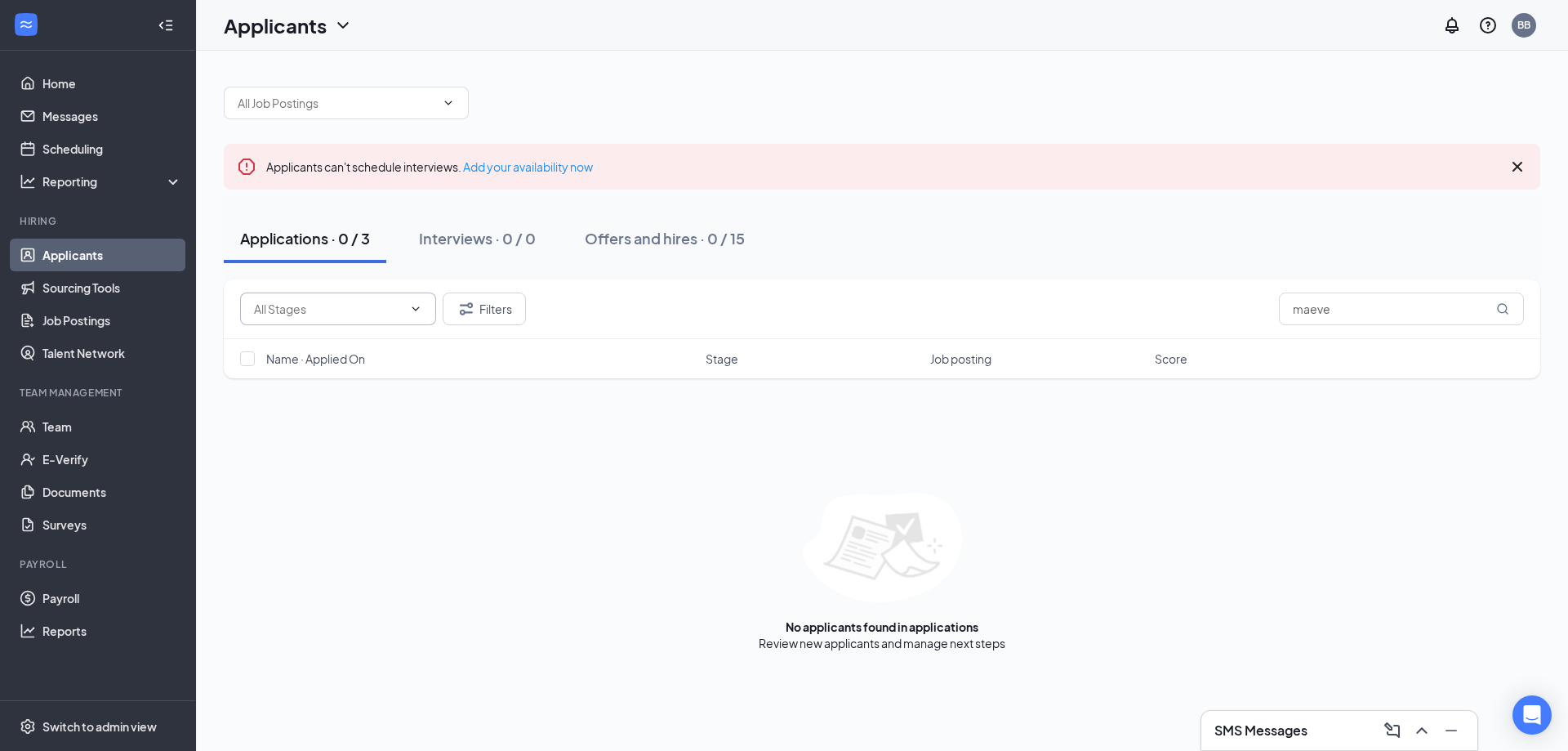
click at [341, 310] on input "text" at bounding box center [328, 309] width 149 height 18
click at [335, 345] on div "Application (3)" at bounding box center [305, 340] width 75 height 18
type input "Application (3)"
click at [496, 311] on button "Filters" at bounding box center [484, 309] width 84 height 33
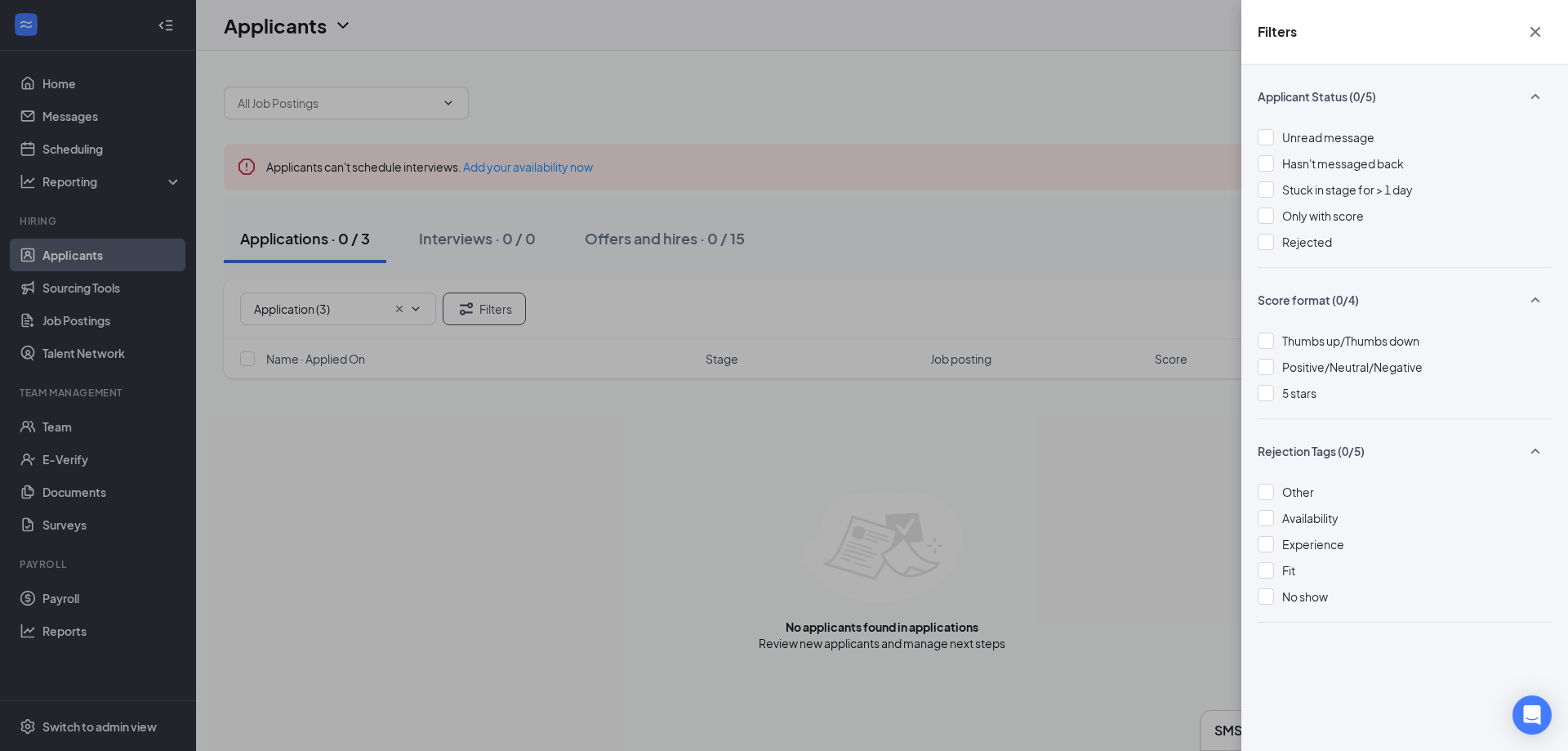
click at [1533, 35] on icon "Cross" at bounding box center [1535, 32] width 10 height 10
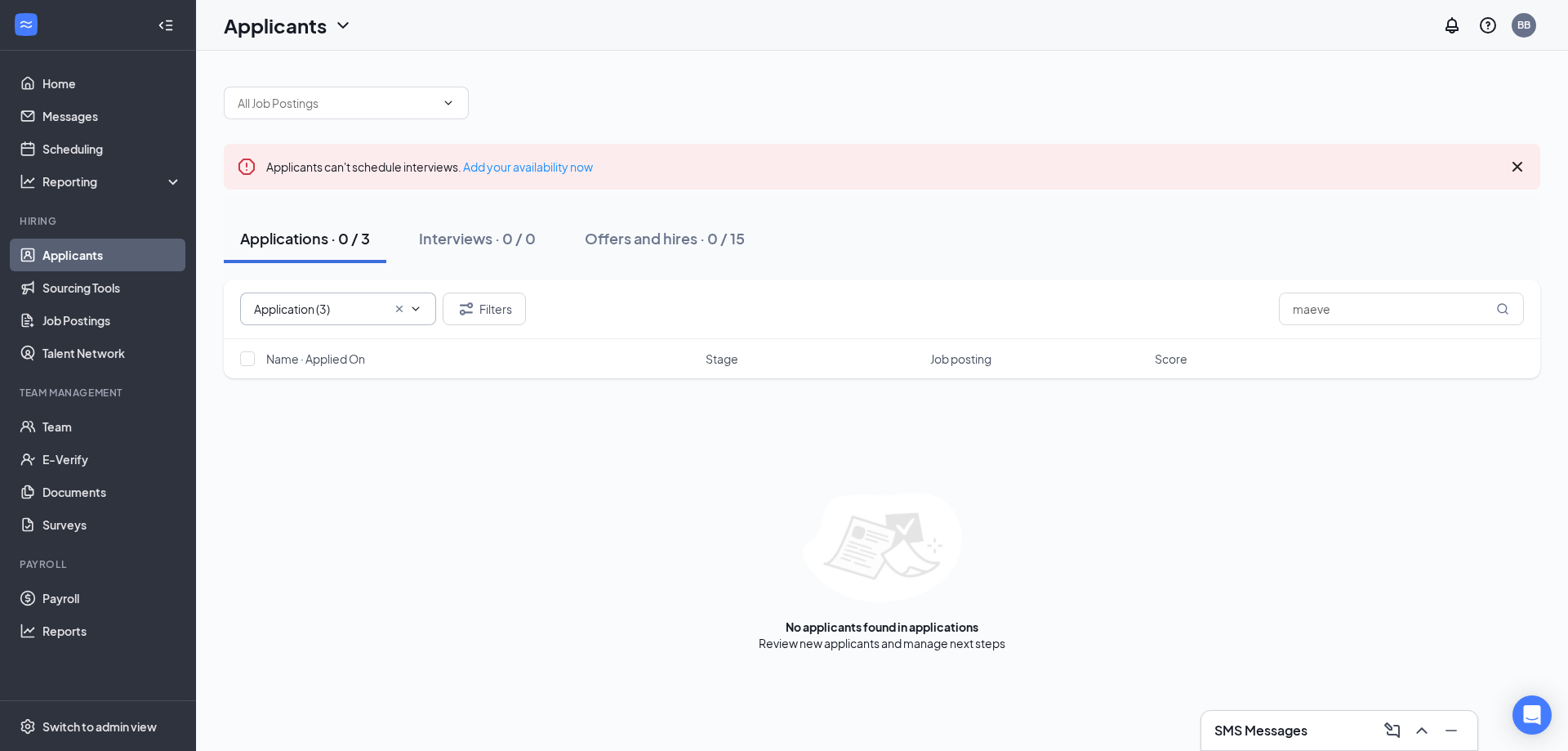
click at [397, 307] on icon "Cross" at bounding box center [399, 308] width 13 height 13
click at [69, 252] on link "Applicants" at bounding box center [113, 255] width 140 height 33
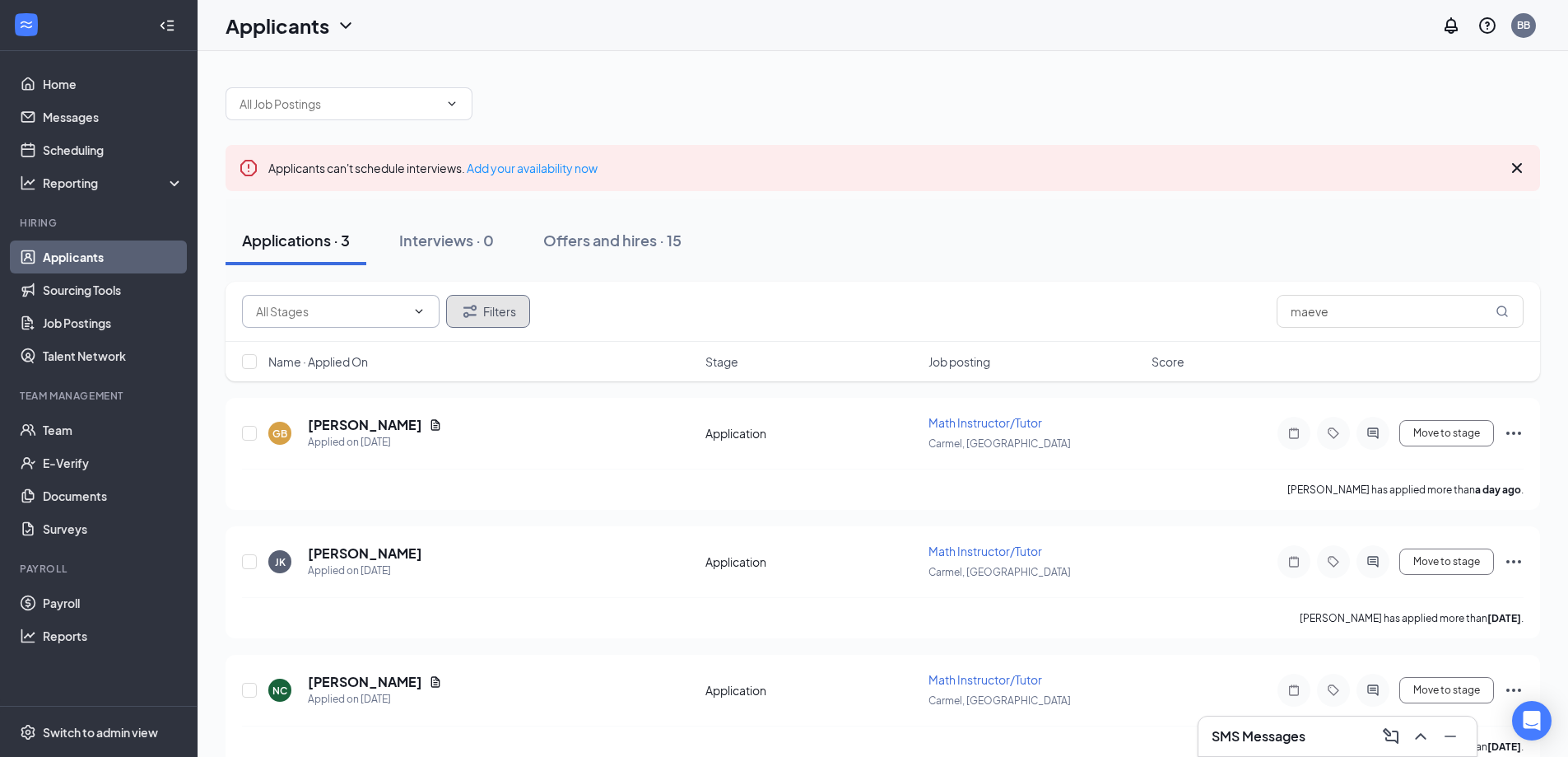
click at [499, 318] on button "Filters" at bounding box center [488, 312] width 84 height 33
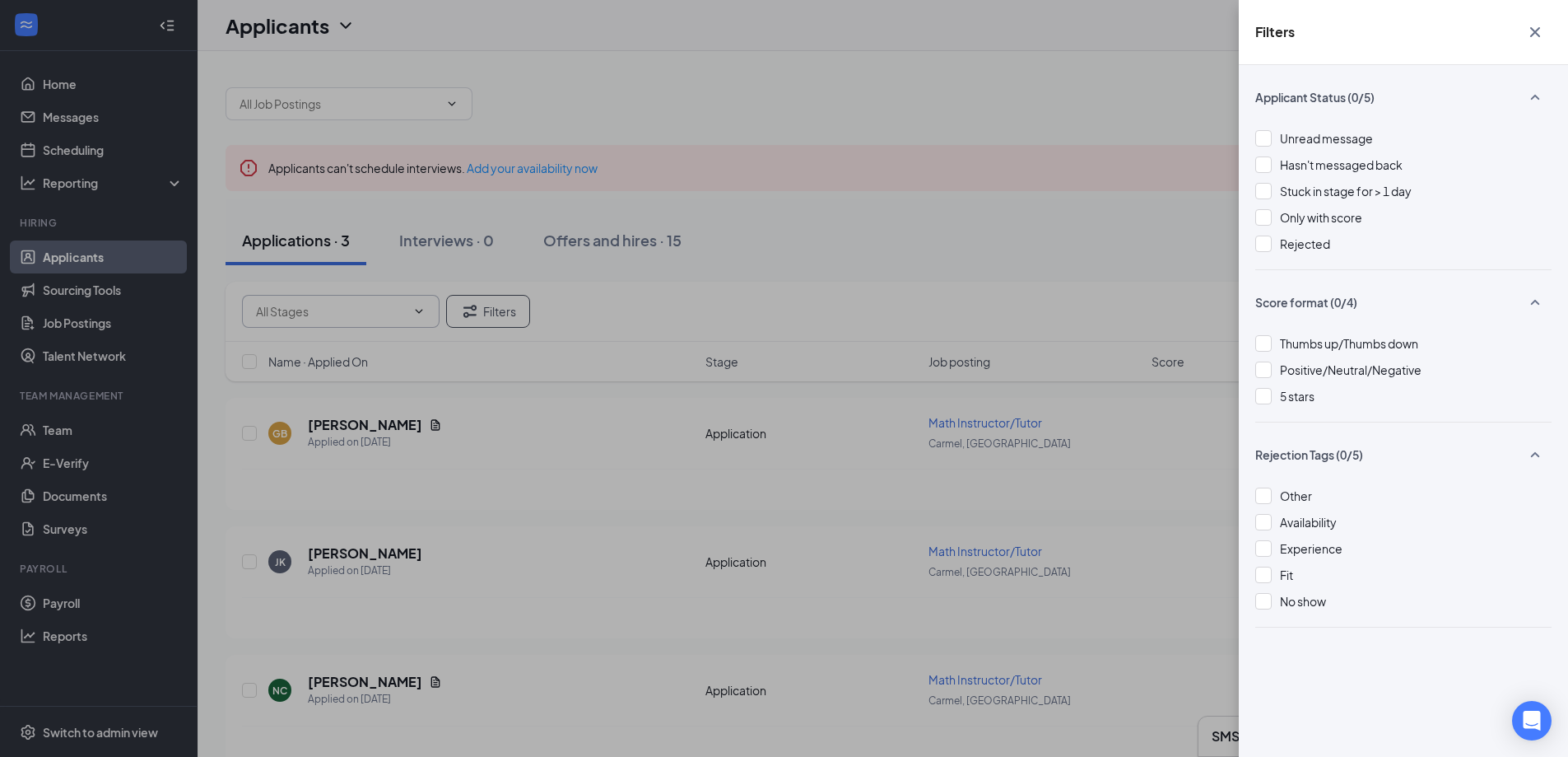
drag, startPoint x: 1041, startPoint y: 60, endPoint x: 1039, endPoint y: 73, distance: 13.2
click at [1040, 70] on div "Filters Applicant Status (0/5) Unread message Hasn't messaged back Stuck in sta…" at bounding box center [784, 378] width 1568 height 757
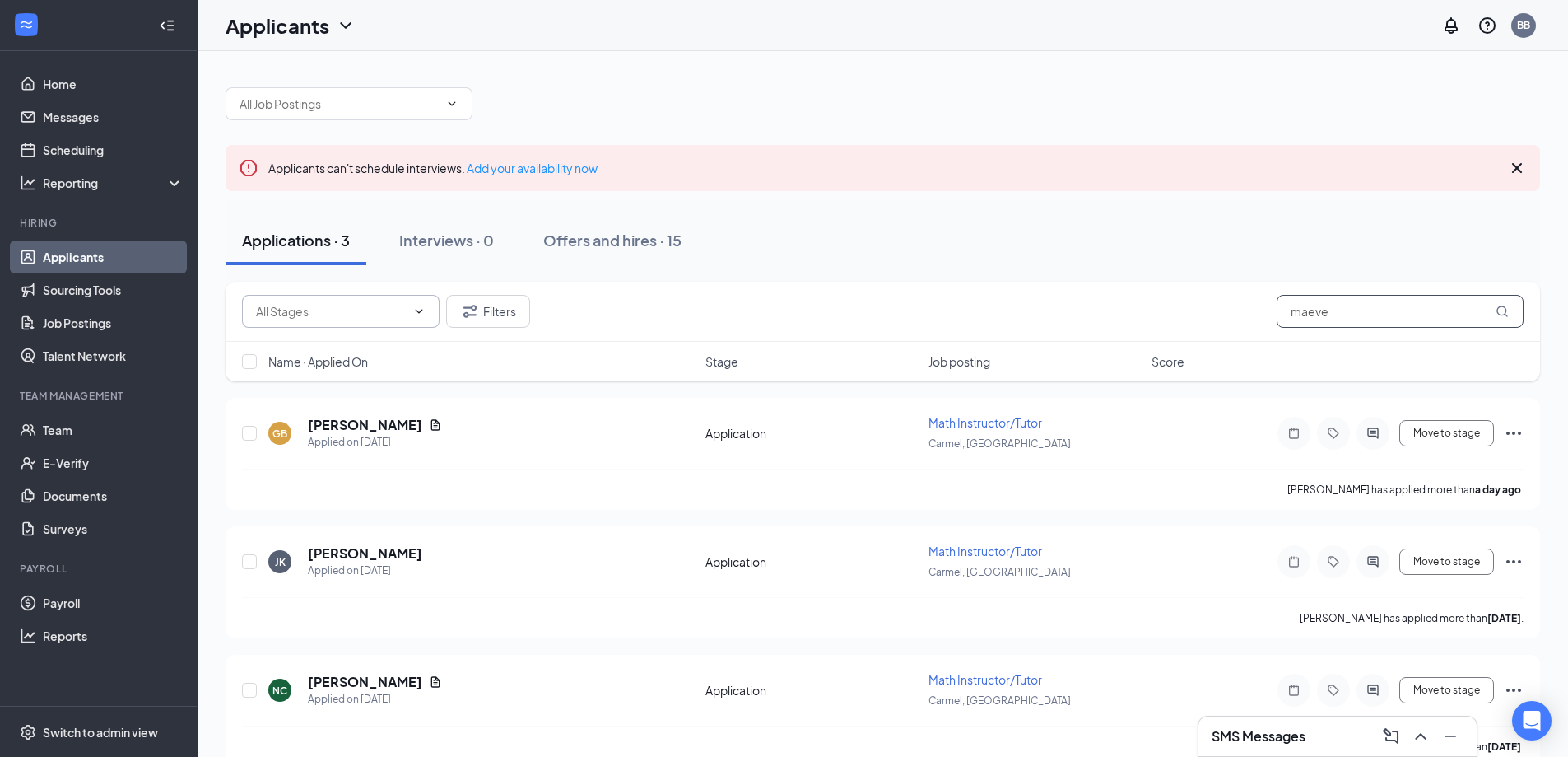
click at [1351, 310] on input "maeve" at bounding box center [1400, 312] width 247 height 33
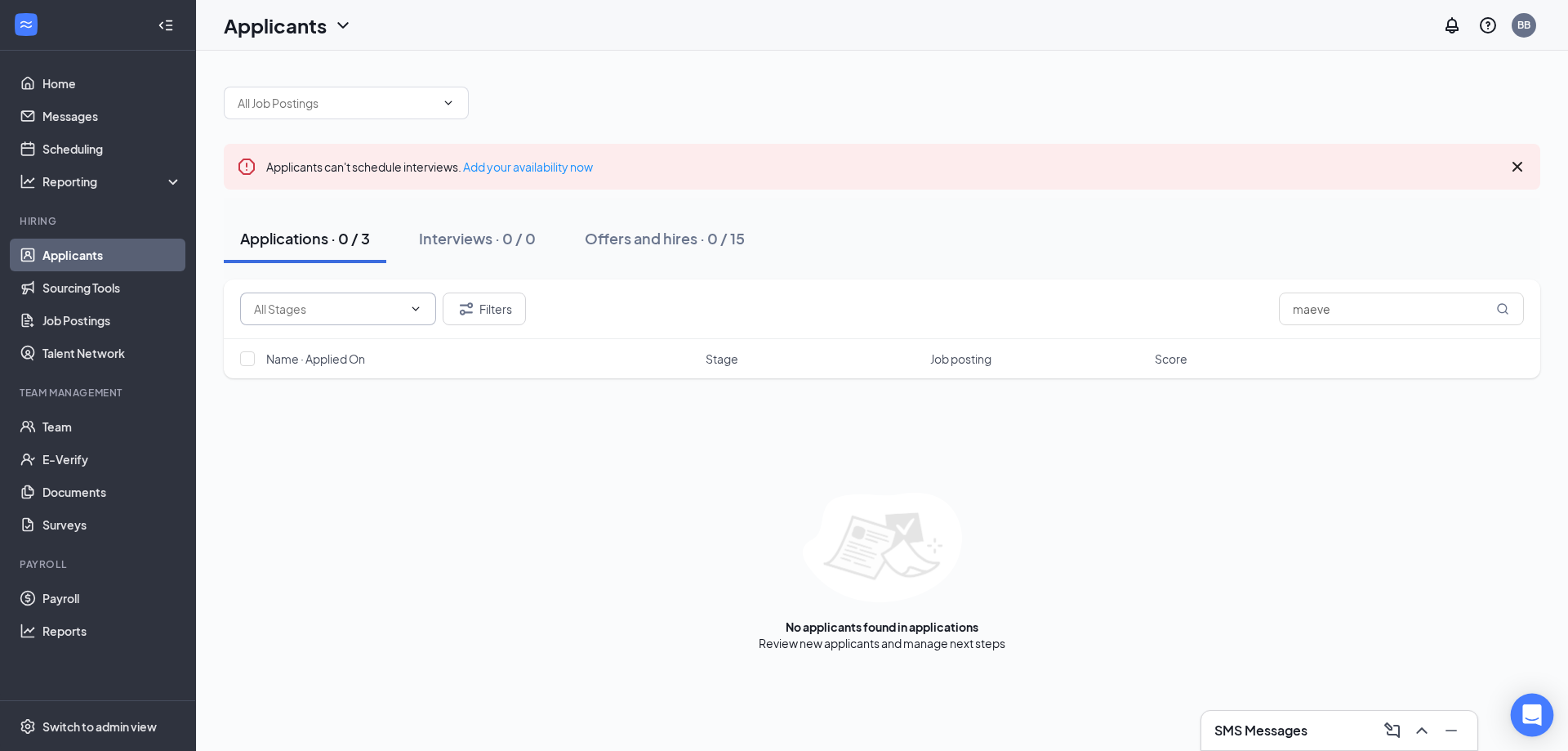
click at [1529, 713] on icon "Open Intercom Messenger" at bounding box center [1532, 715] width 19 height 21
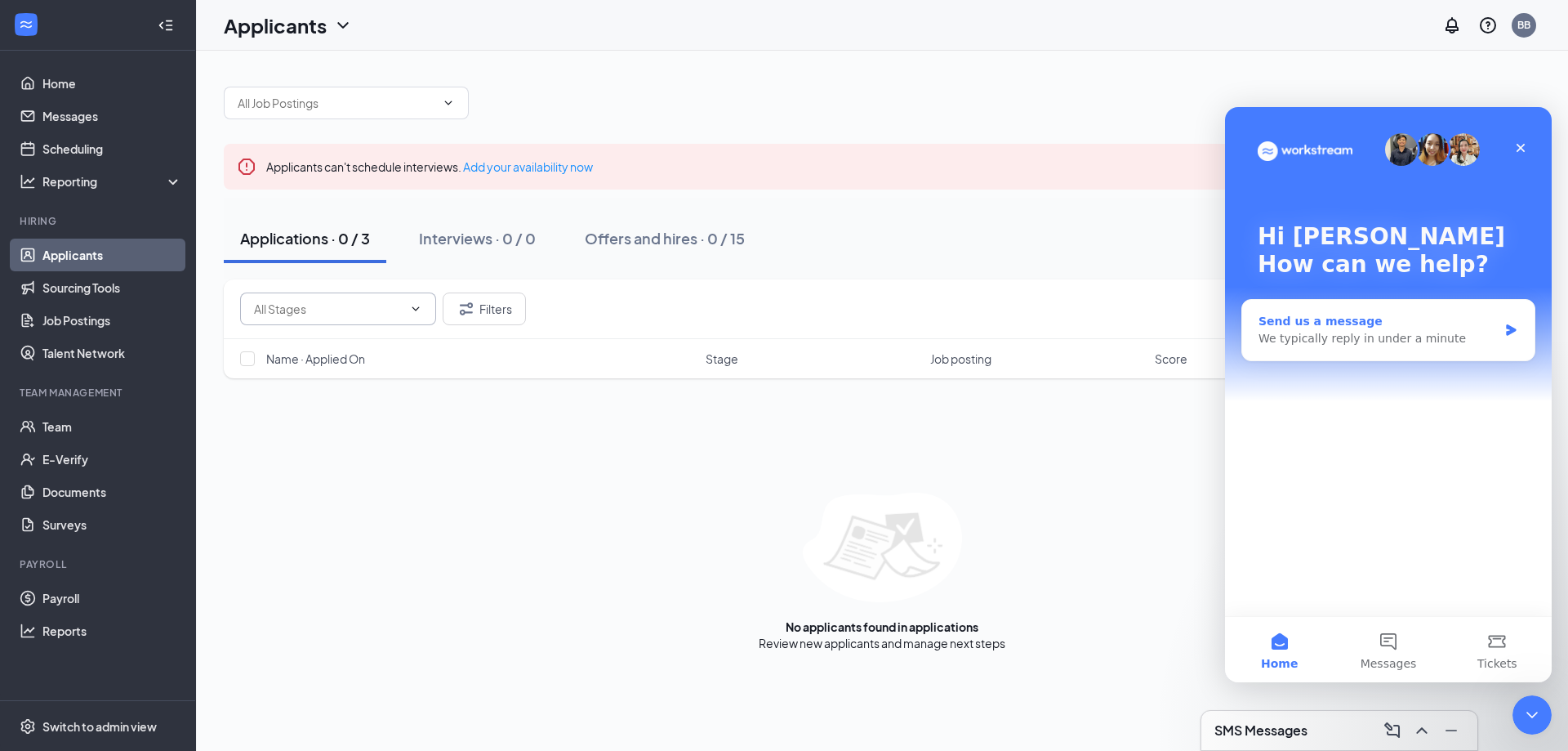
click at [1284, 320] on div "Send us a message" at bounding box center [1378, 321] width 239 height 17
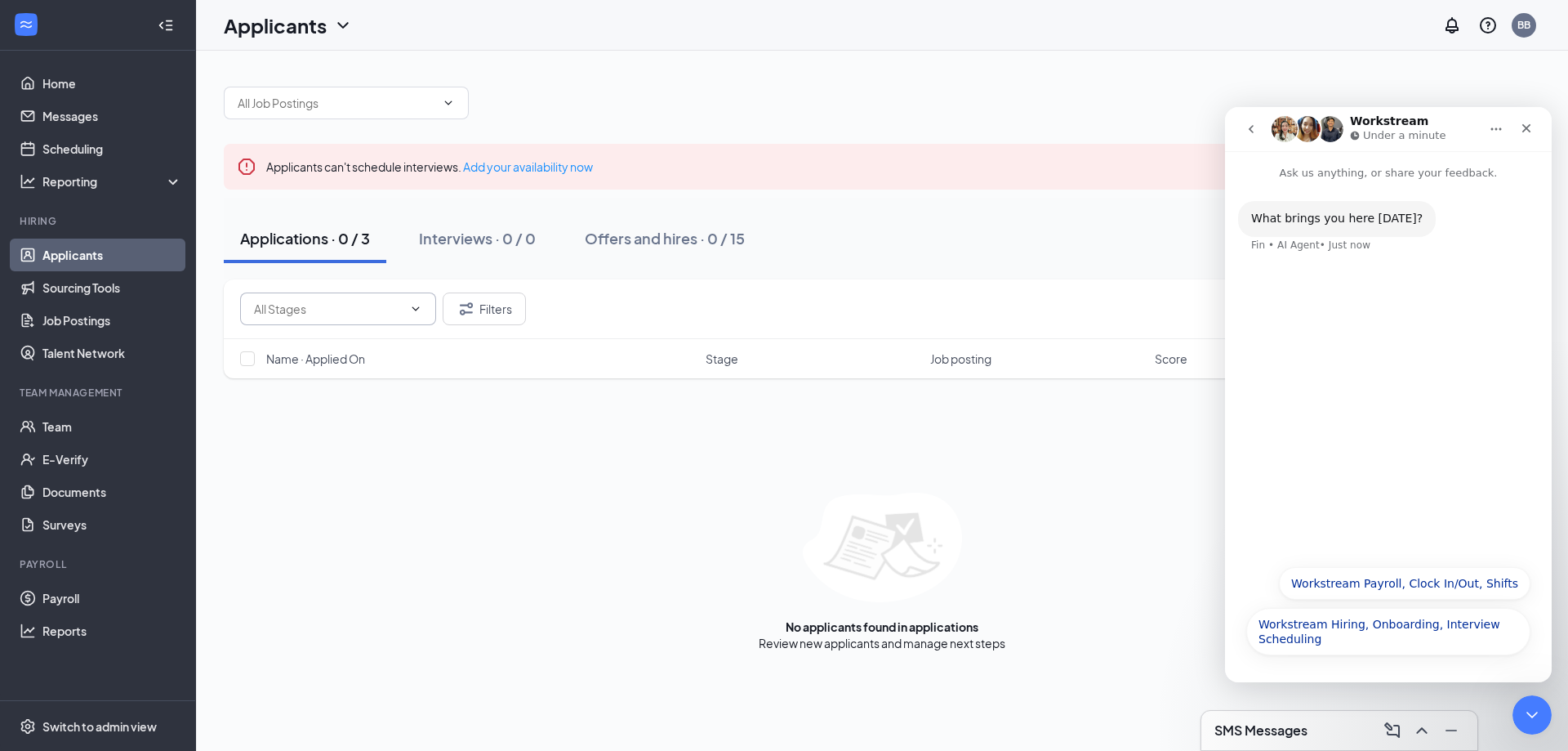
click at [1333, 299] on div "What brings you here today? Fin • AI Agent • Just now" at bounding box center [1388, 368] width 326 height 375
click at [1343, 216] on div "What brings you here today?" at bounding box center [1337, 219] width 172 height 16
click at [1349, 256] on div "What brings you here today? Fin • AI Agent • Just now" at bounding box center [1388, 236] width 301 height 72
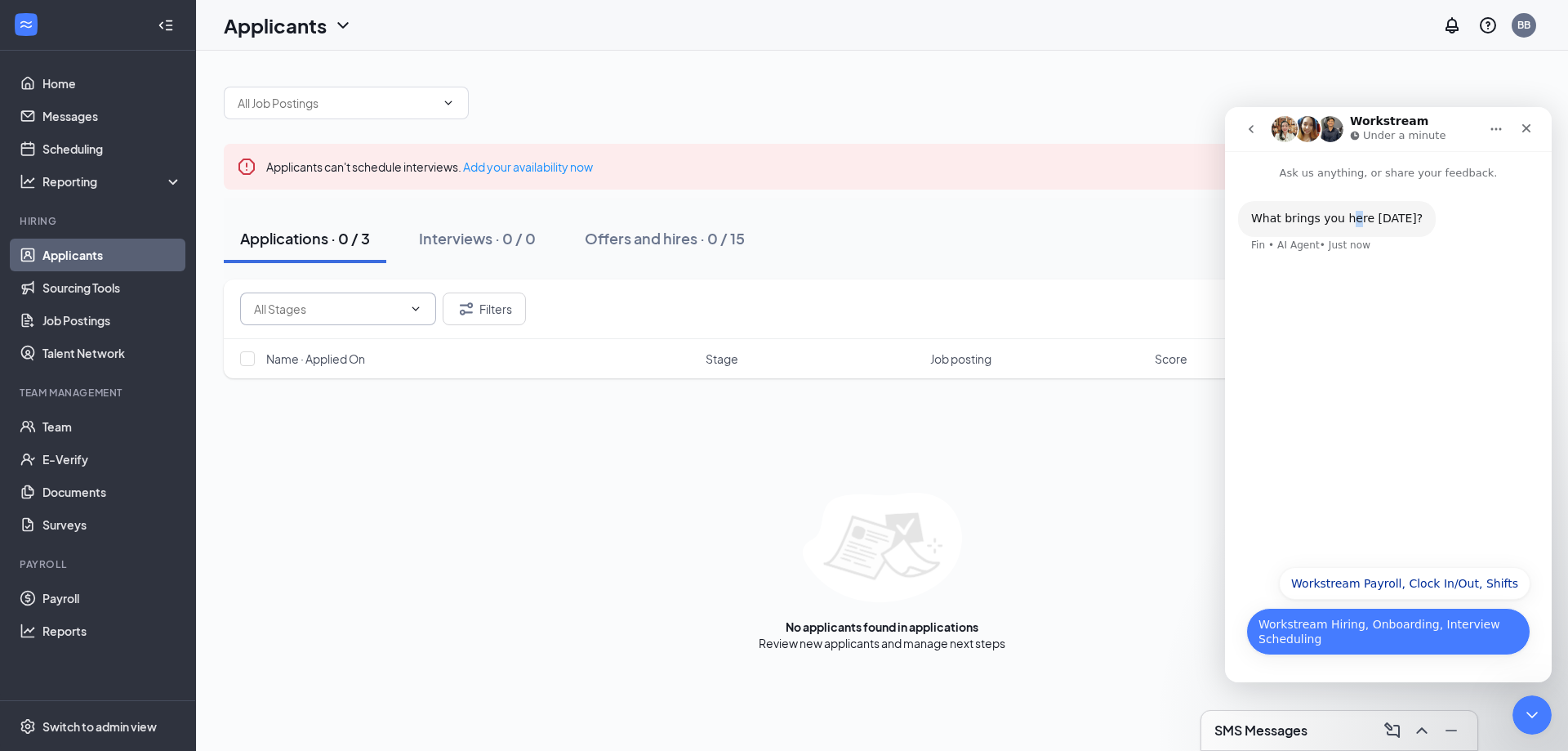
click at [1334, 633] on button "Workstream Hiring, Onboarding, Interview Scheduling" at bounding box center [1388, 632] width 285 height 47
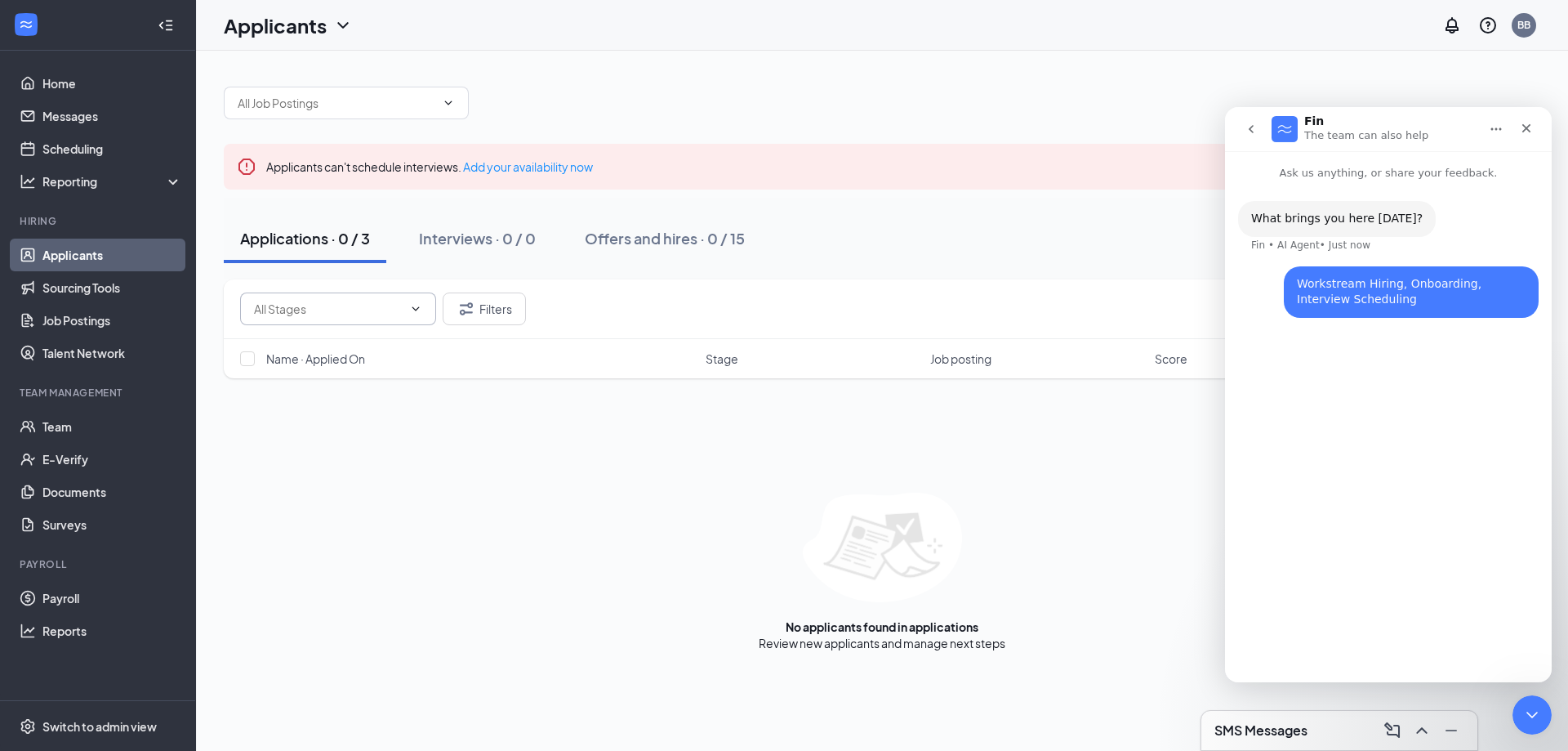
click at [1369, 417] on div "What brings you here today? Fin • AI Agent • Just now Workstream Hiring, Onboar…" at bounding box center [1388, 425] width 326 height 487
drag, startPoint x: 1348, startPoint y: 656, endPoint x: 1336, endPoint y: 565, distance: 91.8
click at [1348, 643] on div "What brings you here today? Fin • AI Agent • Just now Workstream Hiring, Onboar…" at bounding box center [1388, 425] width 326 height 487
drag, startPoint x: 1337, startPoint y: 559, endPoint x: 1334, endPoint y: 476, distance: 83.1
click at [1342, 540] on div "What brings you here today? Fin • AI Agent • Just now Workstream Hiring, Onboar…" at bounding box center [1388, 425] width 326 height 487
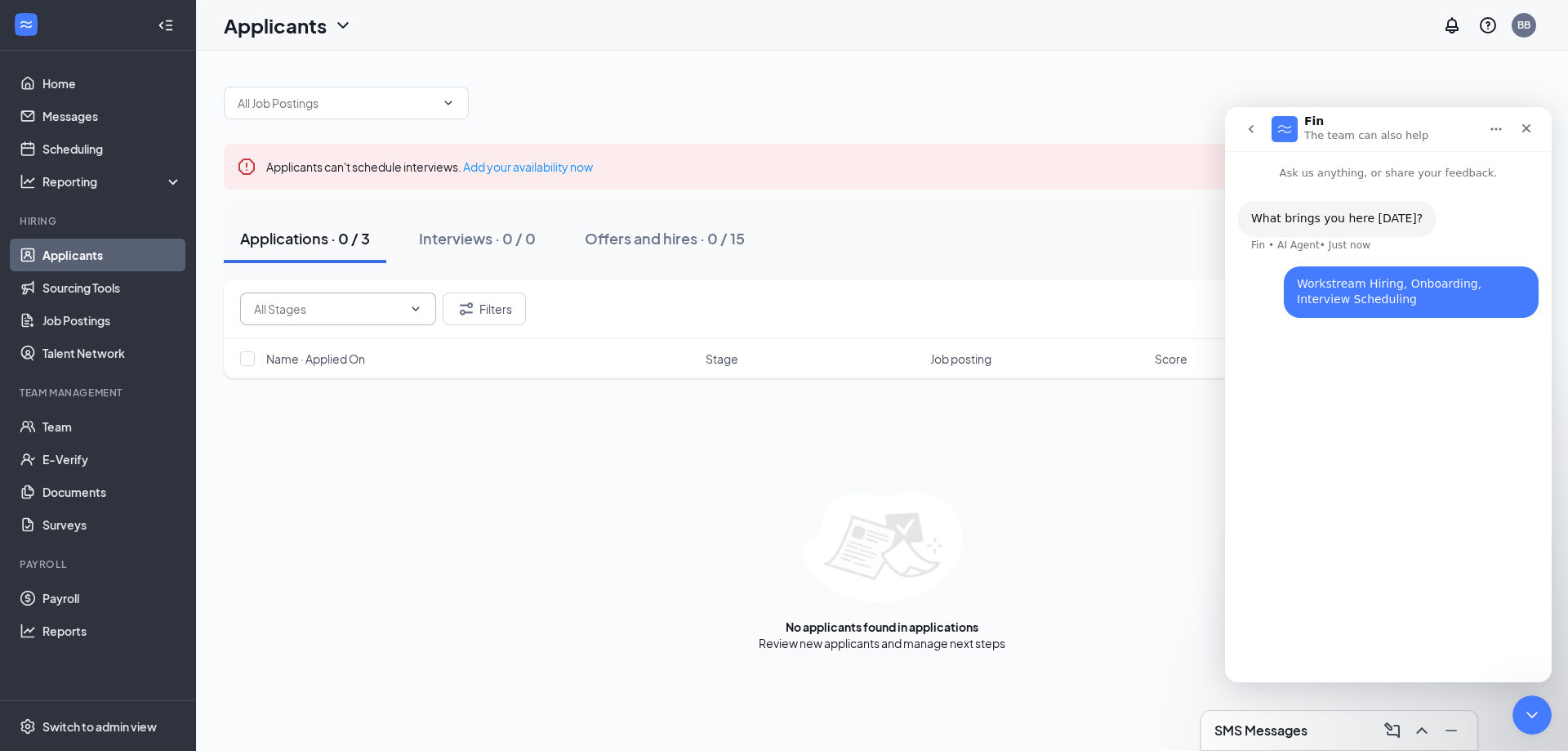
drag, startPoint x: 1334, startPoint y: 476, endPoint x: 1333, endPoint y: 342, distance: 134.0
click at [1338, 433] on div "What brings you here today? Fin • AI Agent • Just now Workstream Hiring, Onboar…" at bounding box center [1388, 425] width 326 height 487
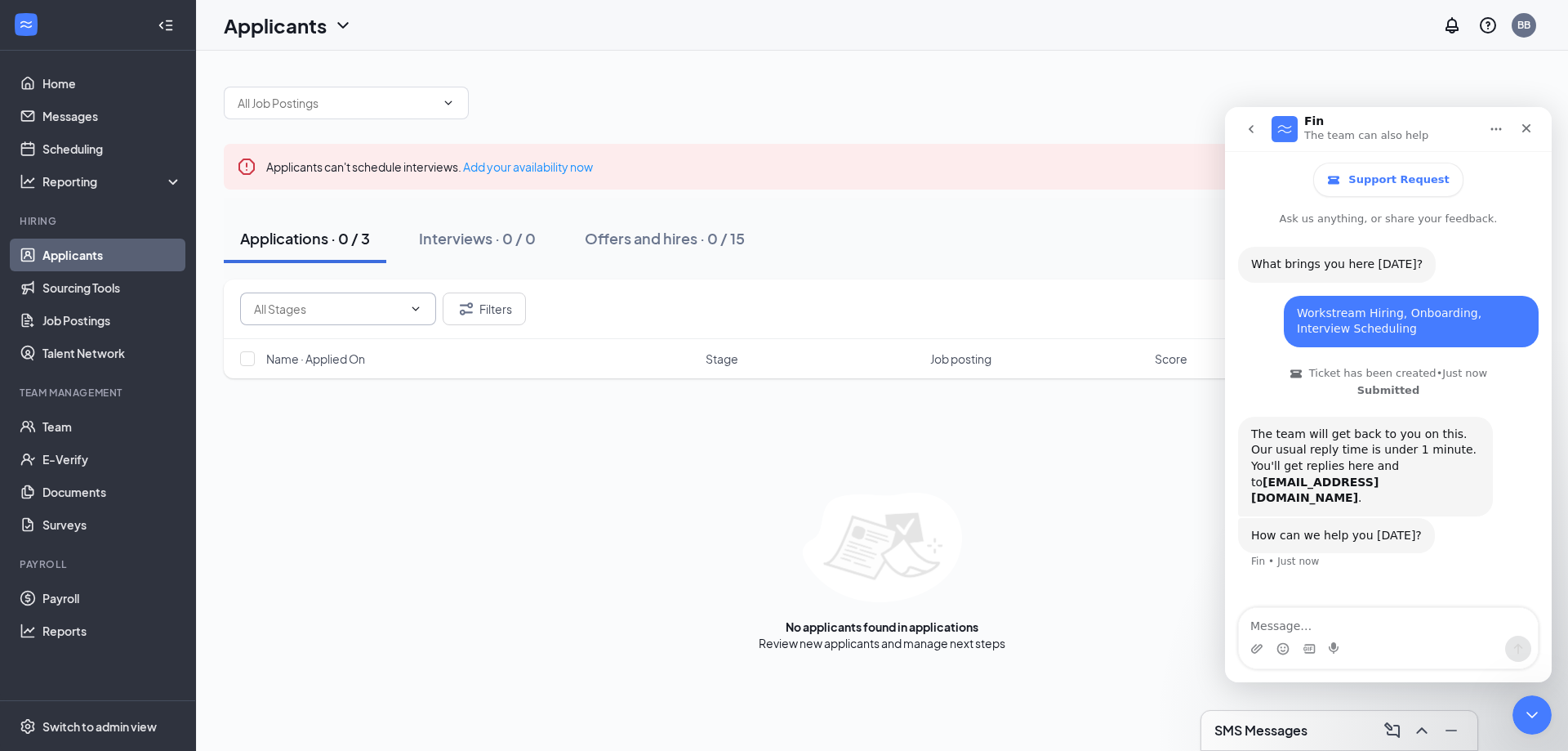
click at [1315, 620] on textarea "Message…" at bounding box center [1388, 622] width 299 height 28
type textarea "Unable to find applicant Maeve Boland"
click at [1514, 649] on icon "Send a message…" at bounding box center [1518, 648] width 13 height 13
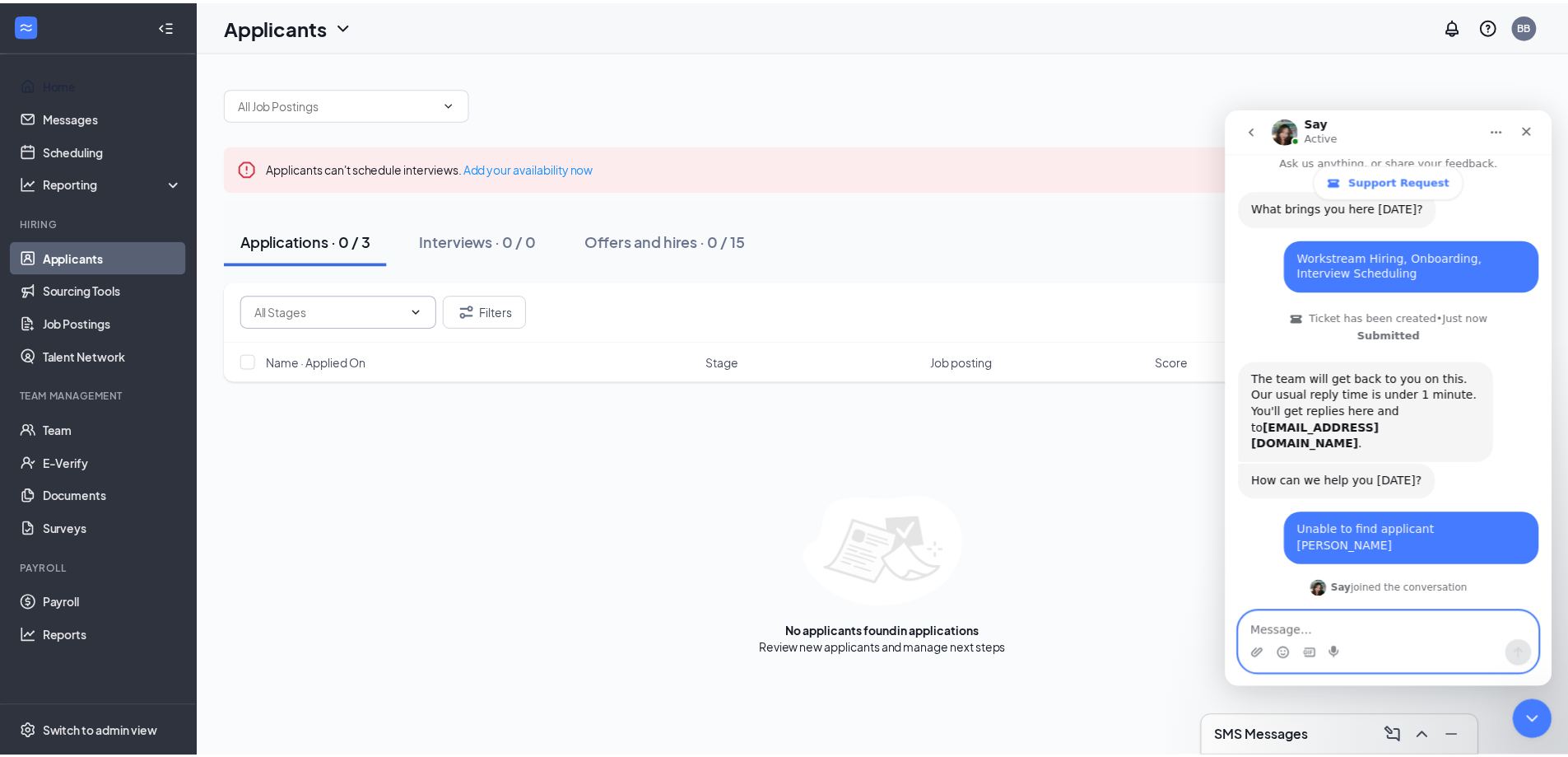
scroll to position [132, 0]
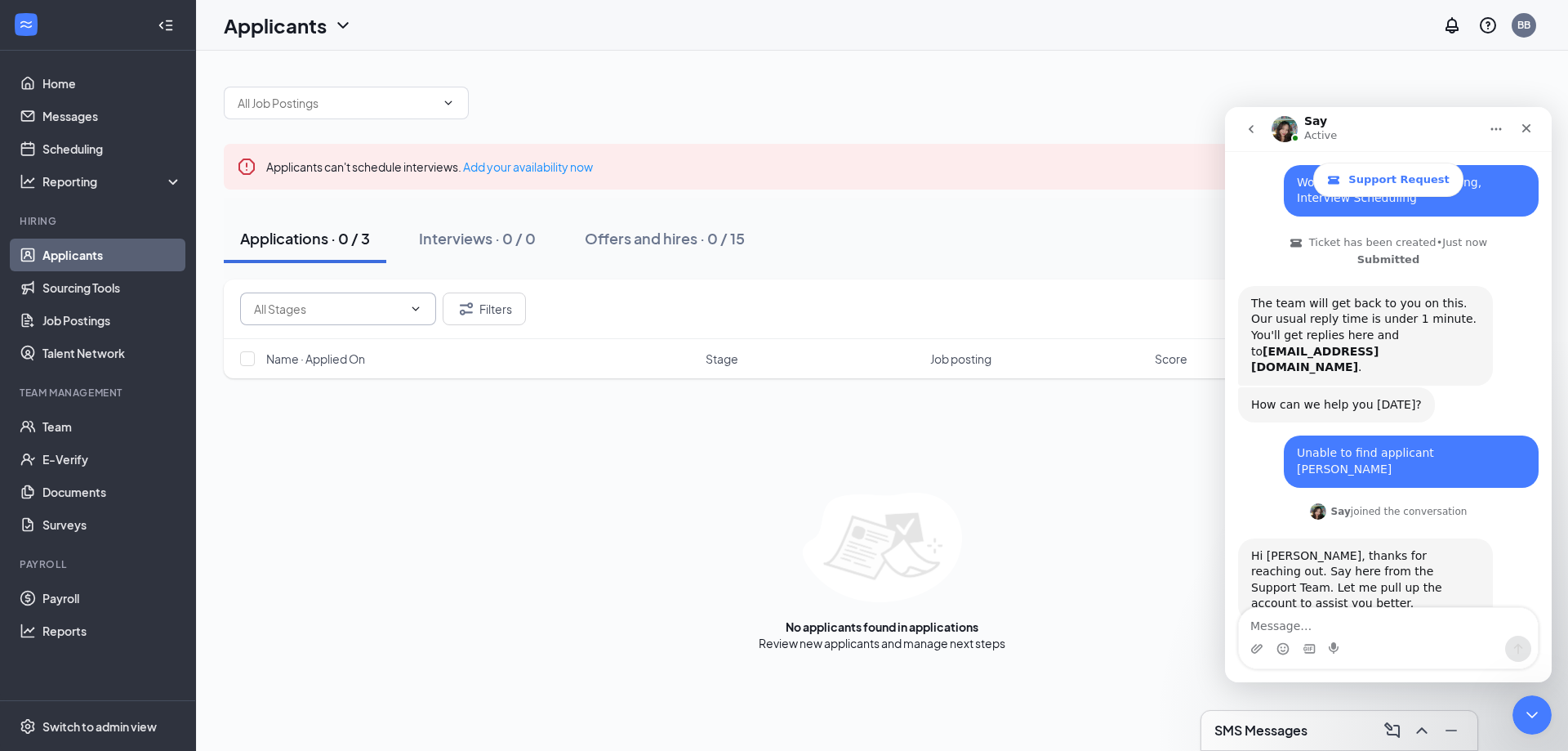
click at [88, 254] on link "Applicants" at bounding box center [113, 255] width 140 height 33
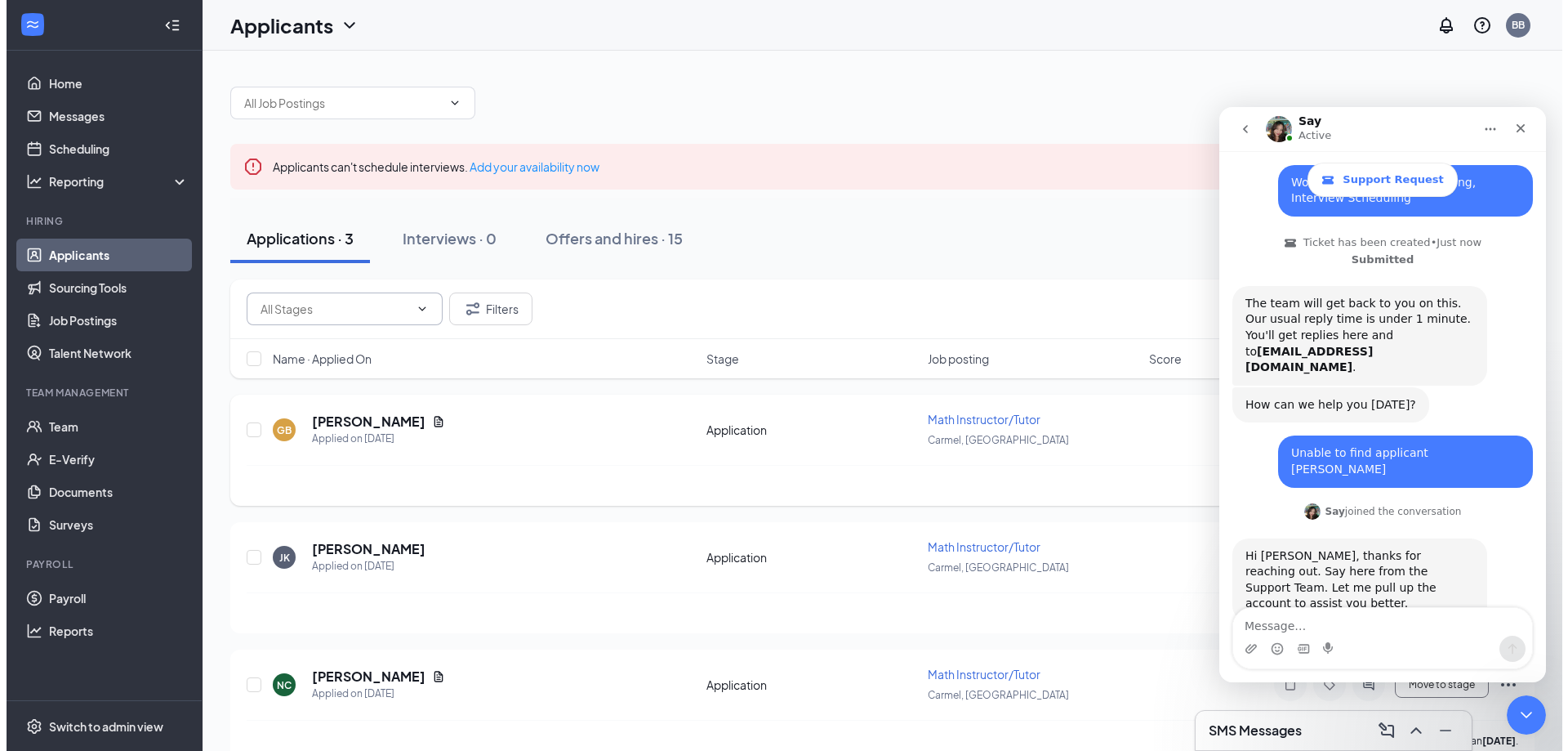
scroll to position [171, 0]
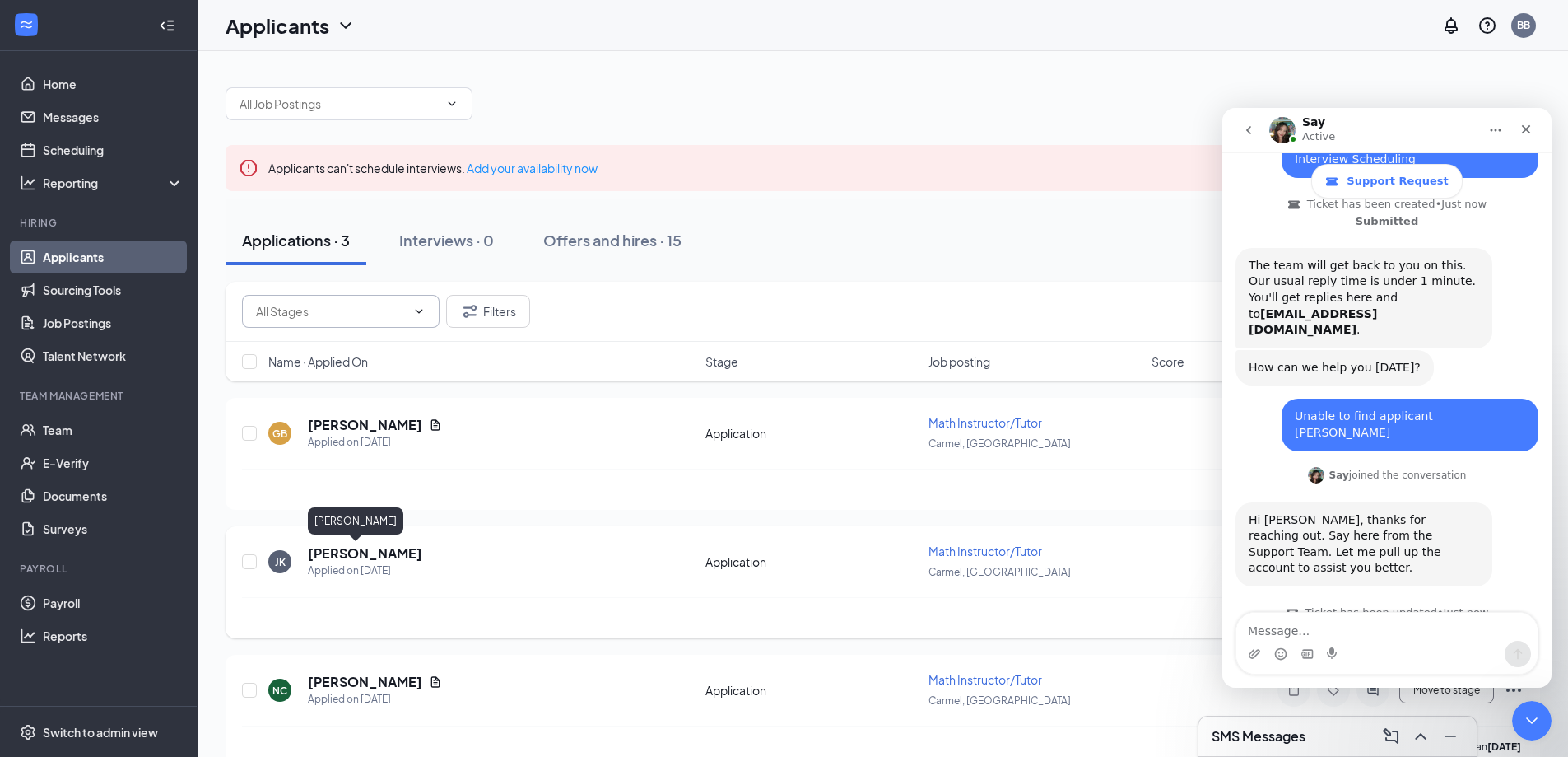
click at [334, 553] on h5 "[PERSON_NAME]" at bounding box center [365, 554] width 114 height 18
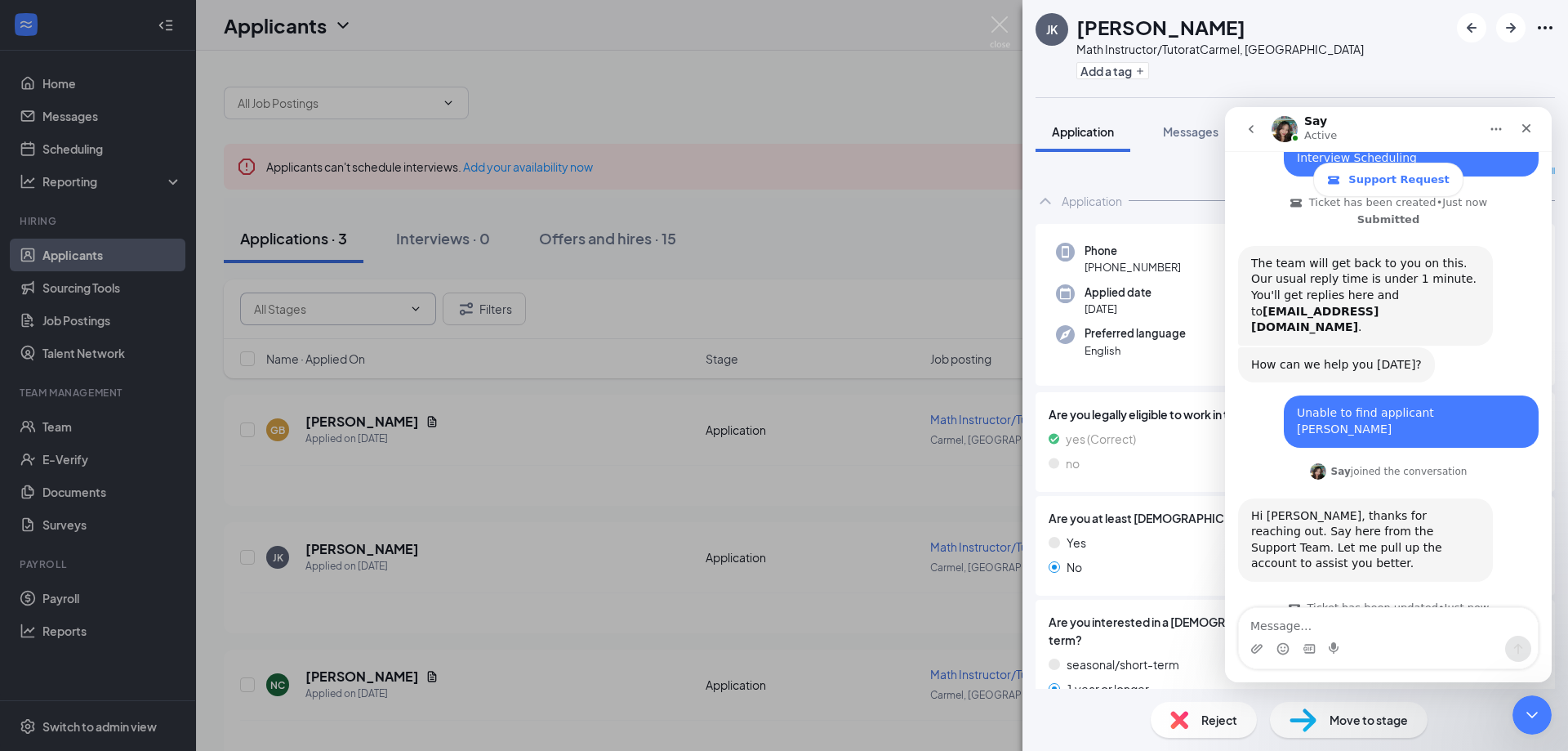
click at [1171, 165] on div "Collapse all Application Phone +1 (317) 666-0159 Email myjjun2@gmail.com Applie…" at bounding box center [1295, 420] width 545 height 536
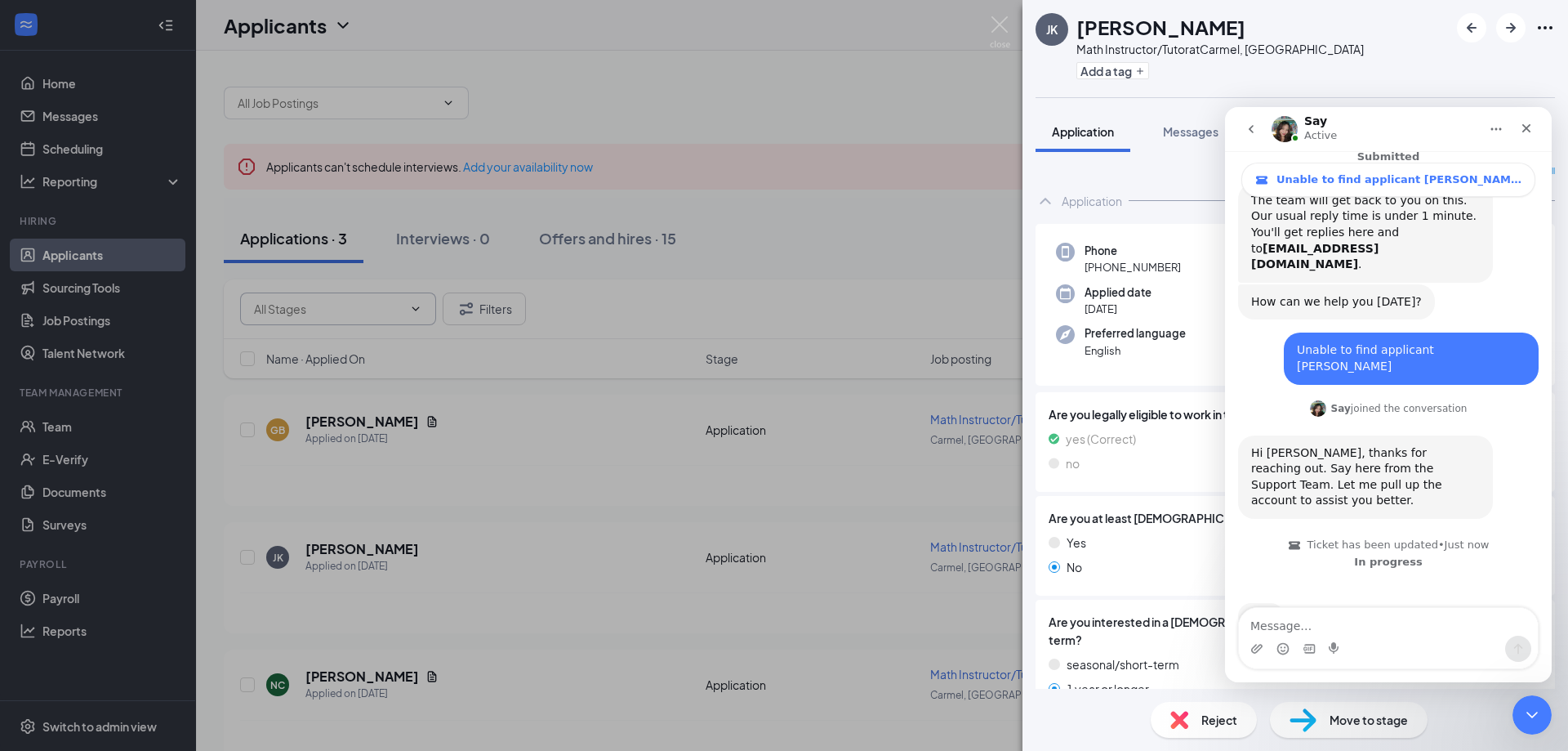
click at [1543, 26] on icon "Ellipses" at bounding box center [1545, 28] width 20 height 20
click at [1543, 24] on icon "Ellipses" at bounding box center [1545, 28] width 20 height 20
click at [1439, 65] on link "View full application" at bounding box center [1457, 65] width 176 height 16
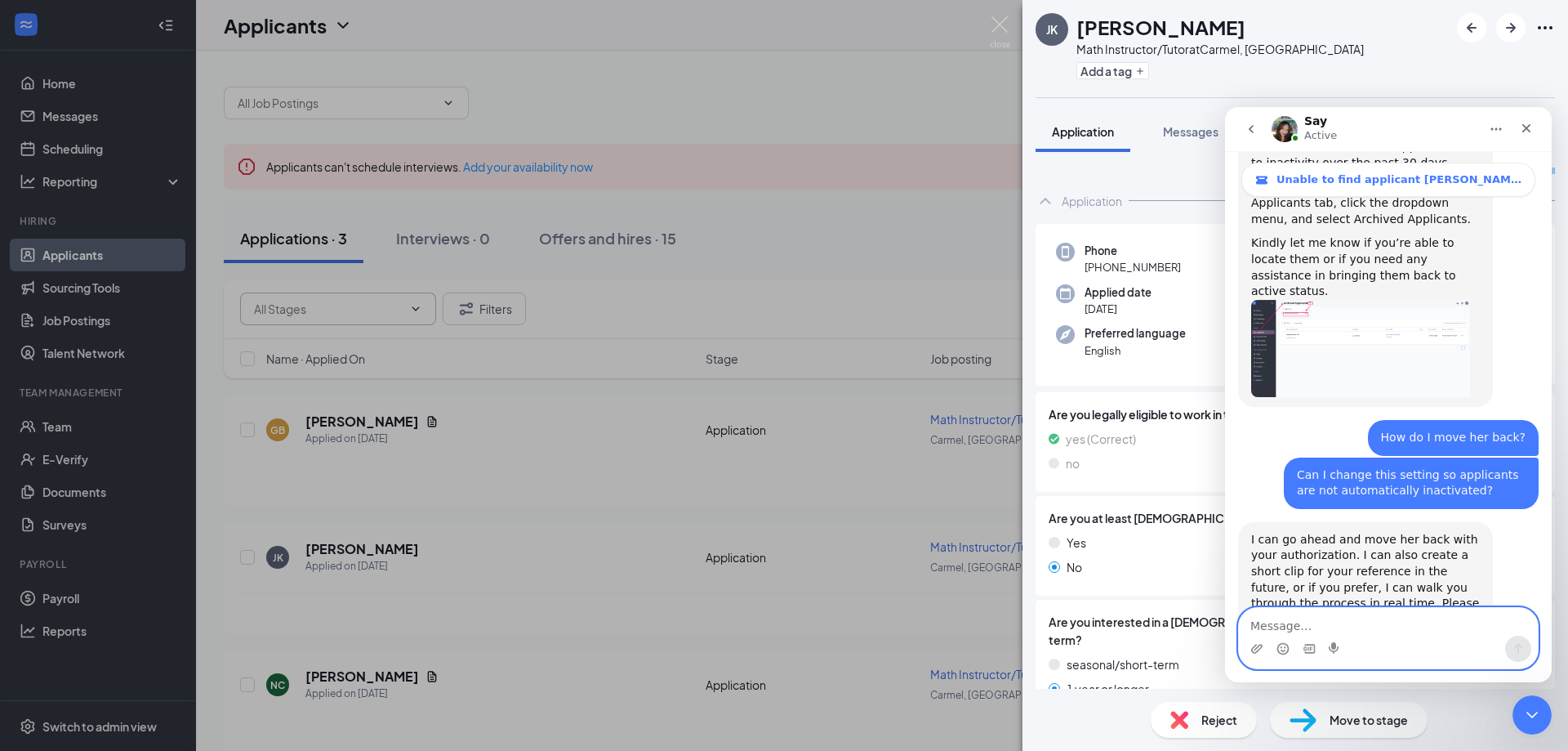
click at [1325, 623] on textarea "Message…" at bounding box center [1388, 622] width 299 height 28
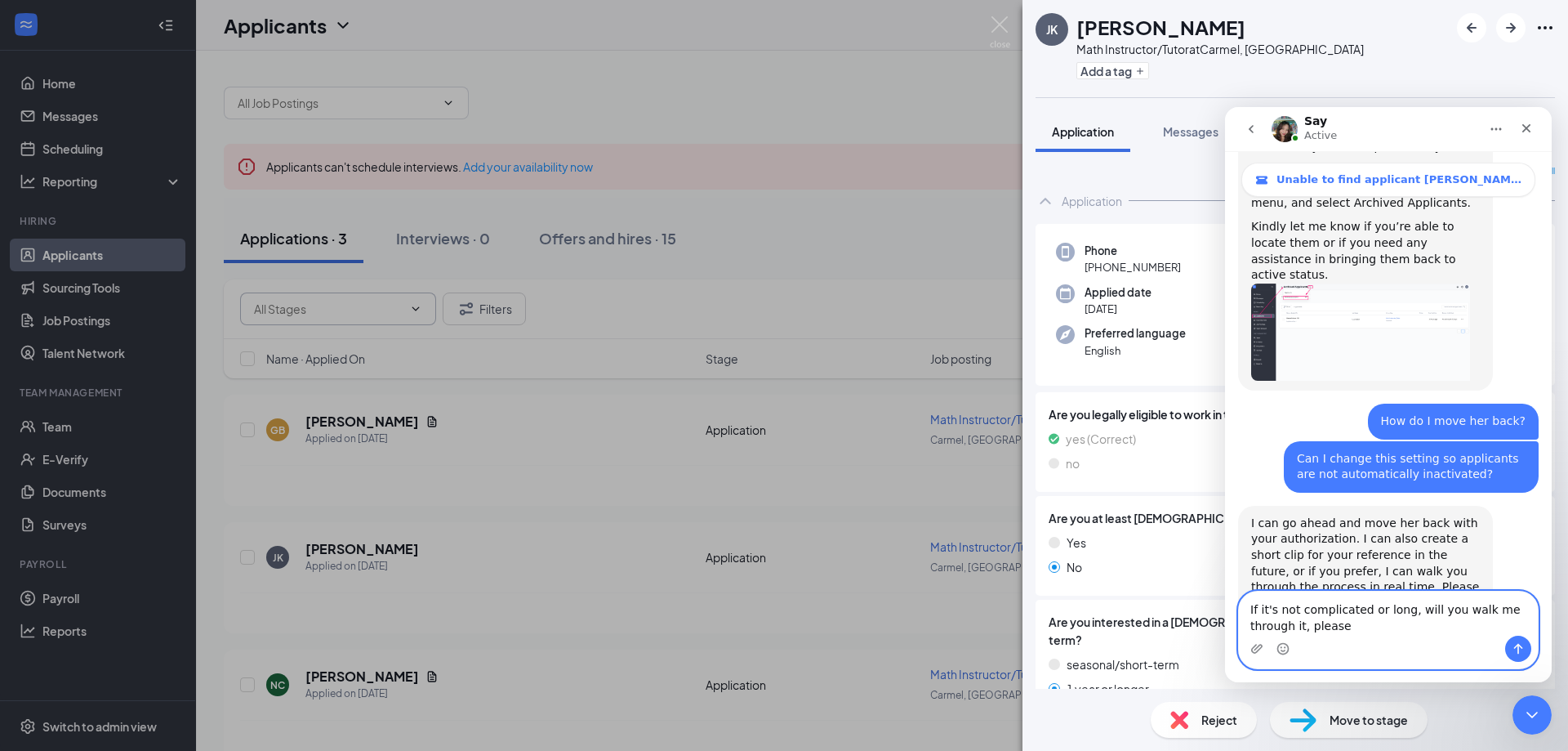
type textarea "If it's not complicated or long, will you walk me through it, please?"
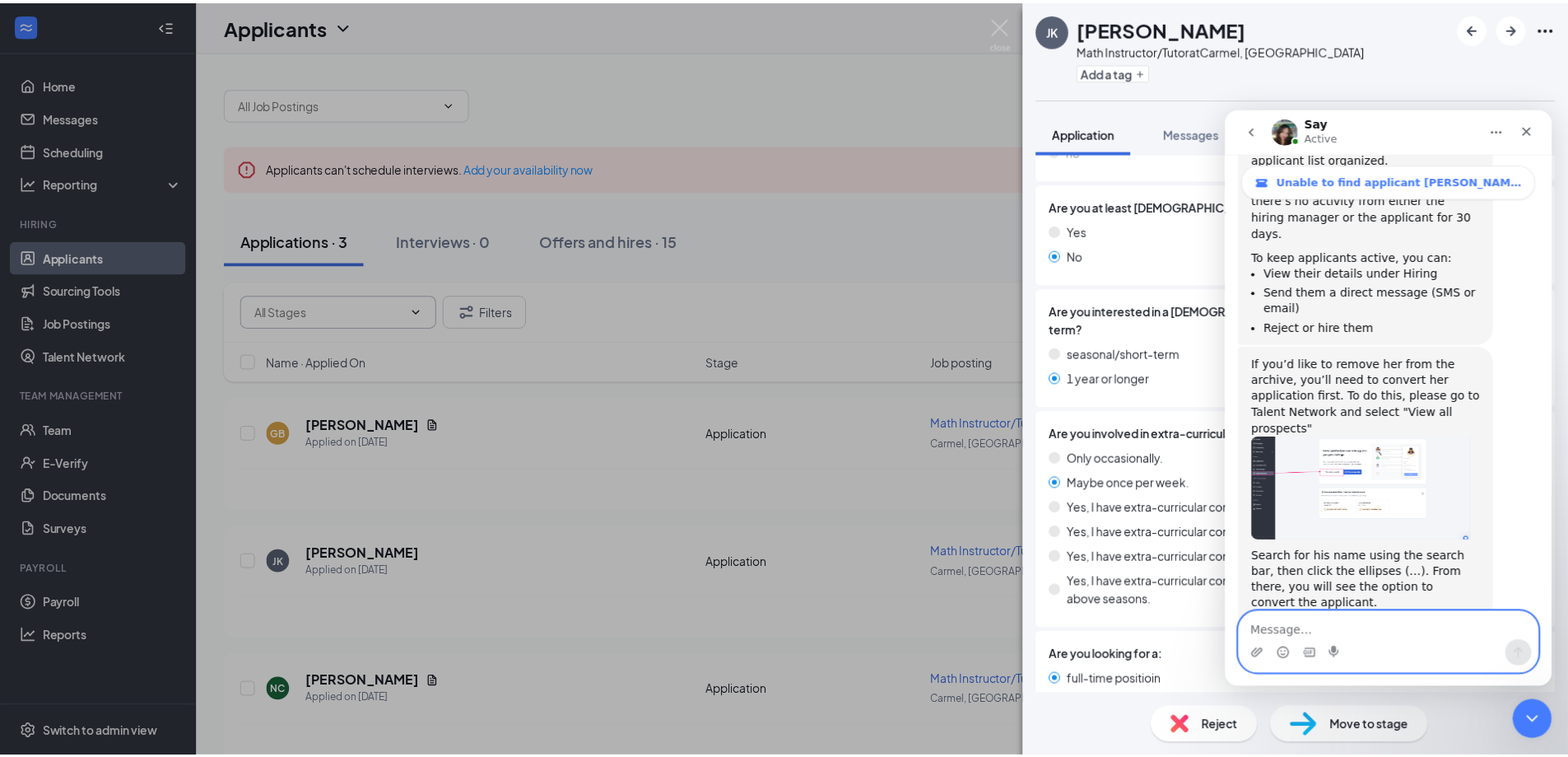
scroll to position [329, 0]
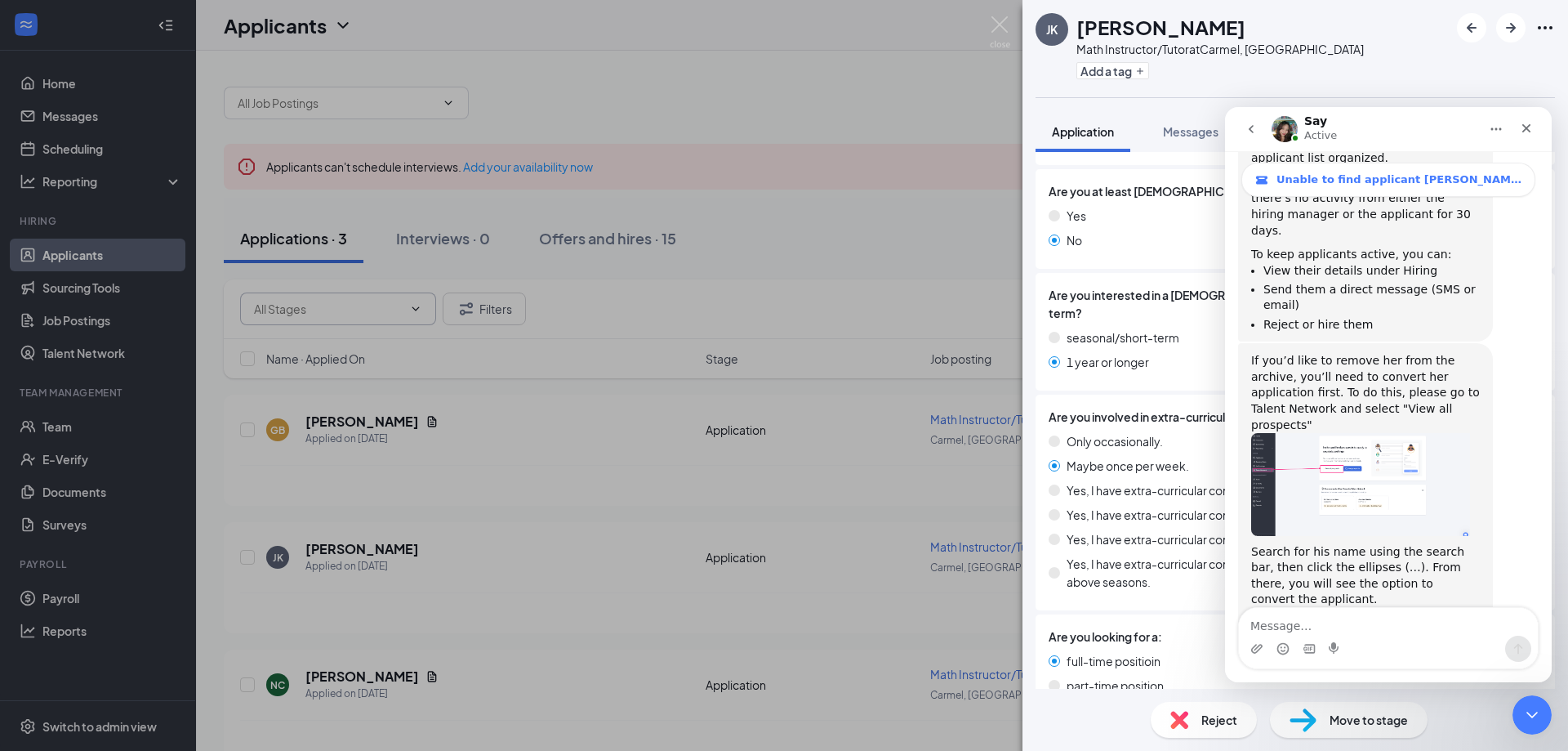
click at [115, 358] on div "JK Jun Kim Math Instructor/Tutor at Carmel, IN Add a tag Application Messages F…" at bounding box center [784, 376] width 1568 height 751
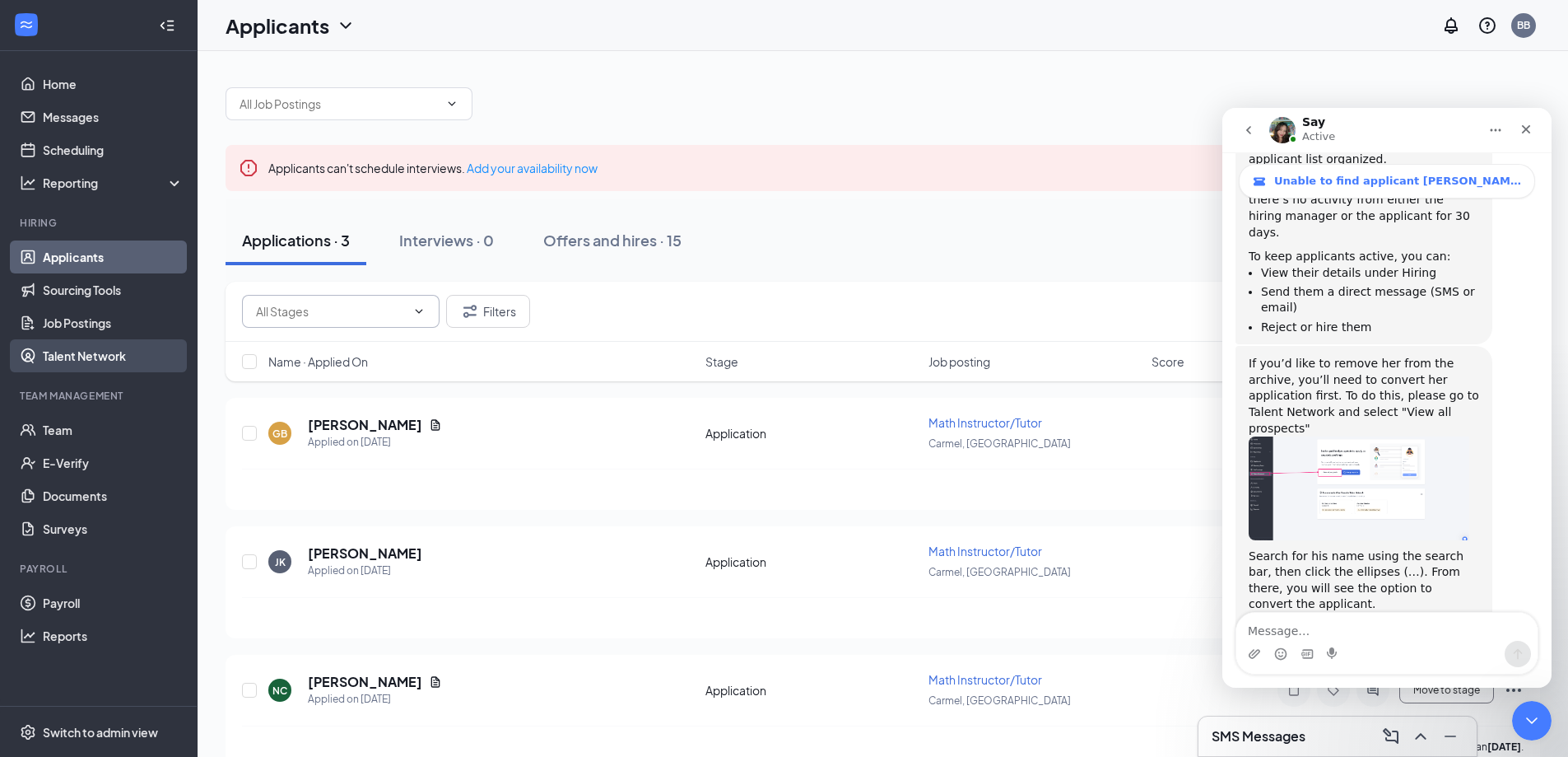
click at [81, 352] on link "Talent Network" at bounding box center [114, 356] width 141 height 33
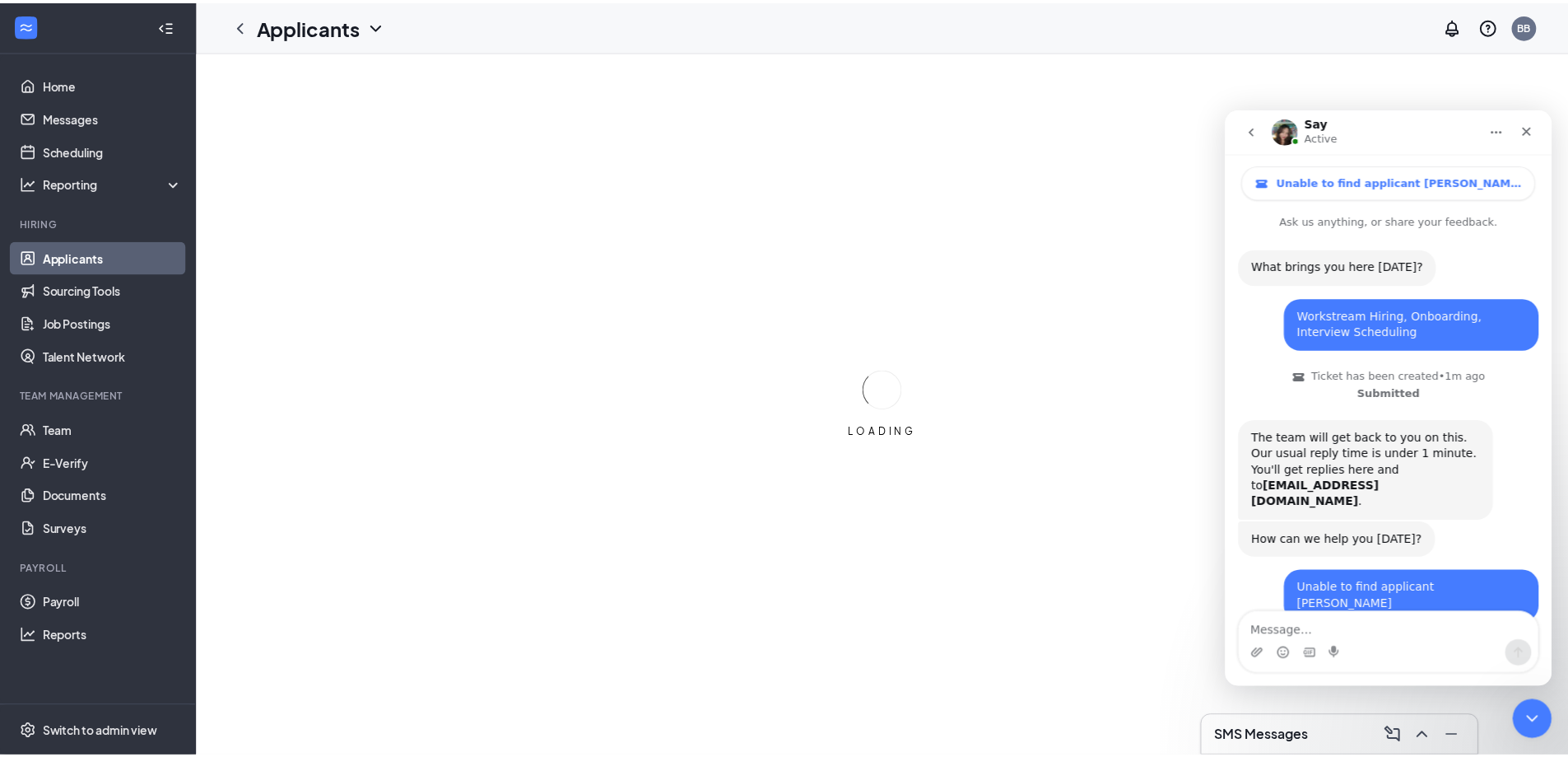
scroll to position [236, 0]
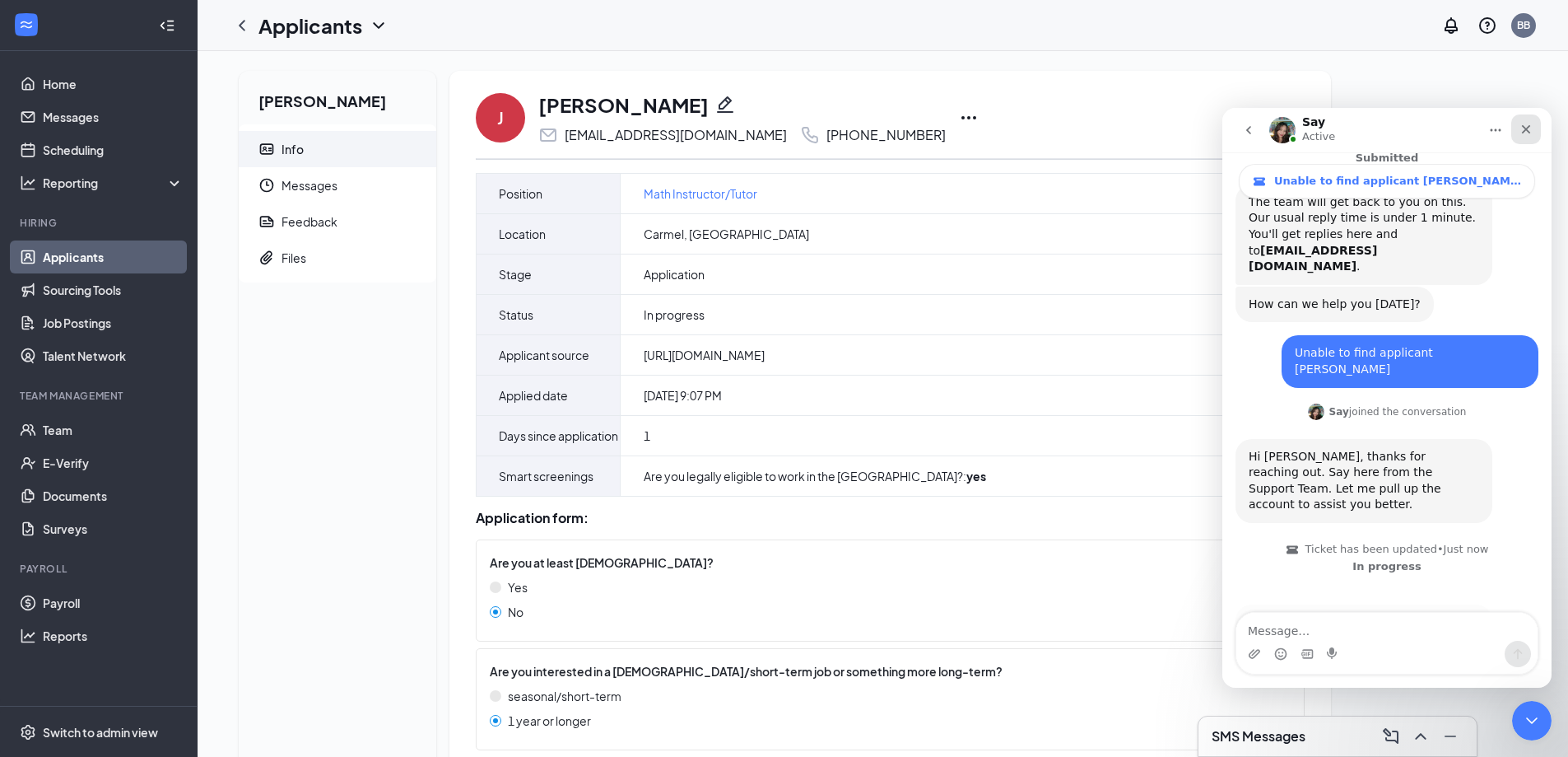
click at [1529, 134] on icon "Close" at bounding box center [1526, 129] width 13 height 13
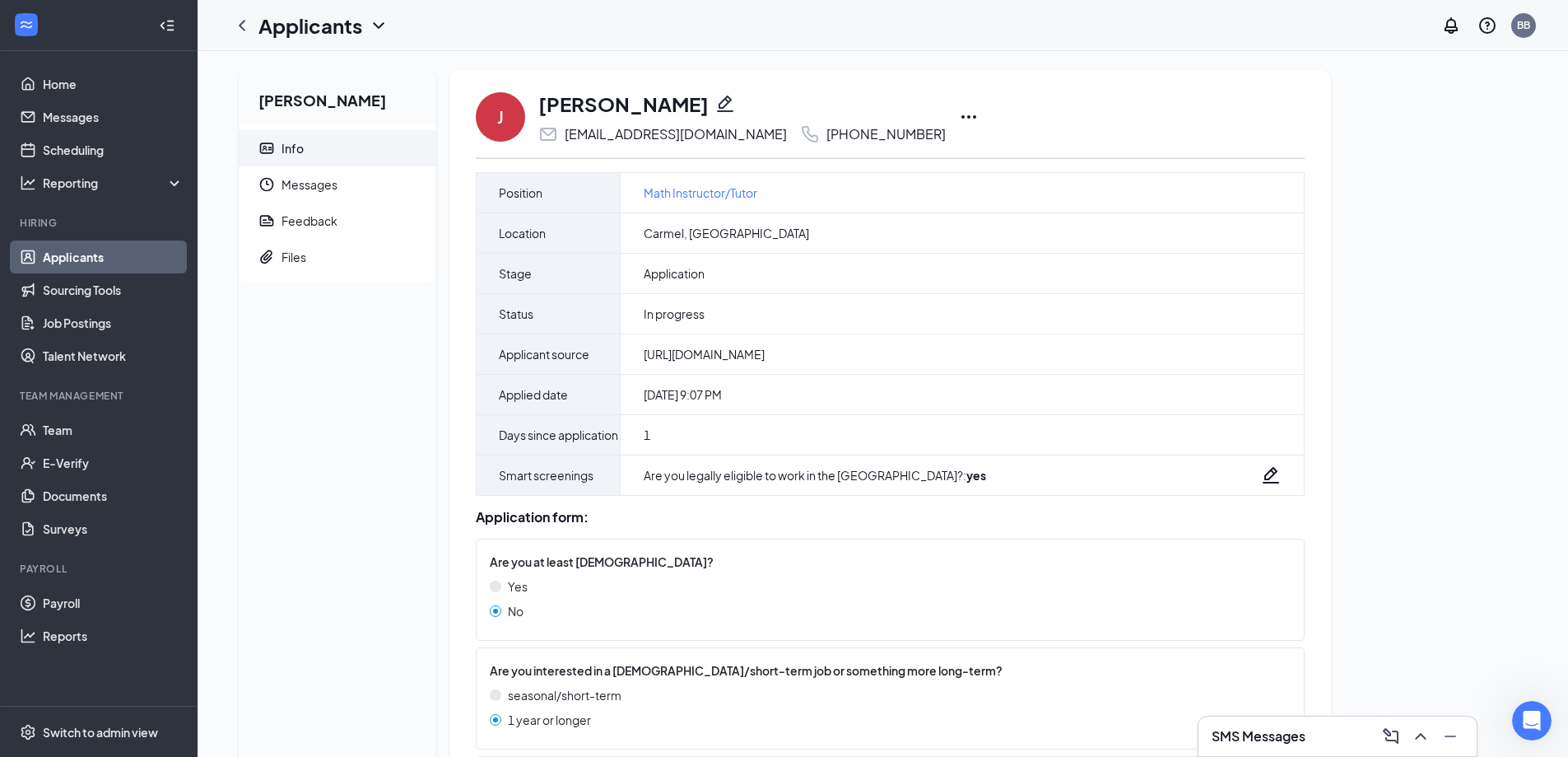
scroll to position [0, 0]
click at [321, 182] on span "Messages" at bounding box center [352, 185] width 142 height 37
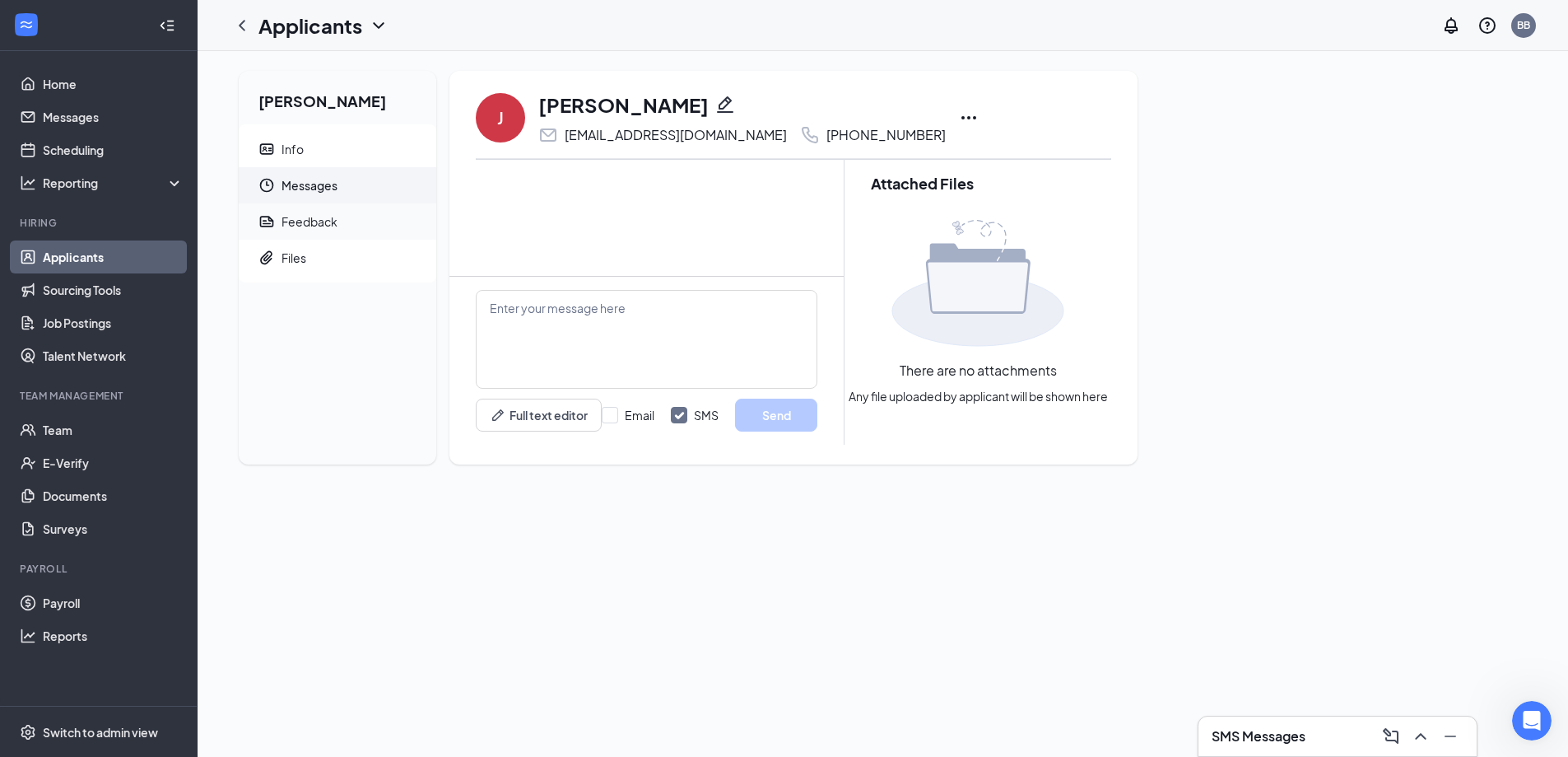
click at [311, 217] on ul "Info Messages Feedback Files" at bounding box center [338, 203] width 198 height 159
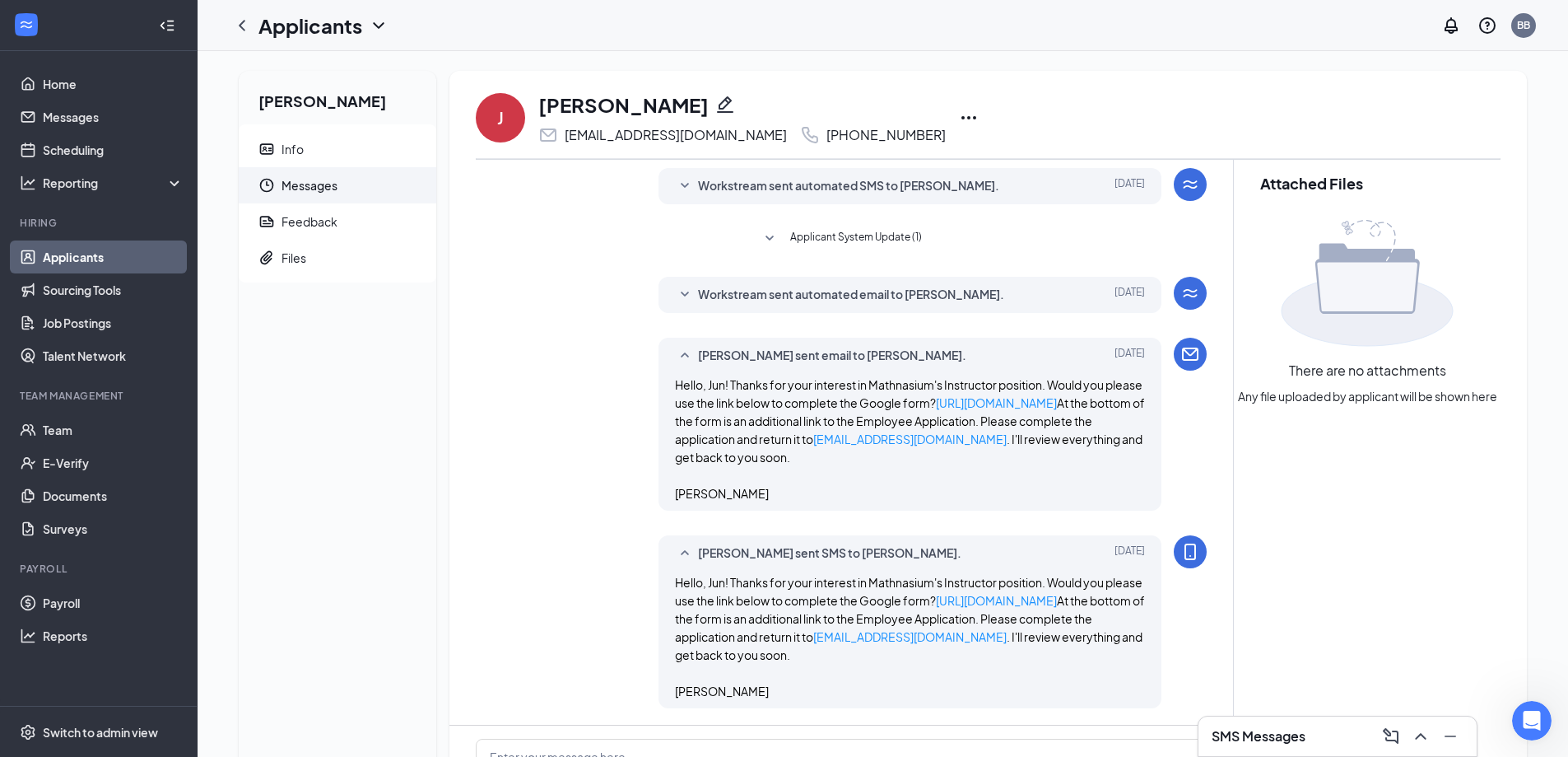
click at [962, 117] on icon "Ellipses" at bounding box center [969, 118] width 15 height 4
click at [419, 264] on span "Files" at bounding box center [352, 258] width 142 height 37
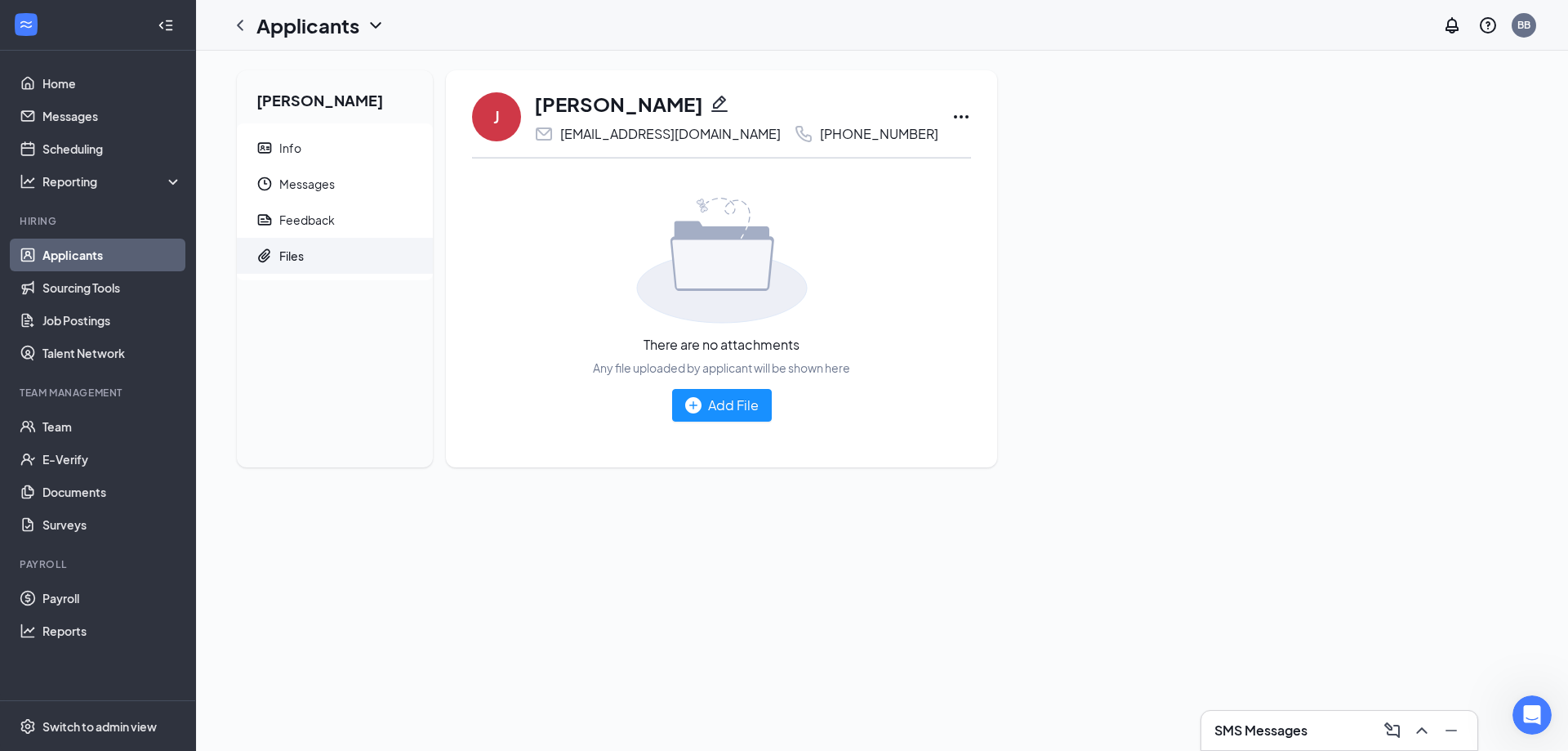
click at [377, 26] on icon "ChevronDown" at bounding box center [375, 25] width 11 height 6
click at [321, 72] on link "Applicants" at bounding box center [355, 71] width 176 height 16
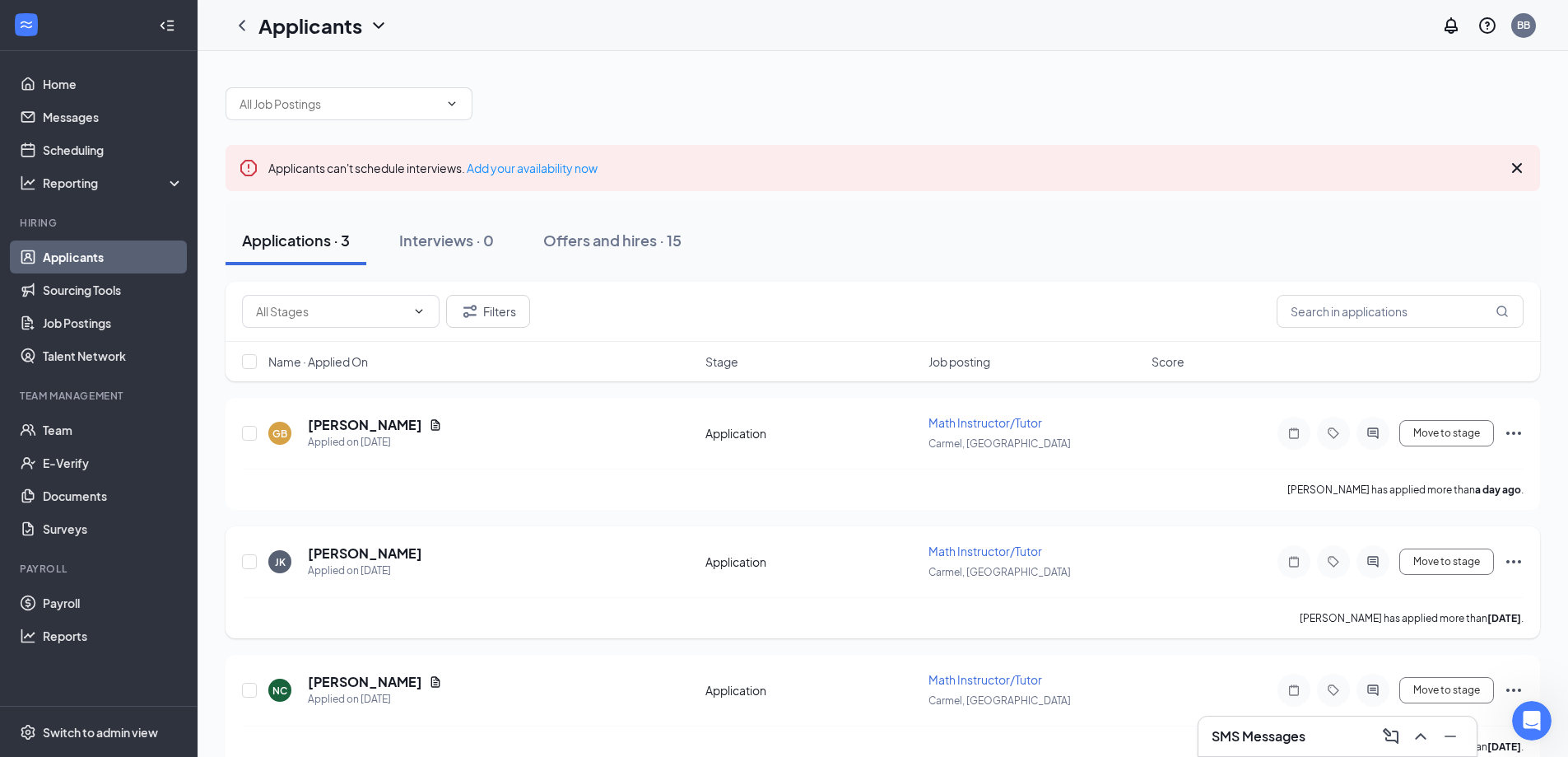
click at [1515, 560] on icon "Ellipses" at bounding box center [1514, 562] width 20 height 20
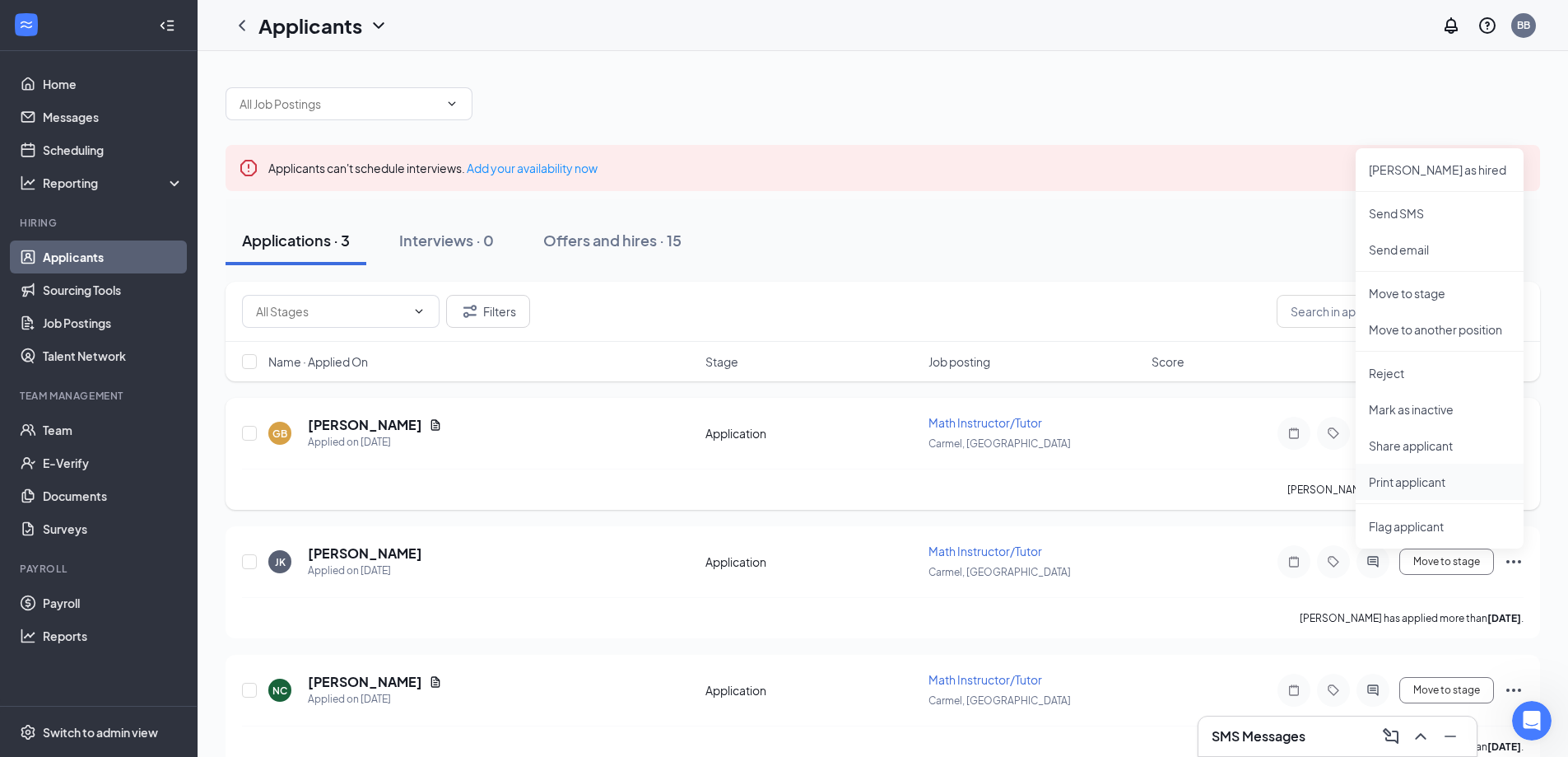
click at [1394, 483] on p "Print applicant" at bounding box center [1439, 482] width 142 height 16
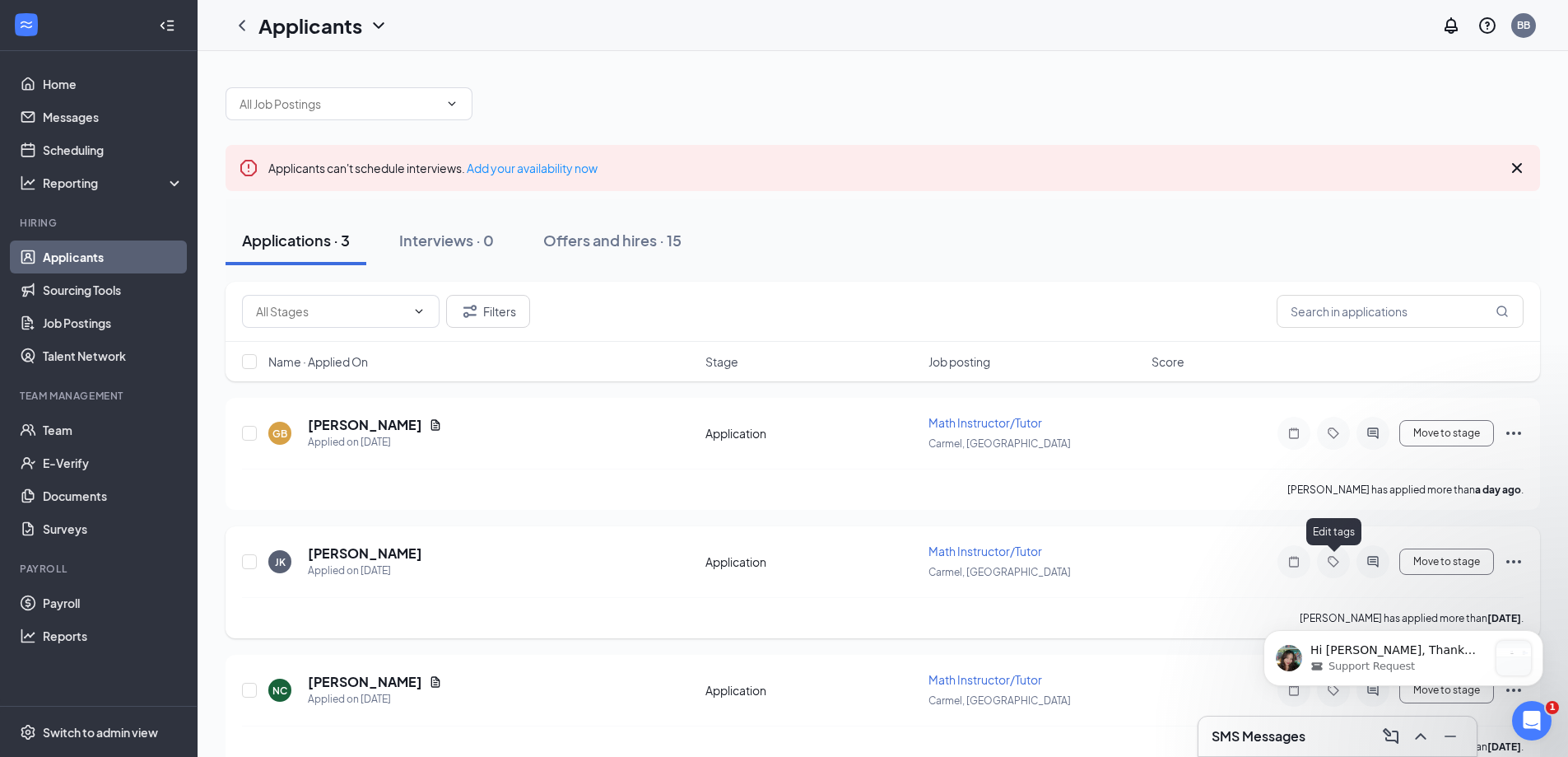
click at [1335, 561] on icon "Tag" at bounding box center [1334, 562] width 20 height 13
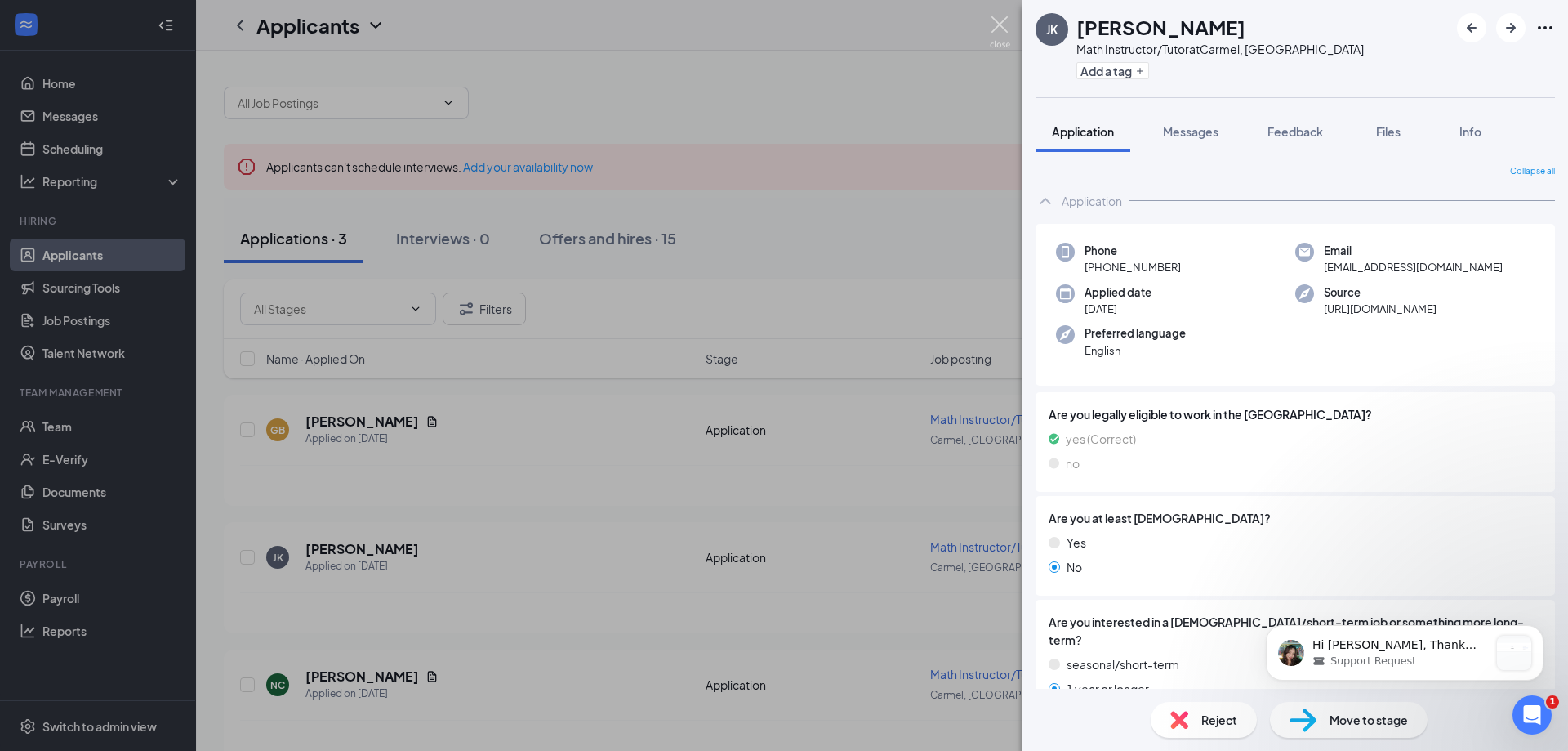
click at [994, 22] on img at bounding box center [1000, 32] width 20 height 32
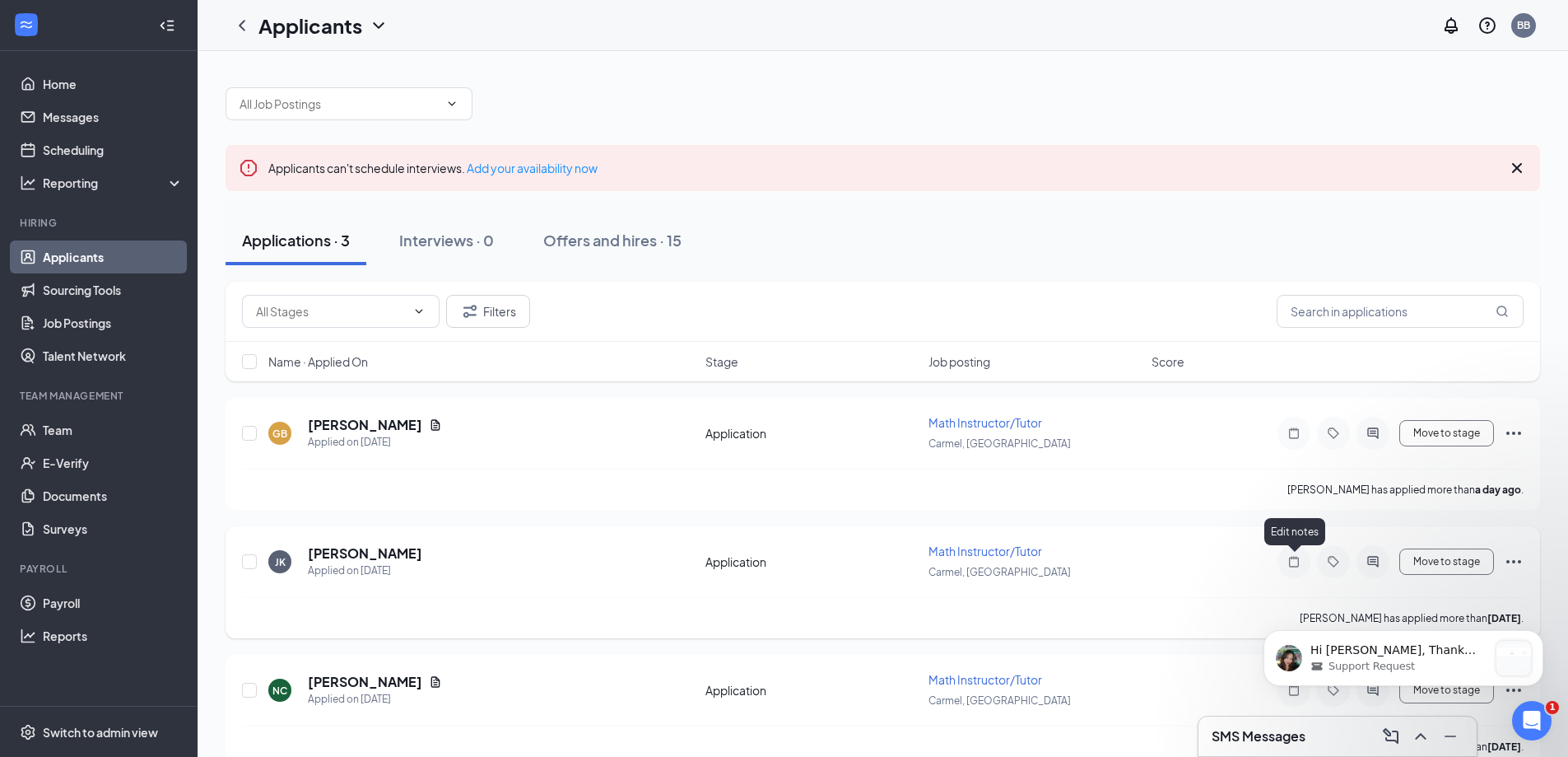
click at [1294, 564] on icon "Note" at bounding box center [1294, 562] width 20 height 13
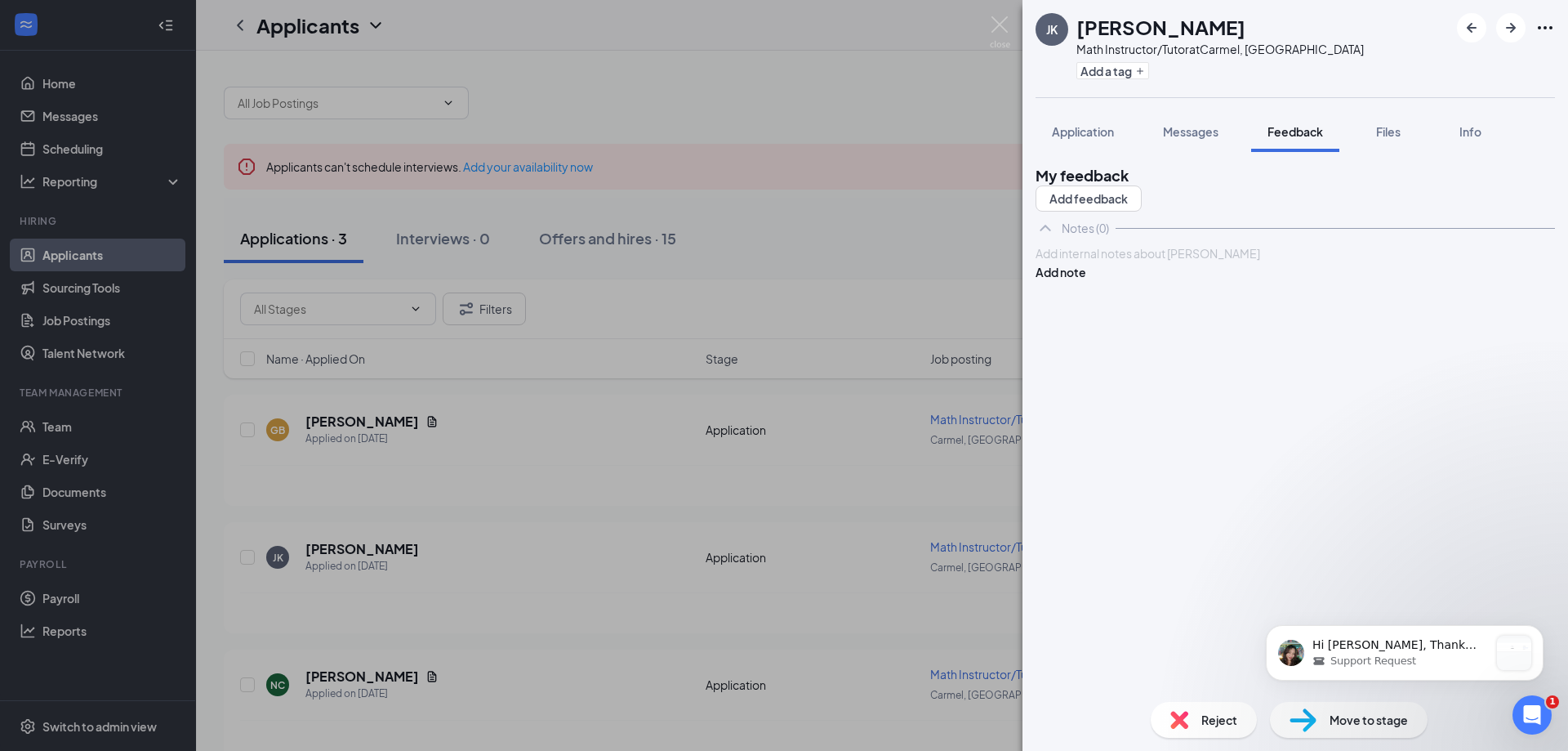
click at [1163, 262] on div at bounding box center [1295, 254] width 518 height 17
drag, startPoint x: 1477, startPoint y: 307, endPoint x: 1463, endPoint y: 305, distance: 14.1
click at [1086, 281] on button "Add note" at bounding box center [1061, 272] width 51 height 18
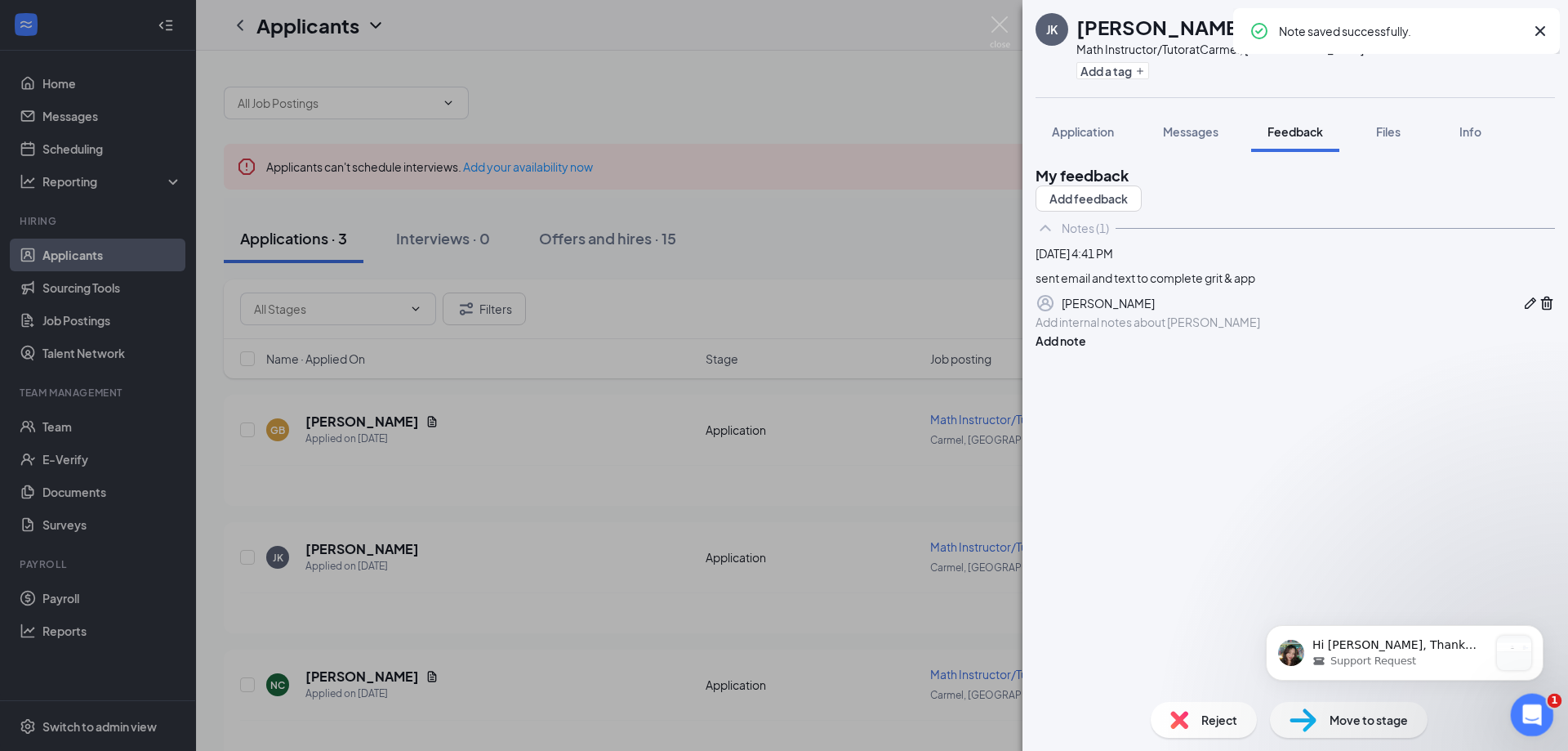
click at [1528, 709] on icon "Open Intercom Messenger" at bounding box center [1531, 713] width 27 height 27
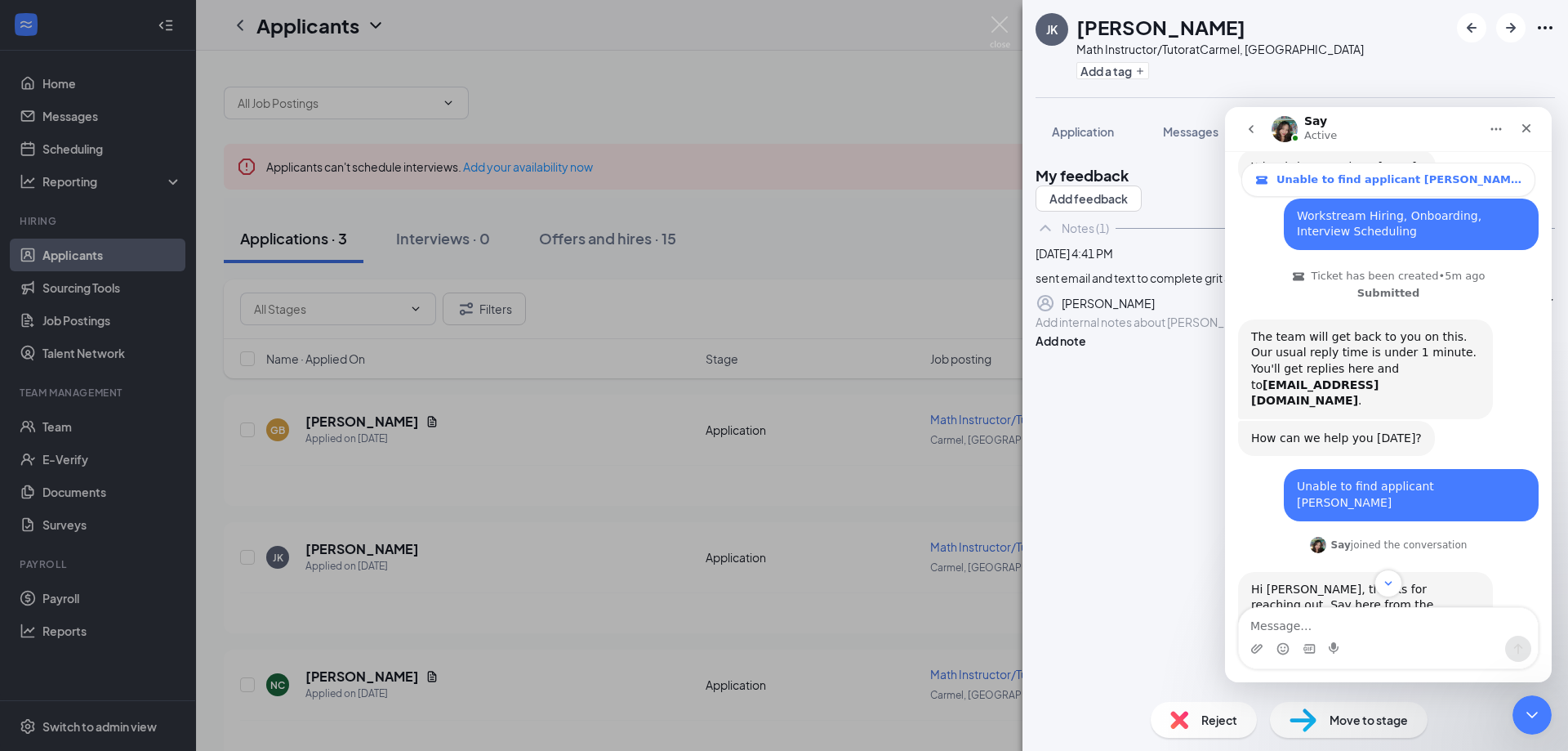
scroll to position [606, 0]
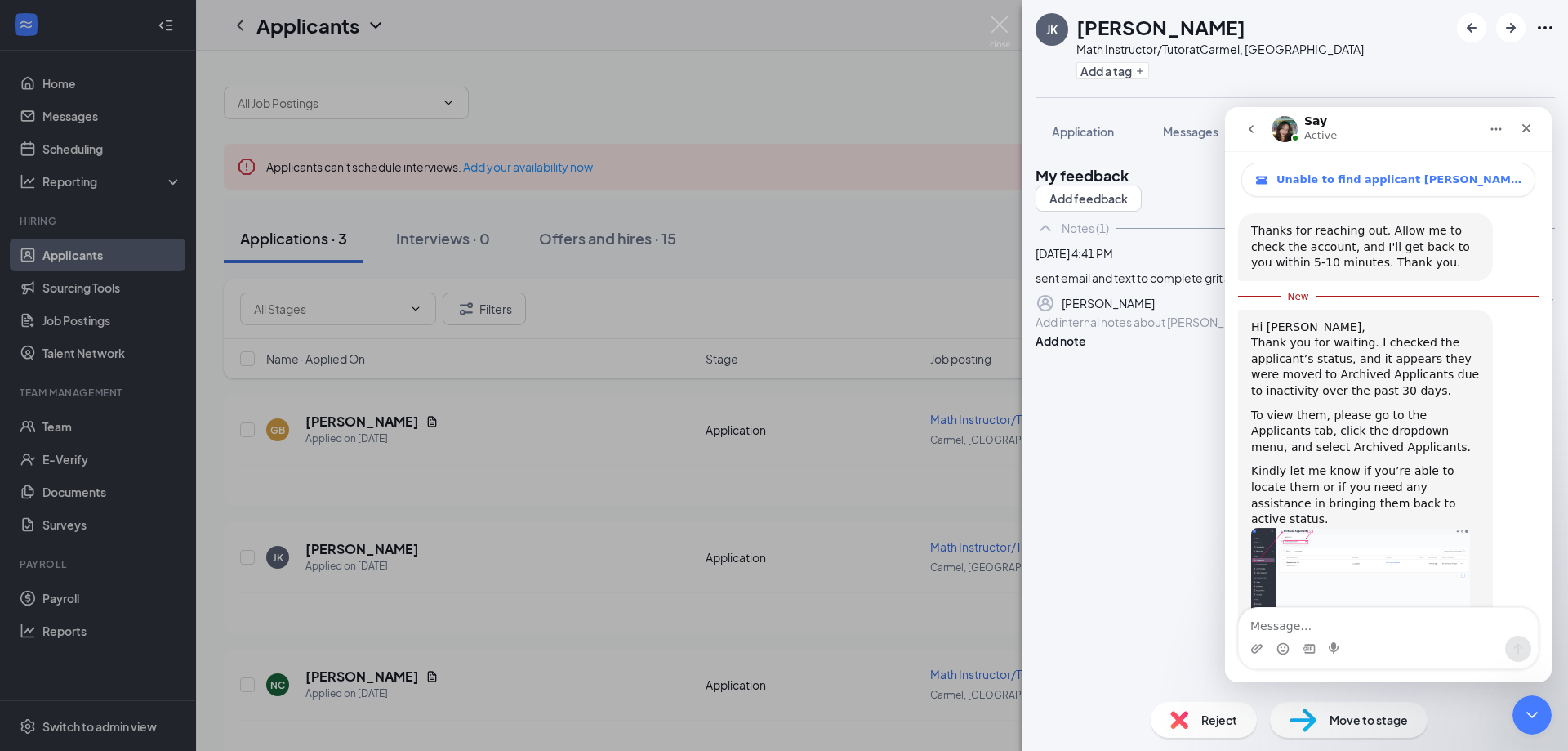
click at [1313, 527] on img "Say says…" at bounding box center [1361, 576] width 219 height 97
click at [1303, 622] on textarea "Message…" at bounding box center [1388, 622] width 299 height 28
type textarea "How do I move her back?"
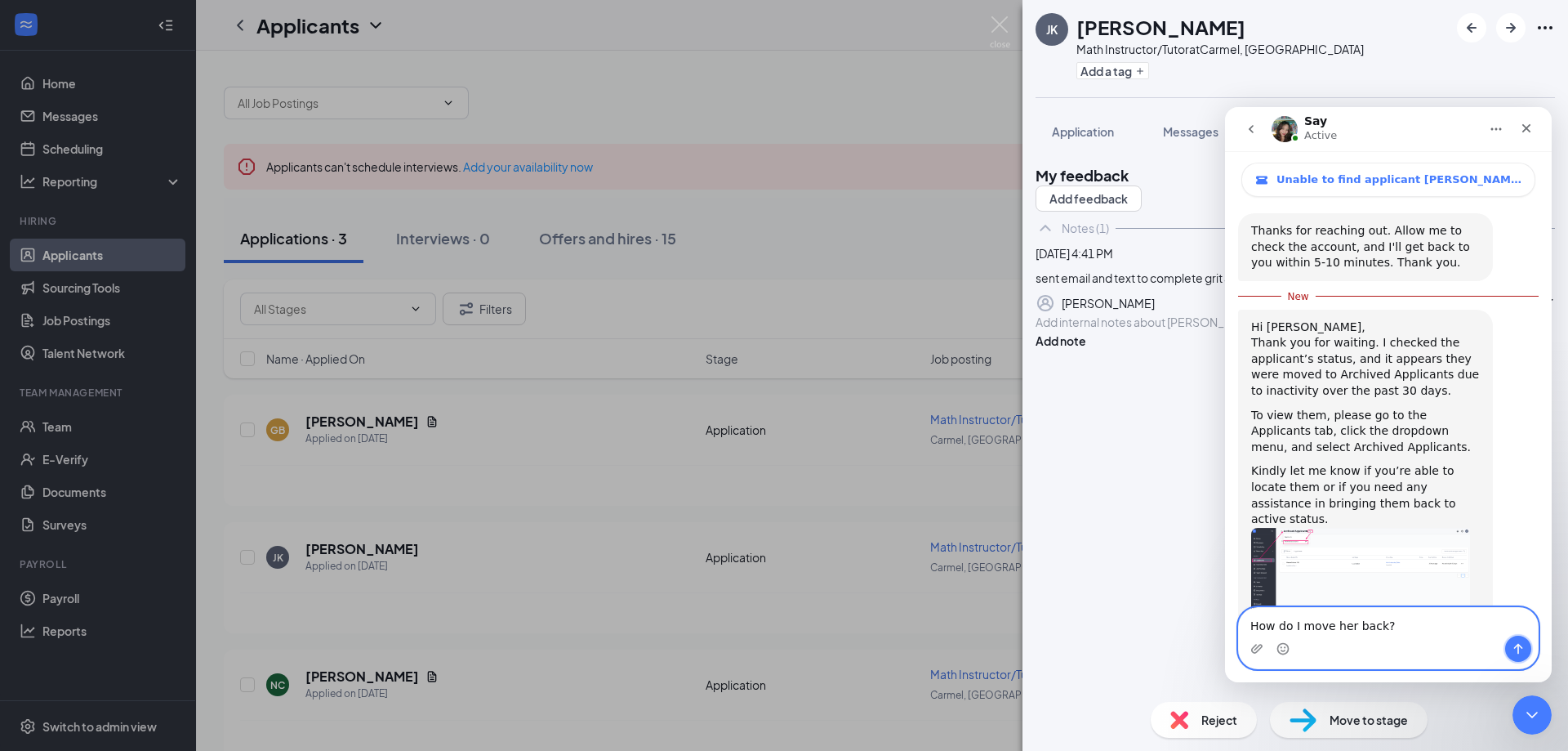
click at [1523, 648] on icon "Send a message…" at bounding box center [1518, 648] width 13 height 13
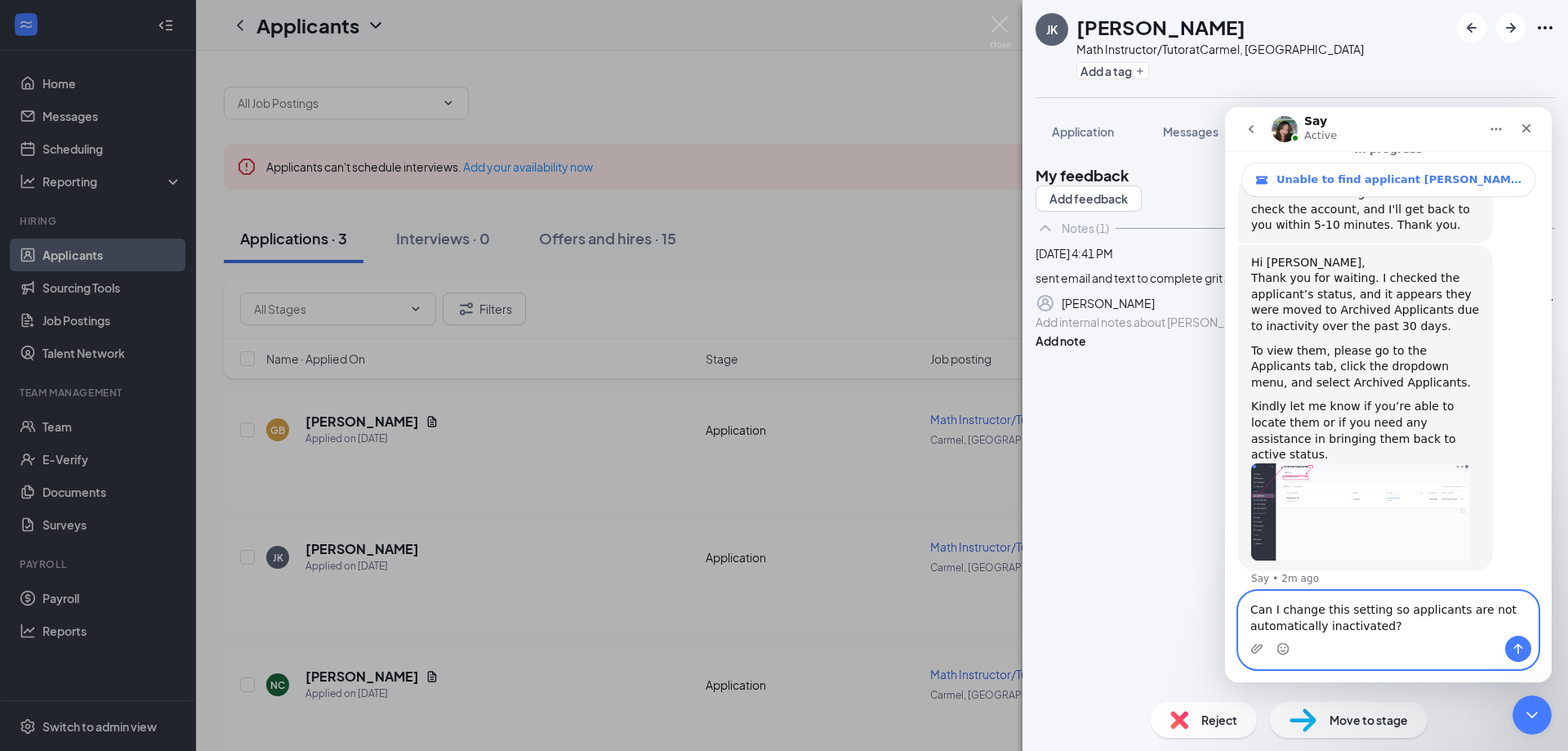
scroll to position [706, 0]
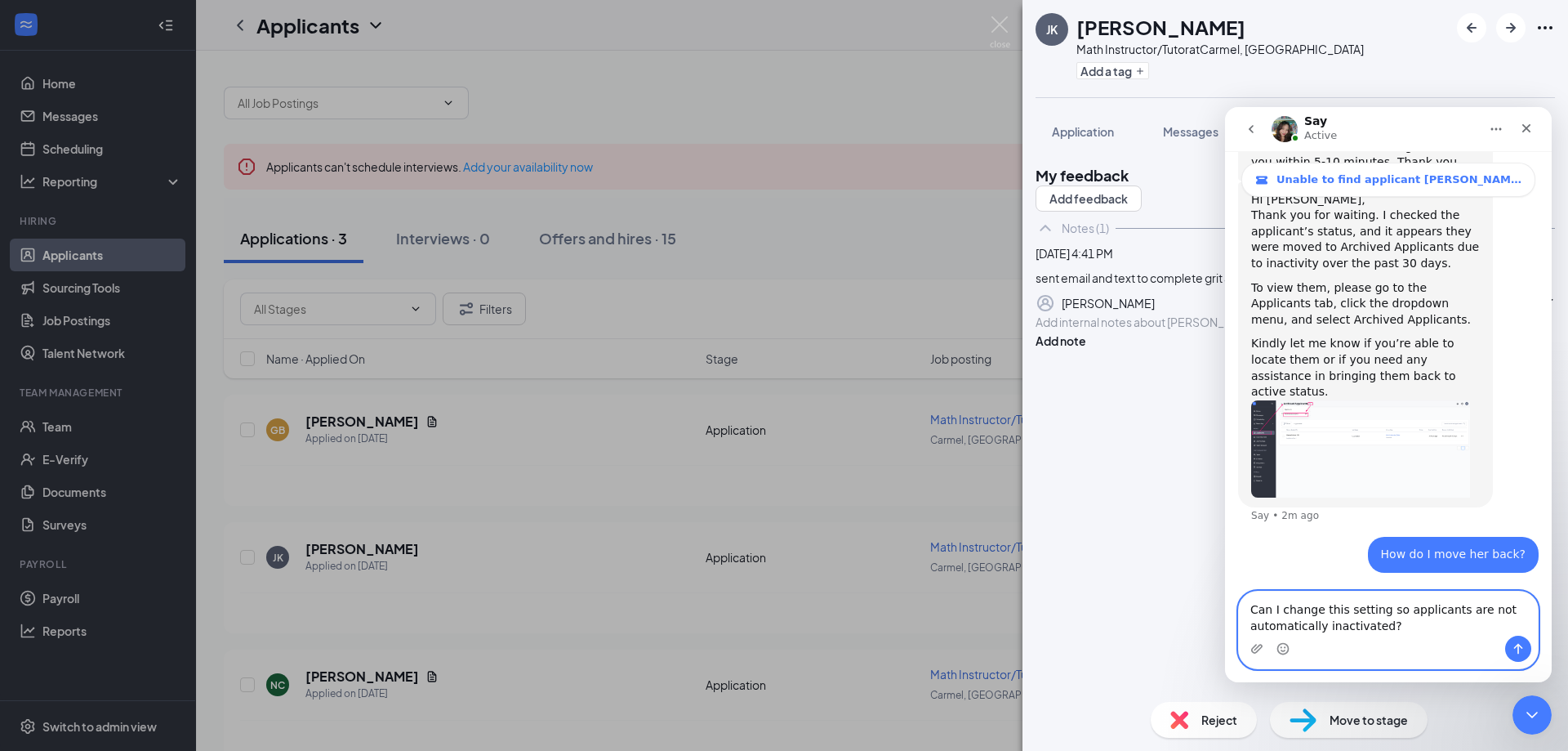
type textarea "Can I change this setting so applicants are not automatically inactivated?"
click at [1523, 646] on icon "Send a message…" at bounding box center [1518, 648] width 13 height 13
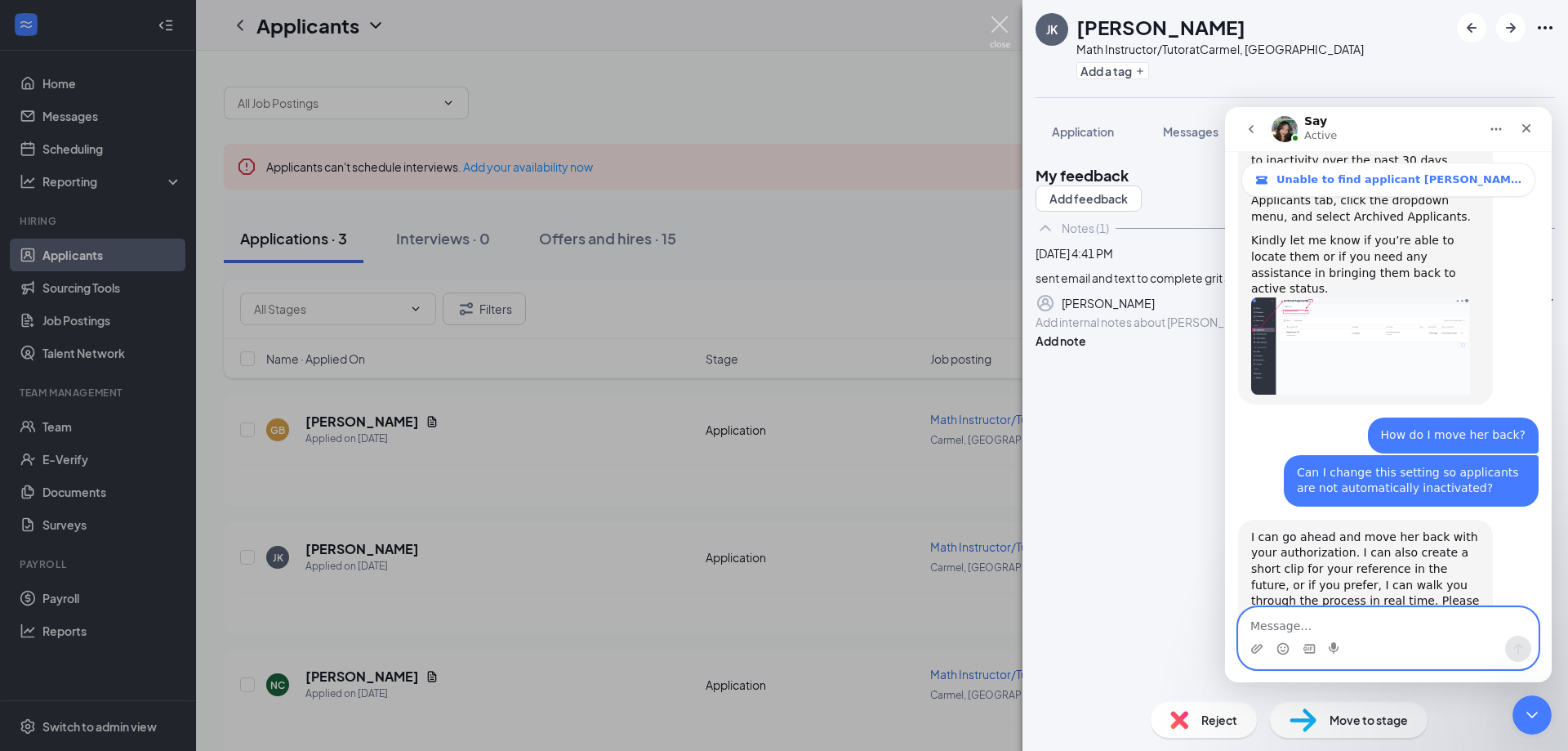
scroll to position [873, 0]
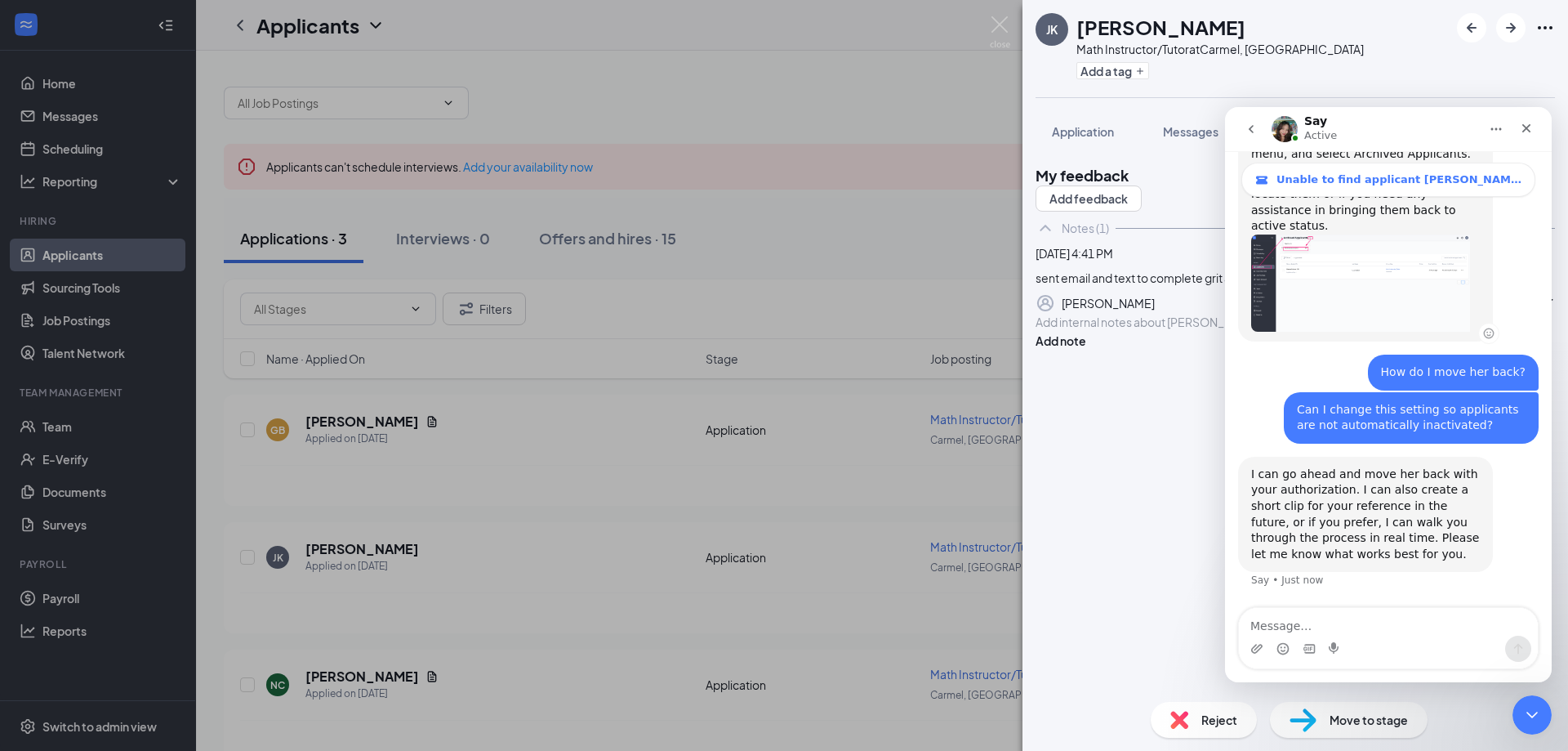
click at [1315, 245] on img "Say says…" at bounding box center [1361, 283] width 219 height 97
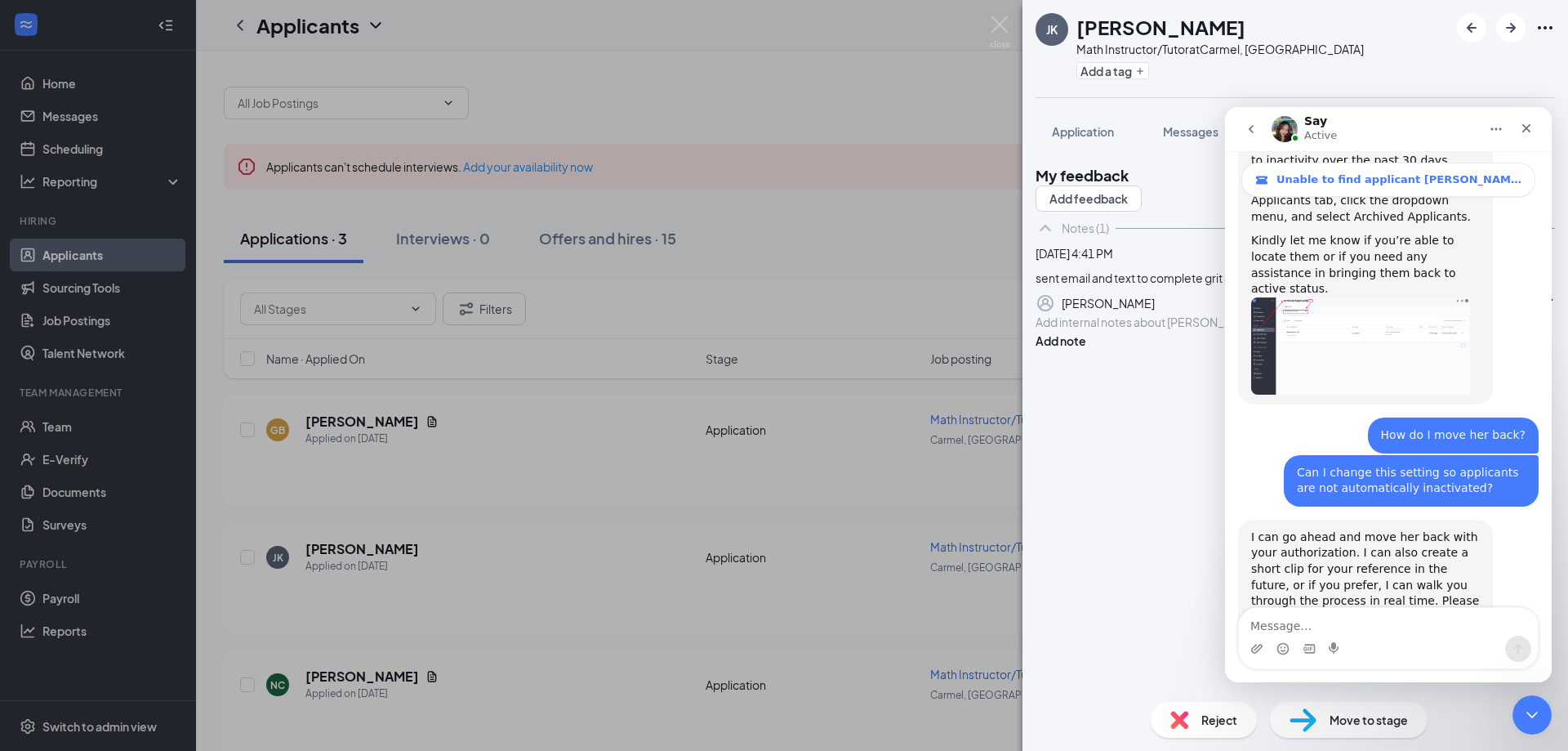
click at [98, 262] on div "JK Jun Kim Math Instructor/Tutor at Carmel, IN Add a tag Application Messages F…" at bounding box center [784, 376] width 1568 height 751
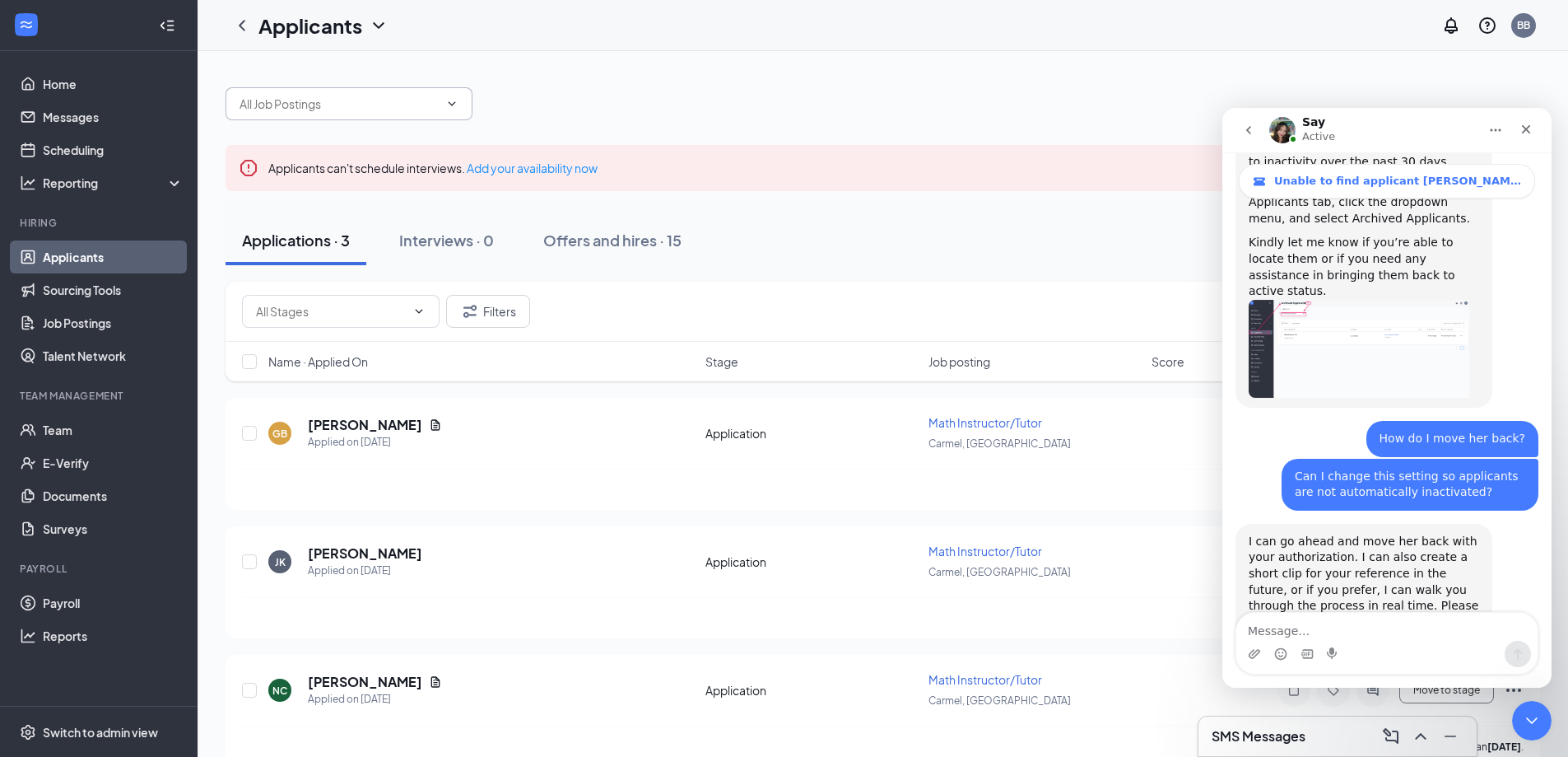
click at [317, 104] on input "text" at bounding box center [338, 104] width 199 height 18
click at [715, 72] on div "Center Director (Carmel, IN) Assistant Director (Carmel, IN) Math Instructor/Tu…" at bounding box center [882, 95] width 1314 height 49
click at [380, 27] on icon "ChevronDown" at bounding box center [378, 25] width 11 height 6
click at [306, 109] on link "Archived applicants" at bounding box center [357, 108] width 178 height 16
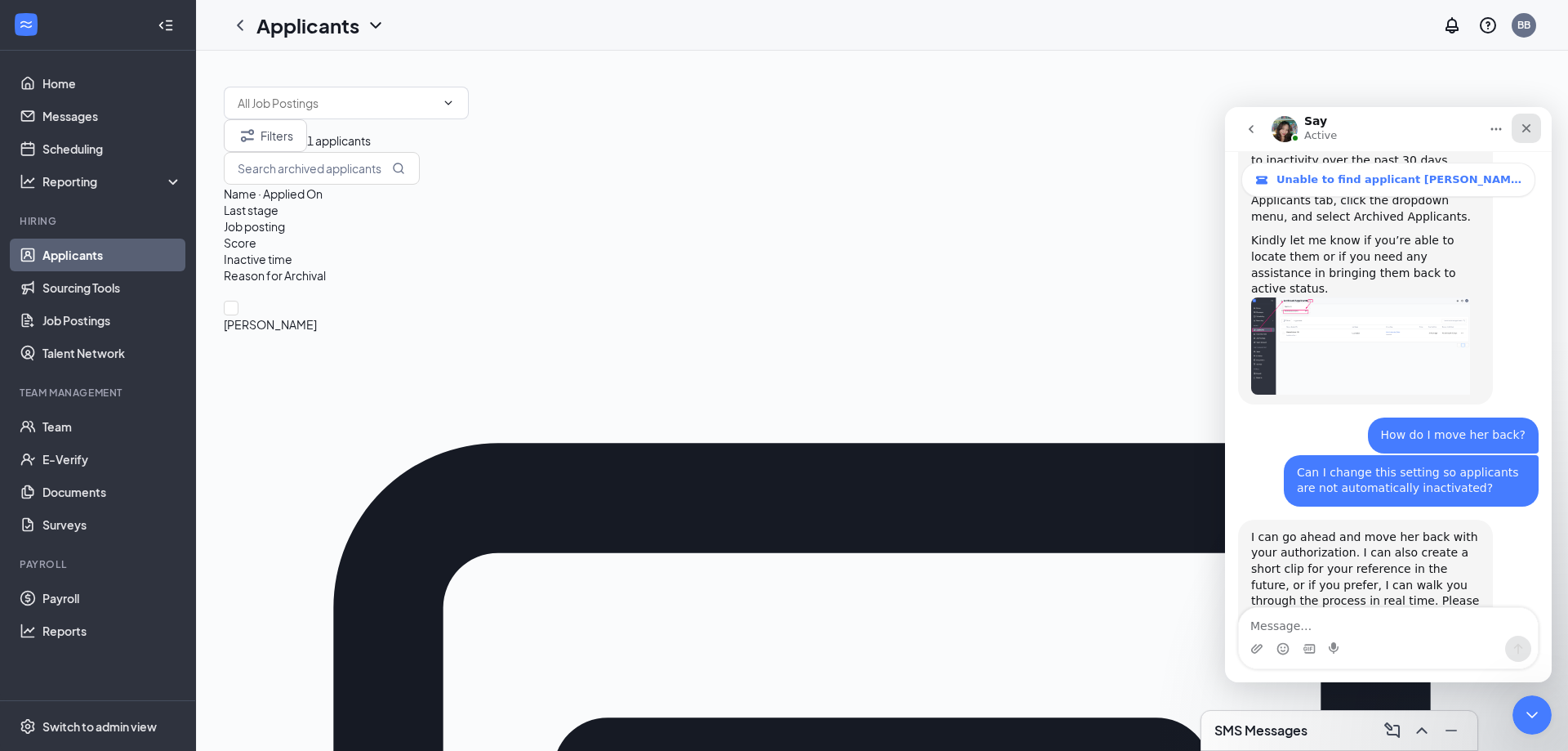
click at [1531, 132] on icon "Close" at bounding box center [1527, 129] width 9 height 9
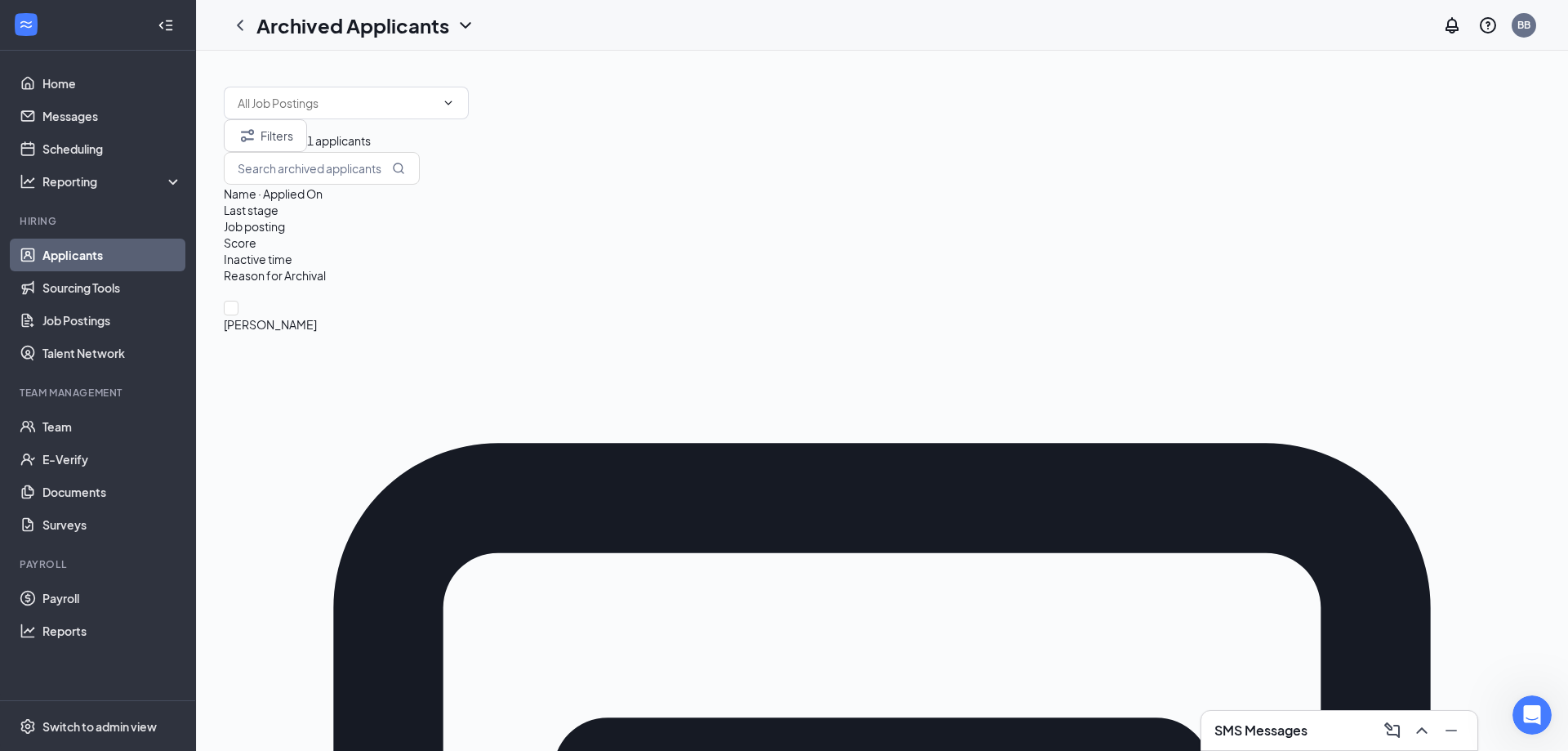
click at [238, 301] on input "checkbox" at bounding box center [231, 308] width 15 height 15
checkbox input "true"
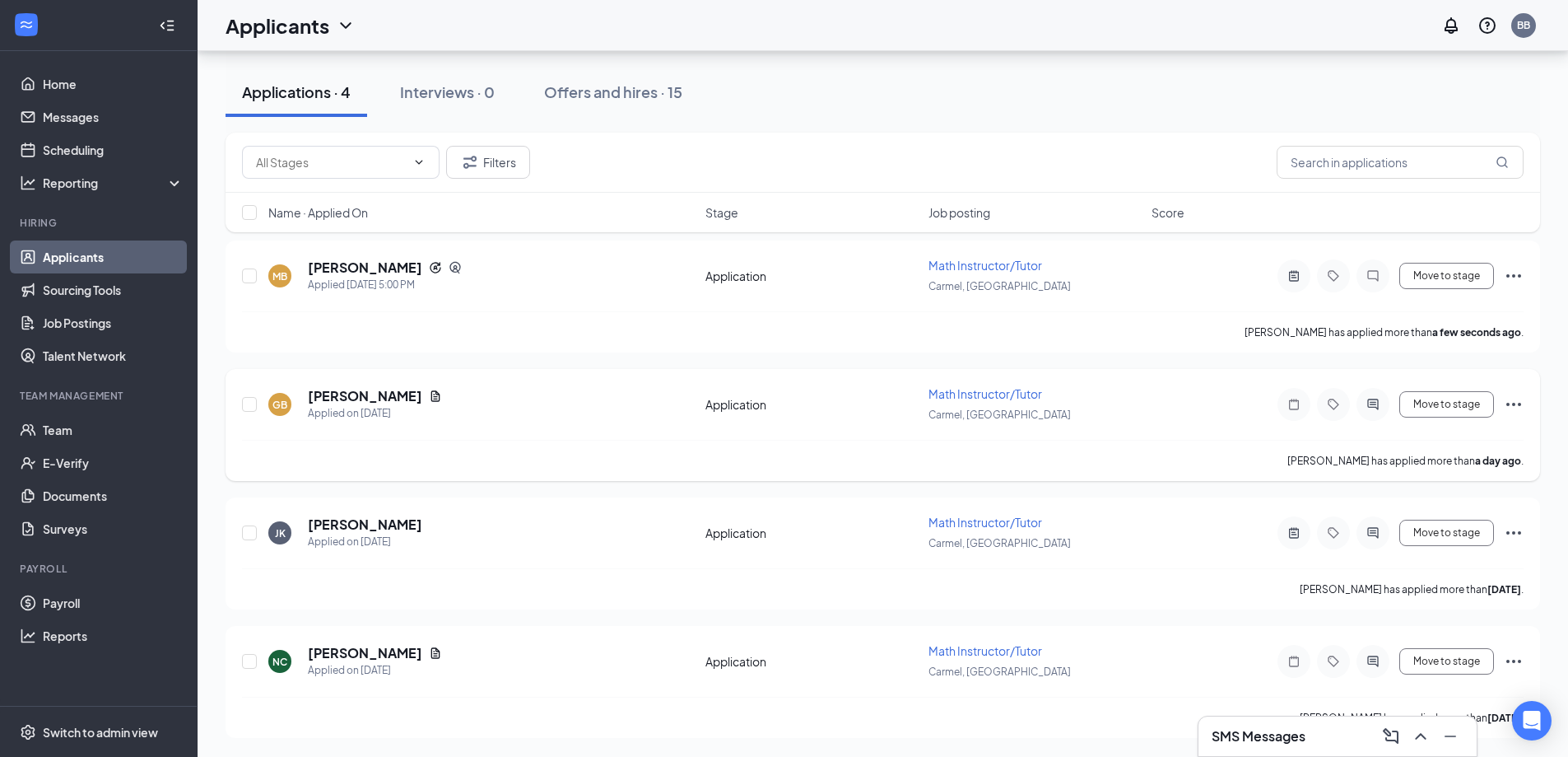
scroll to position [159, 0]
click at [386, 280] on div "Applied [DATE] 5:00 PM" at bounding box center [385, 284] width 154 height 16
click at [1538, 722] on icon "Open Intercom Messenger" at bounding box center [1531, 720] width 19 height 21
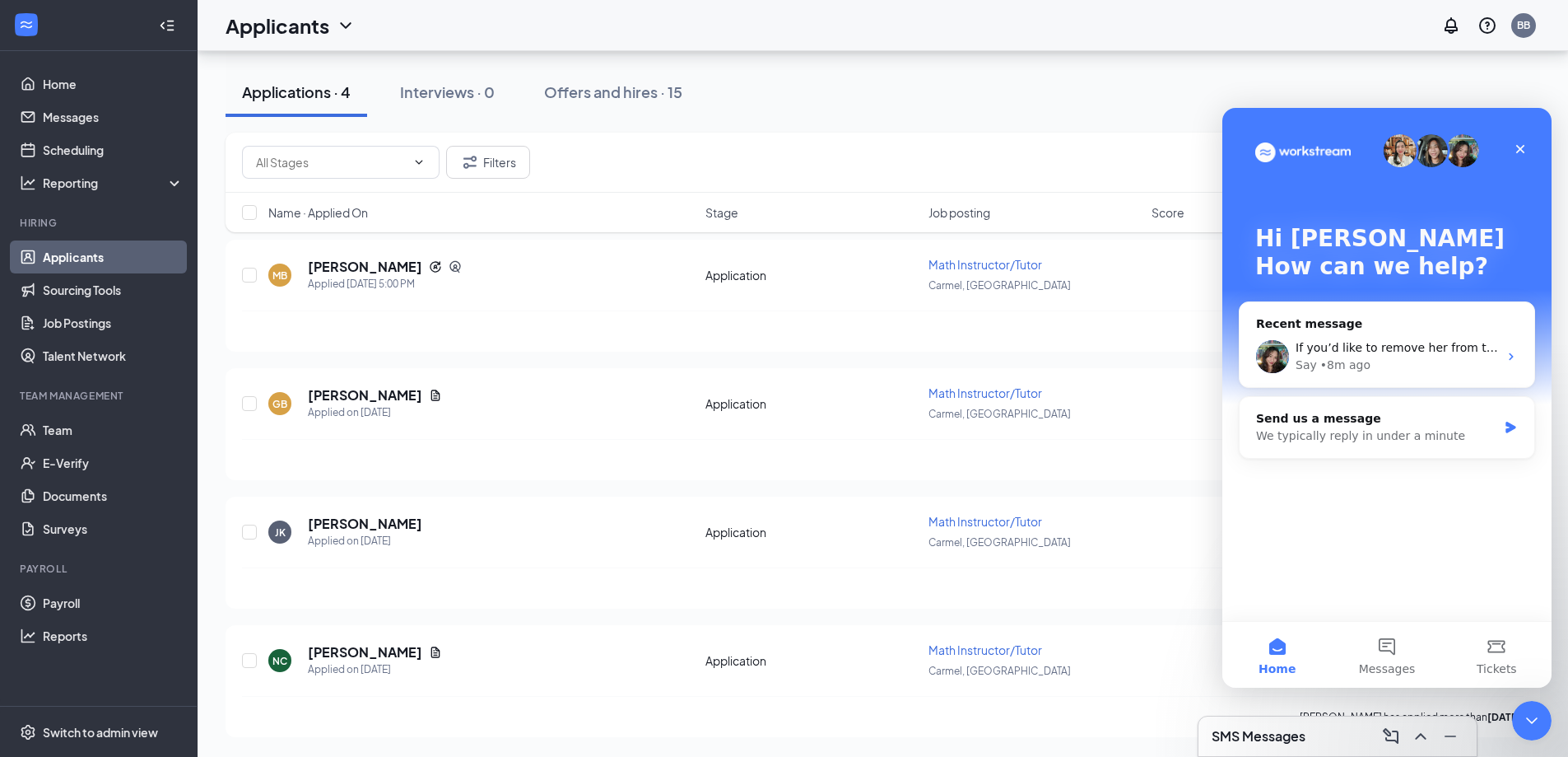
scroll to position [0, 0]
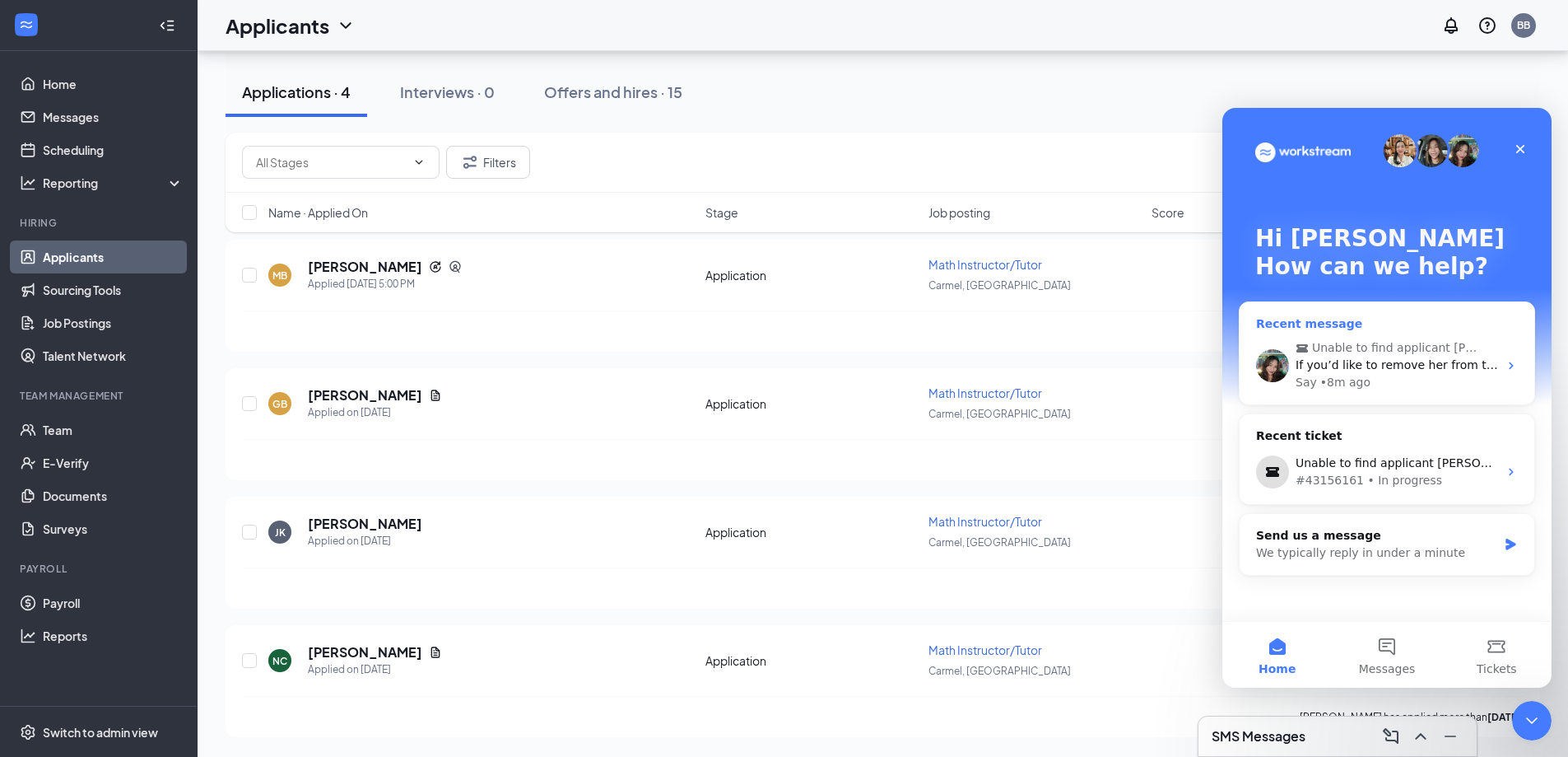
click at [1330, 375] on div "• 8m ago" at bounding box center [1345, 382] width 50 height 17
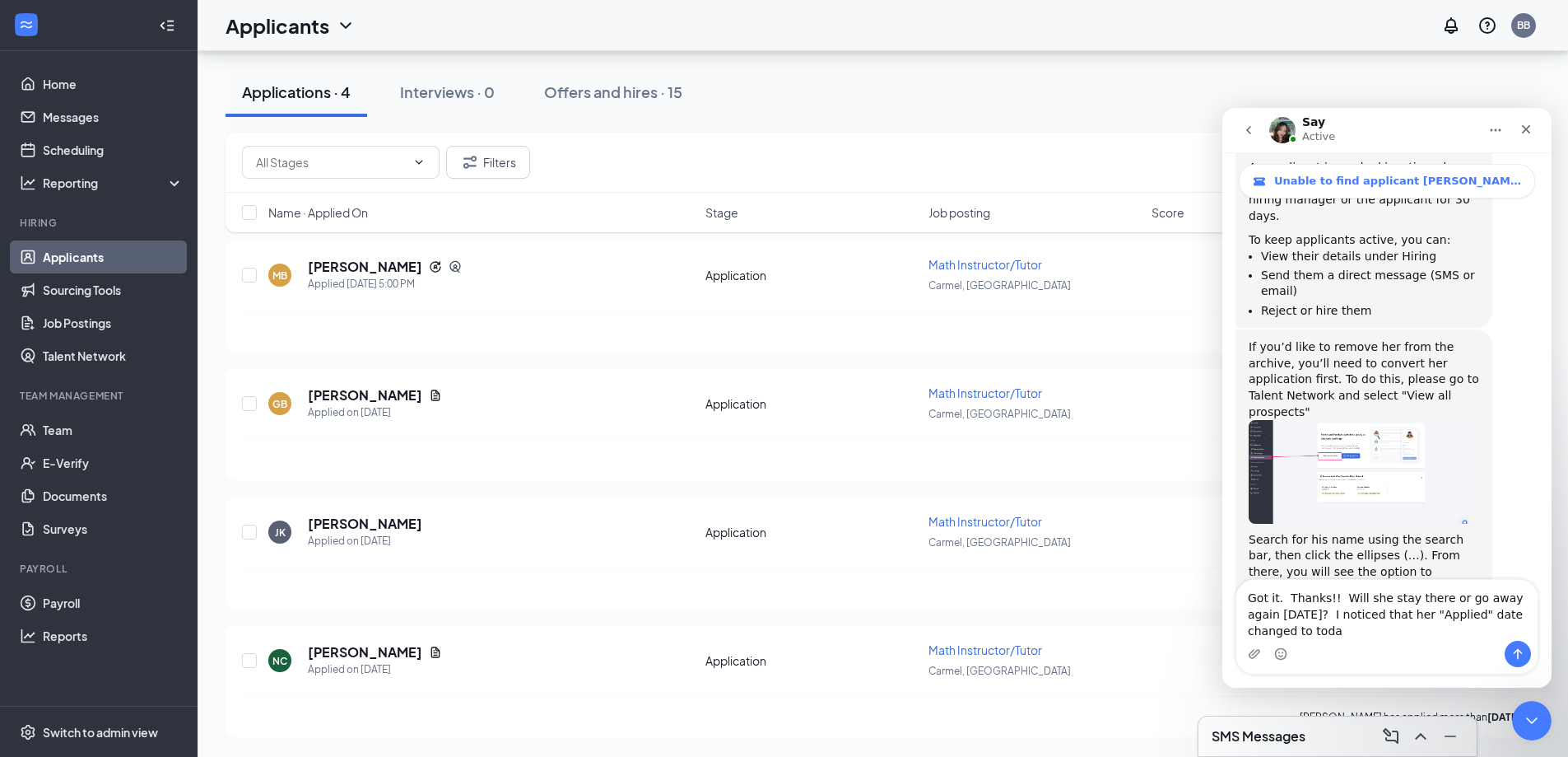
scroll to position [1606, 0]
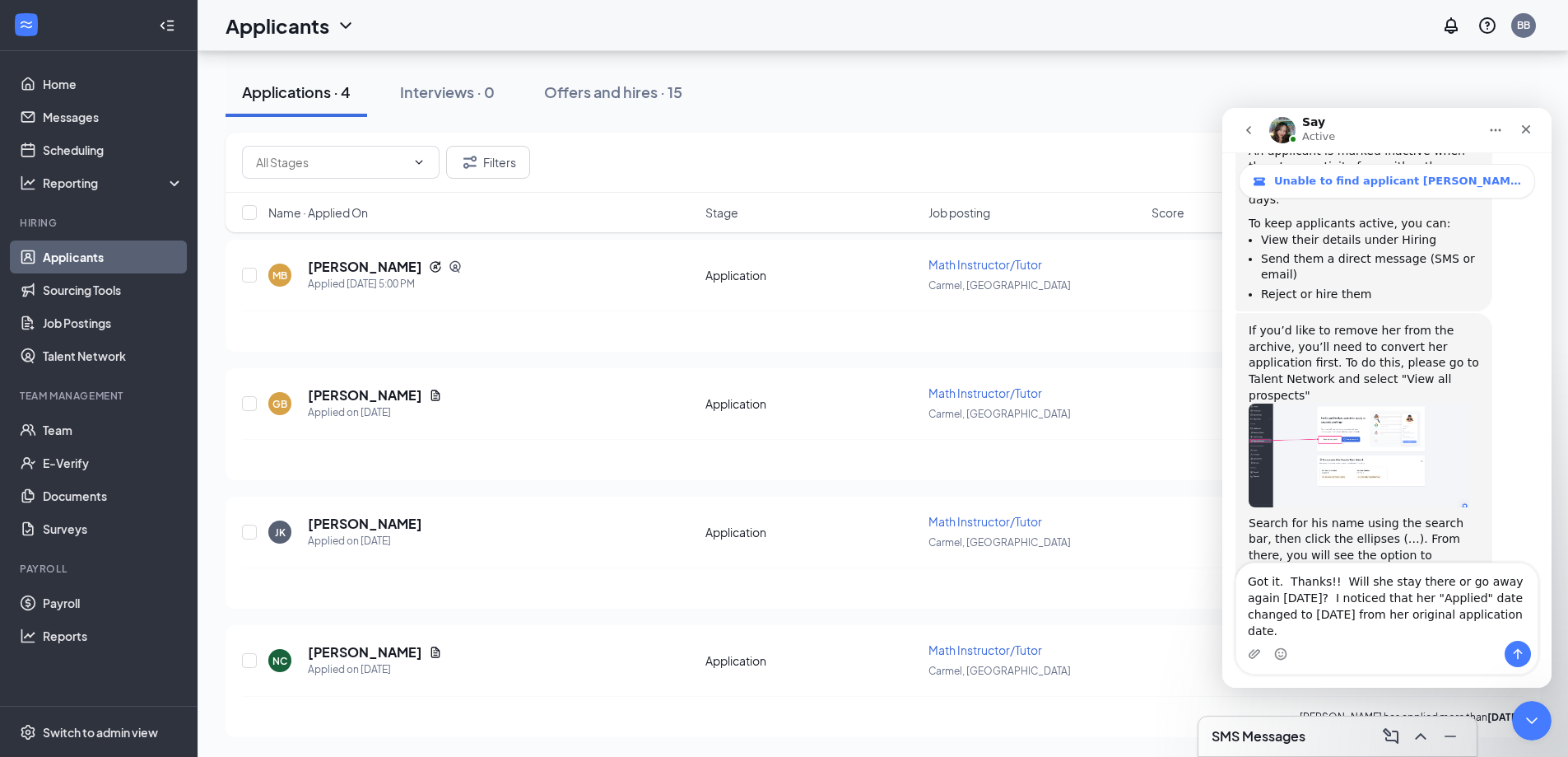
type textarea "Got it. Thanks!! Will she stay there or go away again [DATE]? I noticed that he…"
click at [1512, 653] on icon "Send a message…" at bounding box center [1518, 653] width 13 height 13
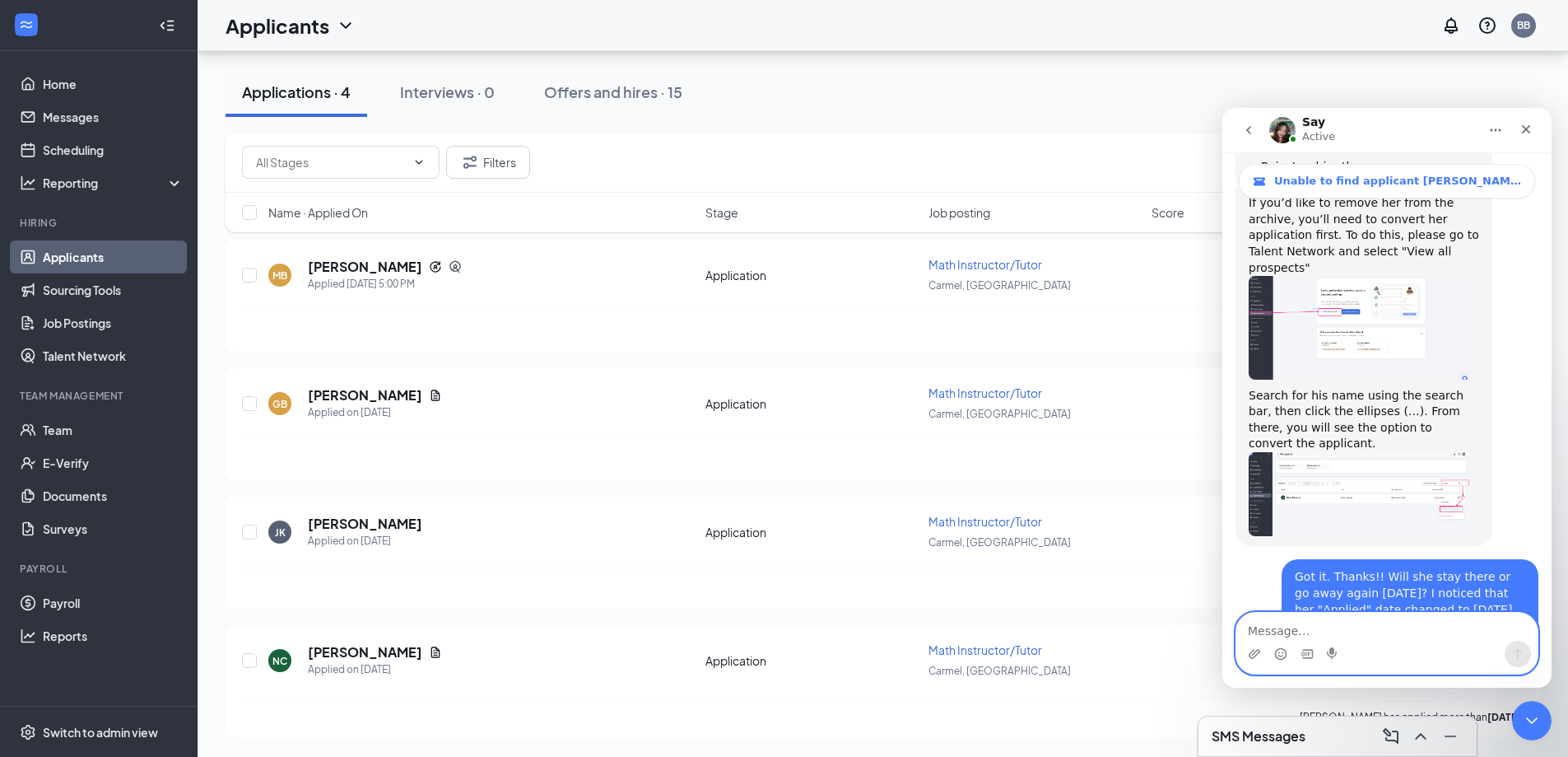
scroll to position [1783, 0]
